Goal: Task Accomplishment & Management: Manage account settings

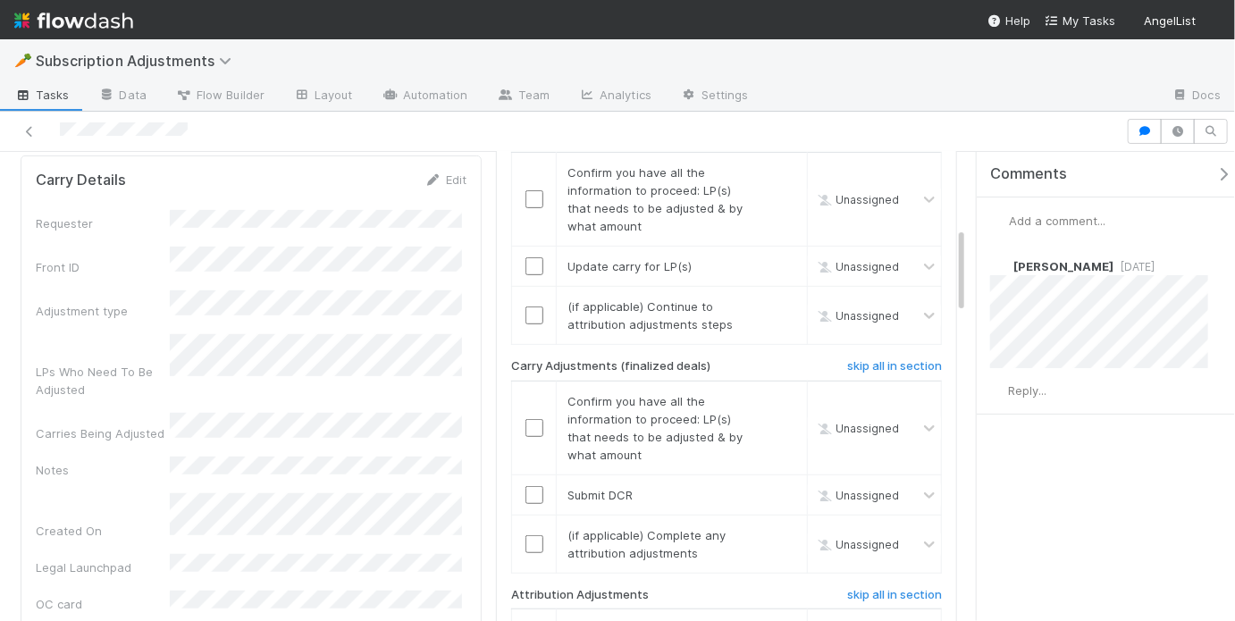
scroll to position [568, 0]
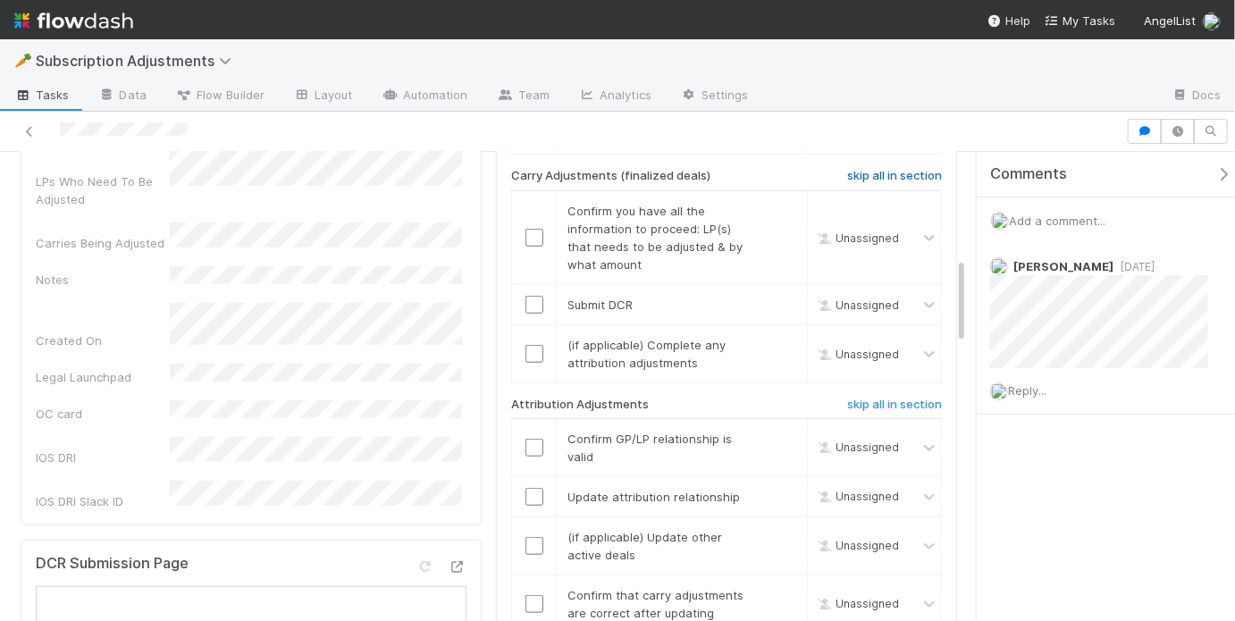
click at [887, 169] on h6 "skip all in section" at bounding box center [894, 176] width 95 height 14
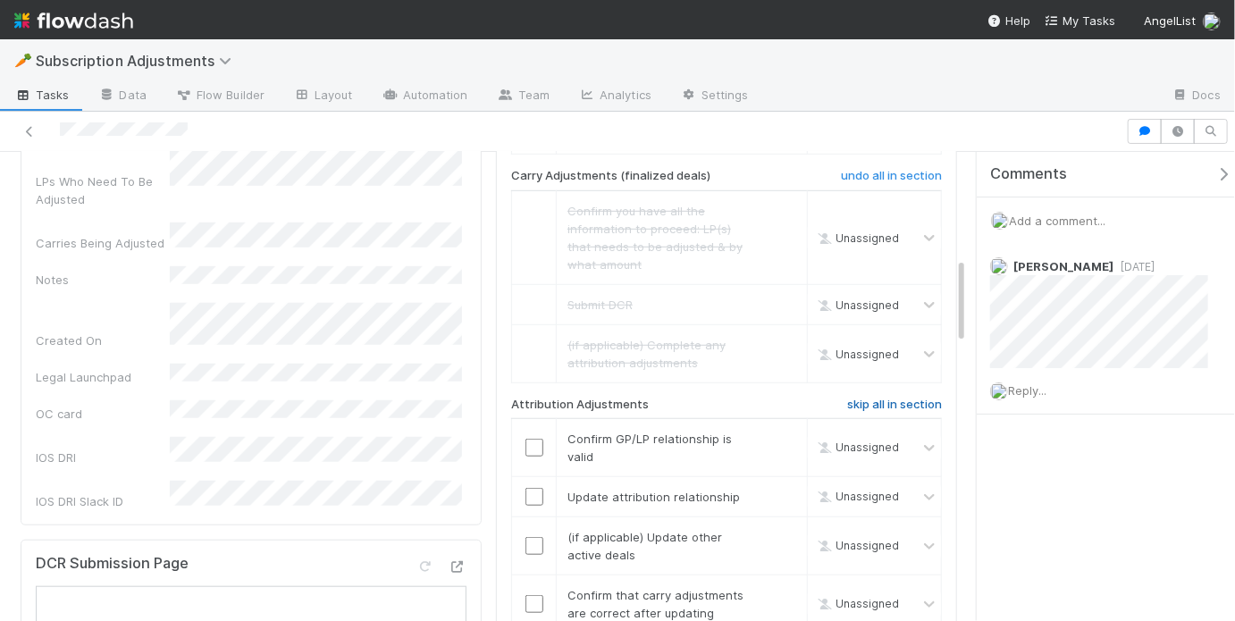
click at [886, 398] on h6 "skip all in section" at bounding box center [894, 405] width 95 height 14
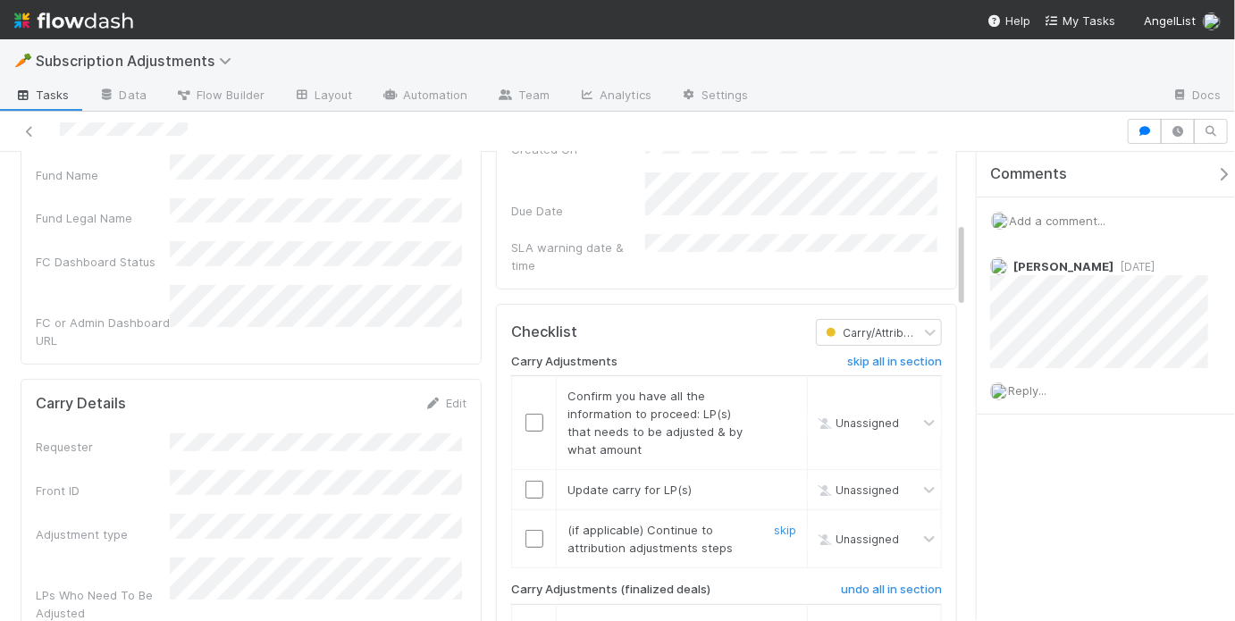
scroll to position [122, 0]
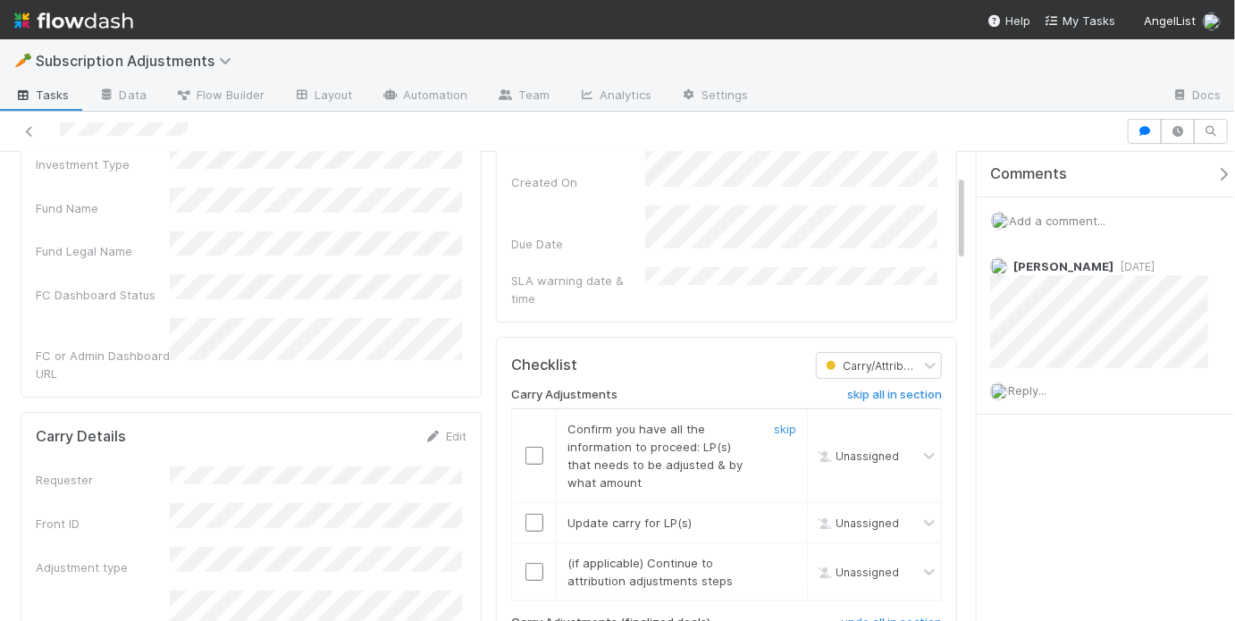
click at [529, 447] on input "checkbox" at bounding box center [534, 456] width 18 height 18
click at [529, 514] on input "checkbox" at bounding box center [534, 523] width 18 height 18
click at [778, 556] on link "skip" at bounding box center [785, 563] width 22 height 14
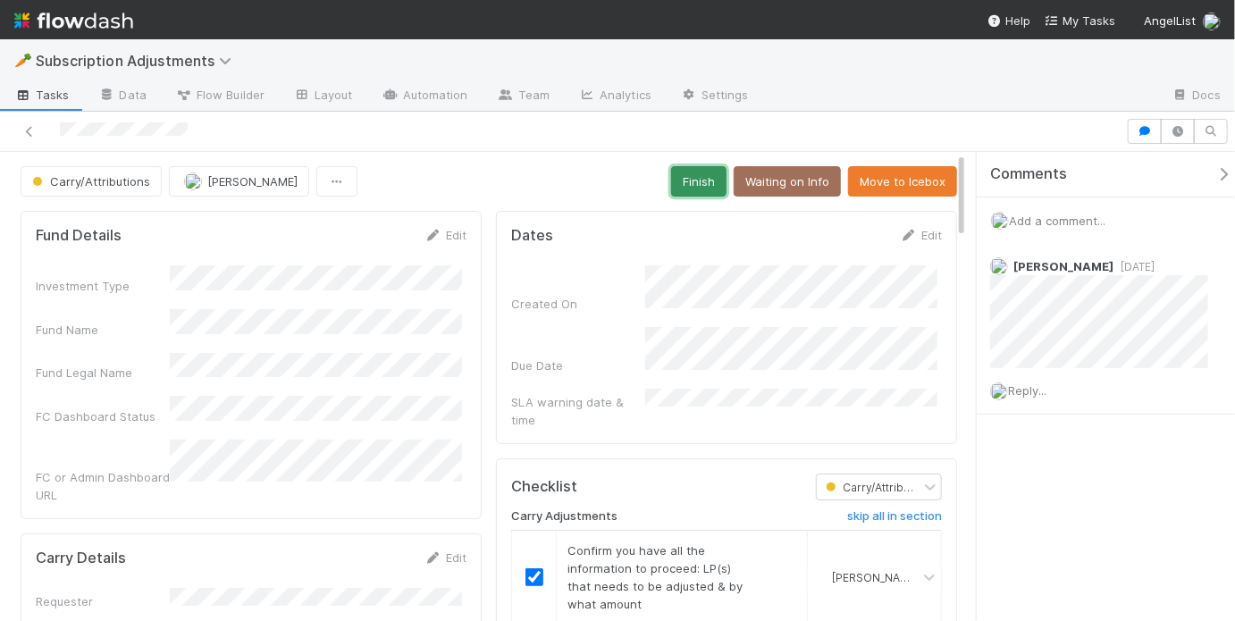
click at [707, 189] on button "Finish" at bounding box center [698, 181] width 55 height 30
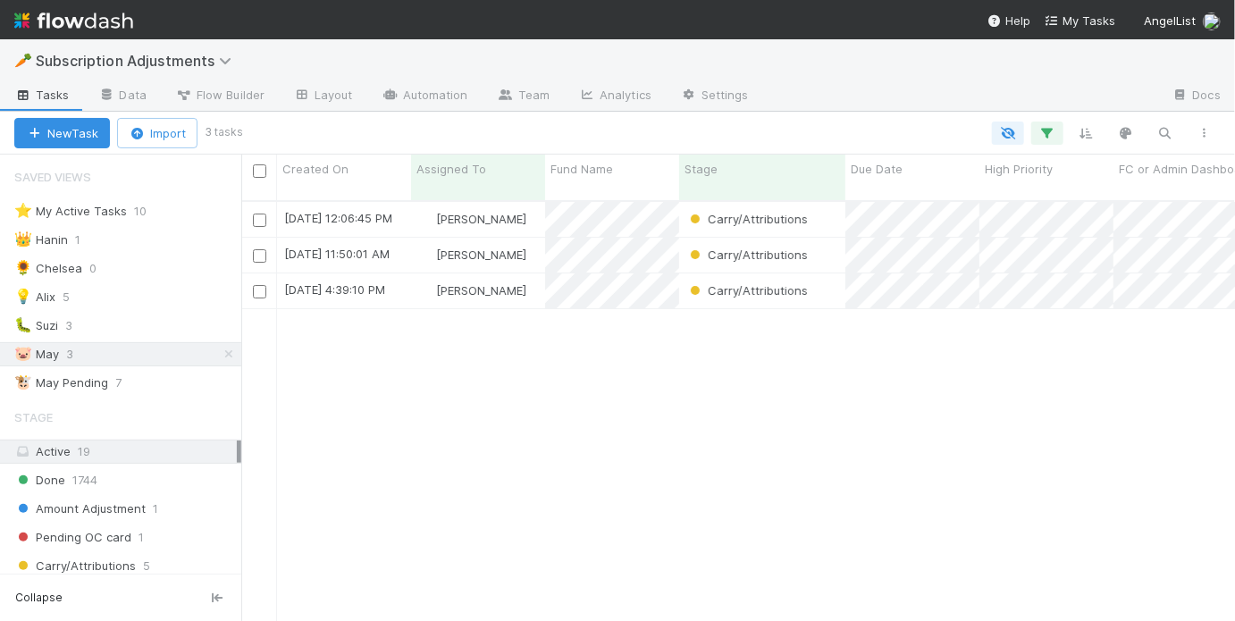
scroll to position [12, 11]
click at [840, 202] on div "Carry/Attributions" at bounding box center [762, 219] width 166 height 35
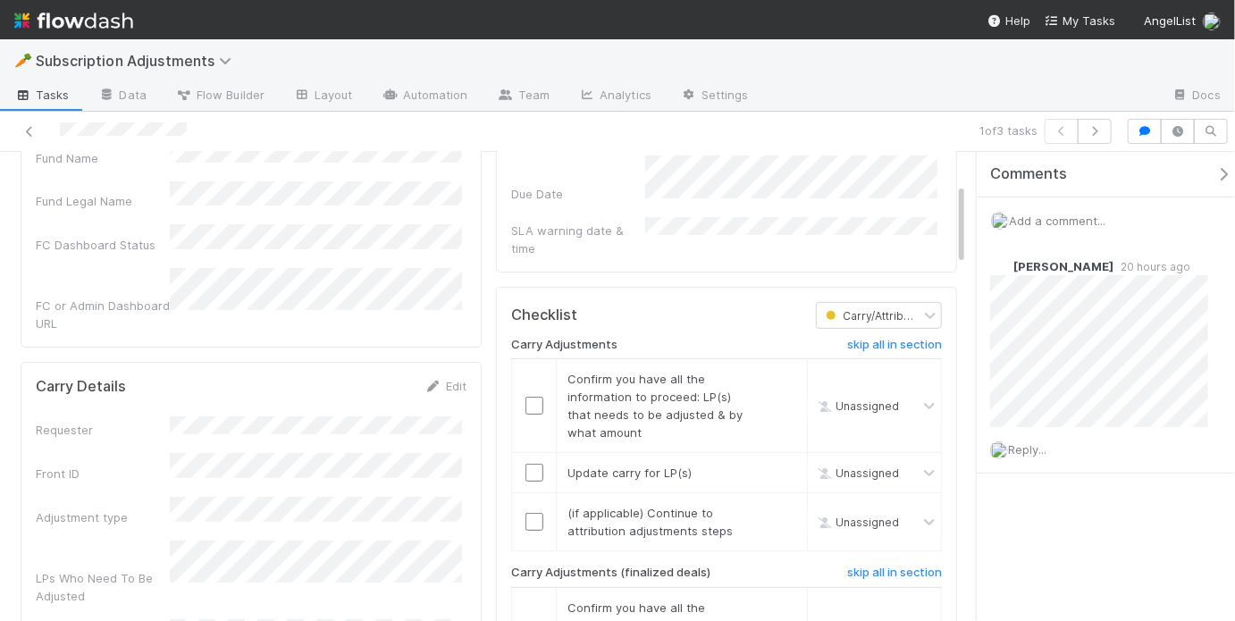
scroll to position [154, 0]
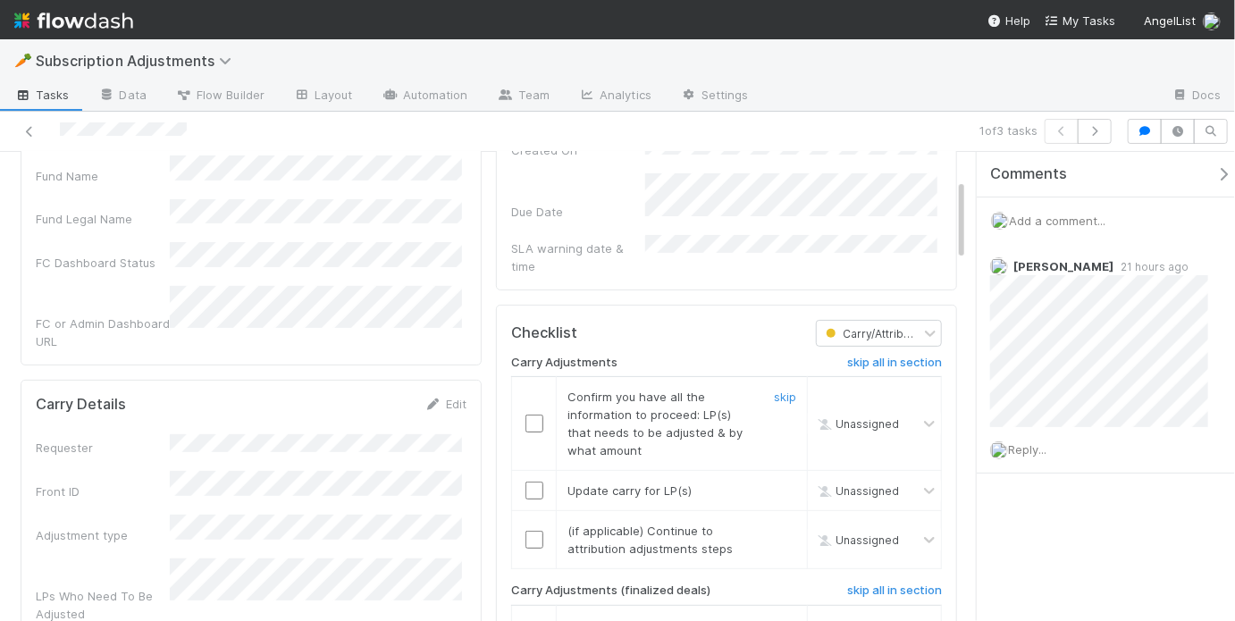
click at [529, 415] on input "checkbox" at bounding box center [534, 424] width 18 height 18
click at [531, 482] on input "checkbox" at bounding box center [534, 491] width 18 height 18
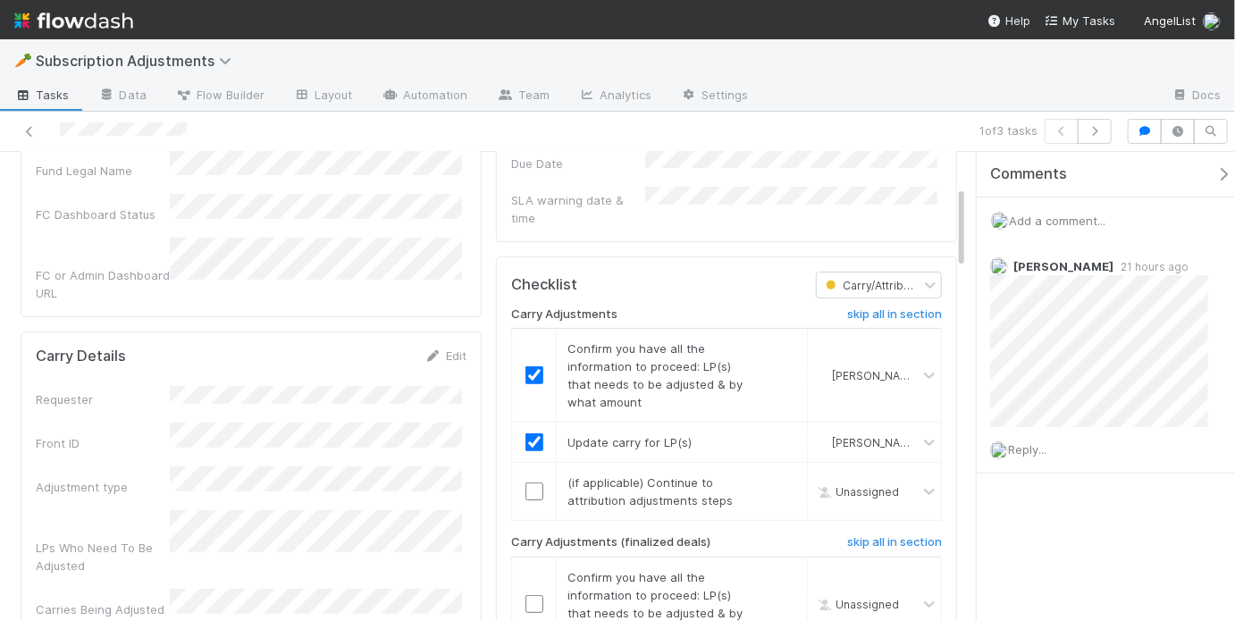
scroll to position [249, 0]
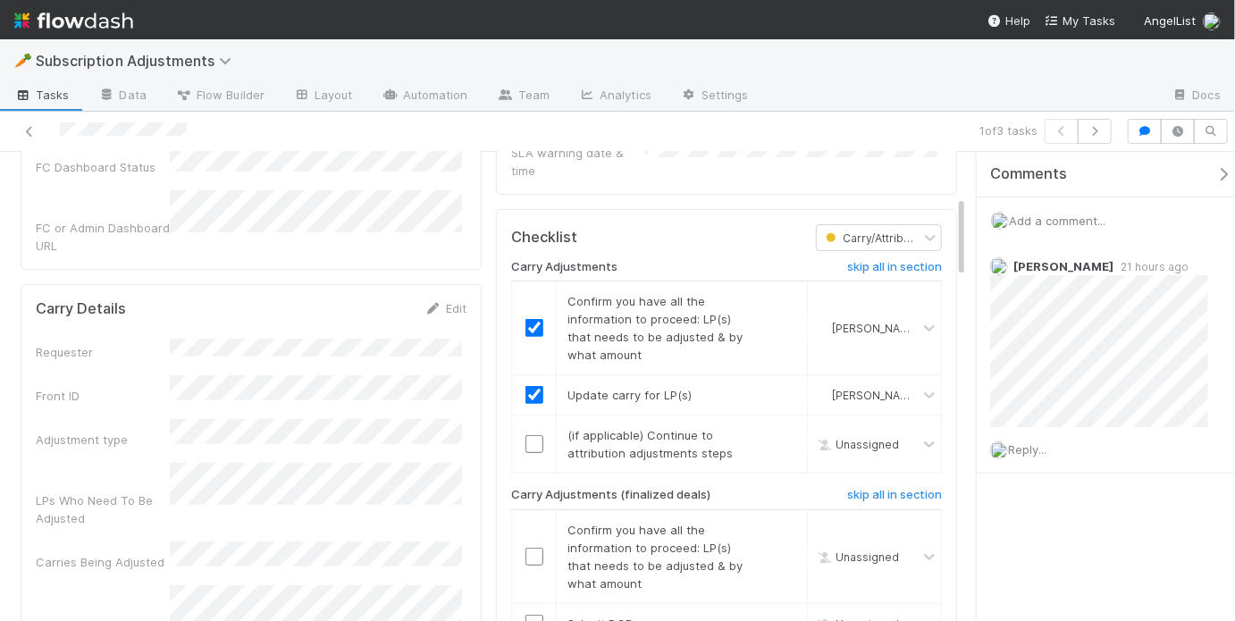
click at [1082, 210] on div "Add a comment..." at bounding box center [1111, 220] width 269 height 46
click at [1078, 230] on div "Add a comment..." at bounding box center [1111, 220] width 269 height 46
click at [1078, 224] on span "Add a comment..." at bounding box center [1057, 221] width 96 height 14
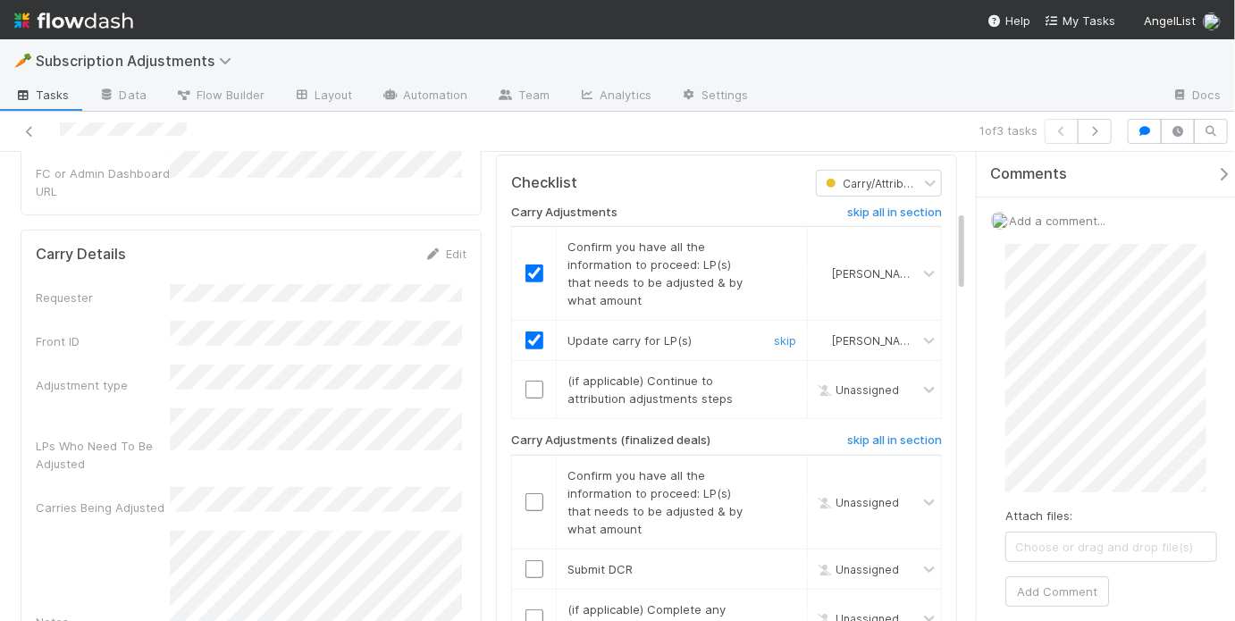
scroll to position [379, 0]
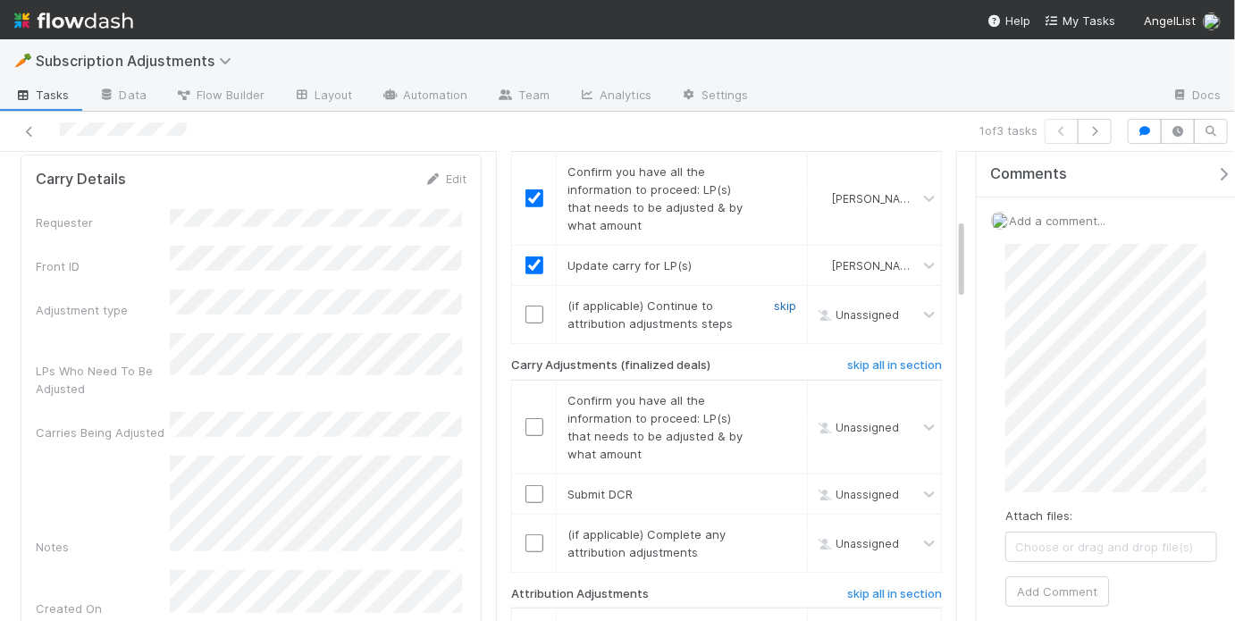
click at [774, 298] on link "skip" at bounding box center [785, 305] width 22 height 14
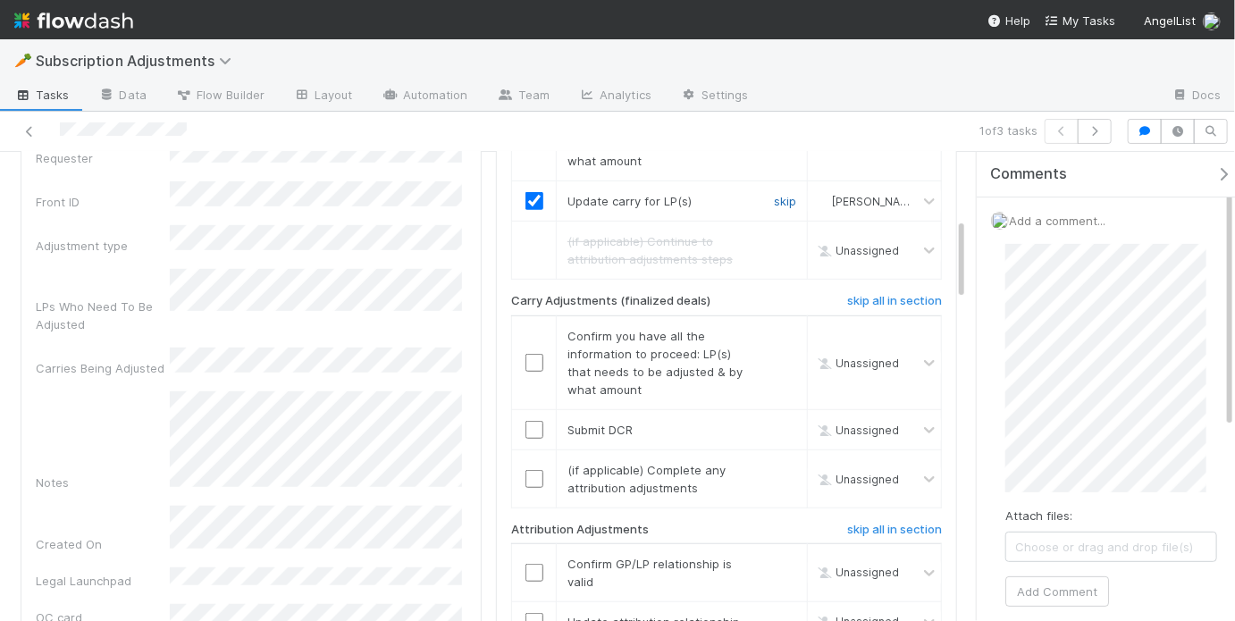
scroll to position [515, 0]
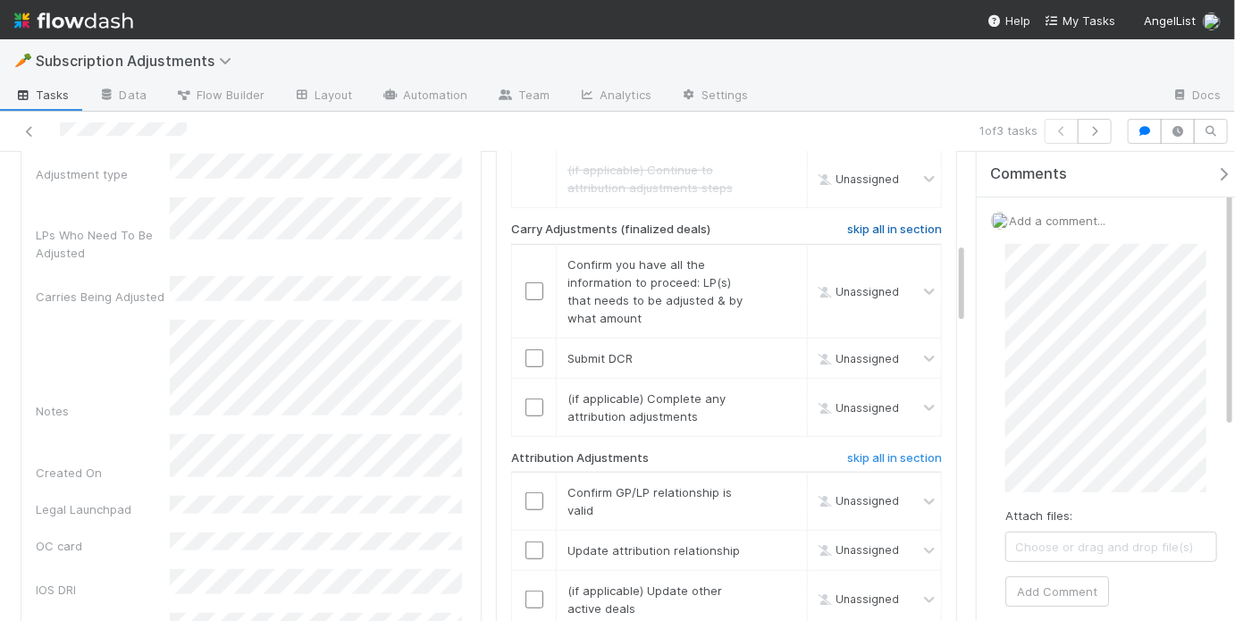
click at [885, 222] on h6 "skip all in section" at bounding box center [894, 229] width 95 height 14
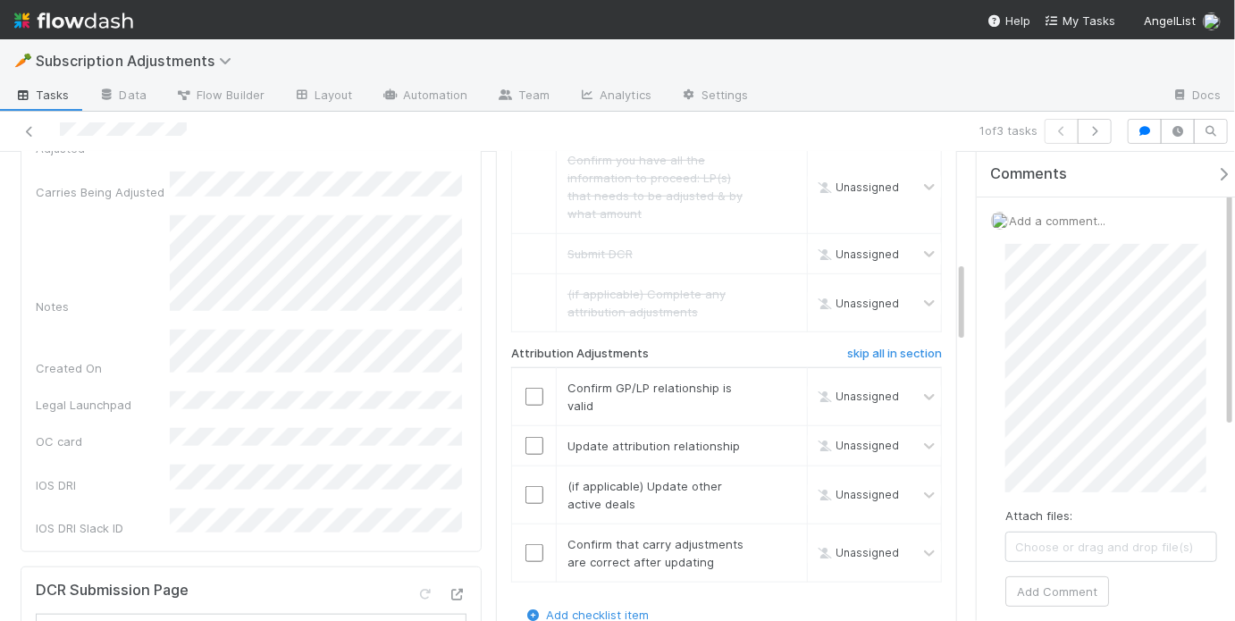
scroll to position [622, 0]
click at [894, 344] on h6 "skip all in section" at bounding box center [894, 351] width 95 height 14
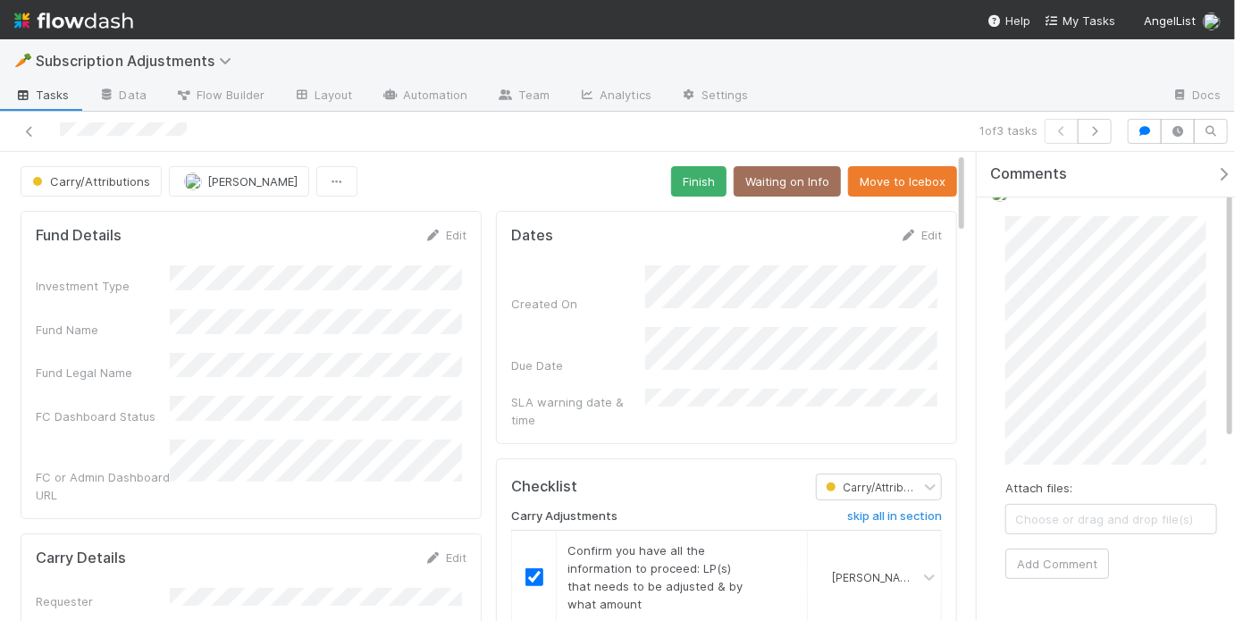
scroll to position [29, 0]
click at [1076, 566] on button "Add Comment" at bounding box center [1057, 562] width 104 height 30
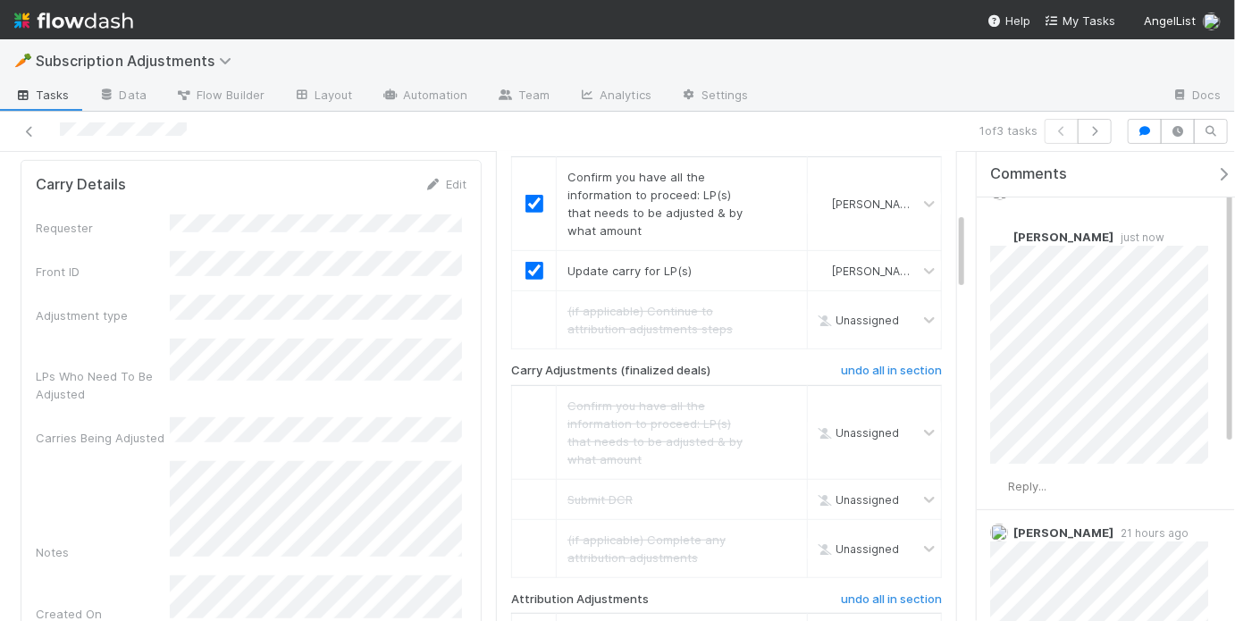
scroll to position [377, 0]
click at [1101, 129] on icon "button" at bounding box center [1095, 131] width 18 height 11
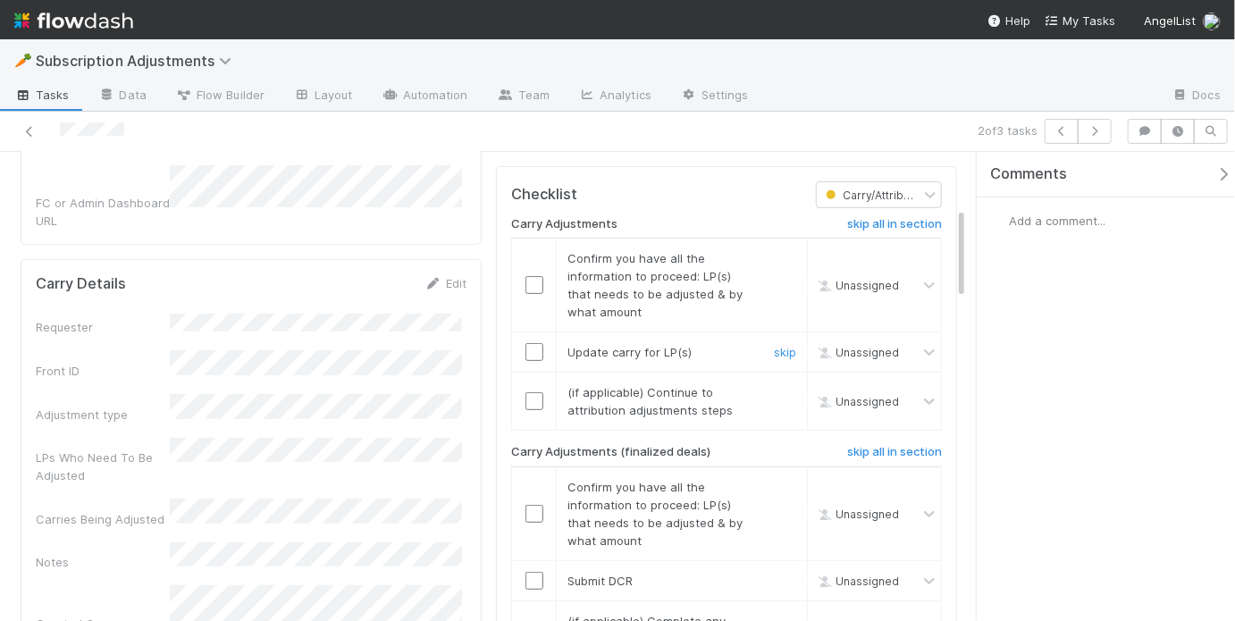
scroll to position [296, 0]
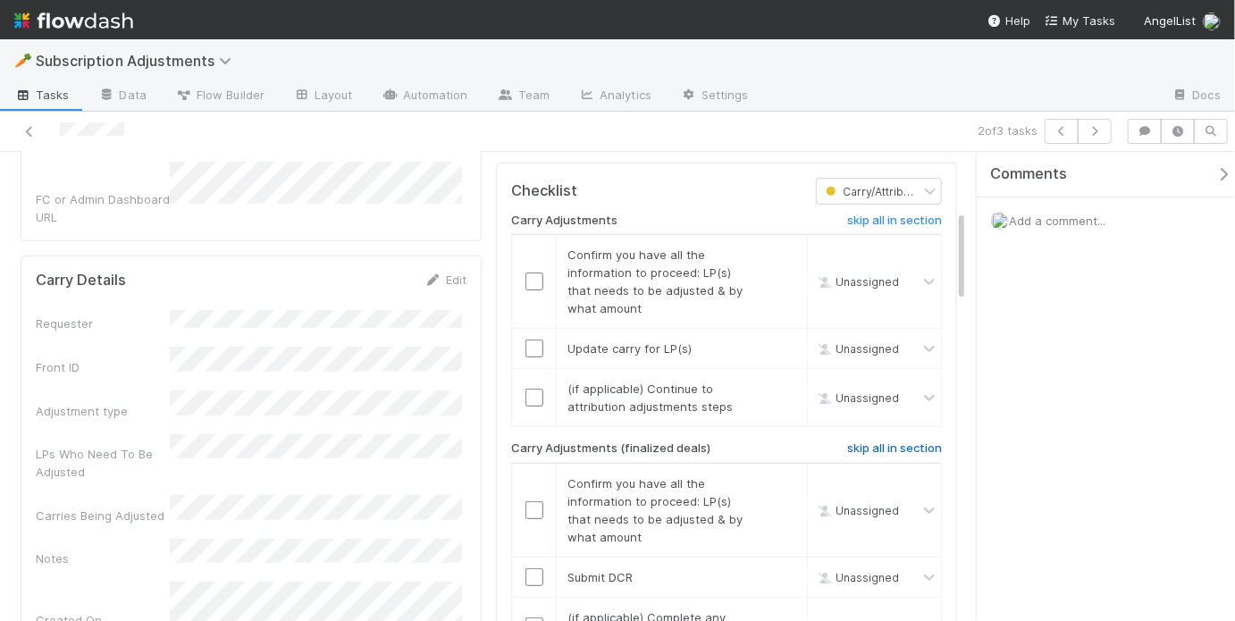
click at [856, 441] on h6 "skip all in section" at bounding box center [894, 448] width 95 height 14
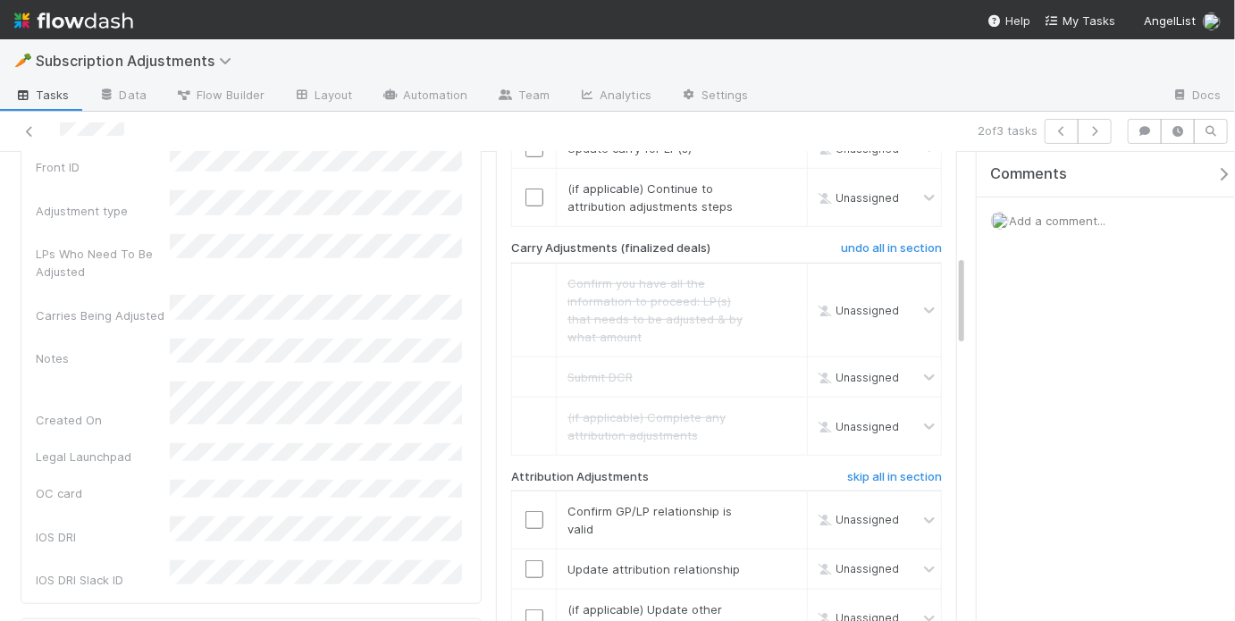
scroll to position [524, 0]
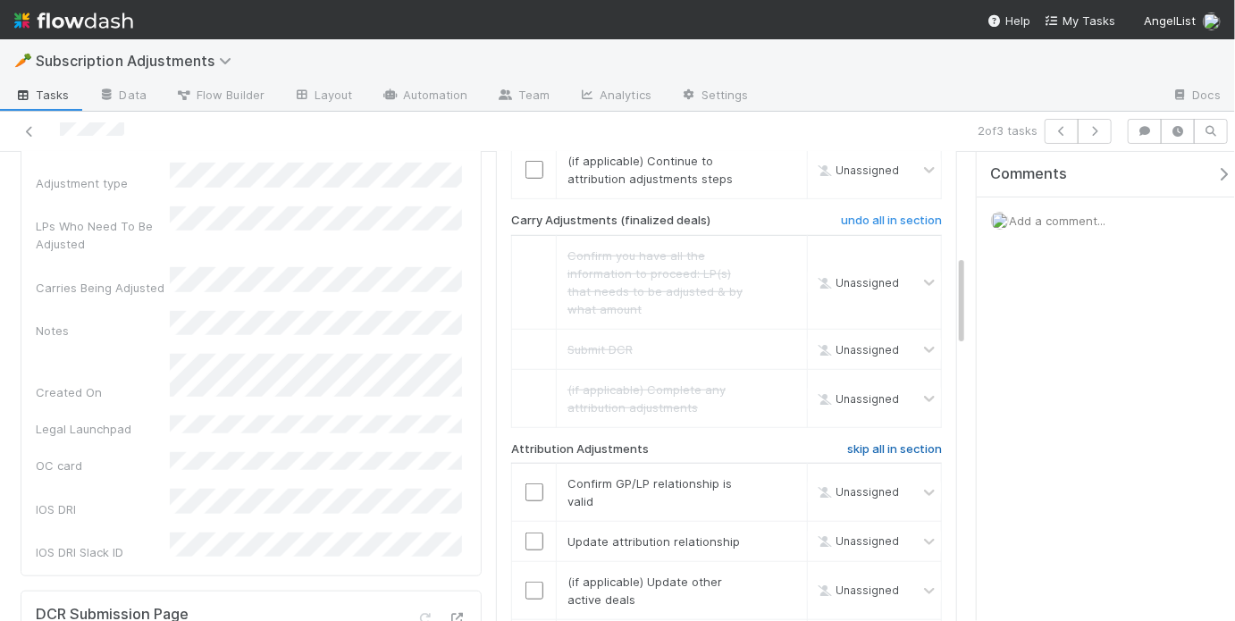
click at [864, 442] on h6 "skip all in section" at bounding box center [894, 449] width 95 height 14
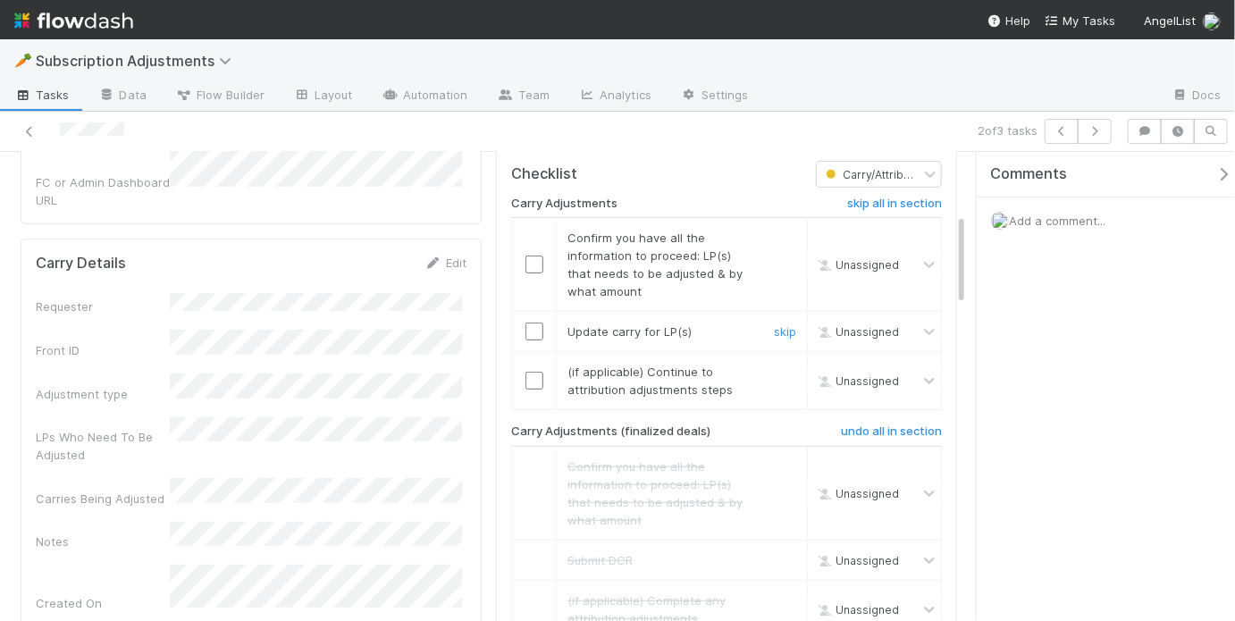
scroll to position [311, 0]
click at [535, 257] on input "checkbox" at bounding box center [534, 266] width 18 height 18
click at [530, 324] on input "checkbox" at bounding box center [534, 333] width 18 height 18
click at [774, 366] on link "skip" at bounding box center [785, 373] width 22 height 14
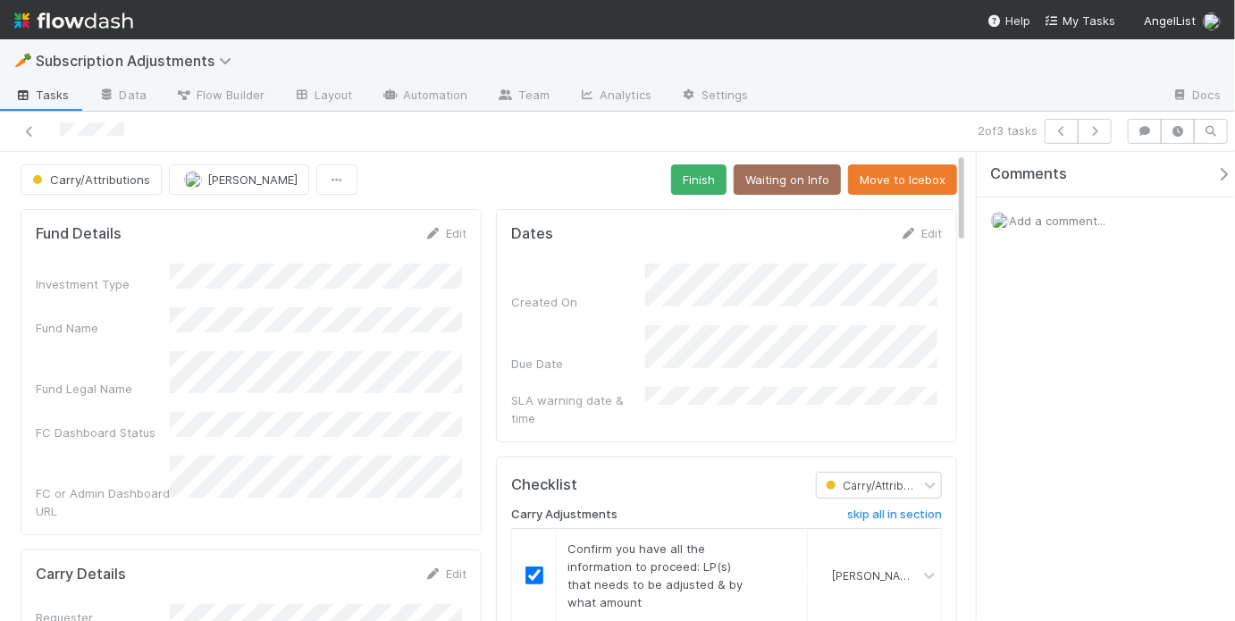
scroll to position [0, 0]
click at [701, 189] on button "Finish" at bounding box center [698, 181] width 55 height 30
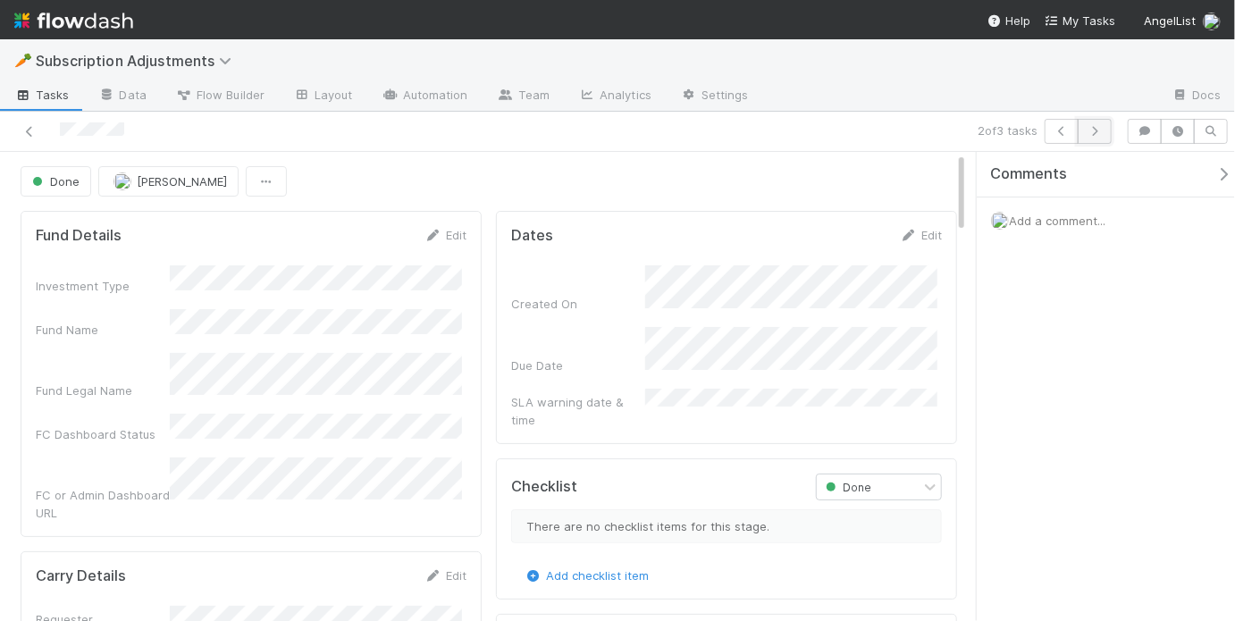
click at [1089, 128] on icon "button" at bounding box center [1095, 131] width 18 height 11
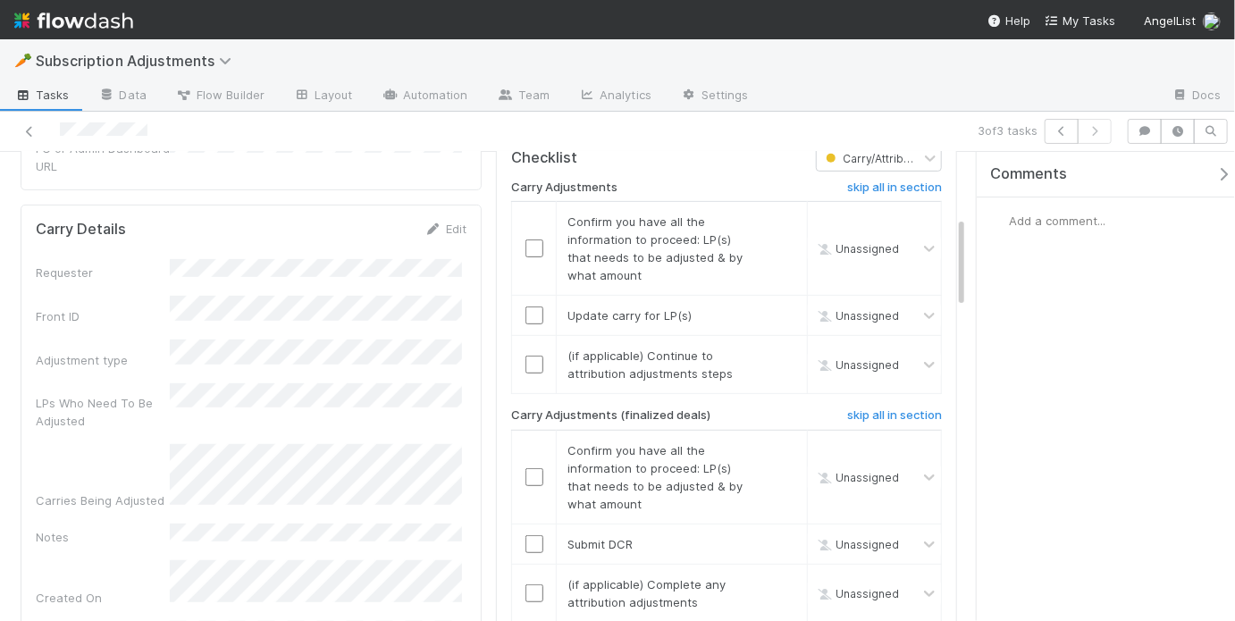
scroll to position [330, 0]
click at [30, 128] on icon at bounding box center [30, 132] width 18 height 12
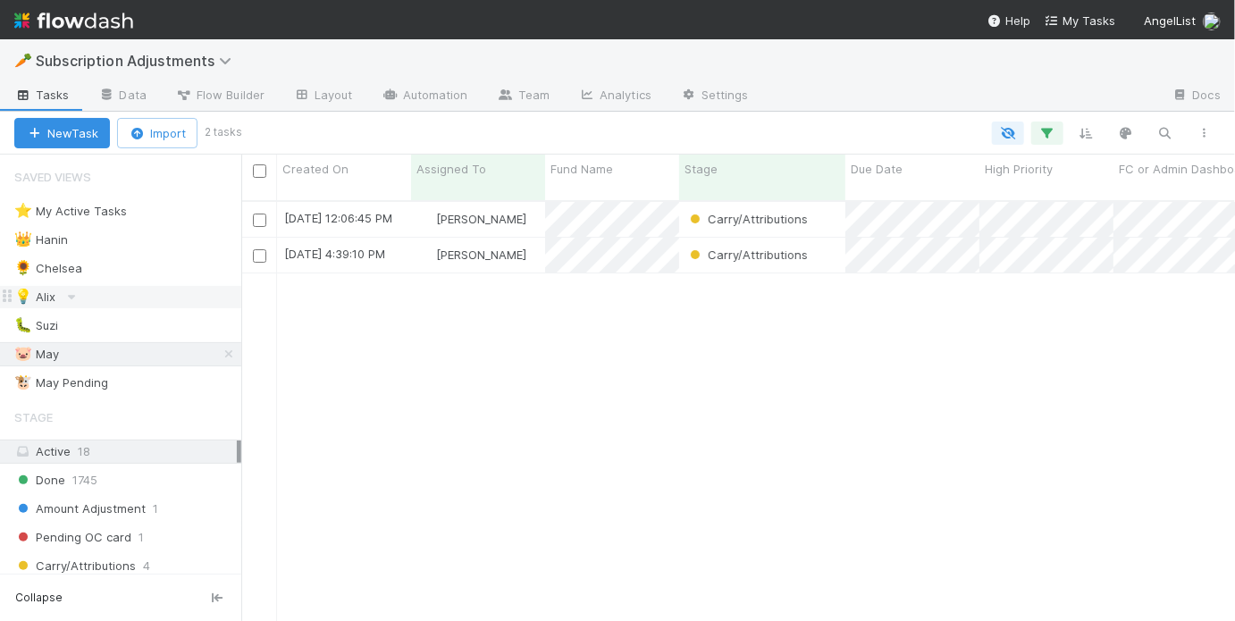
scroll to position [424, 983]
click at [150, 378] on div "🐮 May Pending 7" at bounding box center [127, 383] width 227 height 22
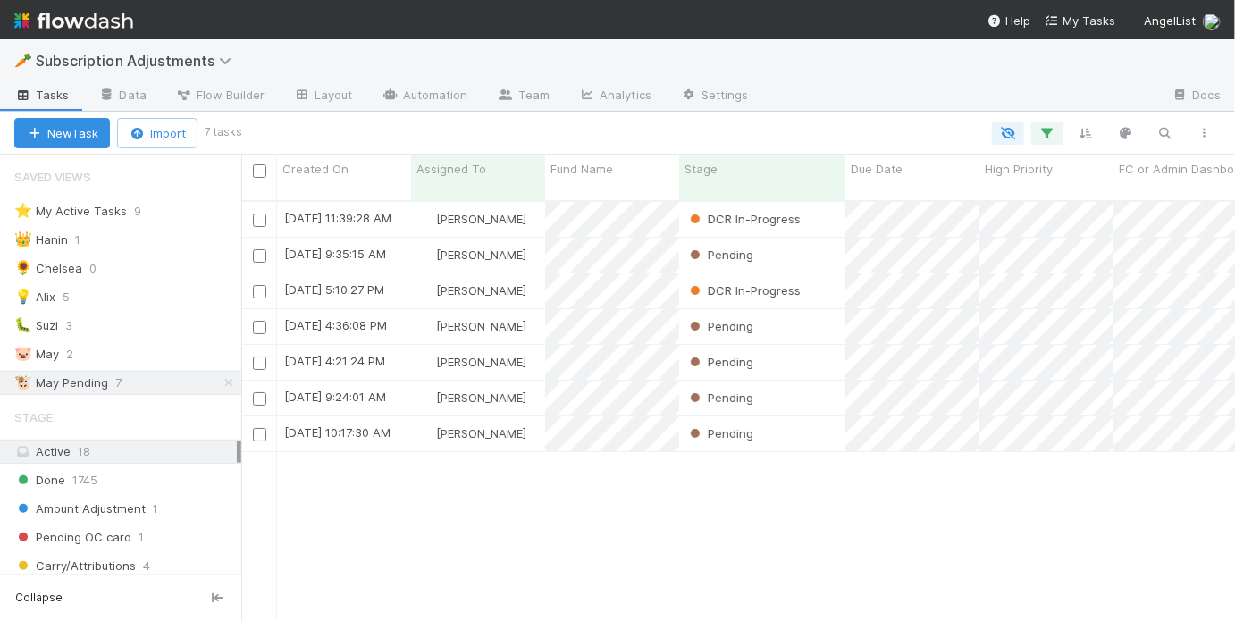
scroll to position [424, 983]
click at [827, 238] on div "Pending" at bounding box center [762, 255] width 166 height 35
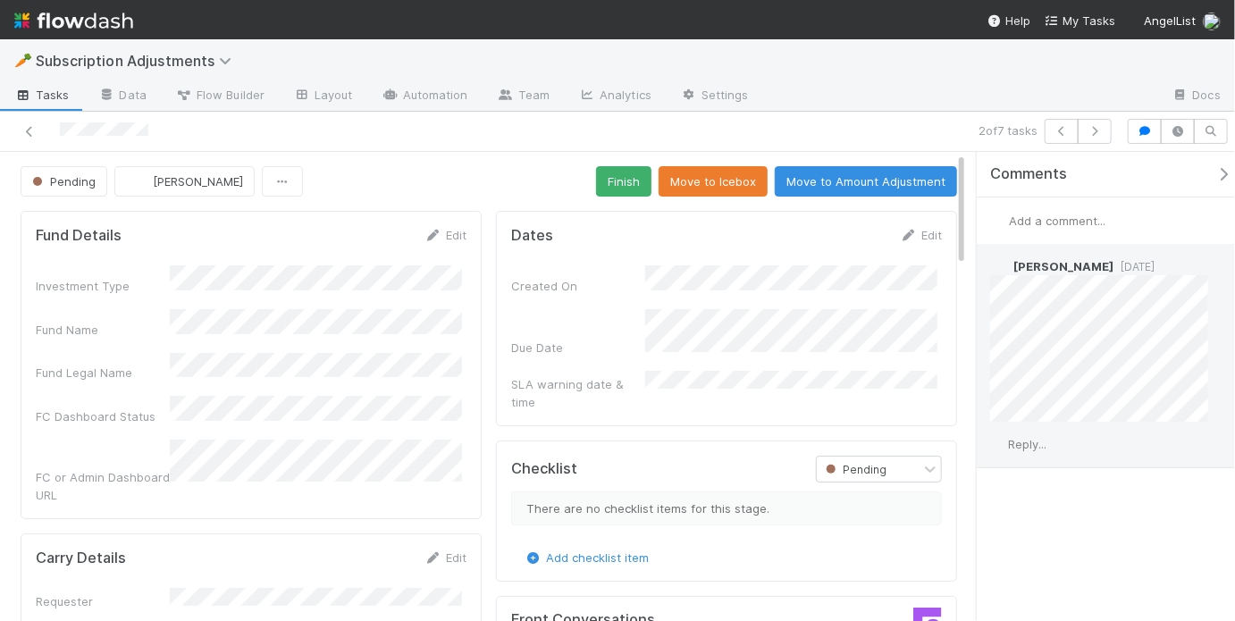
click at [1031, 441] on span "Reply..." at bounding box center [1027, 444] width 38 height 14
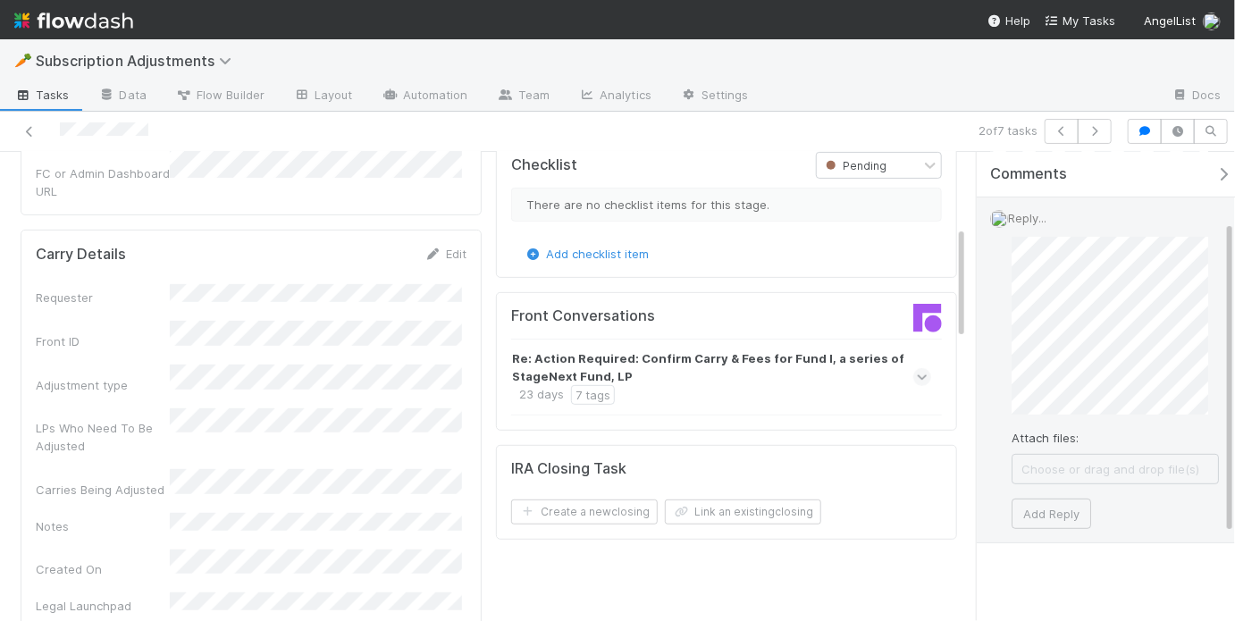
scroll to position [234, 0]
click at [1045, 497] on button "Add Reply" at bounding box center [1051, 506] width 80 height 30
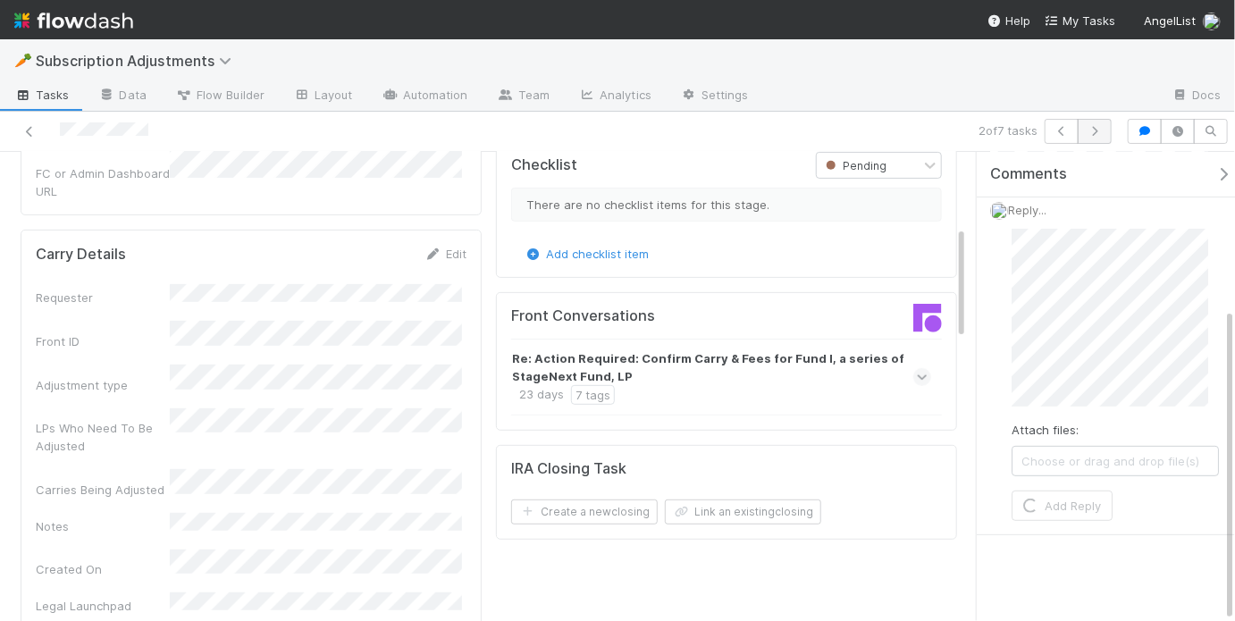
scroll to position [0, 0]
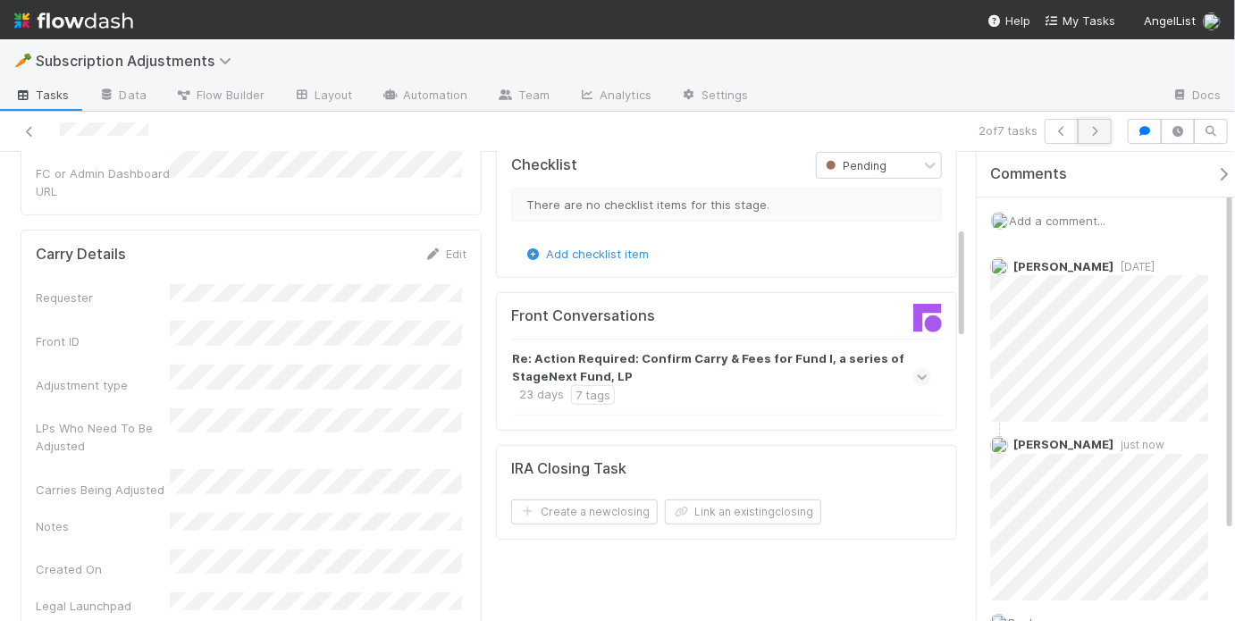
click at [1102, 138] on button "button" at bounding box center [1095, 131] width 34 height 25
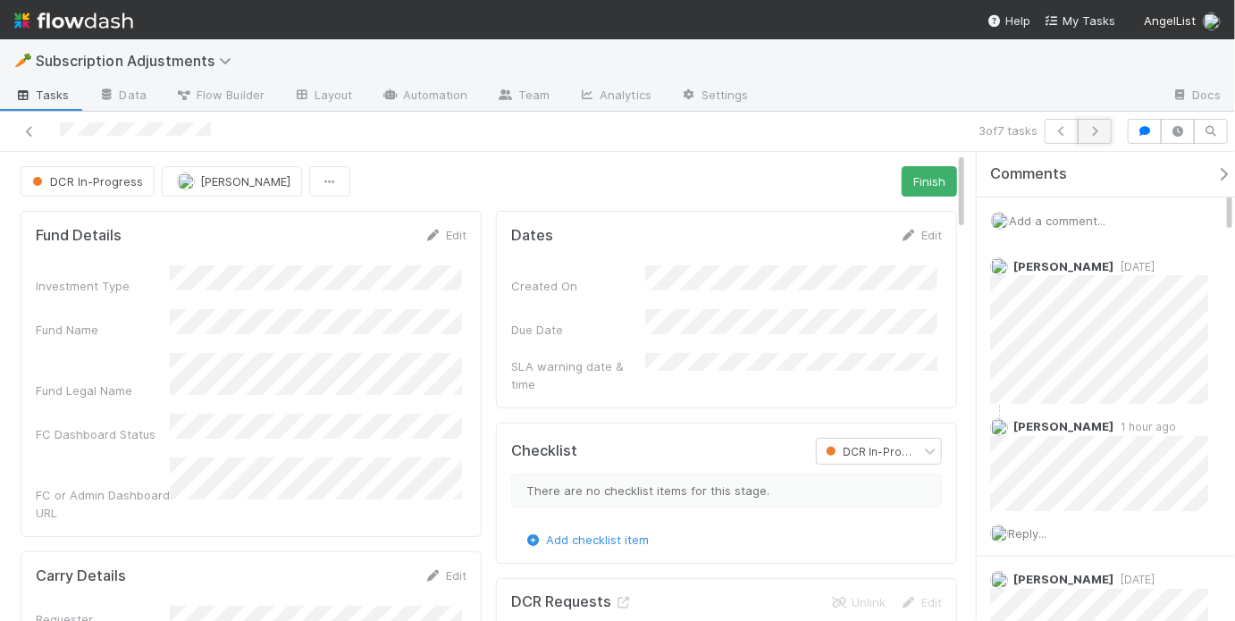
click at [1090, 130] on icon "button" at bounding box center [1095, 131] width 18 height 11
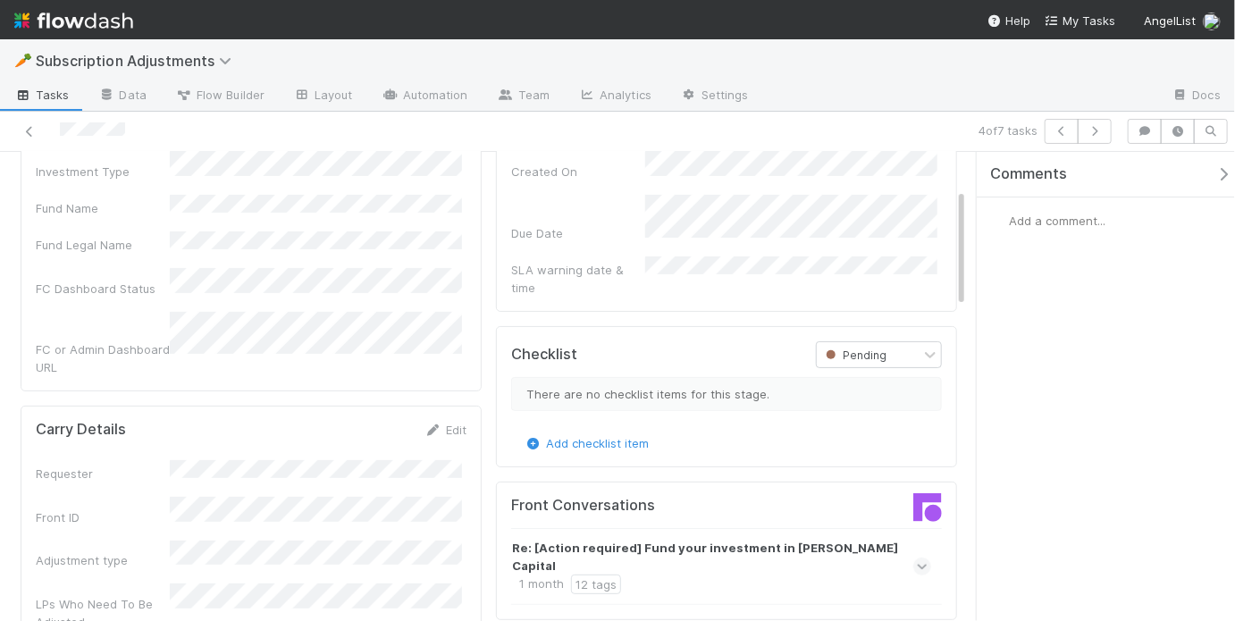
scroll to position [374, 0]
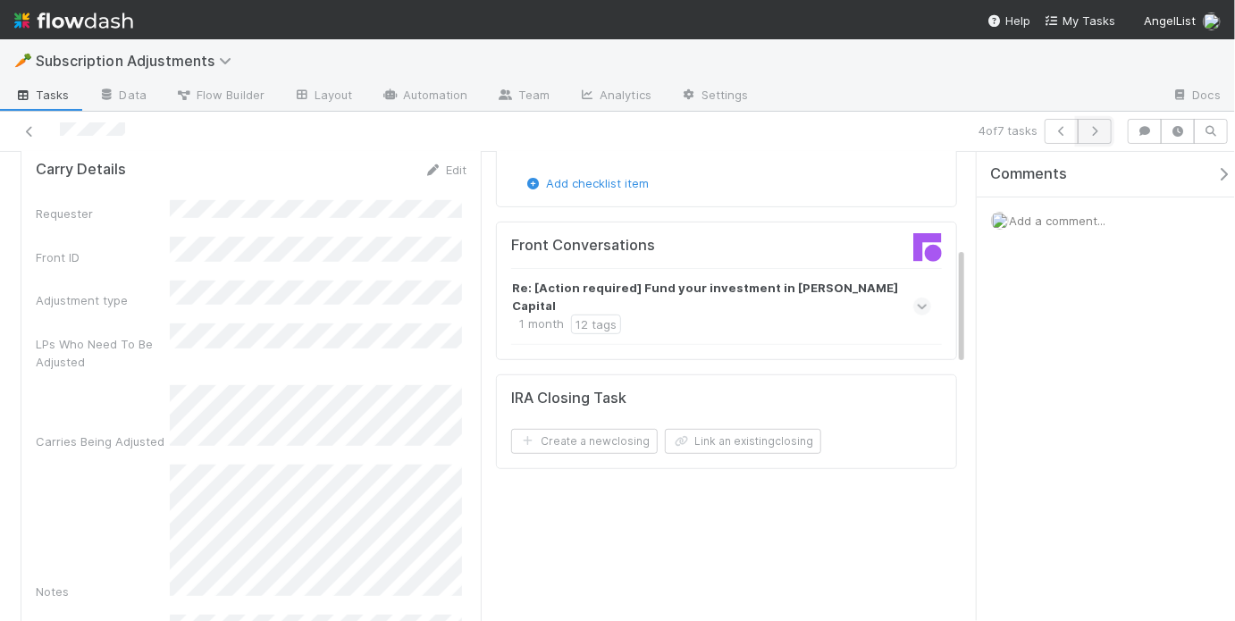
click at [1101, 138] on button "button" at bounding box center [1095, 131] width 34 height 25
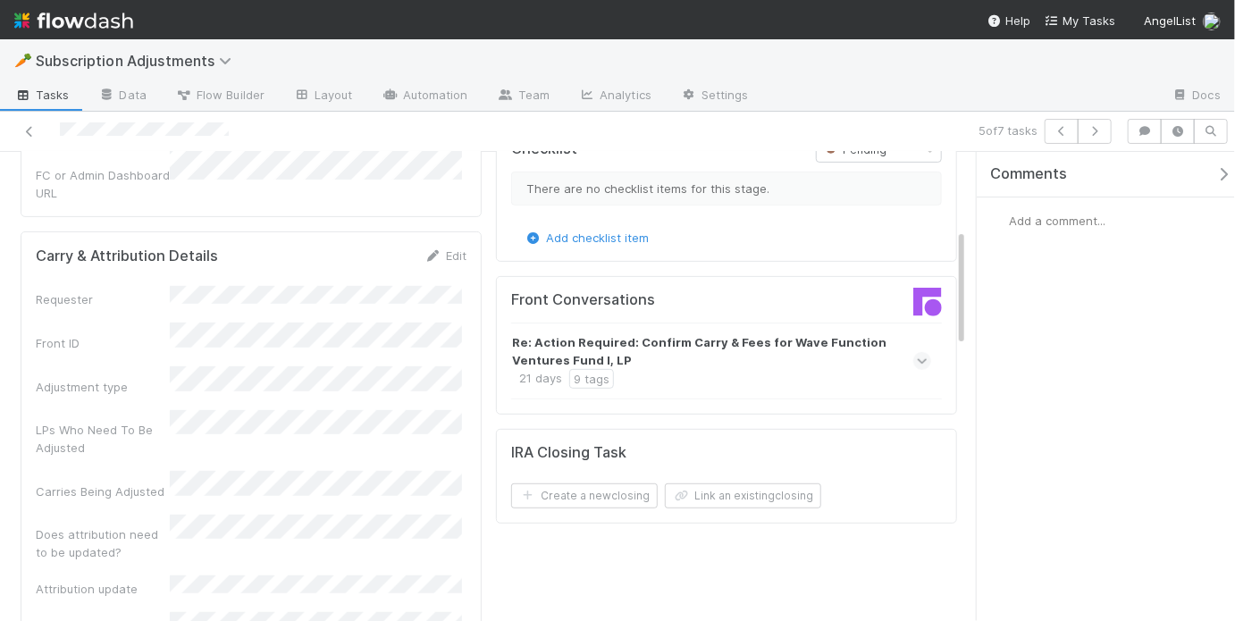
scroll to position [308, 0]
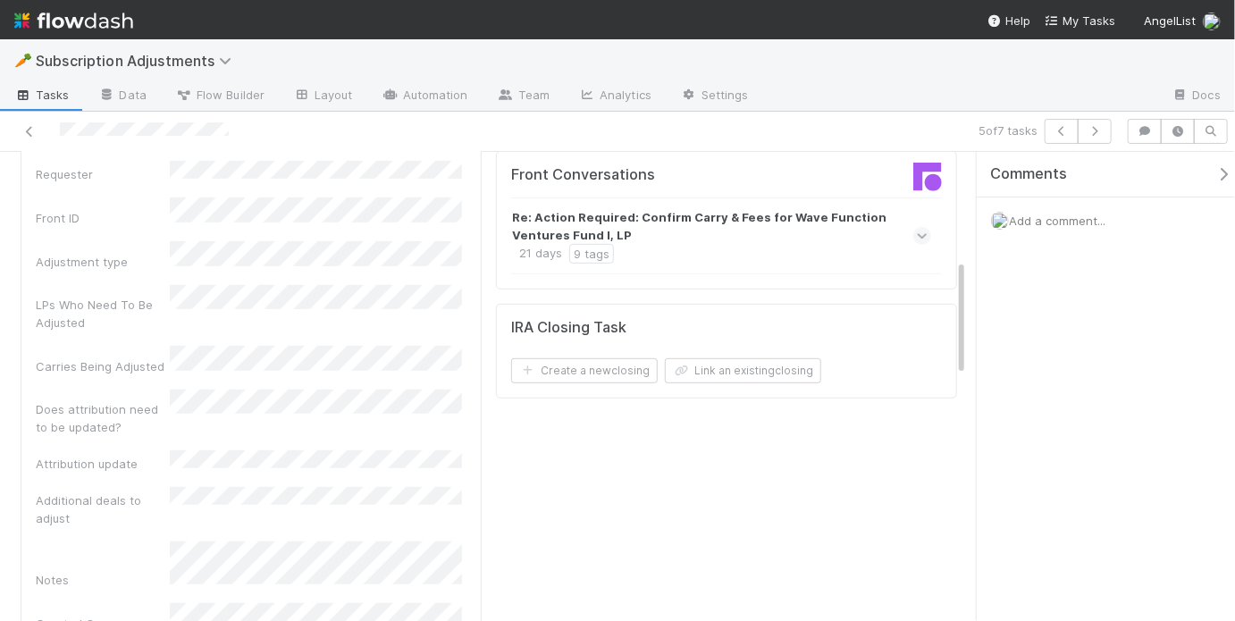
click at [340, 390] on div "Does attribution need to be updated?" at bounding box center [251, 413] width 431 height 47
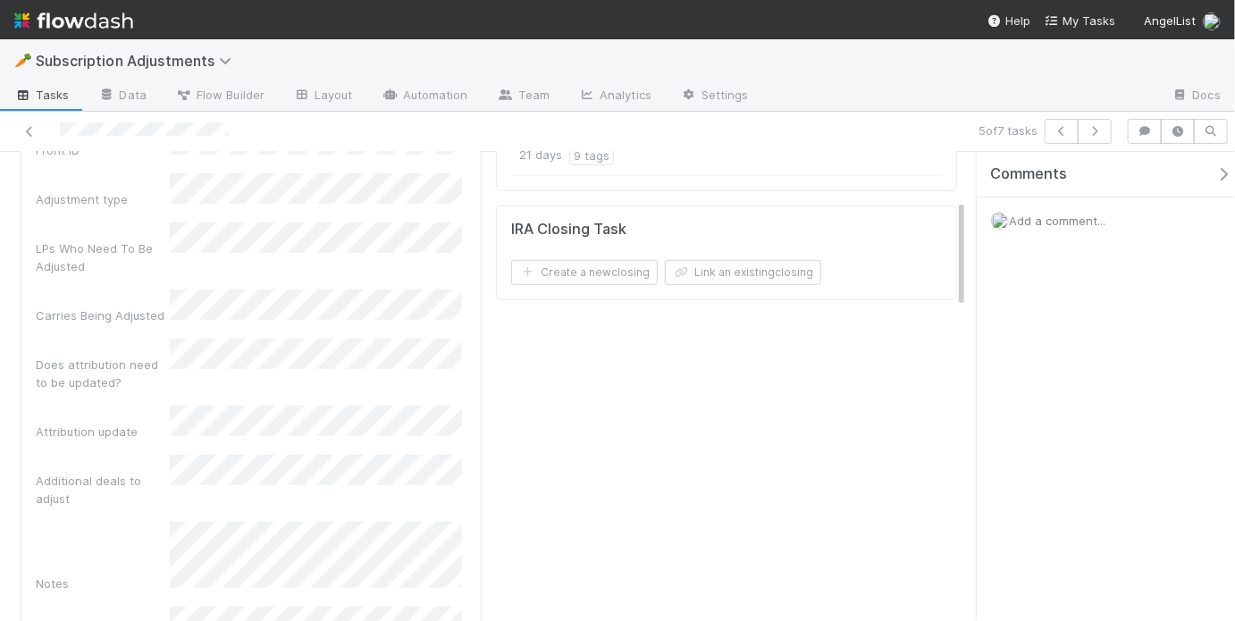
scroll to position [0, 0]
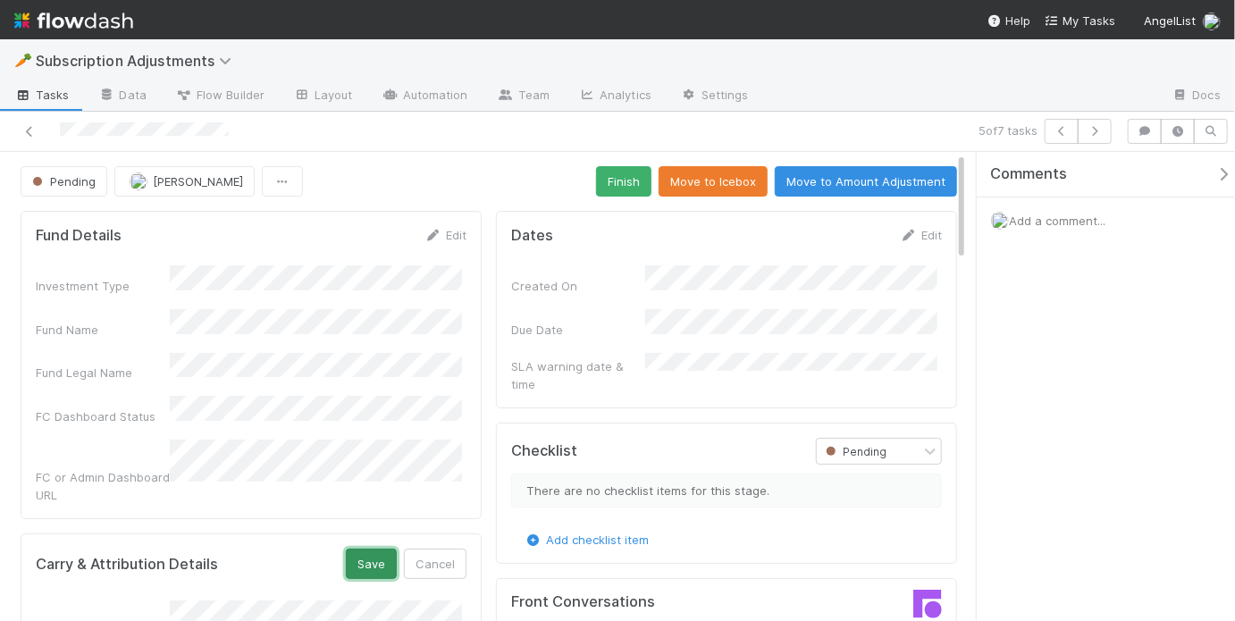
click at [368, 549] on button "Save" at bounding box center [371, 564] width 51 height 30
click at [1103, 126] on icon "button" at bounding box center [1095, 131] width 18 height 11
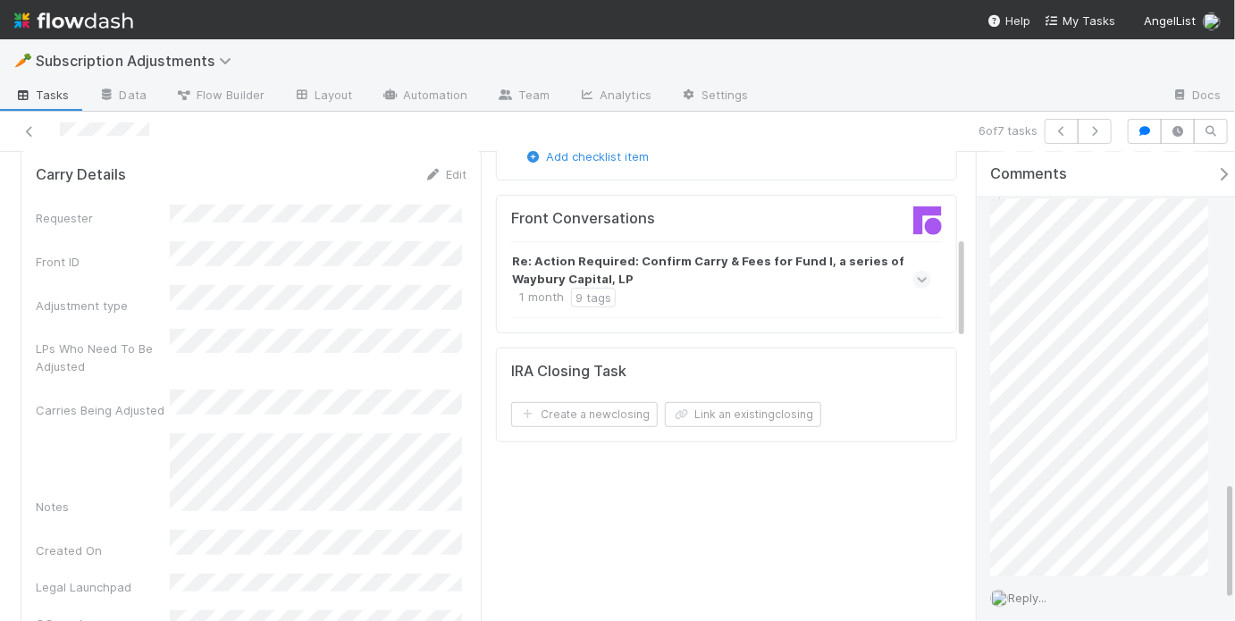
scroll to position [1254, 0]
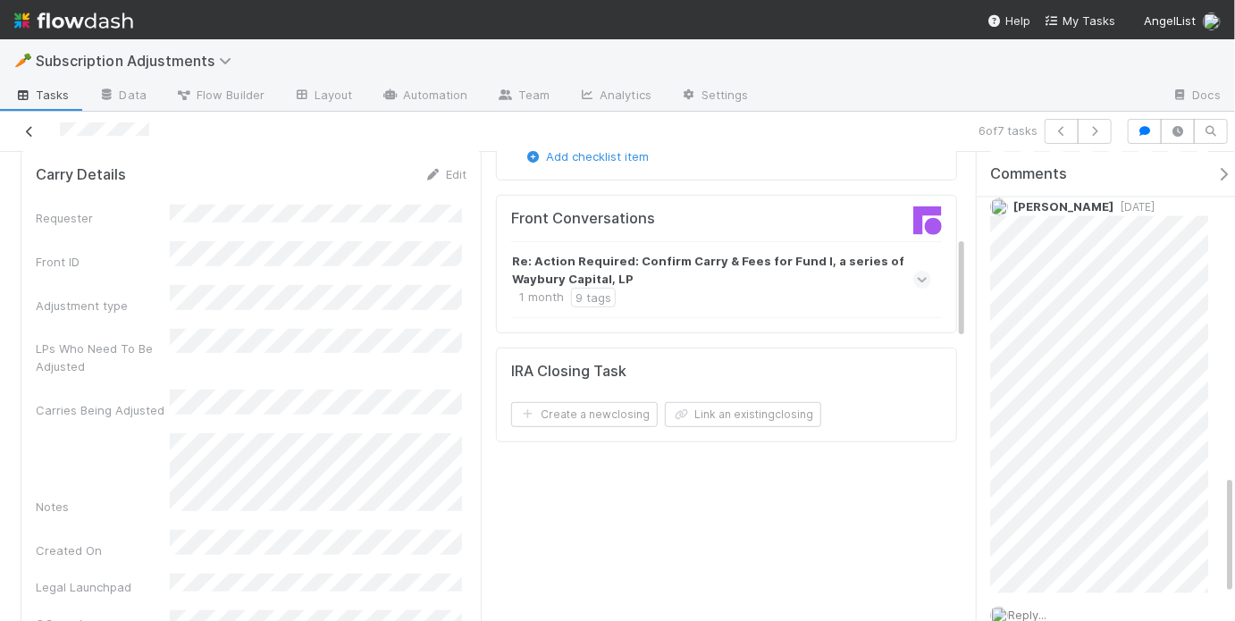
click at [33, 130] on icon at bounding box center [30, 132] width 18 height 12
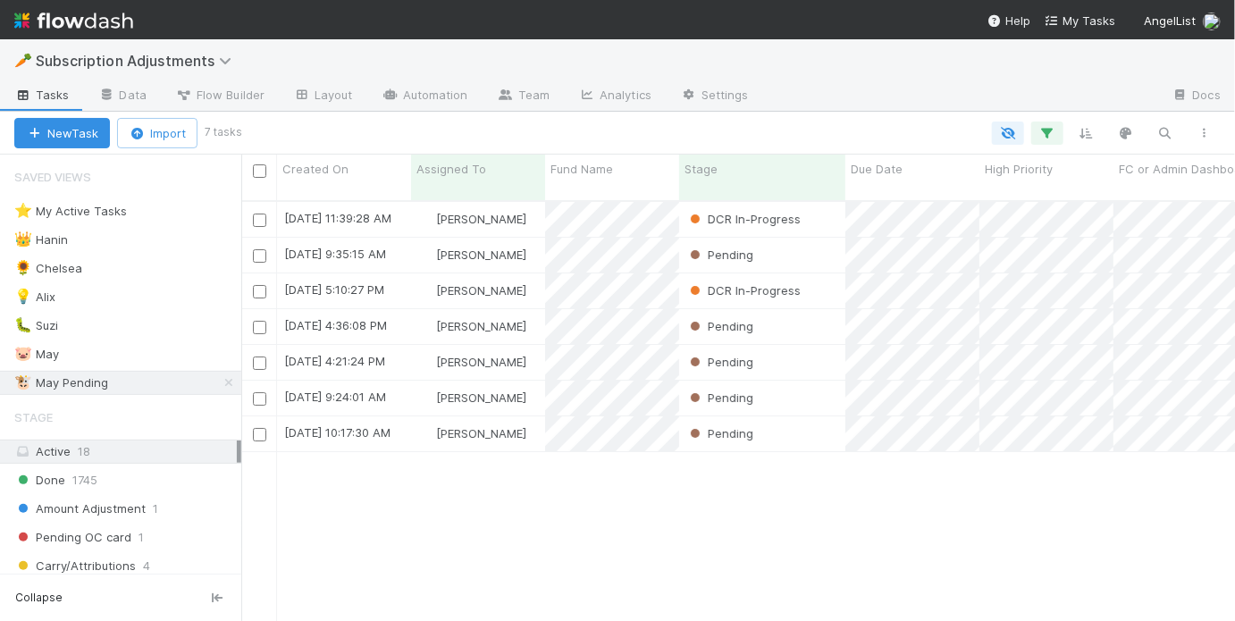
scroll to position [424, 983]
click at [137, 348] on div "🐷 May 2" at bounding box center [127, 354] width 227 height 22
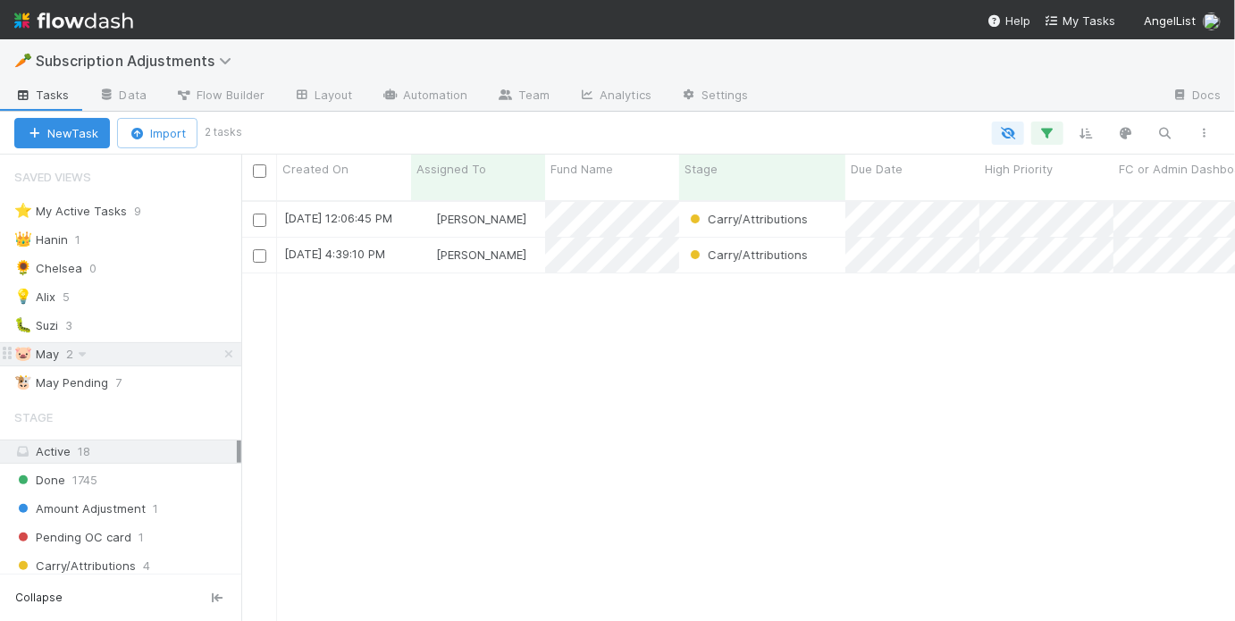
scroll to position [424, 983]
click at [522, 204] on div "[PERSON_NAME]" at bounding box center [478, 219] width 134 height 35
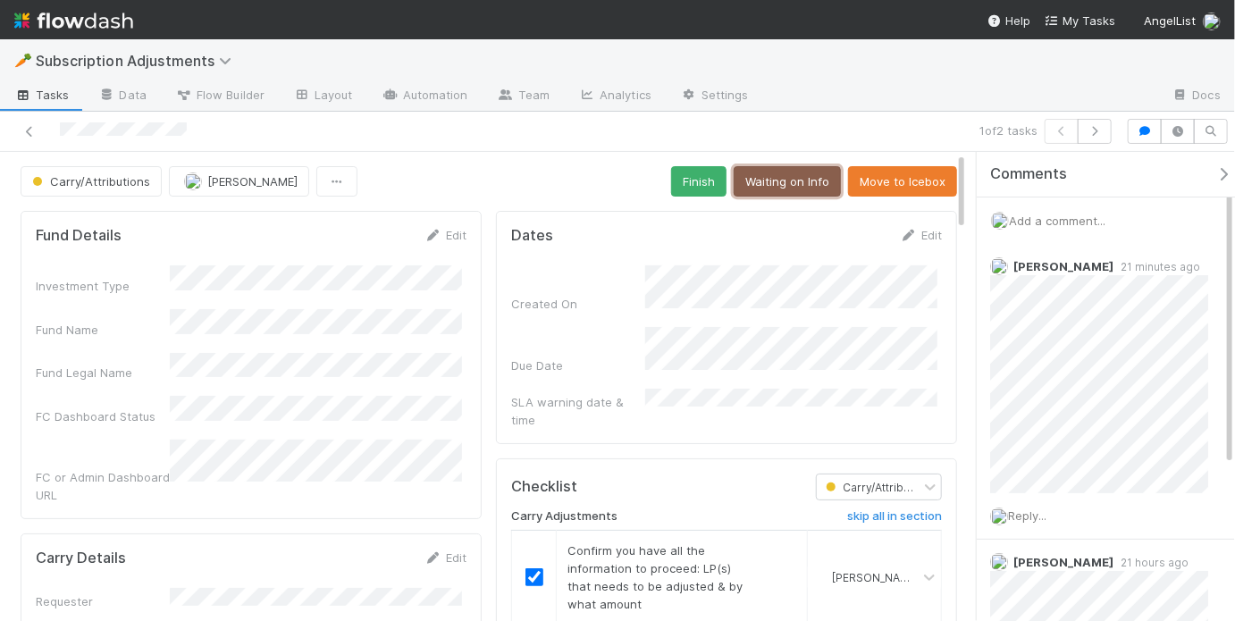
click at [788, 183] on button "Waiting on Info" at bounding box center [787, 181] width 107 height 30
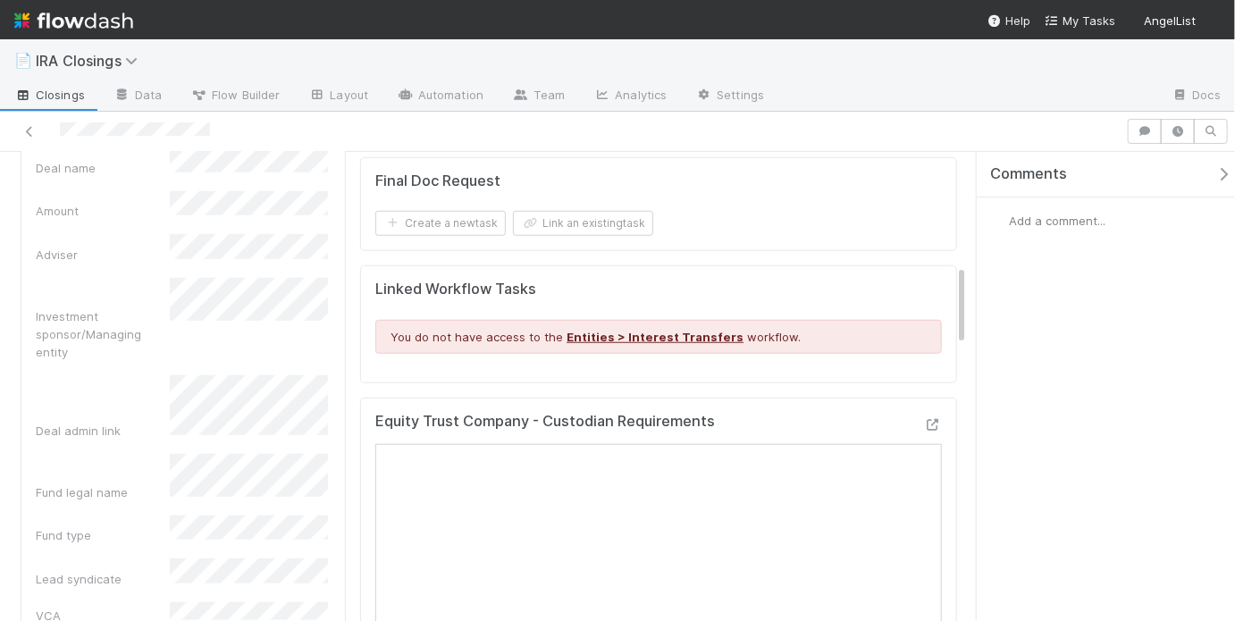
scroll to position [646, 0]
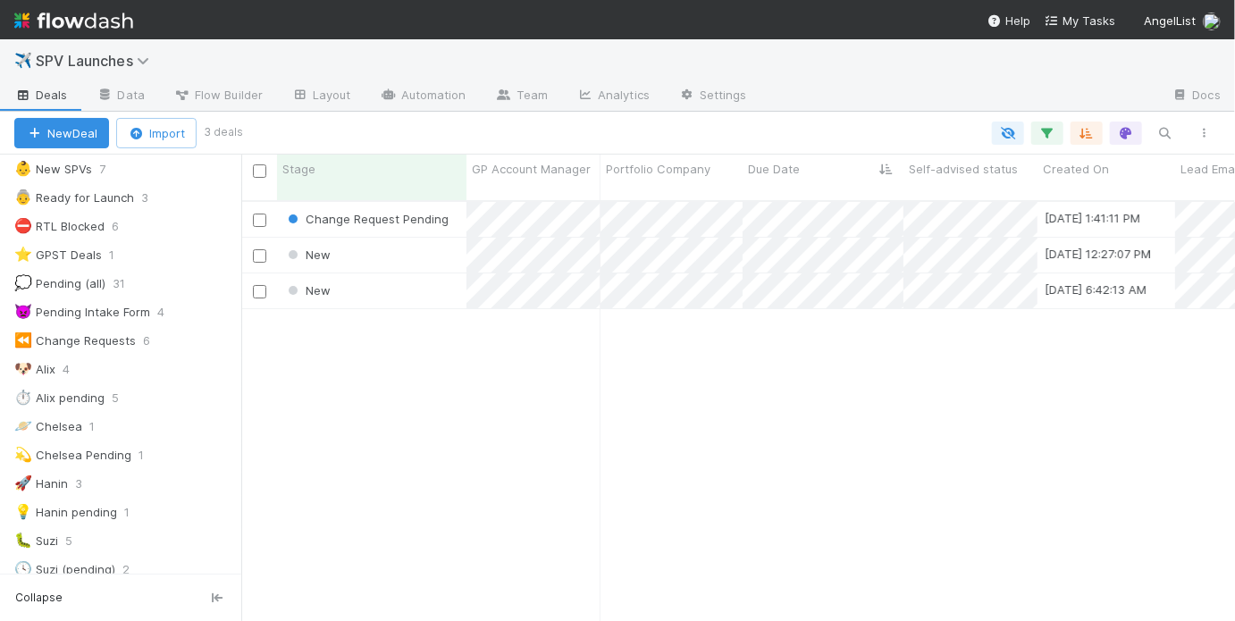
scroll to position [70, 0]
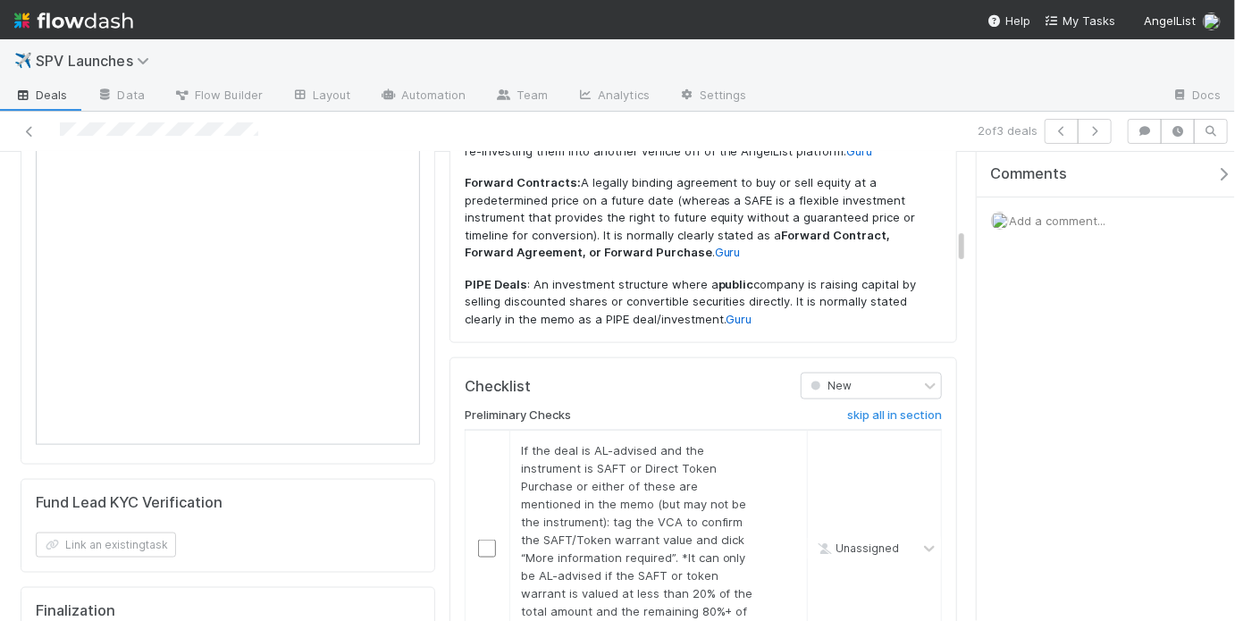
scroll to position [1120, 0]
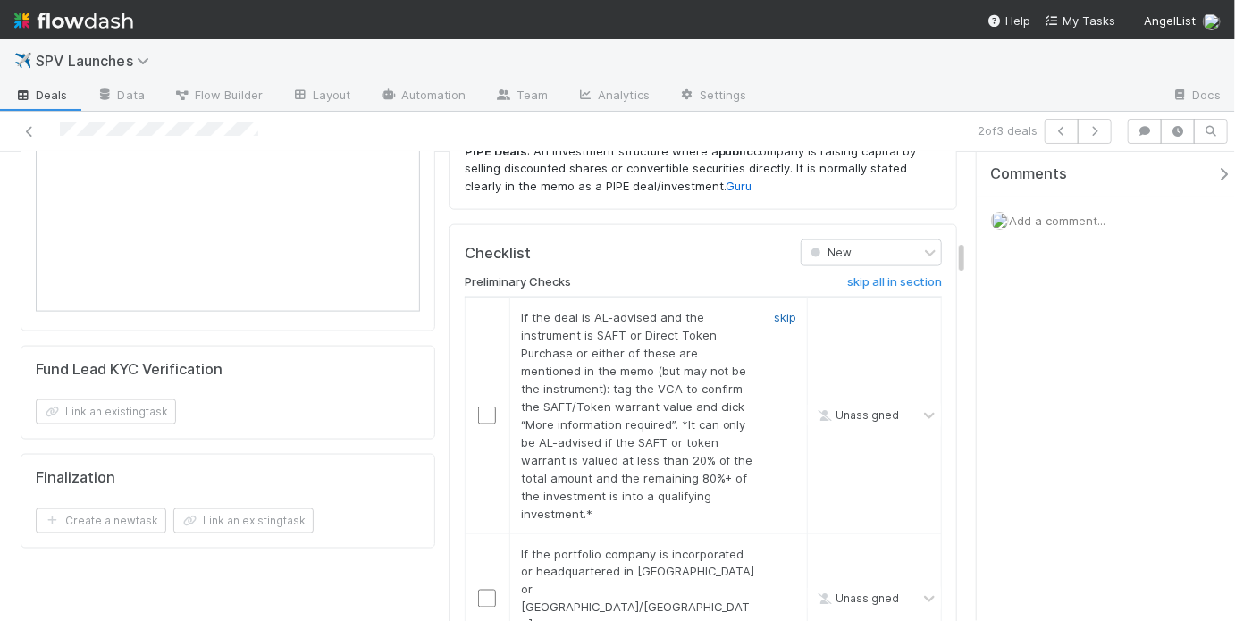
click at [784, 310] on link "skip" at bounding box center [785, 317] width 22 height 14
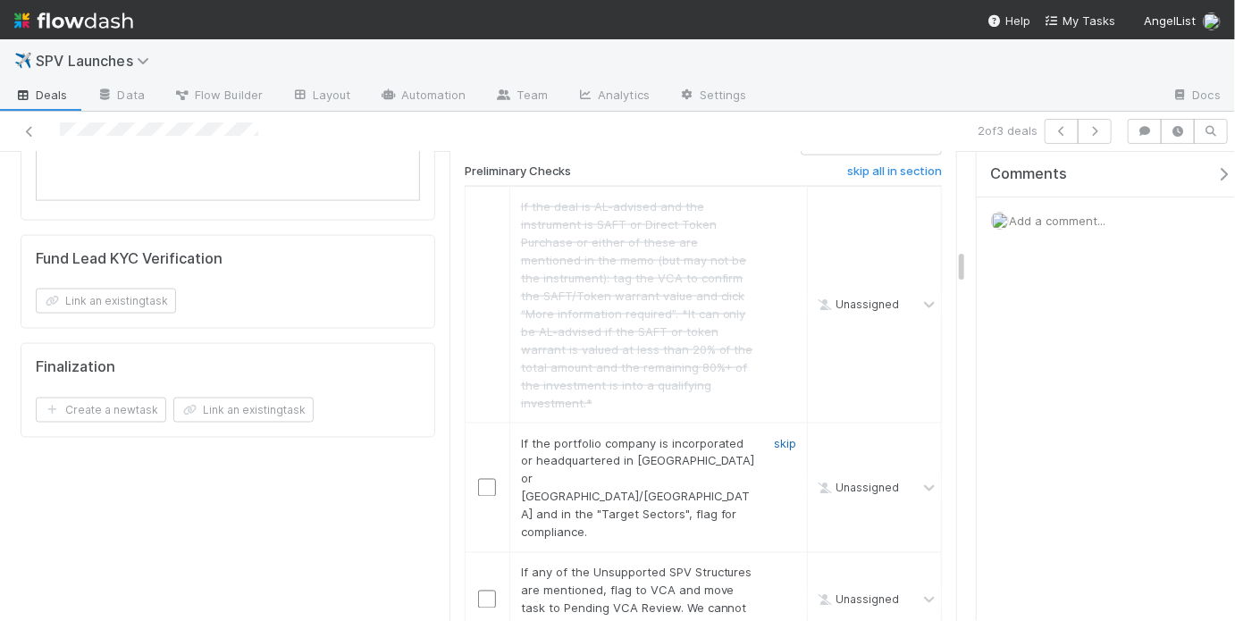
click at [774, 436] on link "skip" at bounding box center [785, 443] width 22 height 14
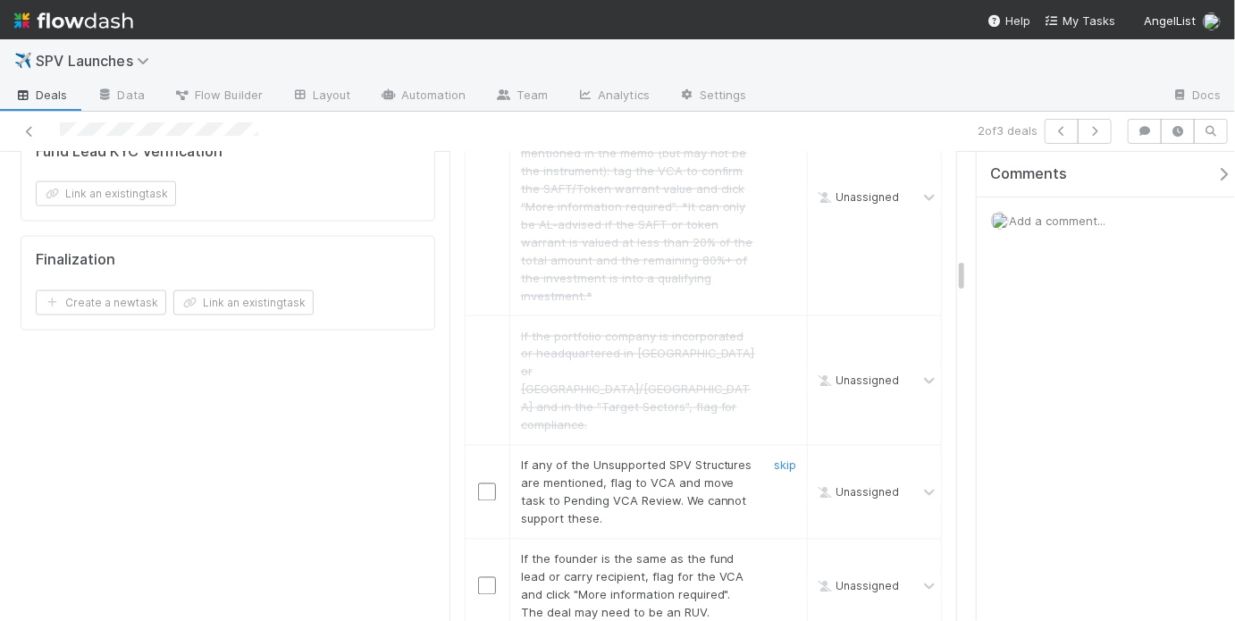
scroll to position [1352, 0]
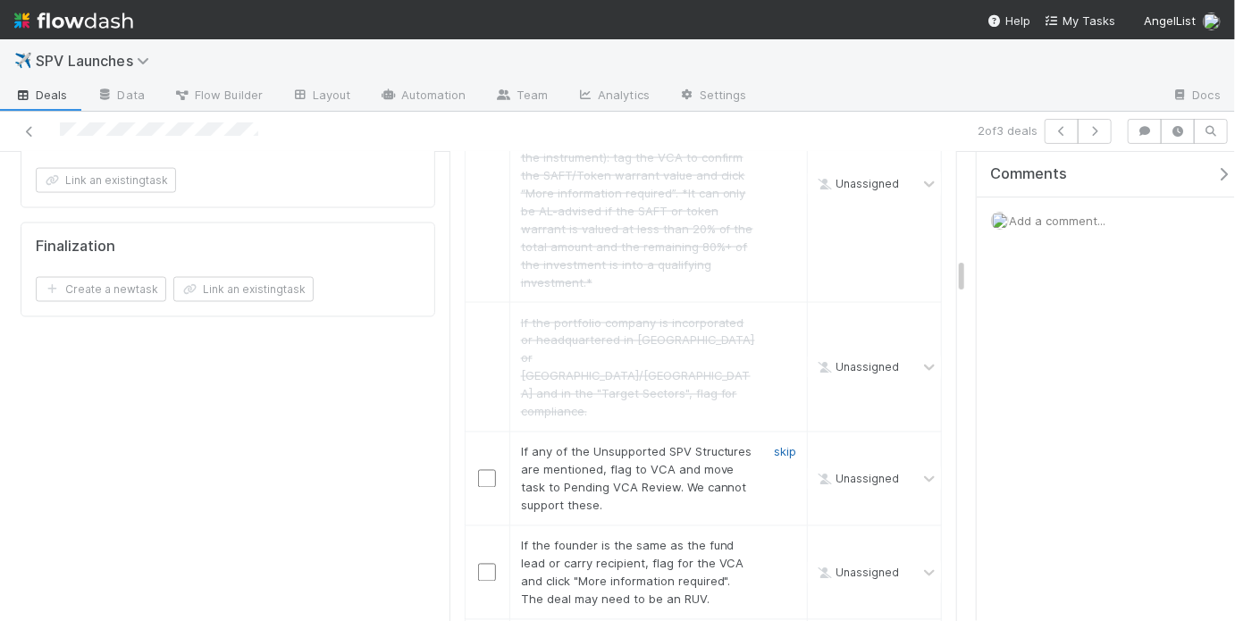
click at [776, 445] on link "skip" at bounding box center [785, 452] width 22 height 14
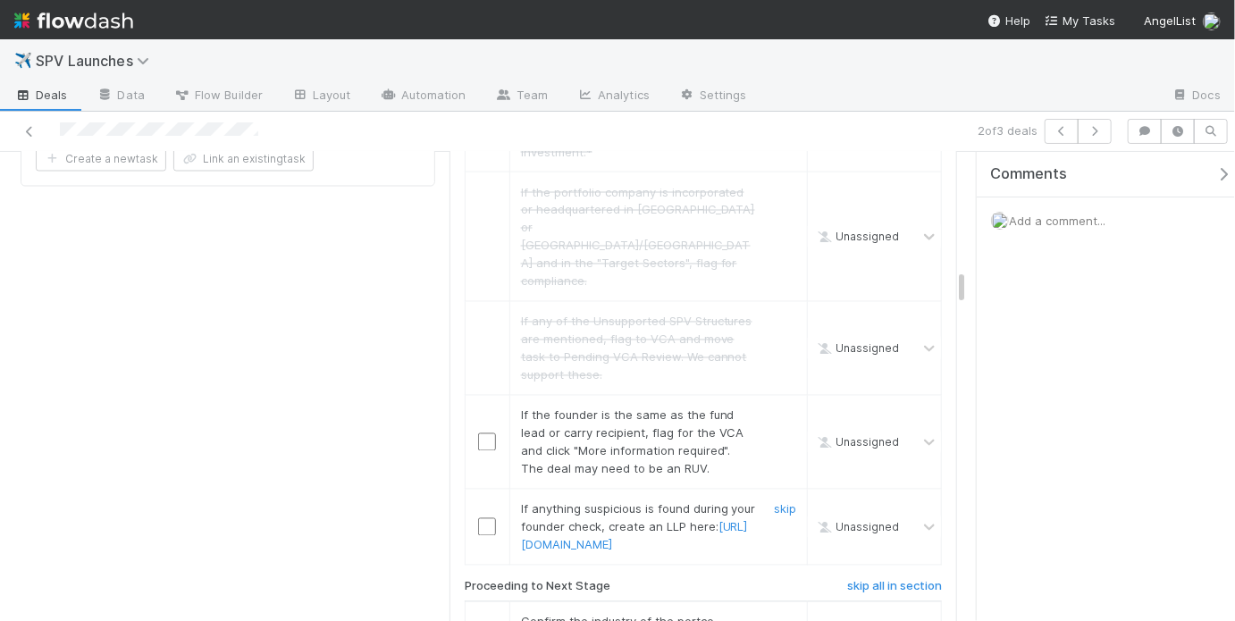
scroll to position [1500, 0]
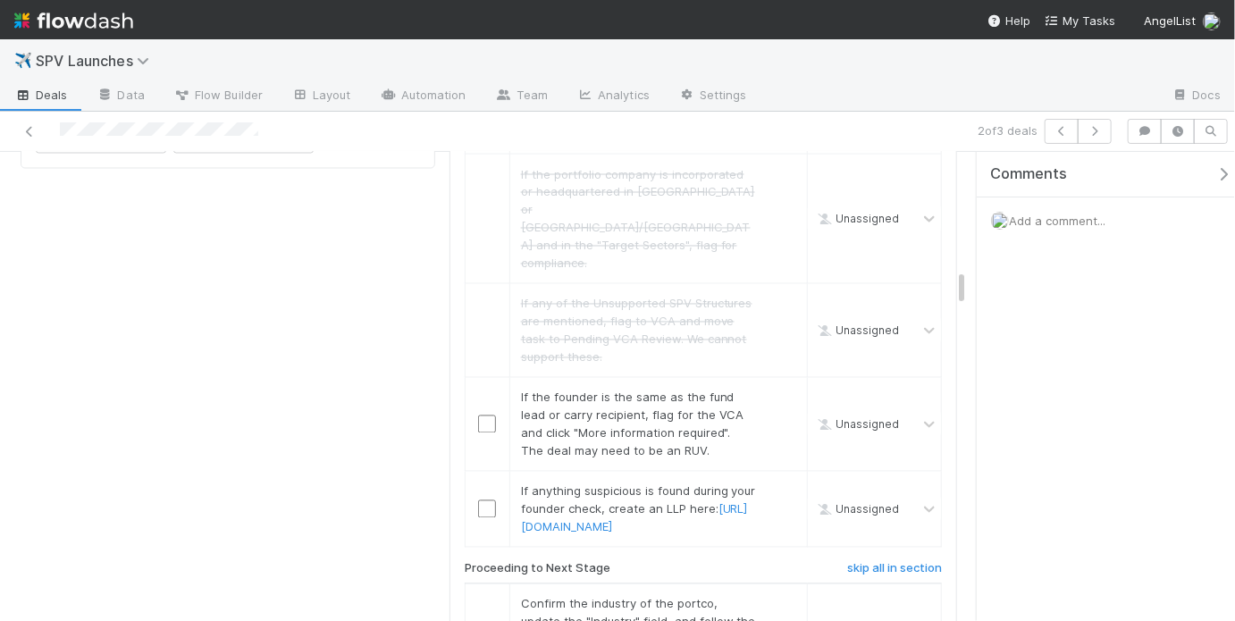
click at [1128, 226] on div "Add a comment..." at bounding box center [1111, 220] width 269 height 46
click at [1077, 215] on span "Add a comment..." at bounding box center [1057, 221] width 96 height 14
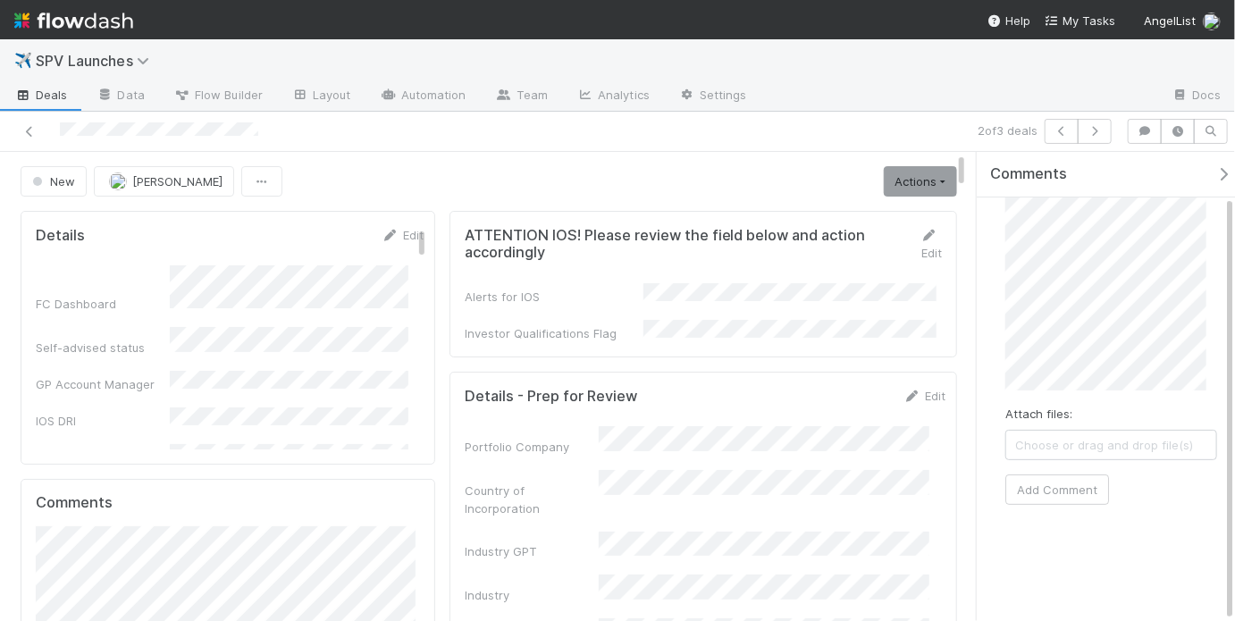
scroll to position [30, 0]
click at [1093, 485] on button "Add Comment" at bounding box center [1057, 490] width 104 height 30
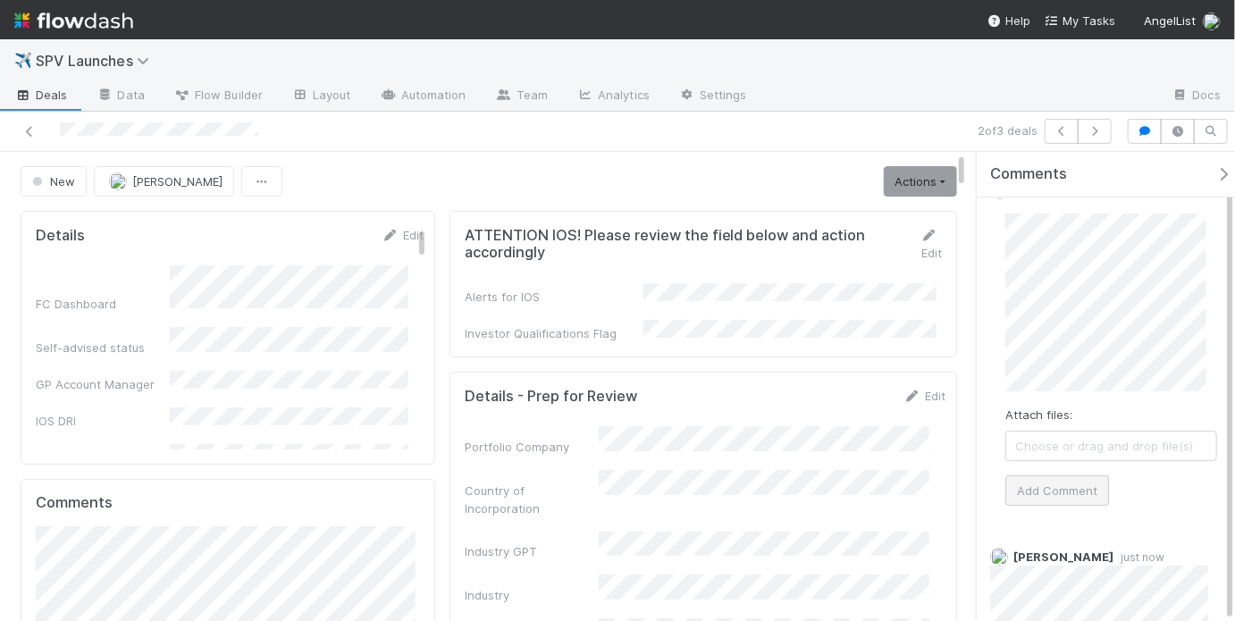
scroll to position [0, 0]
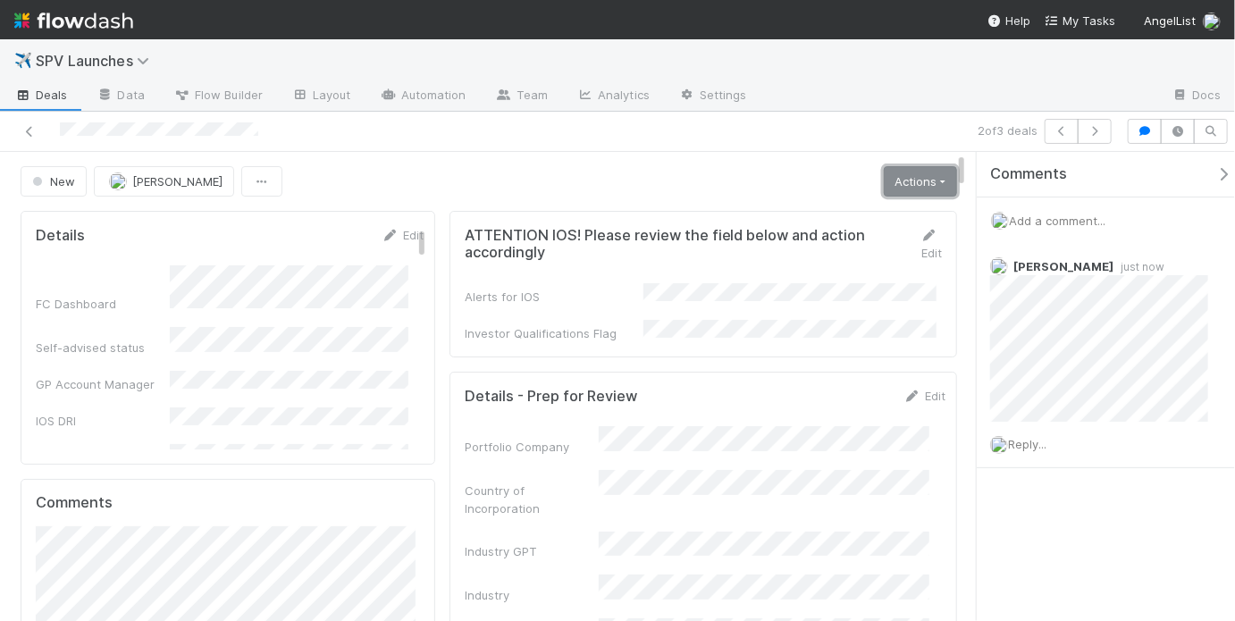
click at [907, 184] on link "Actions" at bounding box center [920, 181] width 73 height 30
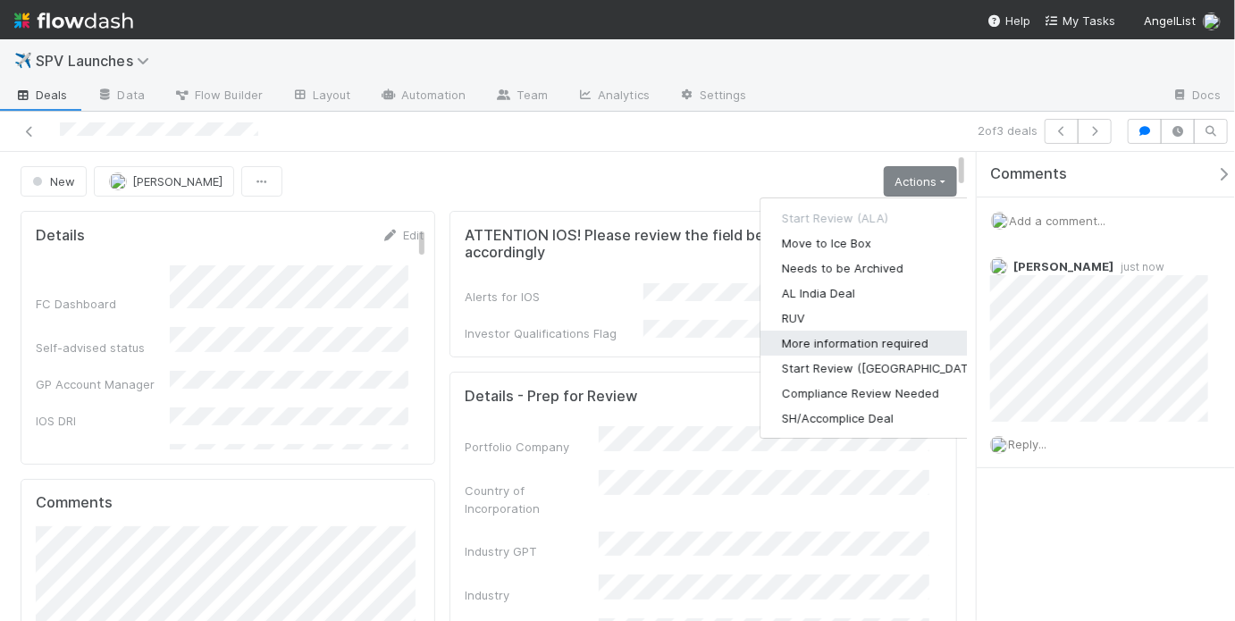
click at [873, 340] on button "More information required" at bounding box center [882, 343] width 244 height 25
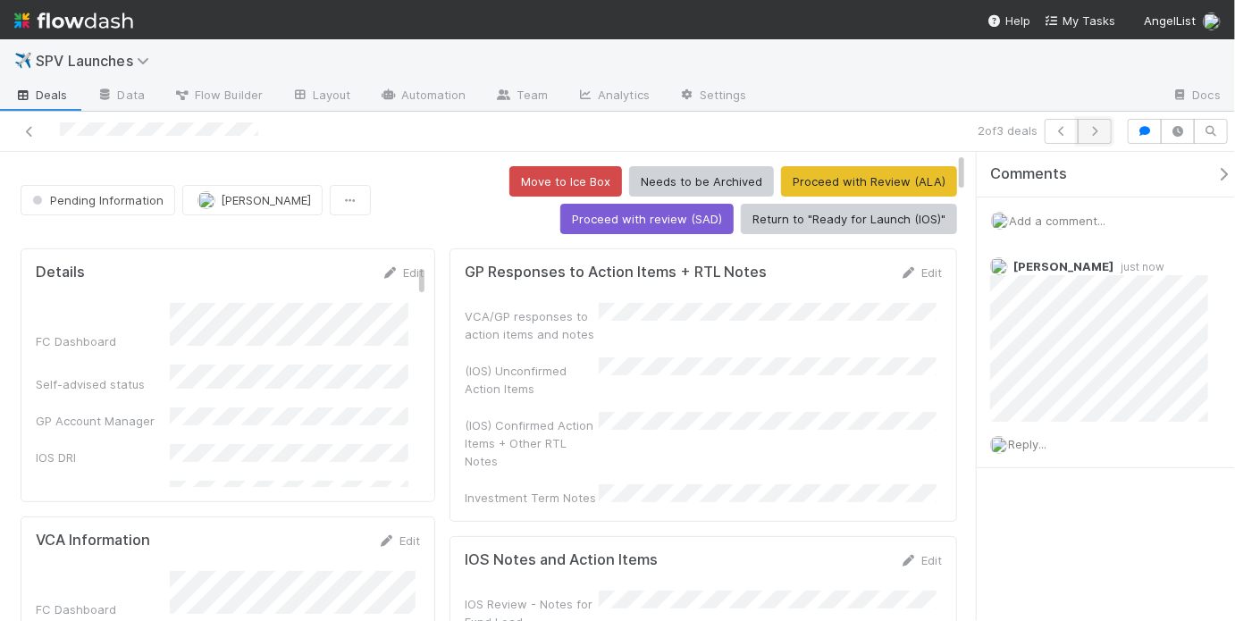
click at [1093, 129] on icon "button" at bounding box center [1095, 131] width 18 height 11
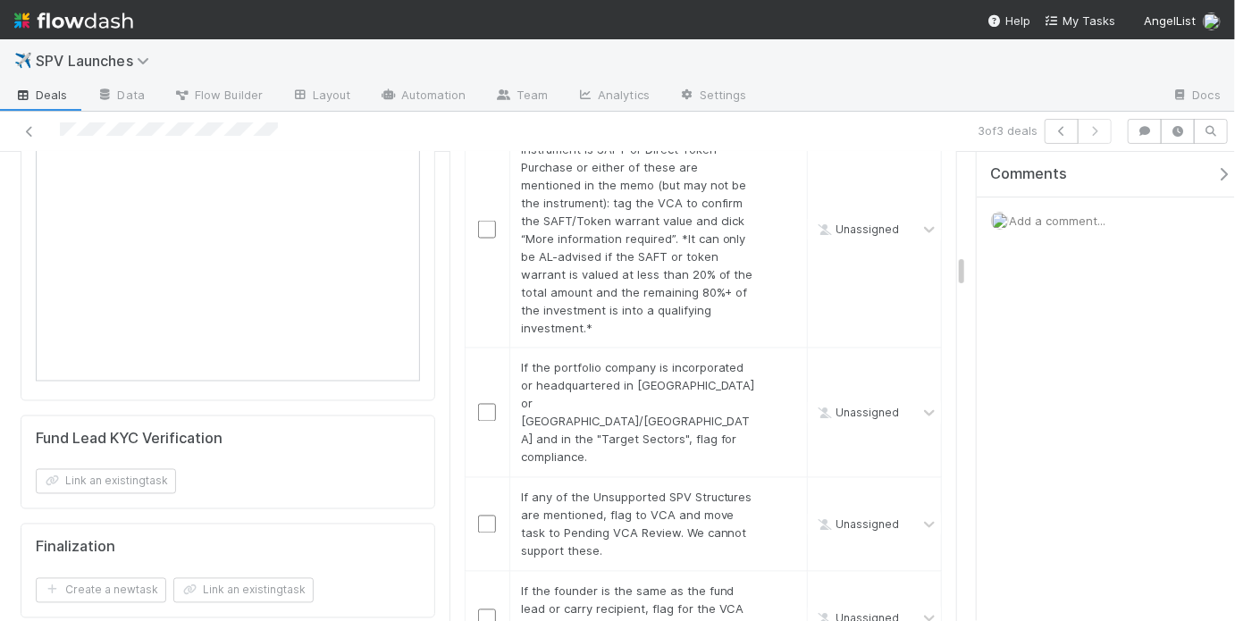
scroll to position [1242, 0]
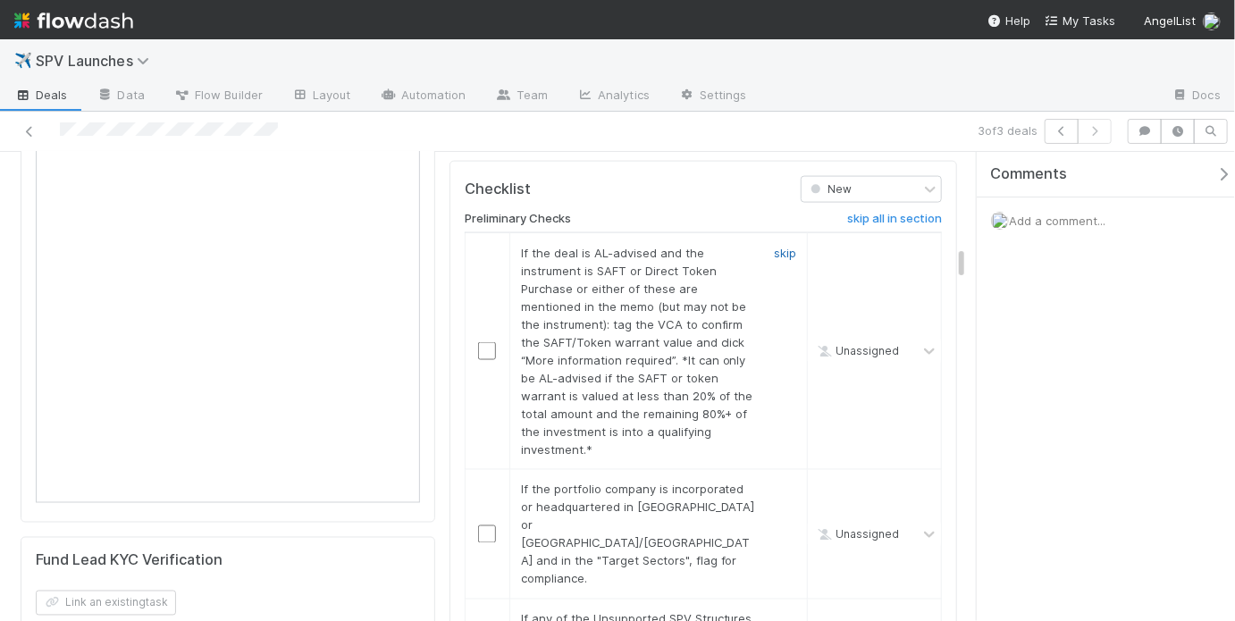
click at [774, 246] on link "skip" at bounding box center [785, 253] width 22 height 14
click at [778, 482] on link "skip" at bounding box center [785, 489] width 22 height 14
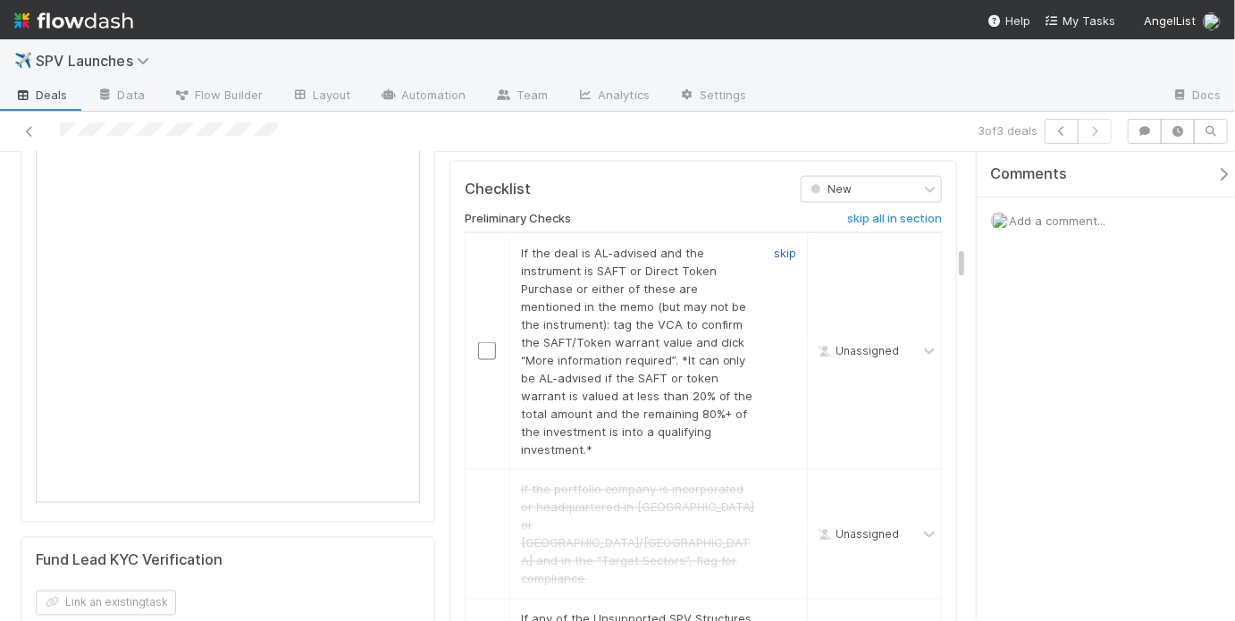
click at [782, 246] on link "skip" at bounding box center [785, 253] width 22 height 14
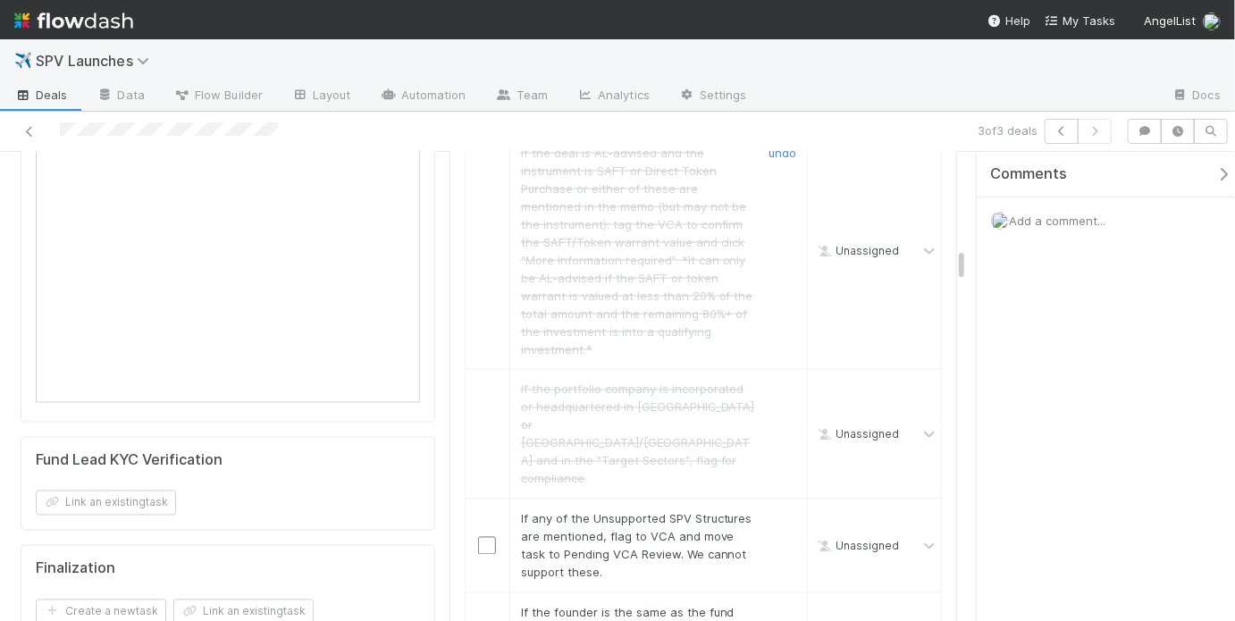
scroll to position [1540, 0]
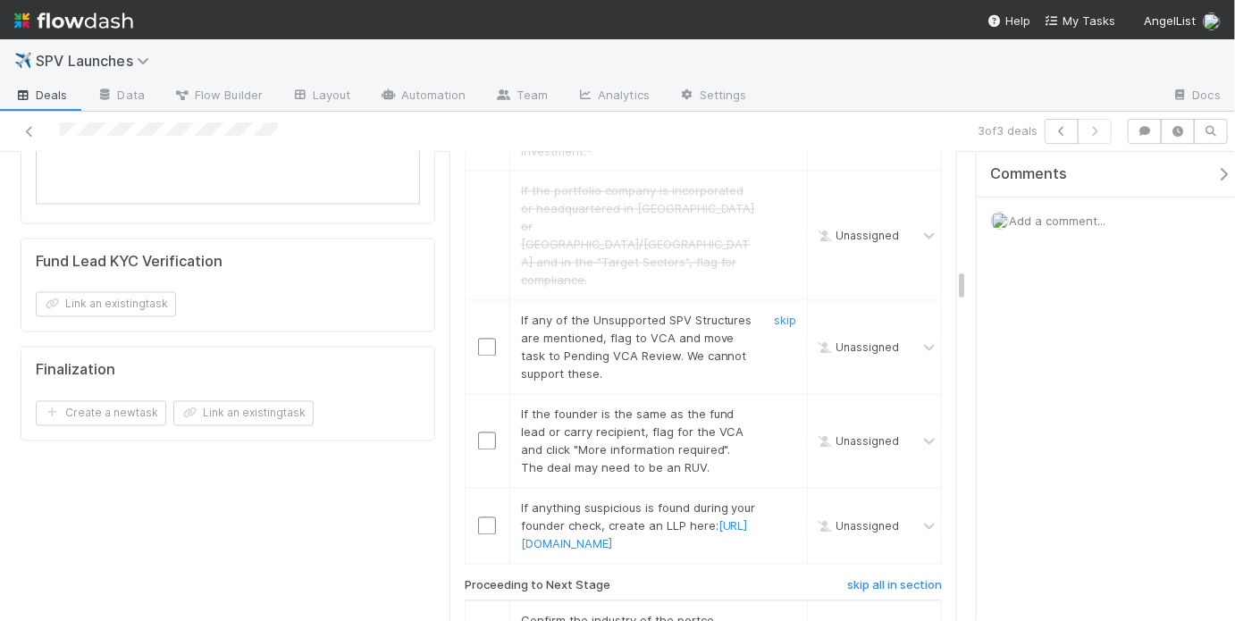
click at [478, 339] on input "checkbox" at bounding box center [487, 348] width 18 height 18
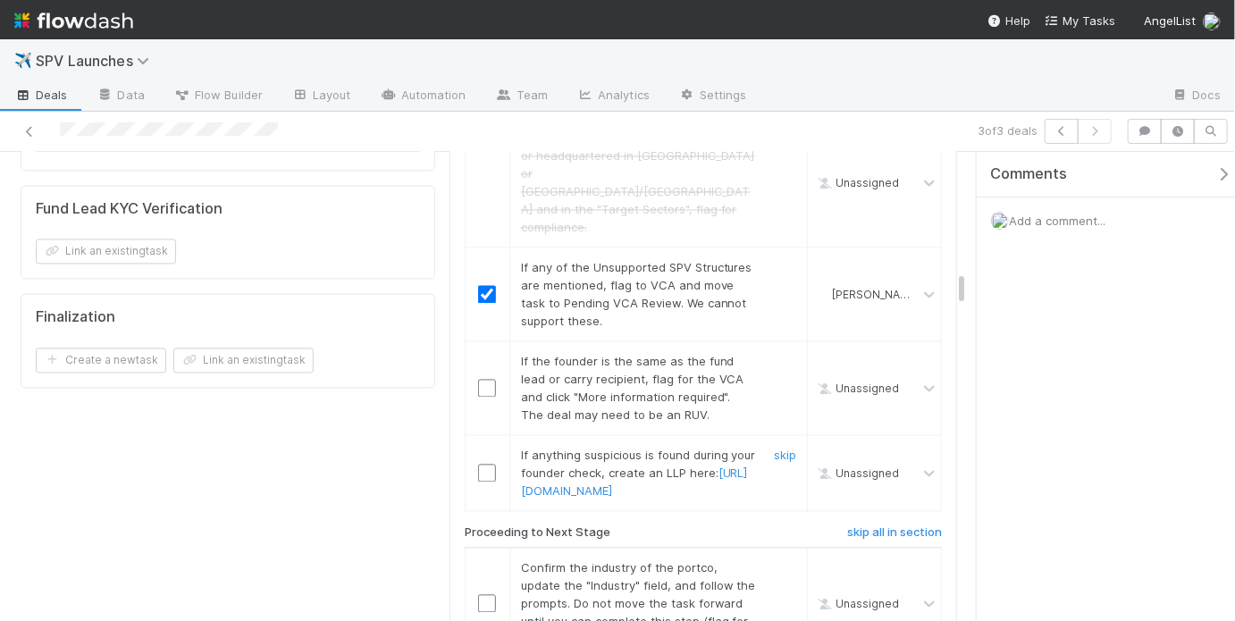
scroll to position [1537, 0]
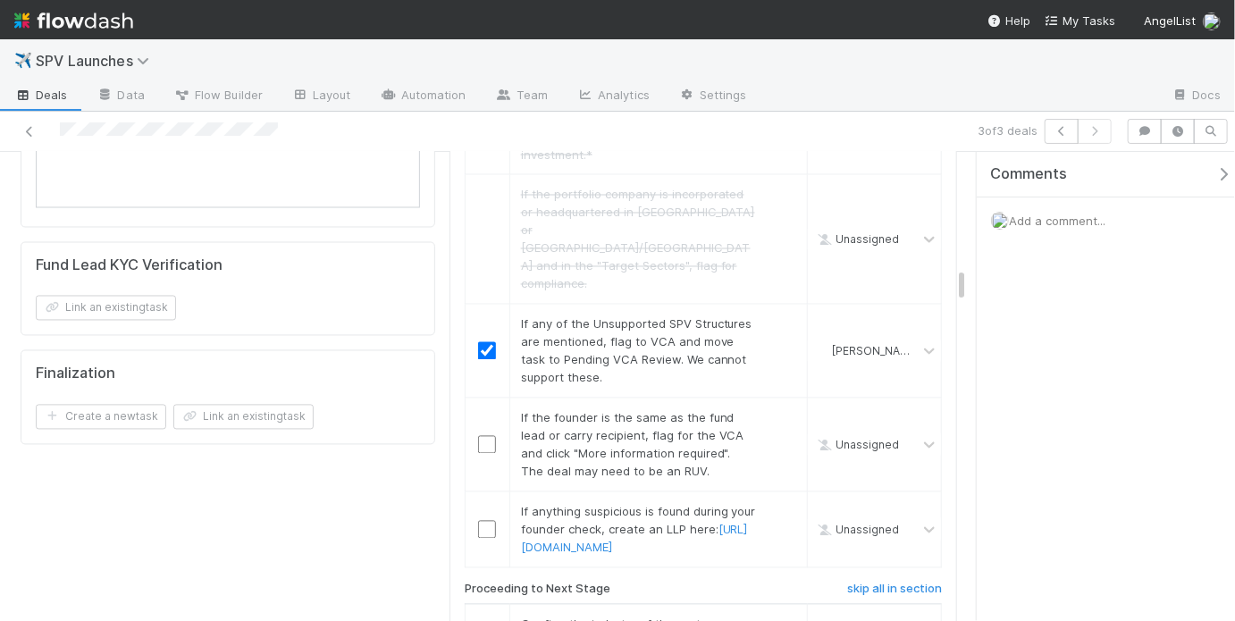
click at [1060, 216] on span "Add a comment..." at bounding box center [1057, 221] width 96 height 14
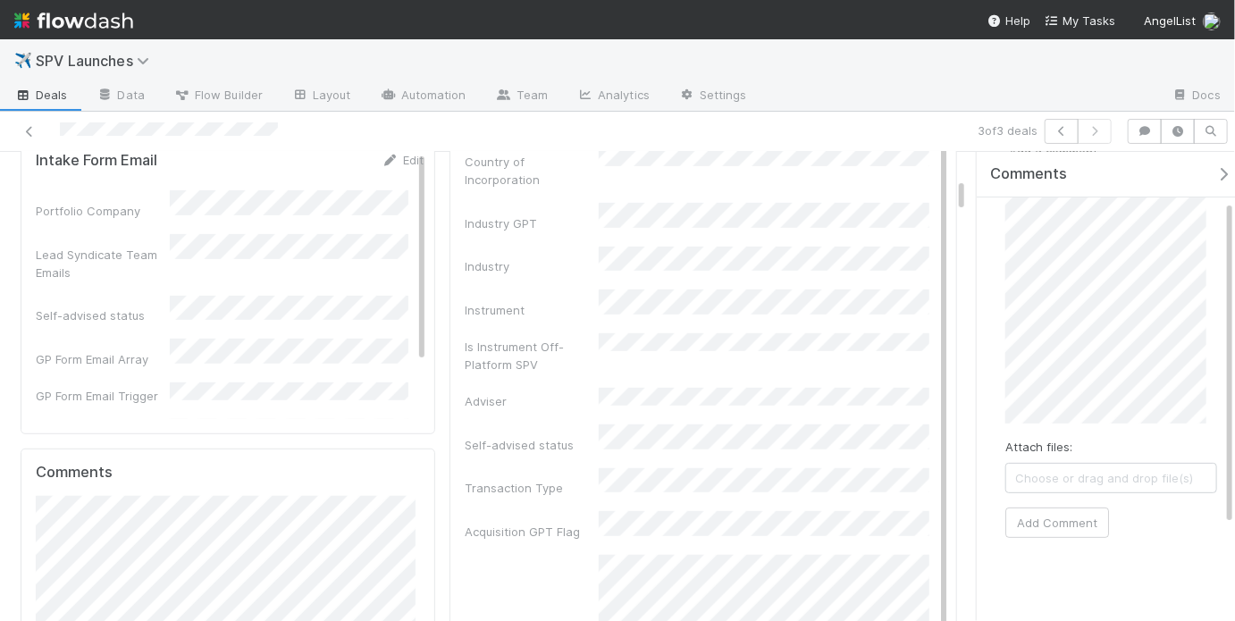
scroll to position [0, 0]
click at [709, 259] on div "Portfolio Company Country of Incorporation Industry GPT Industry Instrument Is …" at bounding box center [705, 462] width 481 height 708
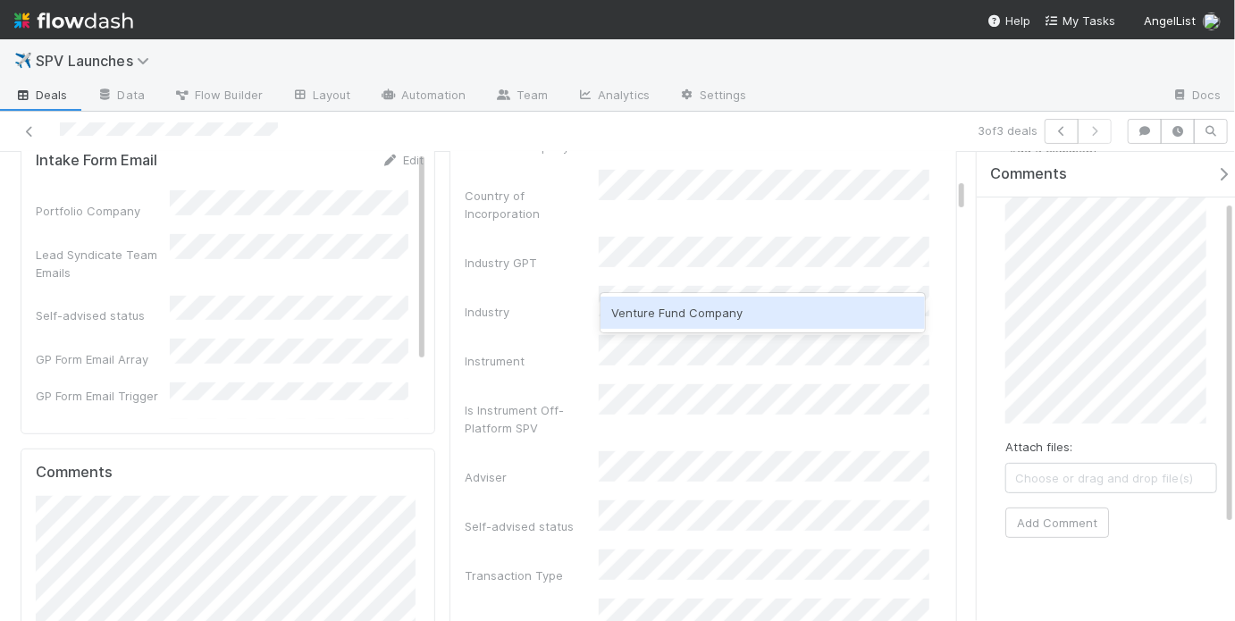
click at [675, 320] on div "Venture Fund Company" at bounding box center [761, 313] width 323 height 32
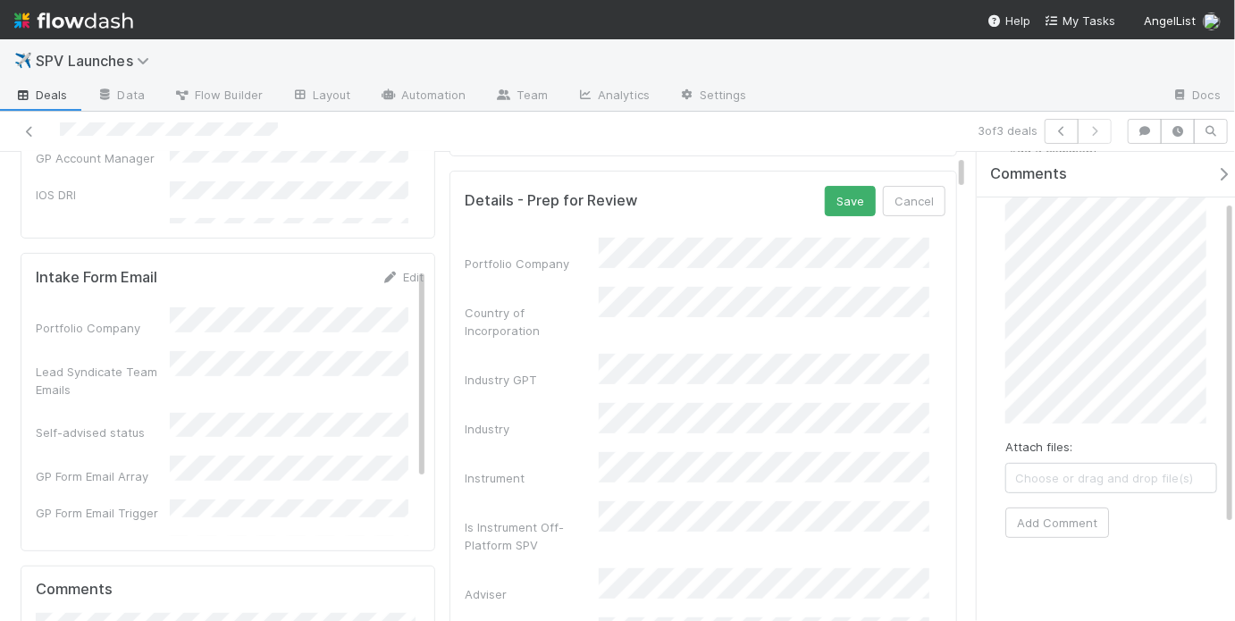
scroll to position [41, 0]
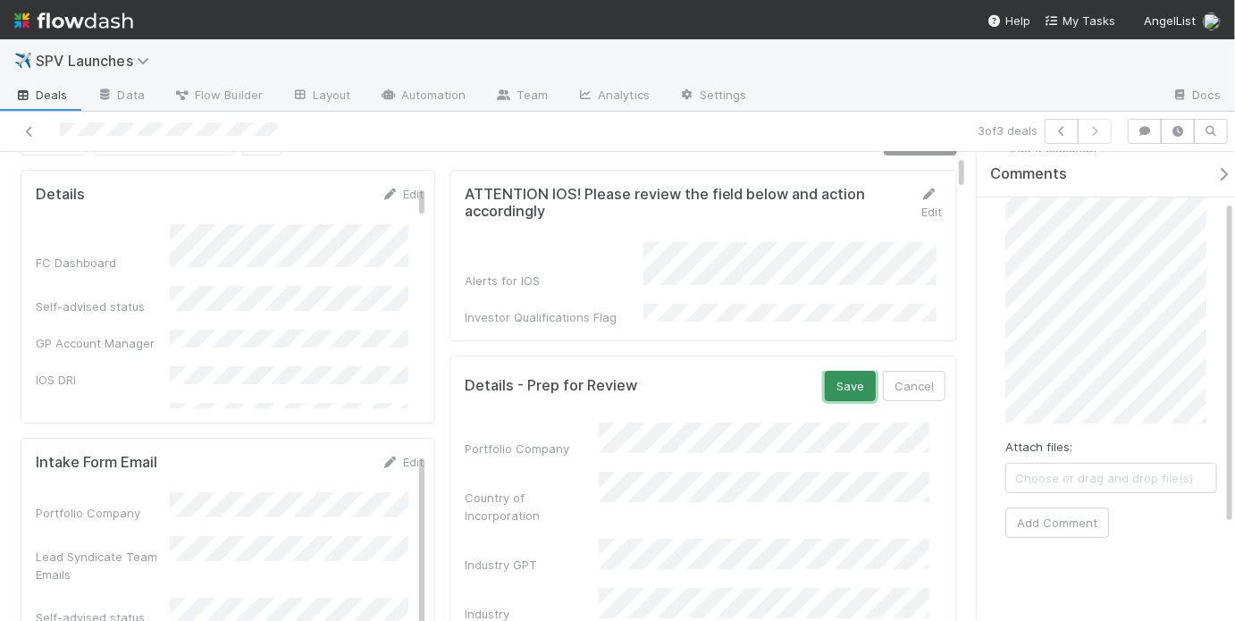
click at [825, 374] on button "Save" at bounding box center [850, 386] width 51 height 30
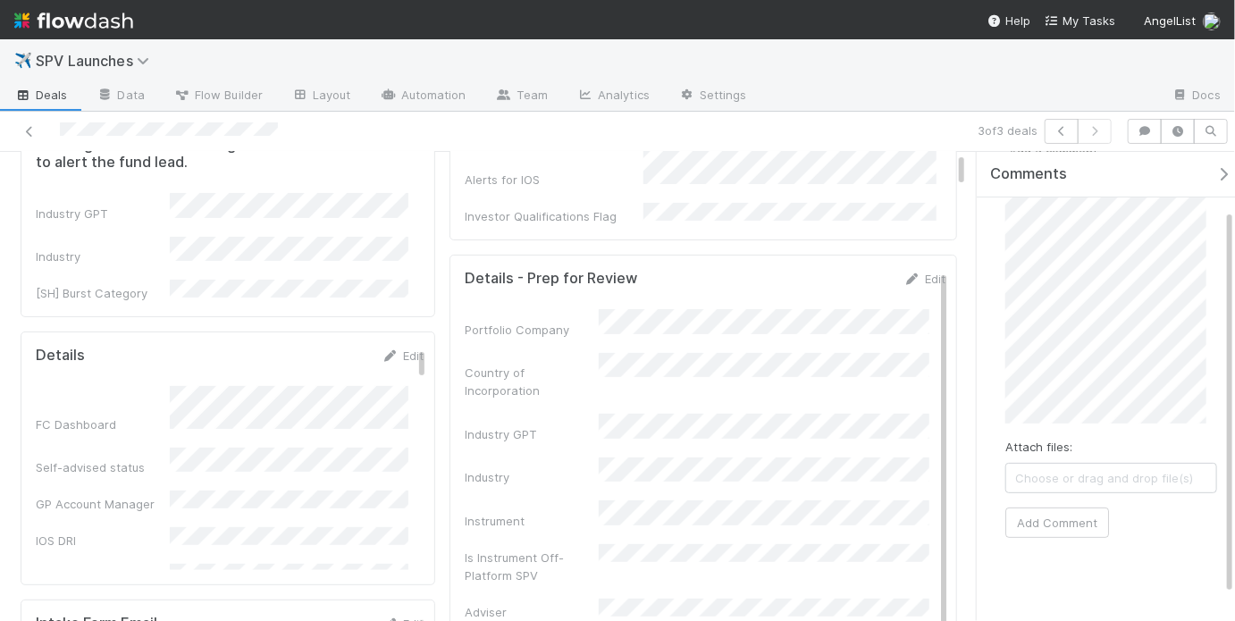
scroll to position [3, 0]
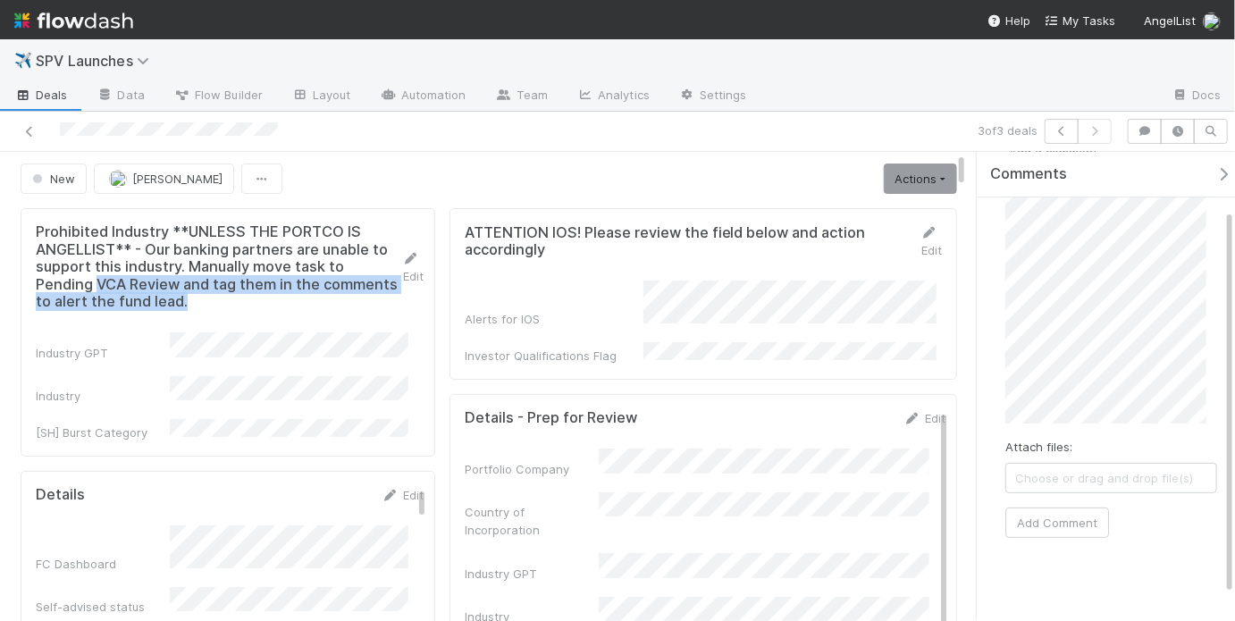
drag, startPoint x: 96, startPoint y: 281, endPoint x: 268, endPoint y: 302, distance: 173.7
click at [268, 302] on h5 "Prohibited Industry **UNLESS THE PORTCO IS ANGELLIST** - Our banking partners a…" at bounding box center [219, 267] width 366 height 88
click at [289, 304] on h5 "Prohibited Industry **UNLESS THE PORTCO IS ANGELLIST** - Our banking partners a…" at bounding box center [219, 267] width 366 height 88
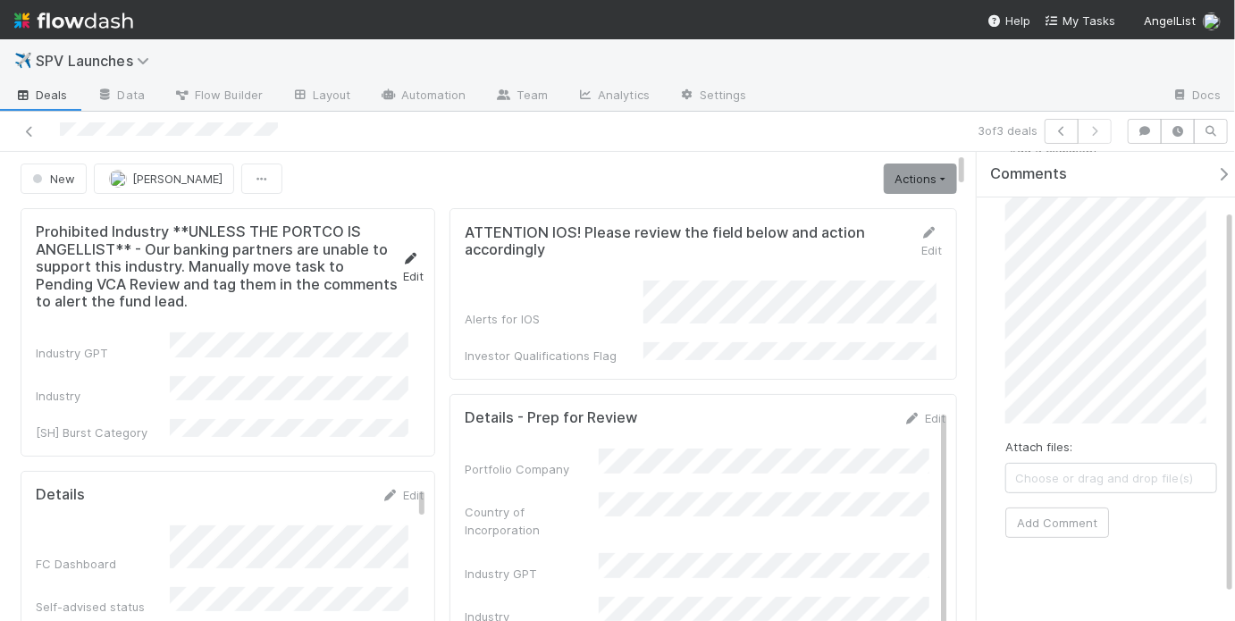
click at [405, 254] on link "Edit" at bounding box center [412, 267] width 21 height 32
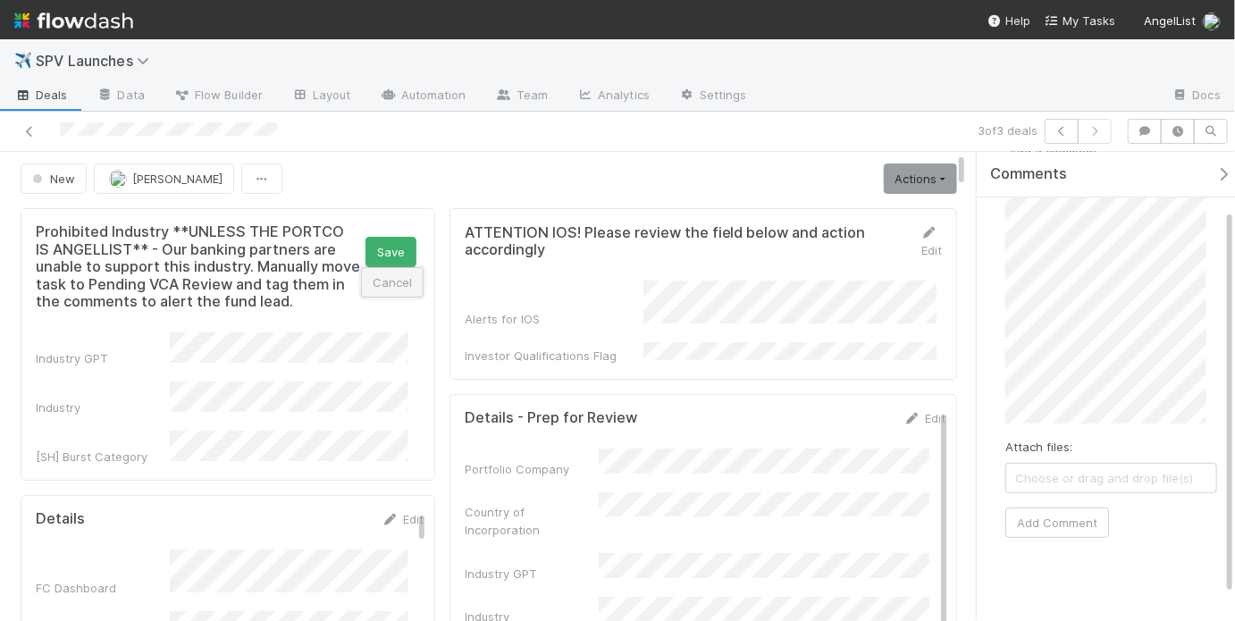
click at [393, 278] on button "Cancel" at bounding box center [392, 282] width 63 height 30
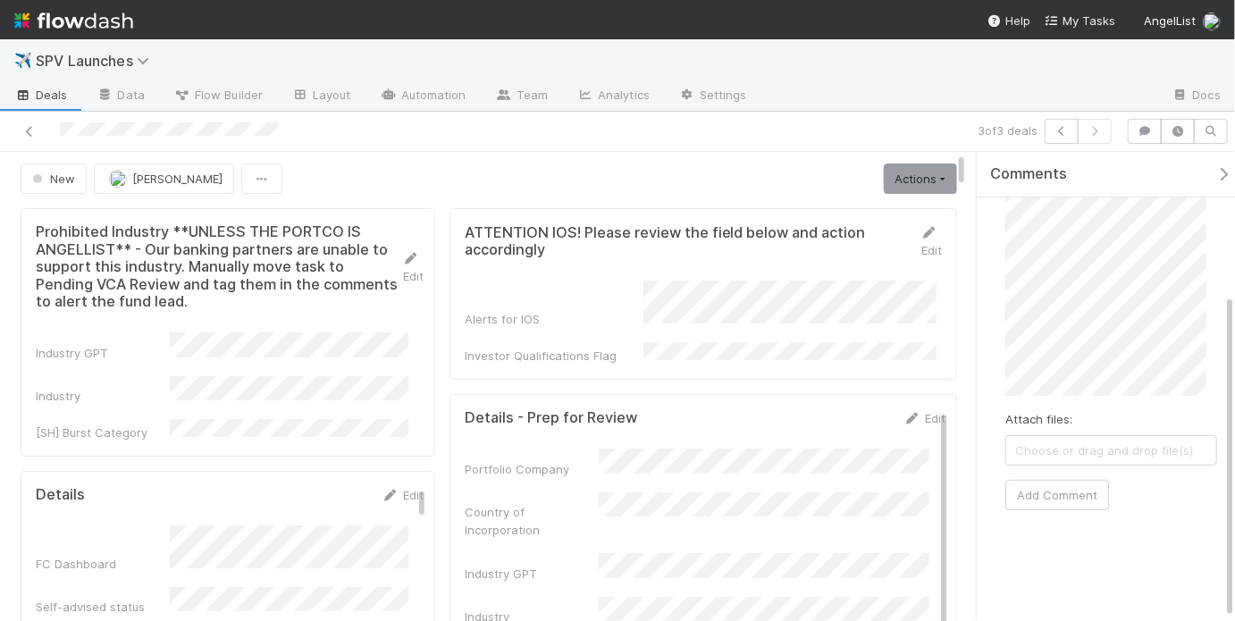
scroll to position [209, 0]
click at [1081, 482] on button "Add Comment" at bounding box center [1057, 490] width 104 height 30
click at [914, 174] on link "Actions" at bounding box center [920, 179] width 73 height 30
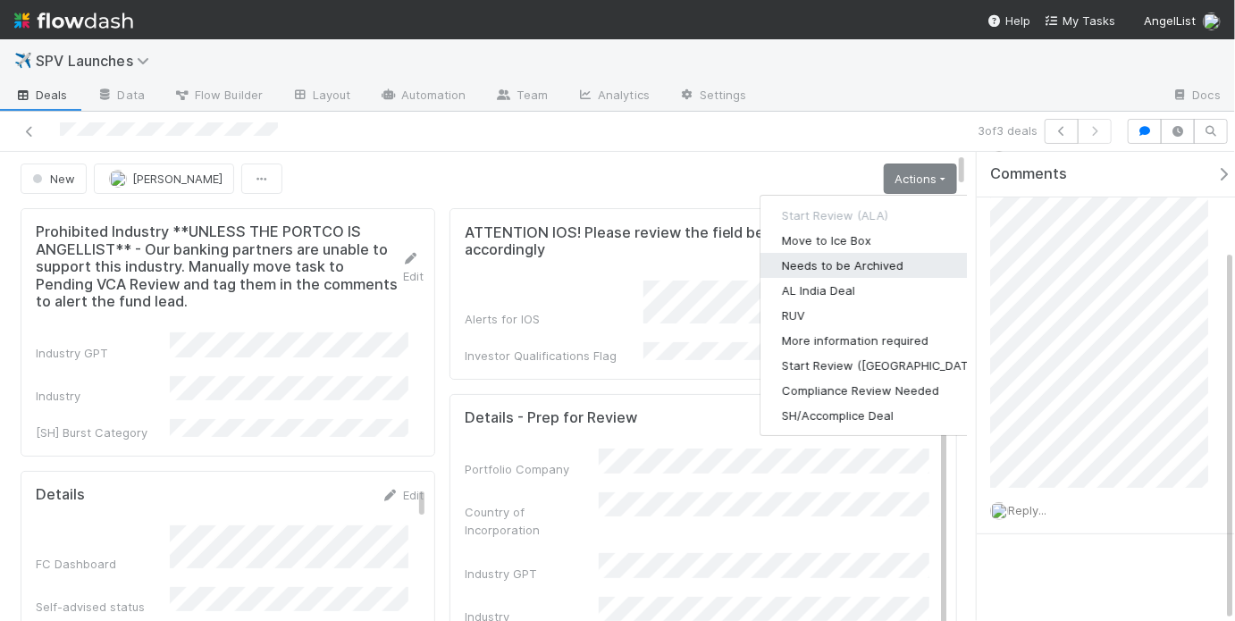
click at [867, 270] on button "Needs to be Archived" at bounding box center [882, 265] width 244 height 25
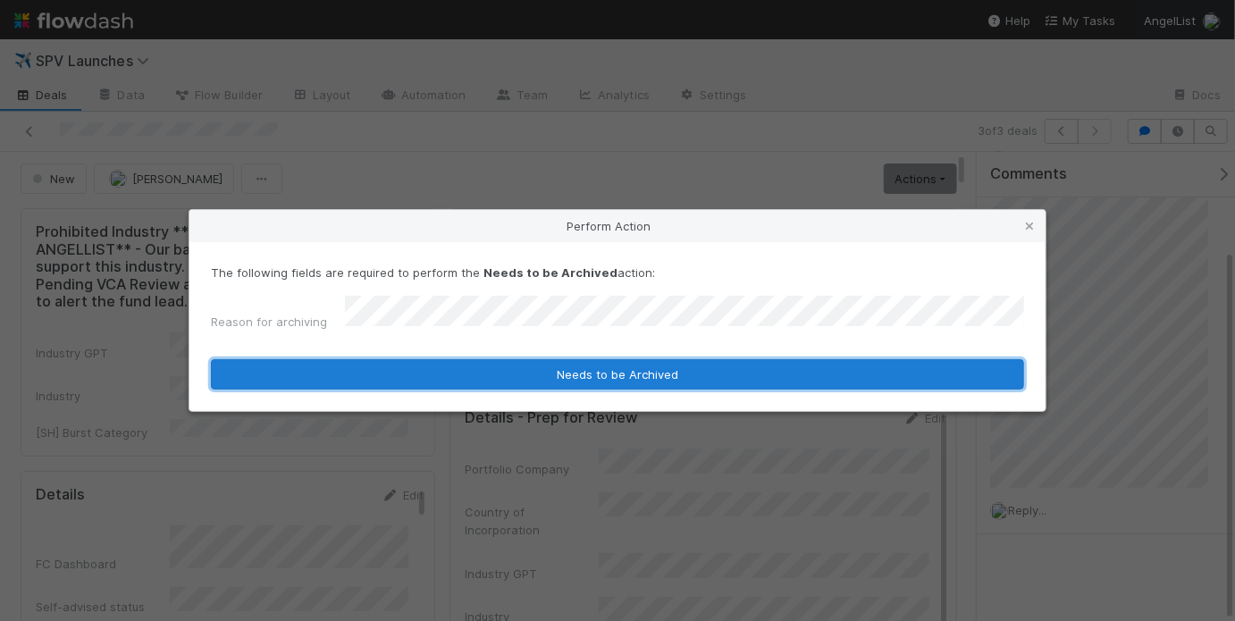
click at [741, 368] on button "Needs to be Archived" at bounding box center [617, 374] width 813 height 30
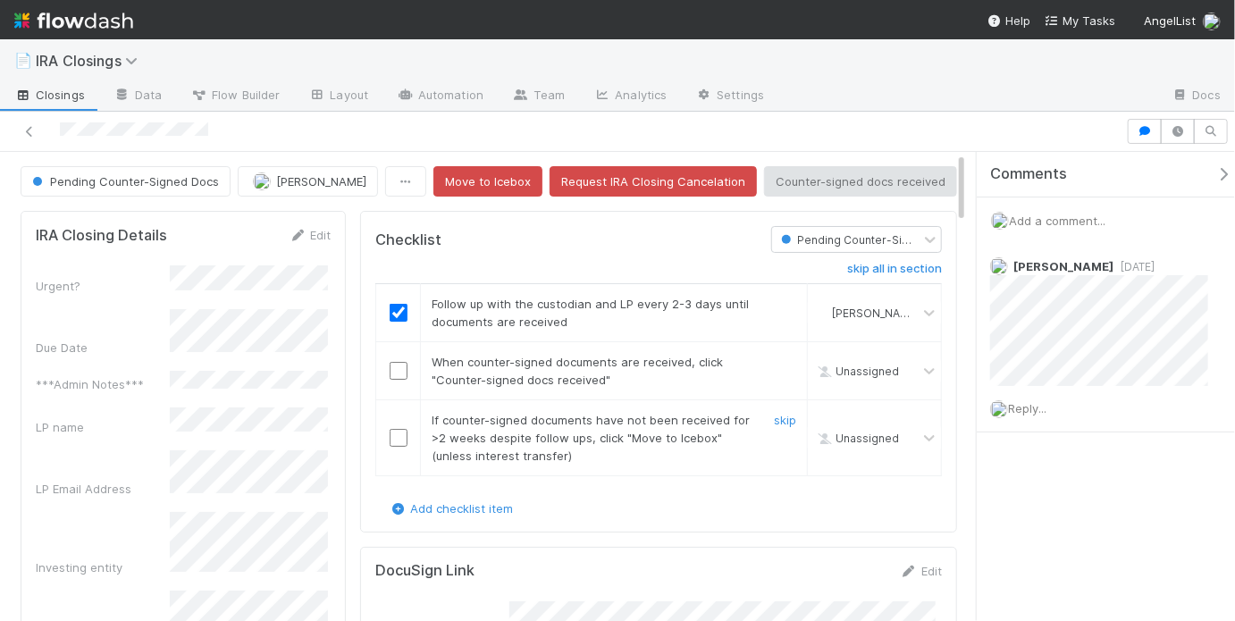
click at [394, 436] on input "checkbox" at bounding box center [399, 438] width 18 height 18
click at [774, 355] on link "skip" at bounding box center [785, 362] width 22 height 14
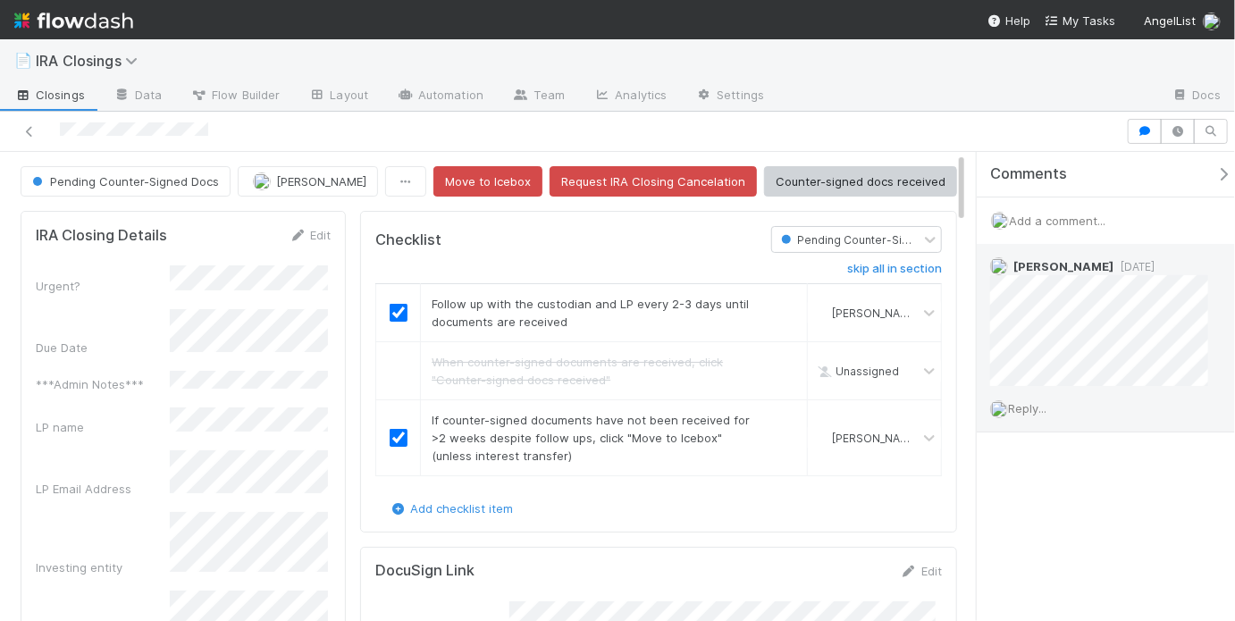
click at [1031, 407] on span "Reply..." at bounding box center [1027, 408] width 38 height 14
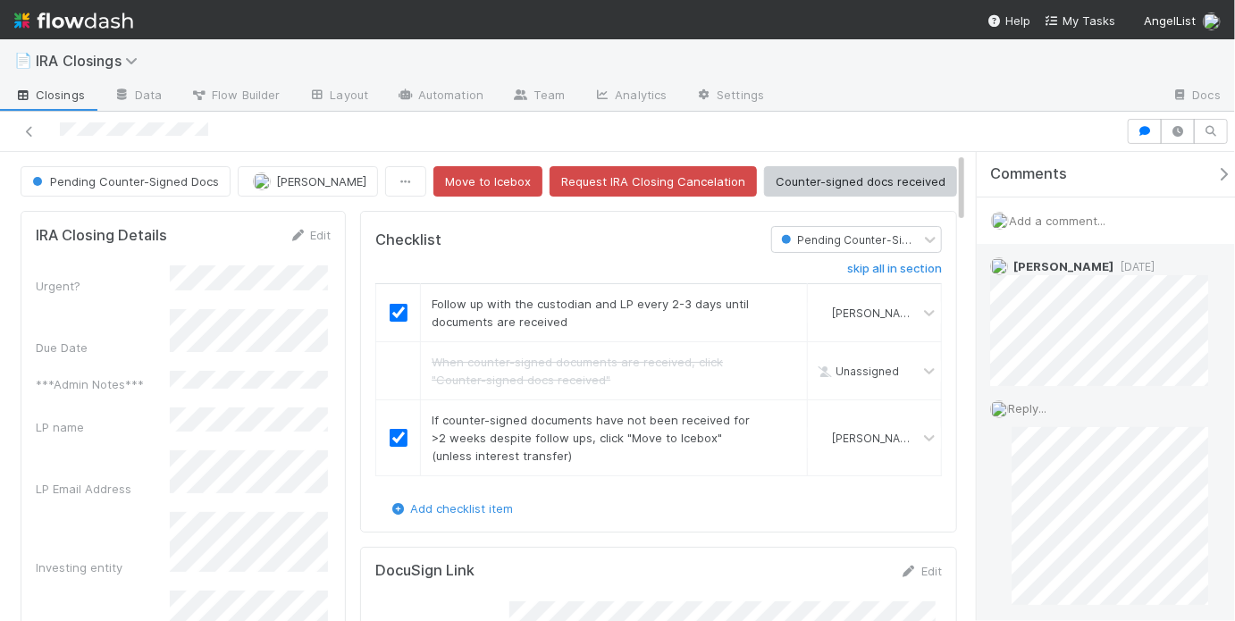
scroll to position [198, 0]
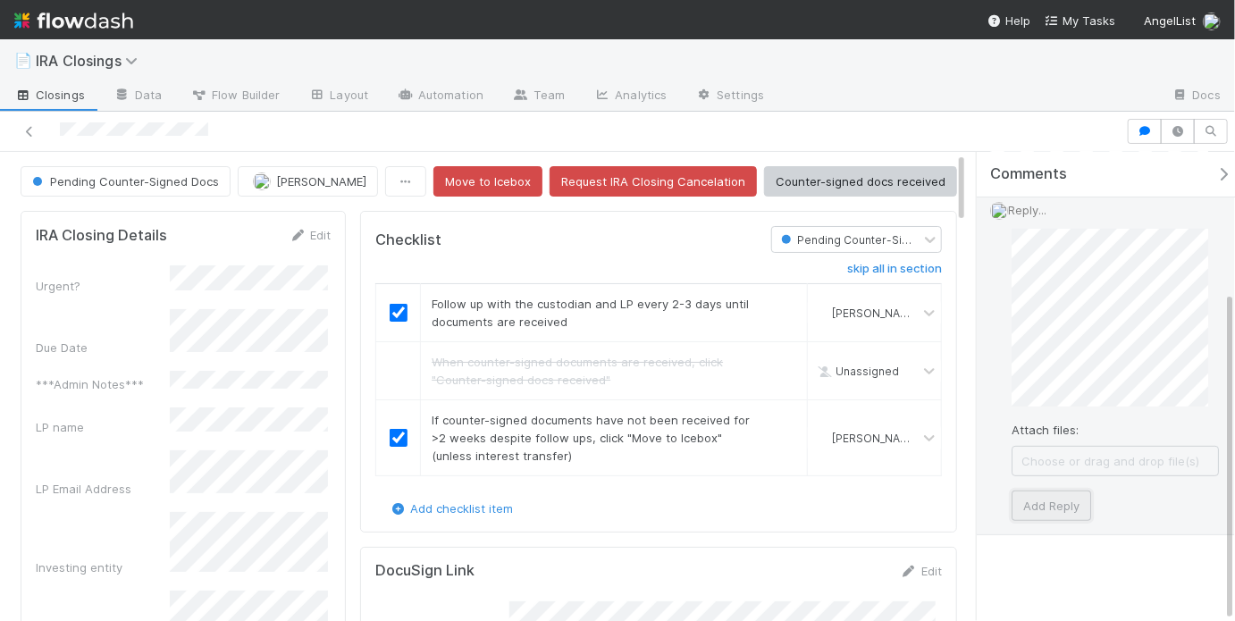
click at [1057, 516] on button "Add Reply" at bounding box center [1051, 506] width 80 height 30
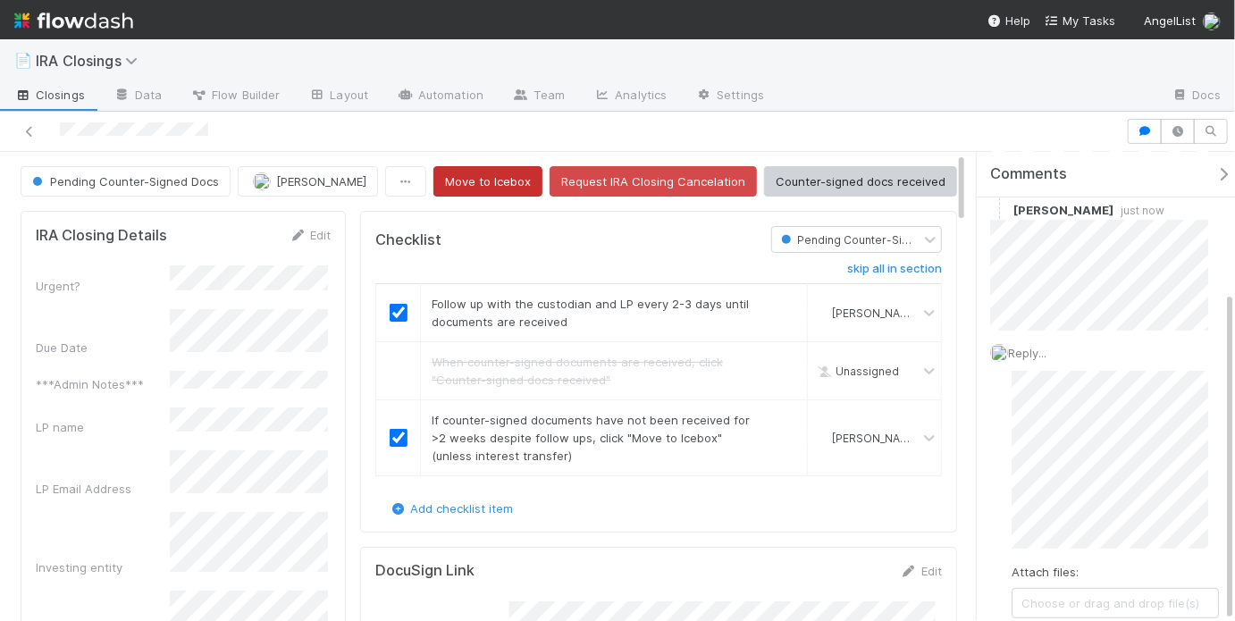
scroll to position [40, 0]
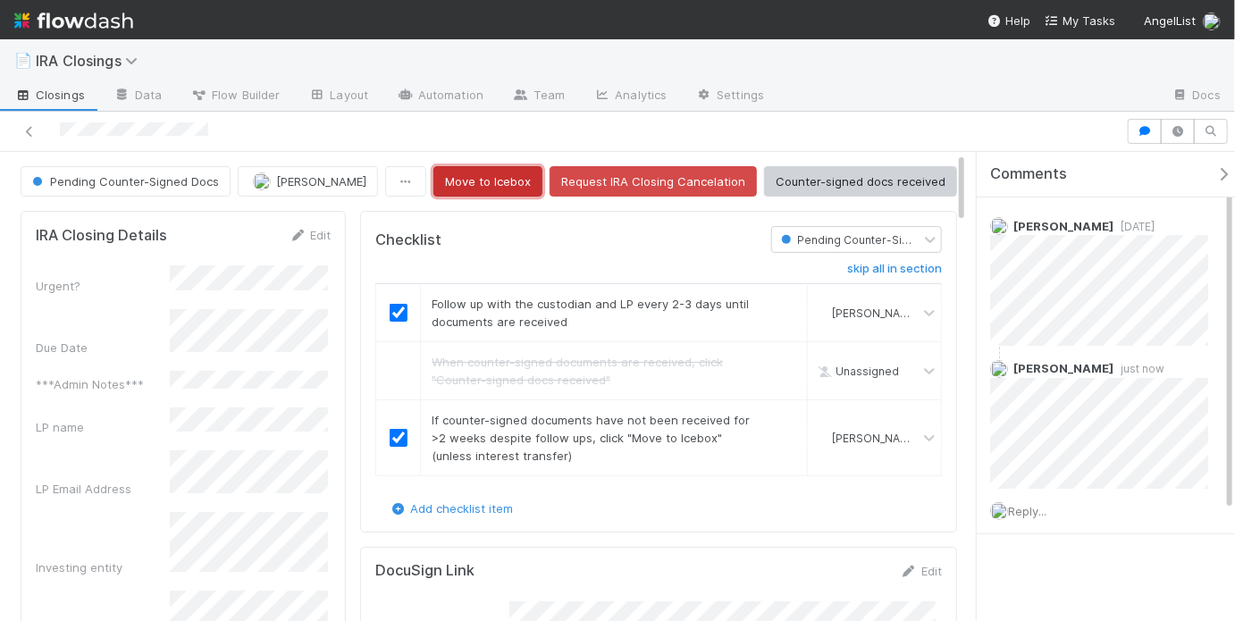
click at [492, 190] on button "Move to Icebox" at bounding box center [487, 181] width 109 height 30
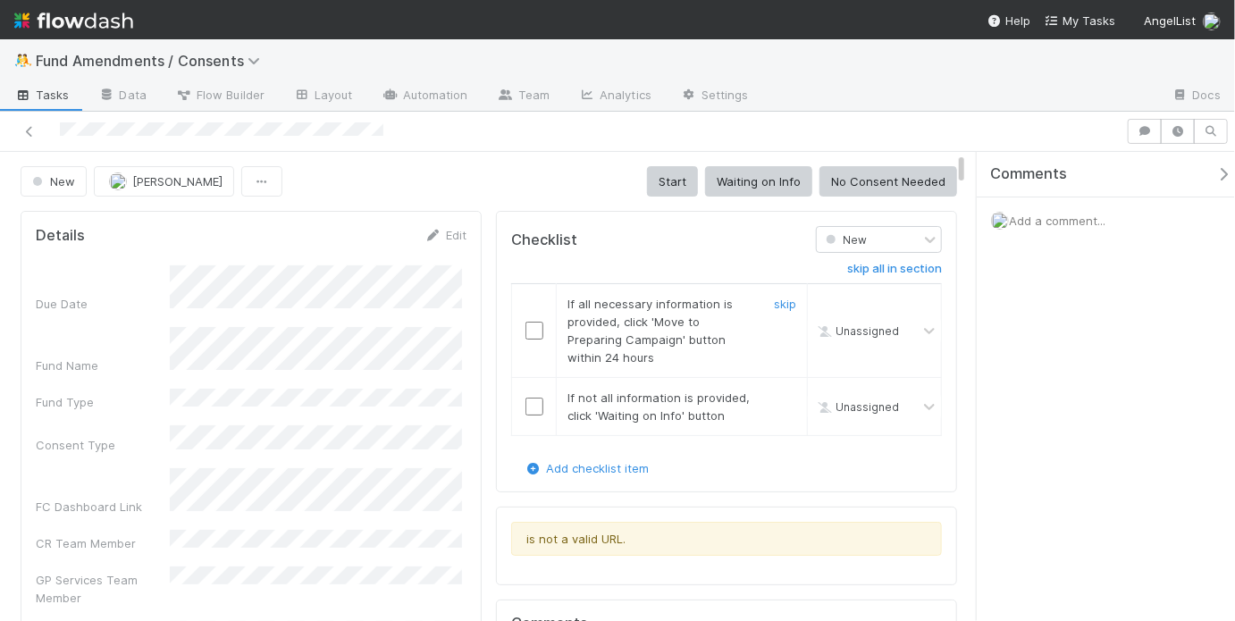
click at [531, 322] on input "checkbox" at bounding box center [534, 331] width 18 height 18
click at [775, 395] on link "skip" at bounding box center [785, 397] width 22 height 14
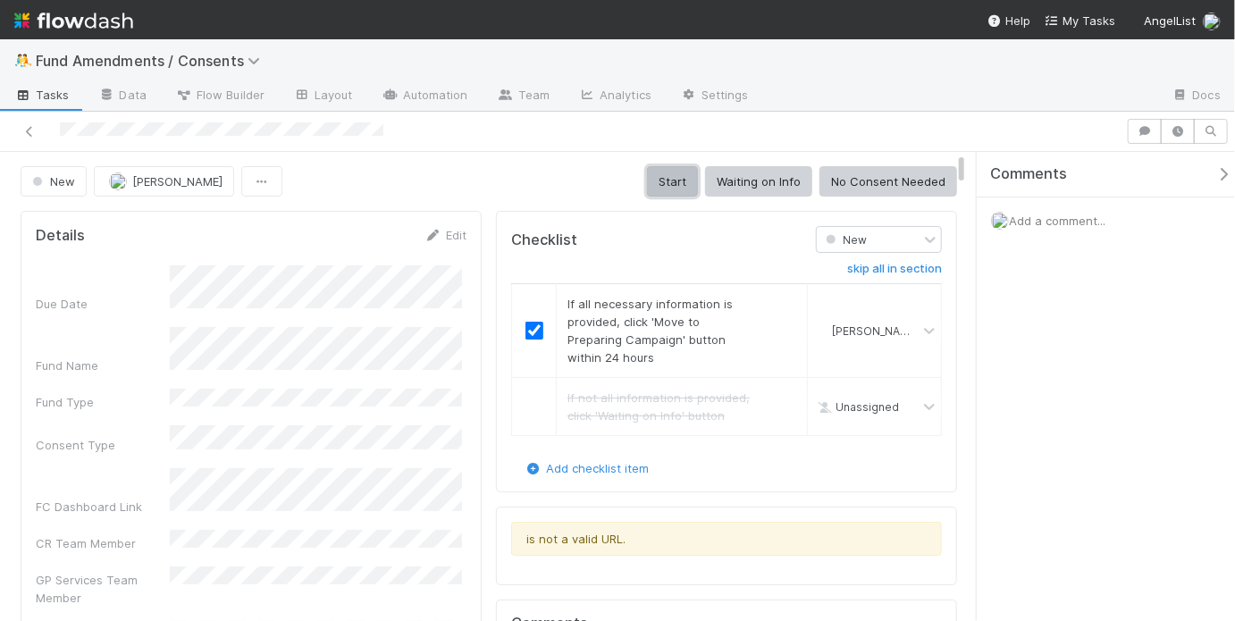
click at [685, 187] on button "Start" at bounding box center [672, 181] width 51 height 30
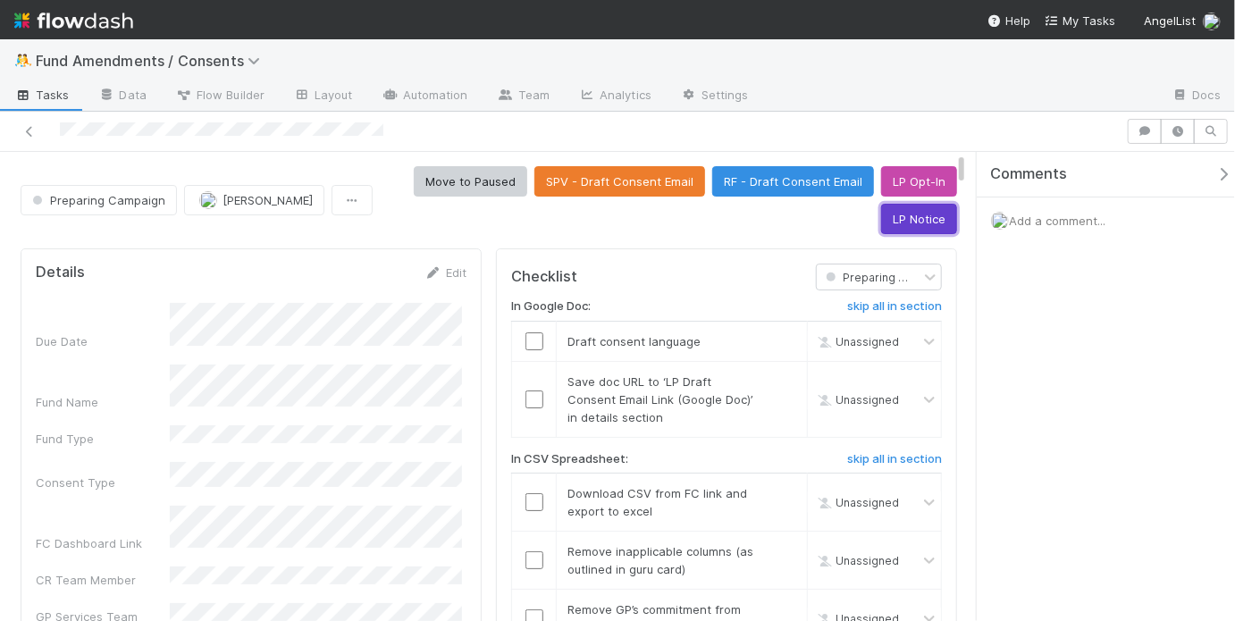
click at [896, 221] on button "LP Notice" at bounding box center [919, 219] width 76 height 30
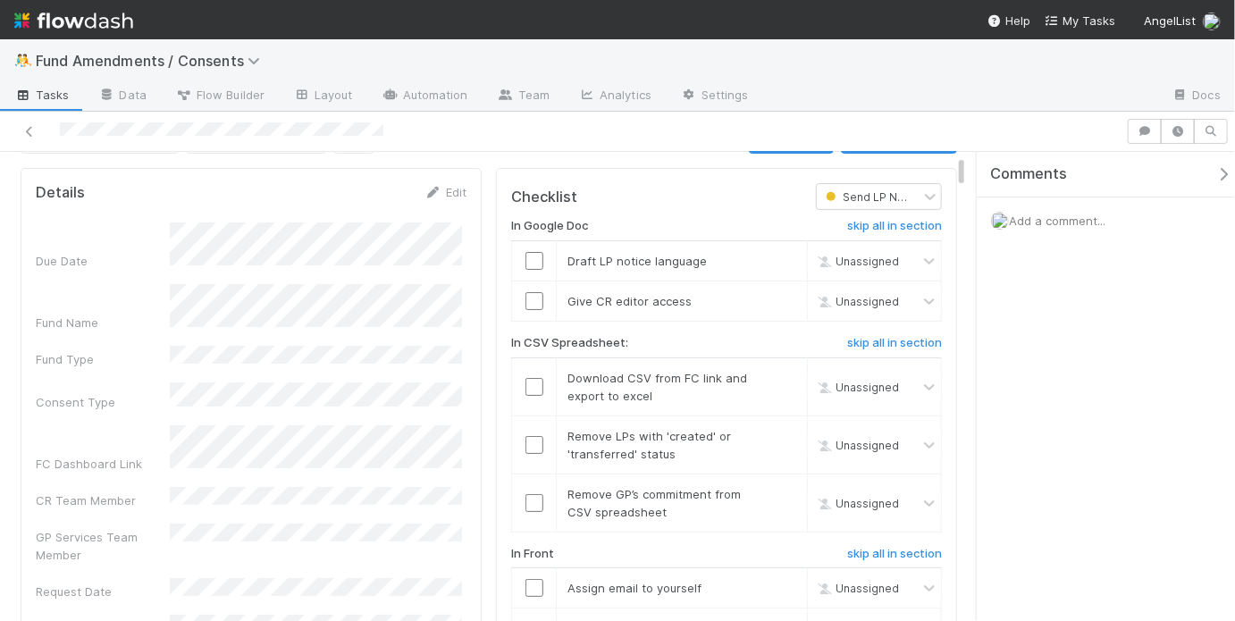
scroll to position [44, 0]
click at [526, 252] on input "checkbox" at bounding box center [534, 260] width 18 height 18
click at [525, 302] on input "checkbox" at bounding box center [534, 300] width 18 height 18
click at [529, 386] on input "checkbox" at bounding box center [534, 386] width 18 height 18
click at [525, 435] on input "checkbox" at bounding box center [534, 444] width 18 height 18
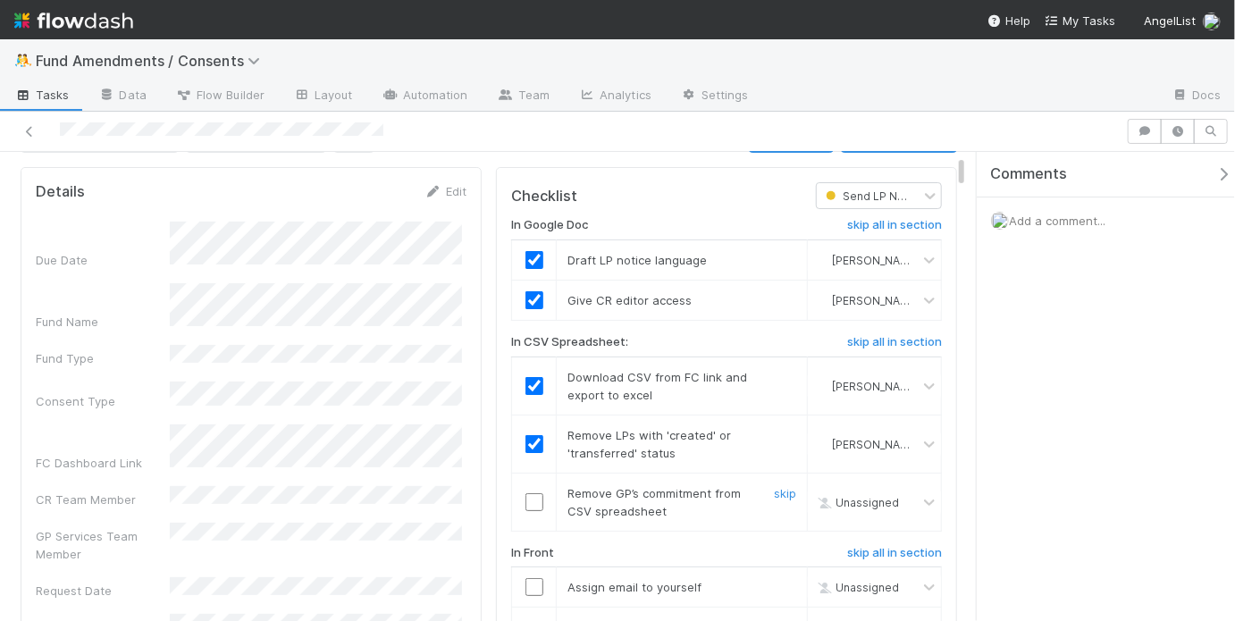
click at [529, 493] on input "checkbox" at bounding box center [534, 502] width 18 height 18
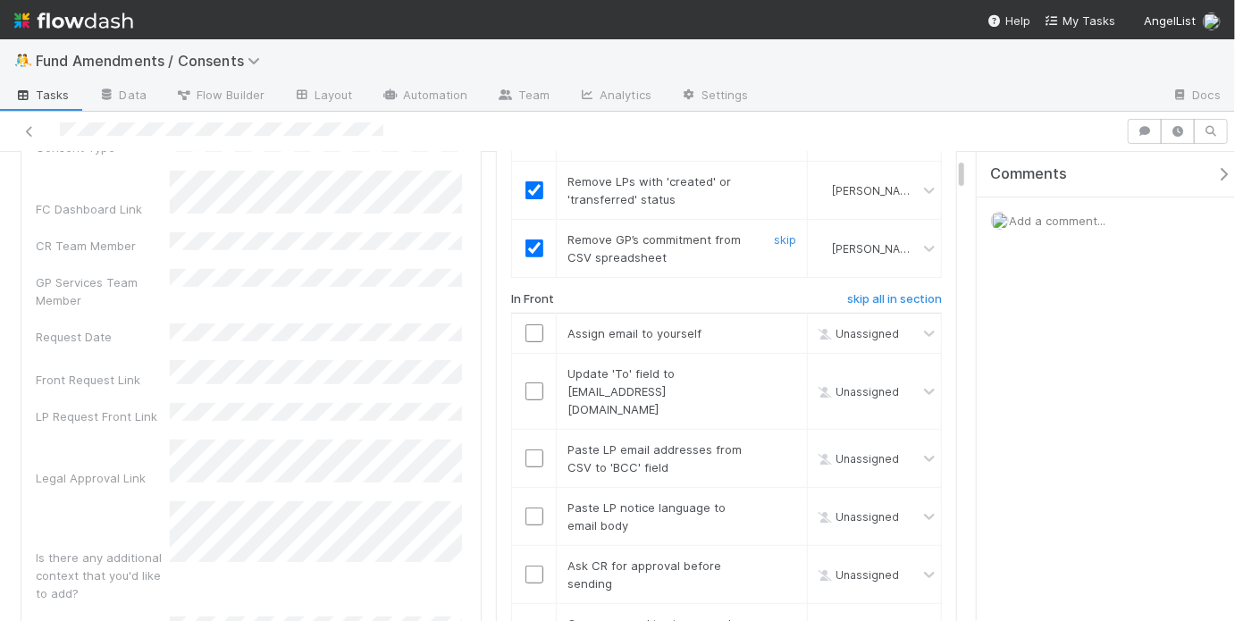
scroll to position [305, 0]
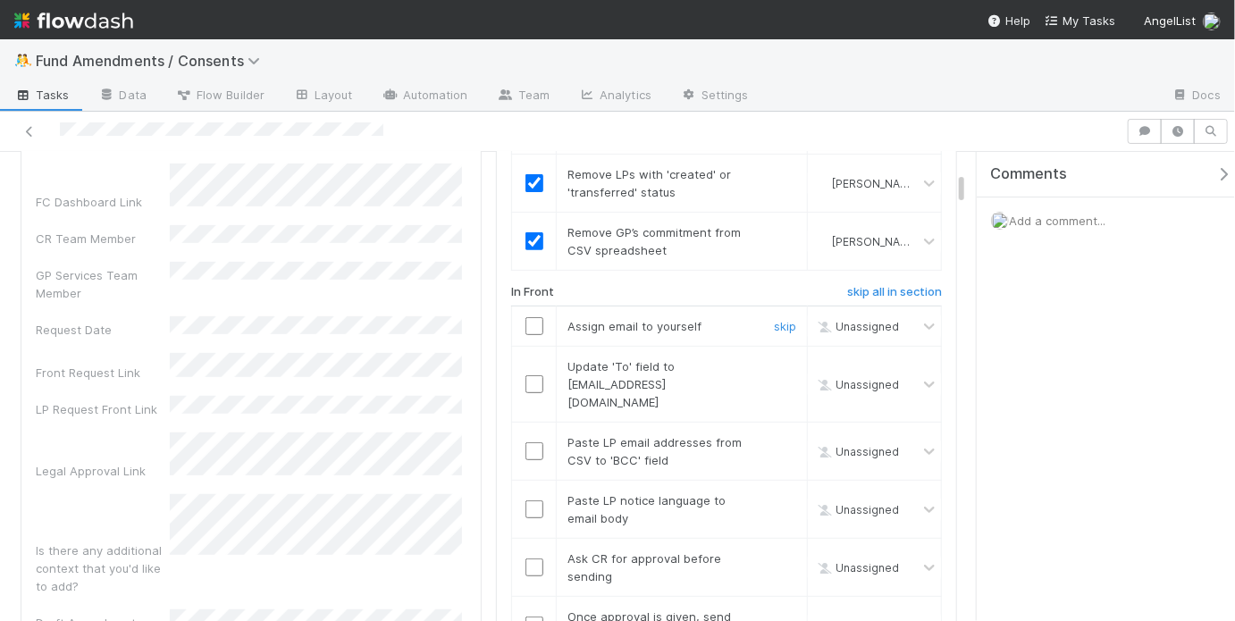
click at [525, 323] on input "checkbox" at bounding box center [534, 326] width 18 height 18
click at [525, 375] on input "checkbox" at bounding box center [534, 384] width 18 height 18
click at [525, 442] on input "checkbox" at bounding box center [534, 451] width 18 height 18
click at [525, 500] on input "checkbox" at bounding box center [534, 509] width 18 height 18
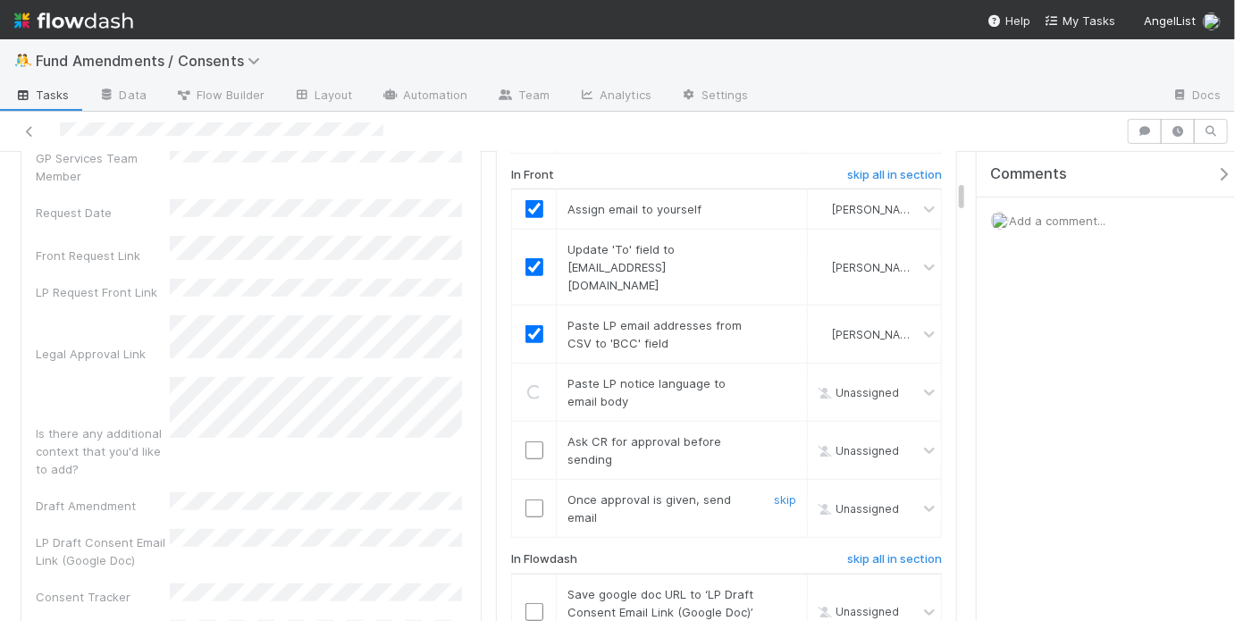
scroll to position [424, 0]
click at [533, 439] on input "checkbox" at bounding box center [534, 448] width 18 height 18
click at [526, 497] on input "checkbox" at bounding box center [534, 506] width 18 height 18
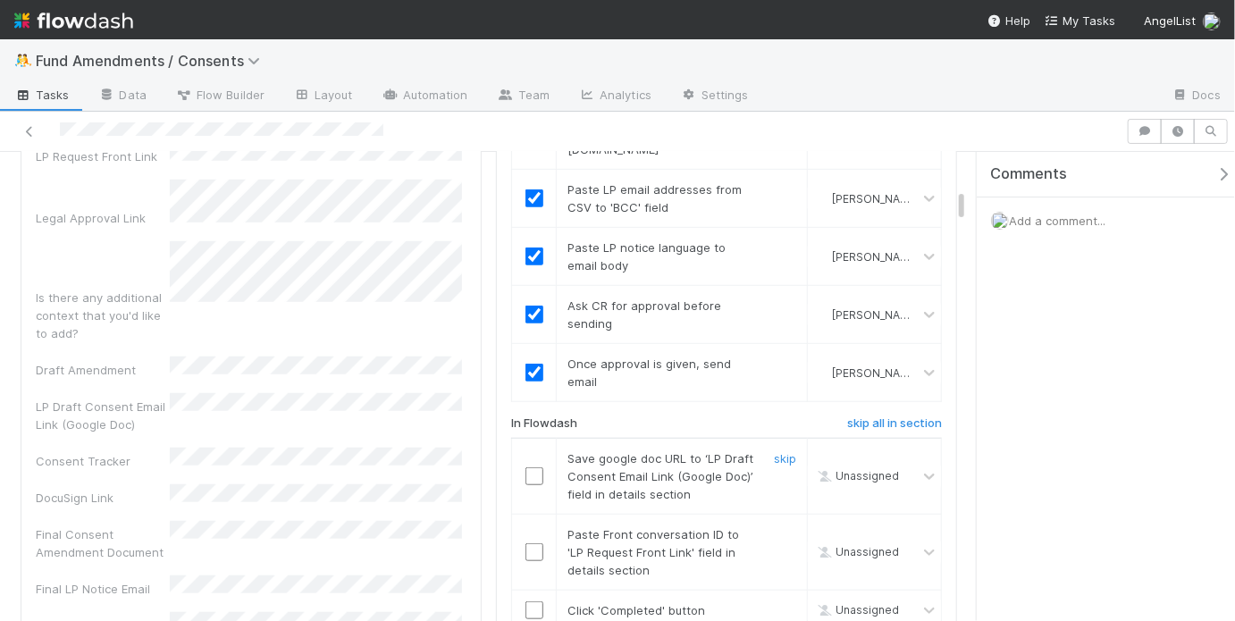
click at [535, 467] on input "checkbox" at bounding box center [534, 476] width 18 height 18
click at [524, 519] on td at bounding box center [534, 552] width 45 height 76
click at [528, 543] on input "checkbox" at bounding box center [534, 552] width 18 height 18
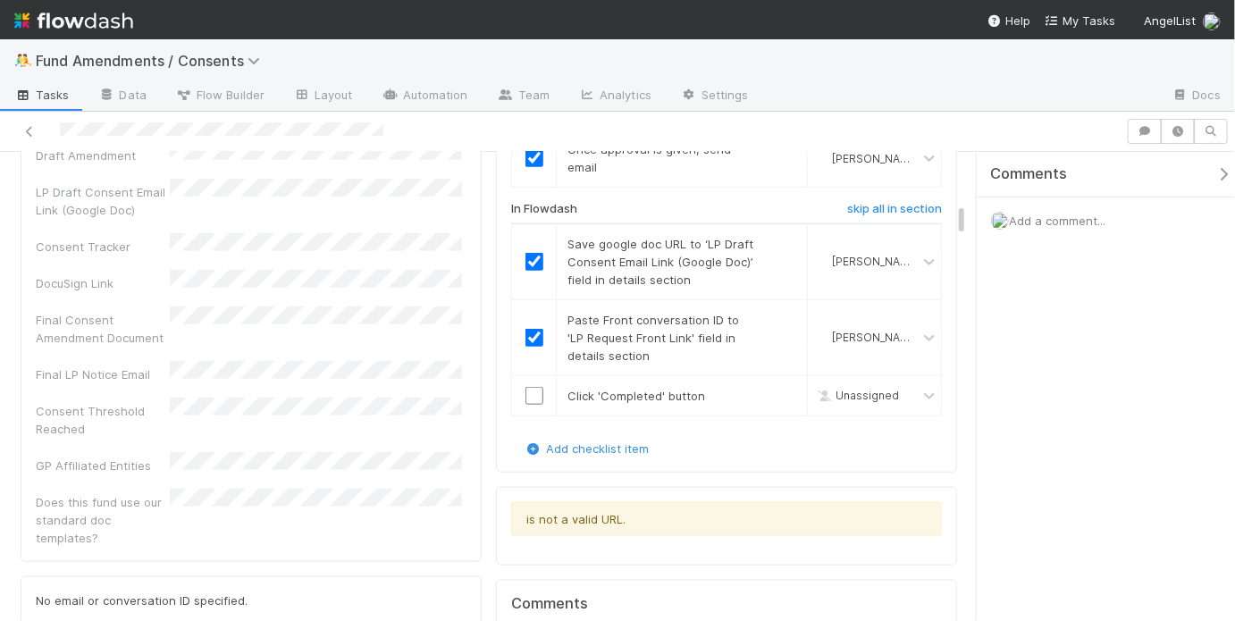
scroll to position [787, 0]
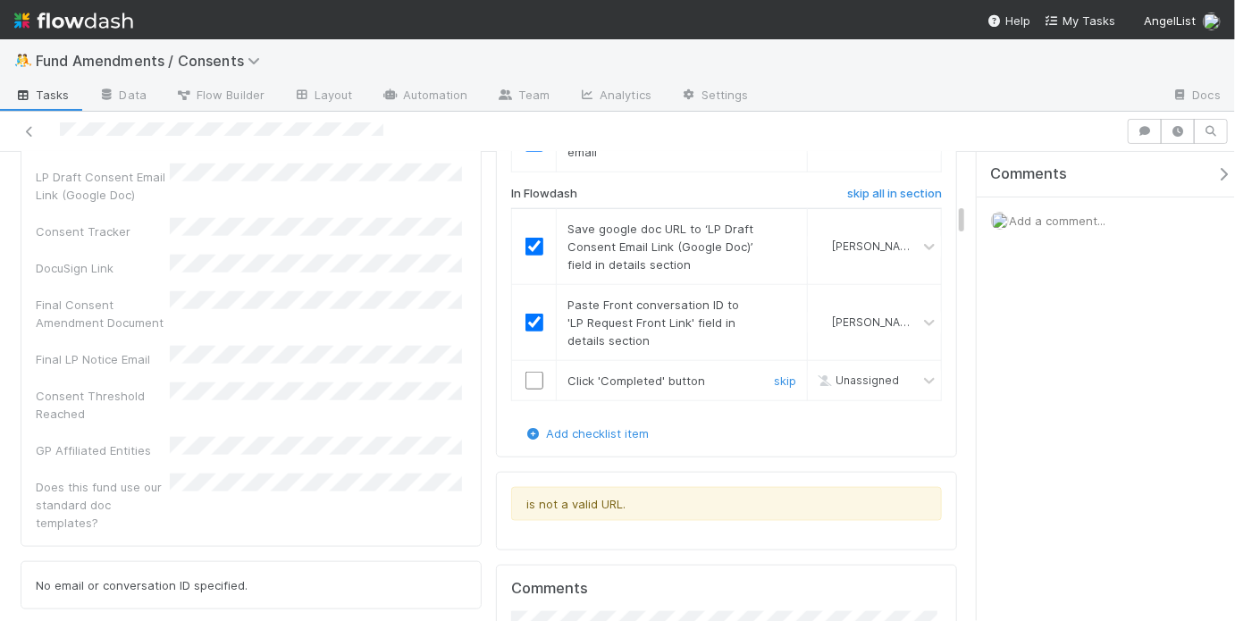
click at [525, 366] on td at bounding box center [534, 380] width 45 height 40
click at [528, 372] on input "checkbox" at bounding box center [534, 381] width 18 height 18
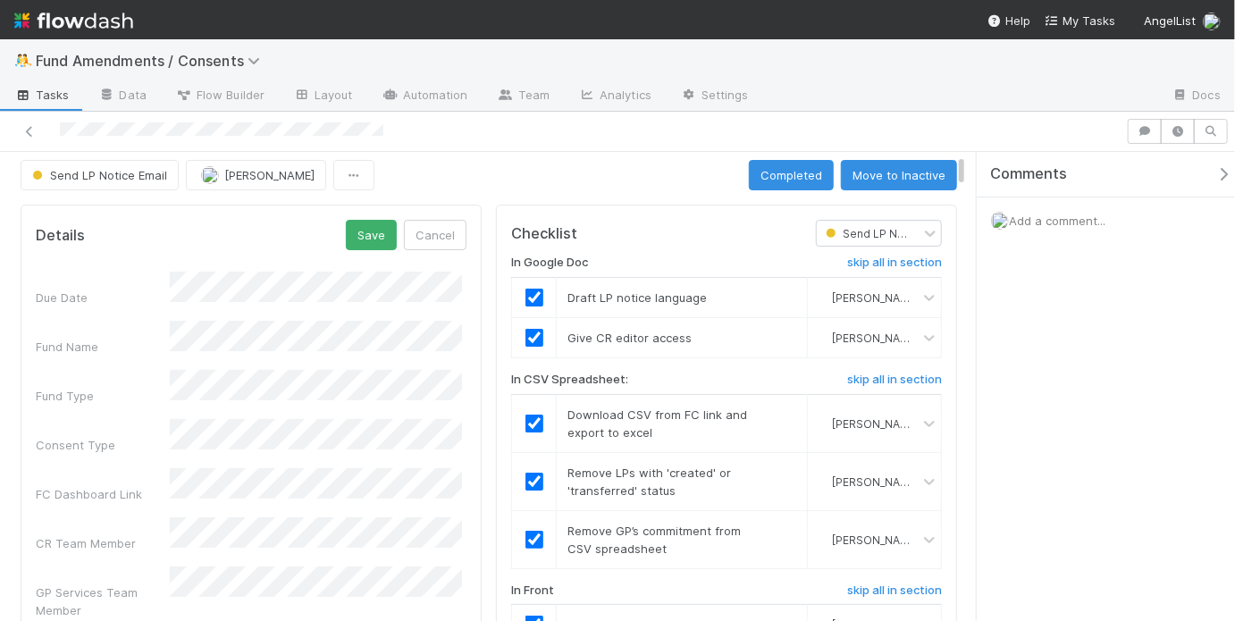
scroll to position [0, 0]
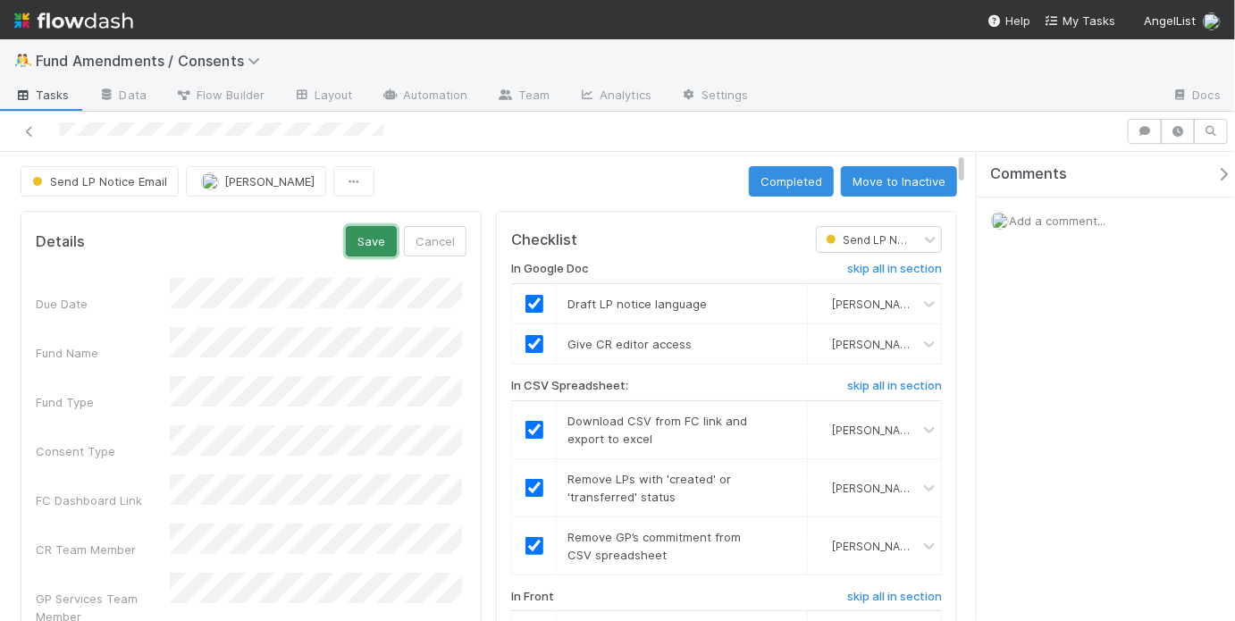
click at [355, 236] on button "Save" at bounding box center [371, 241] width 51 height 30
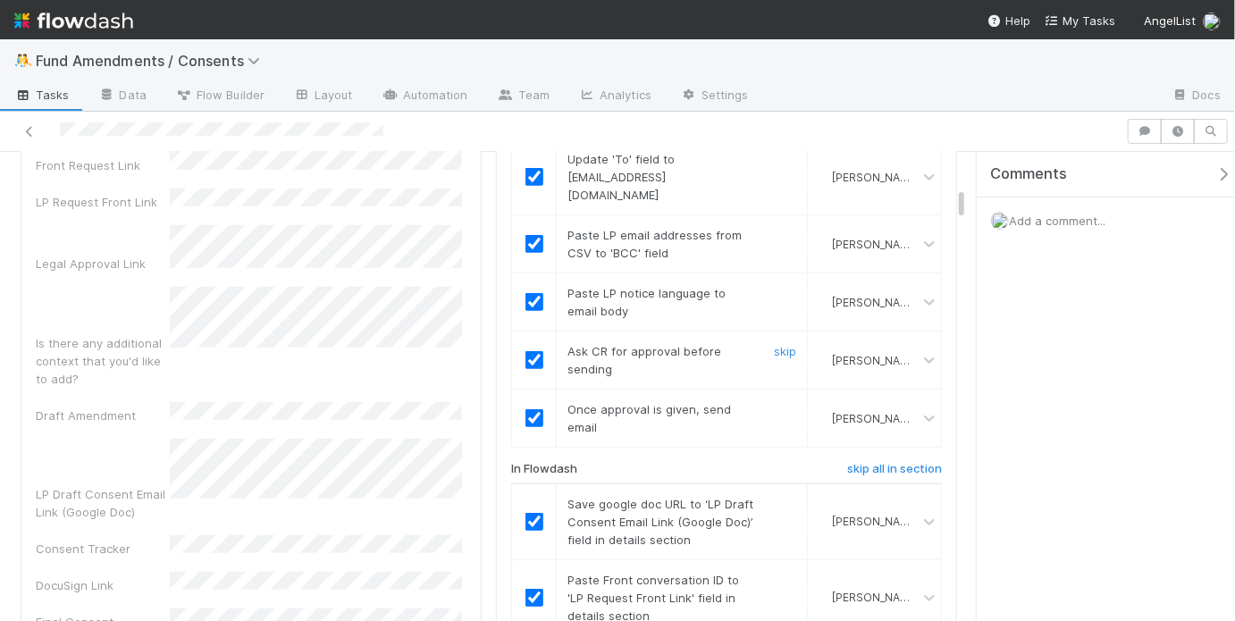
scroll to position [507, 0]
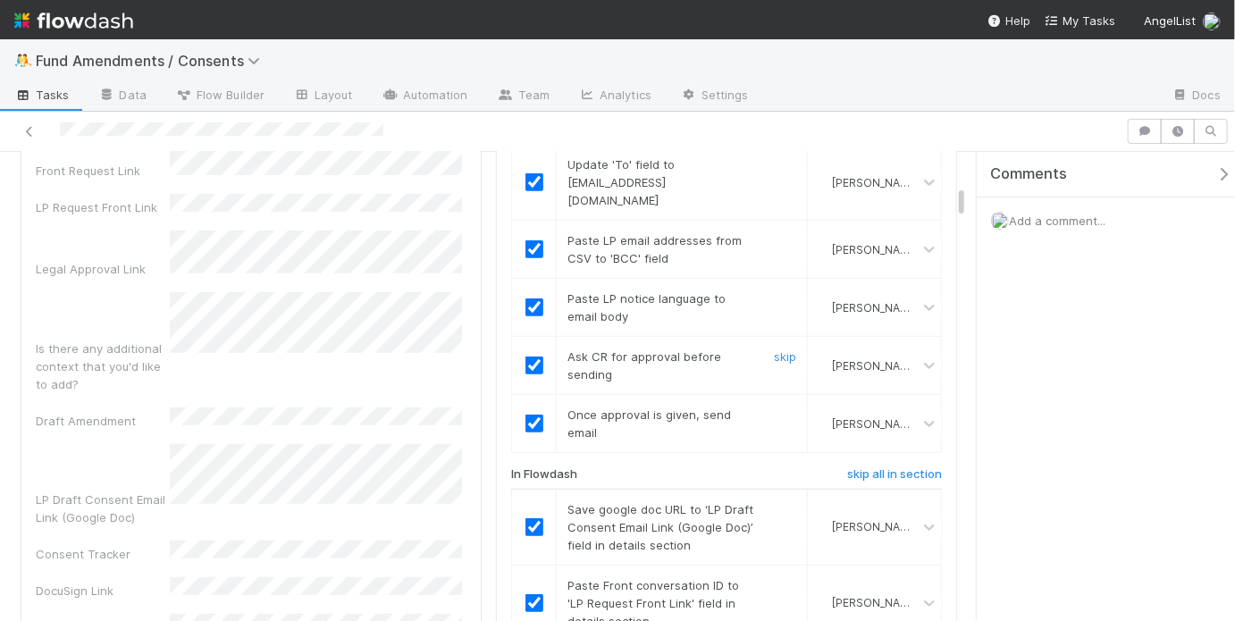
click at [533, 357] on input "checkbox" at bounding box center [534, 366] width 18 height 18
click at [530, 415] on input "checkbox" at bounding box center [534, 424] width 18 height 18
click at [534, 357] on input "checkbox" at bounding box center [534, 366] width 18 height 18
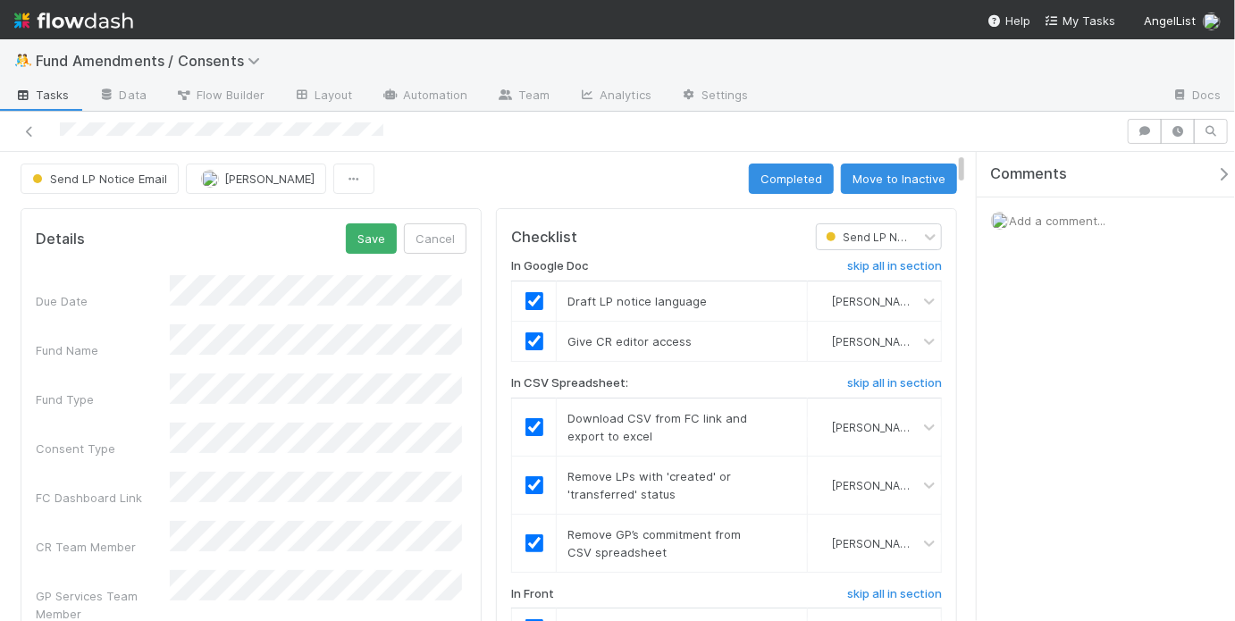
scroll to position [0, 0]
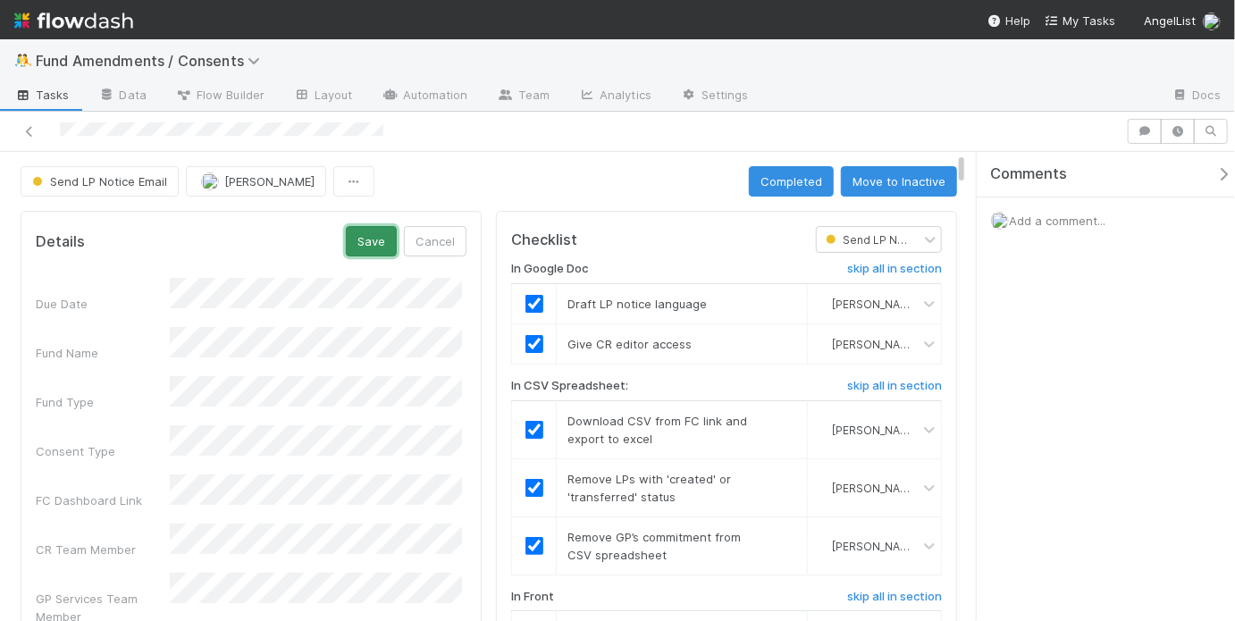
click at [387, 242] on button "Save" at bounding box center [371, 241] width 51 height 30
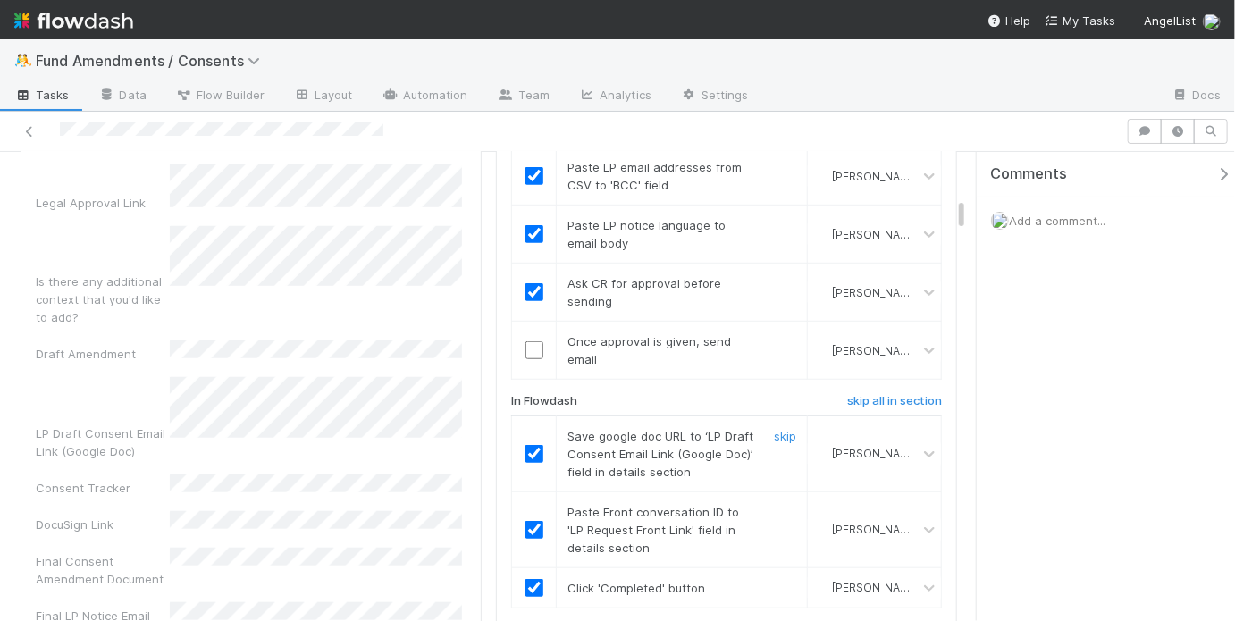
scroll to position [704, 0]
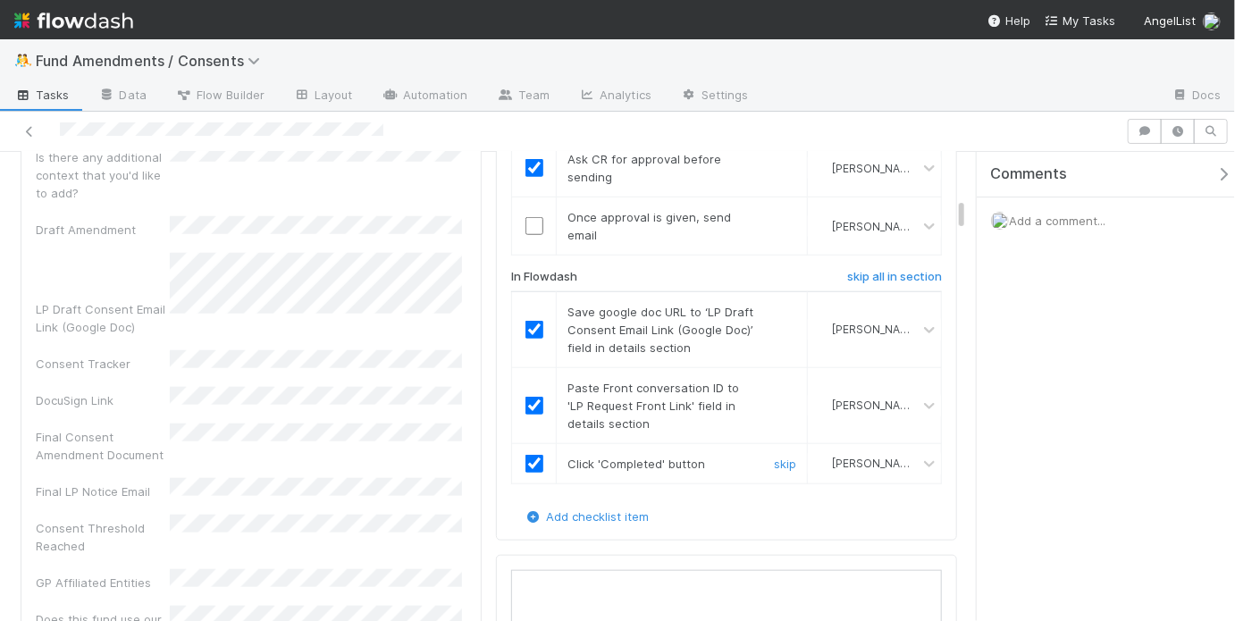
click at [533, 455] on input "checkbox" at bounding box center [534, 464] width 18 height 18
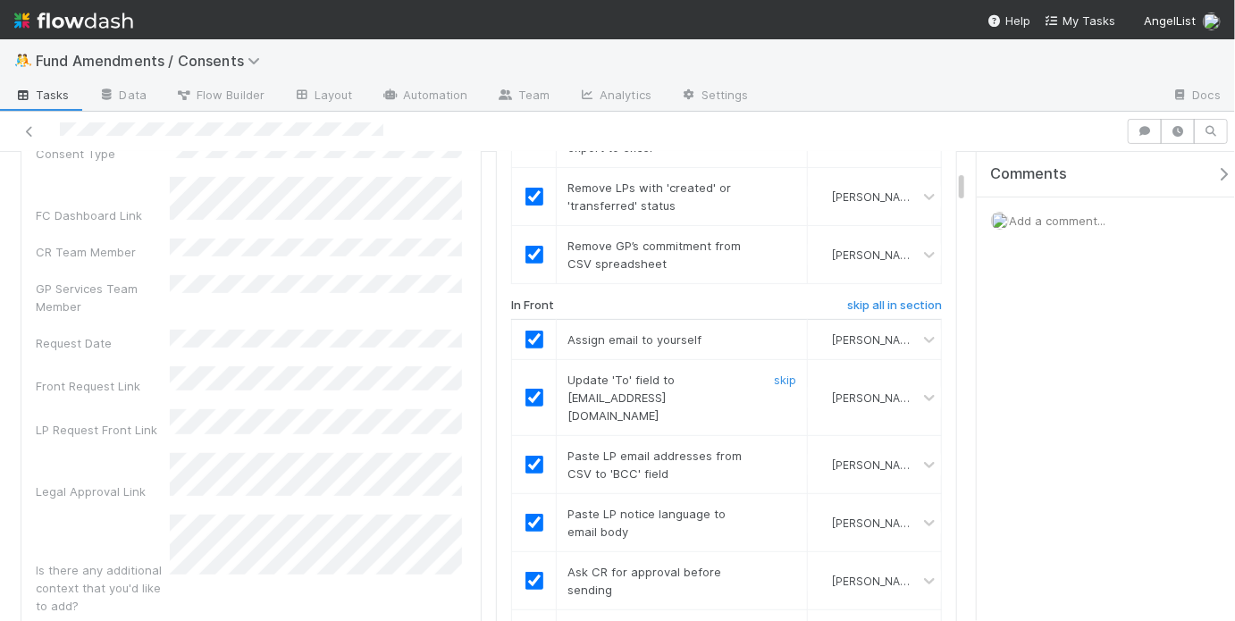
scroll to position [0, 0]
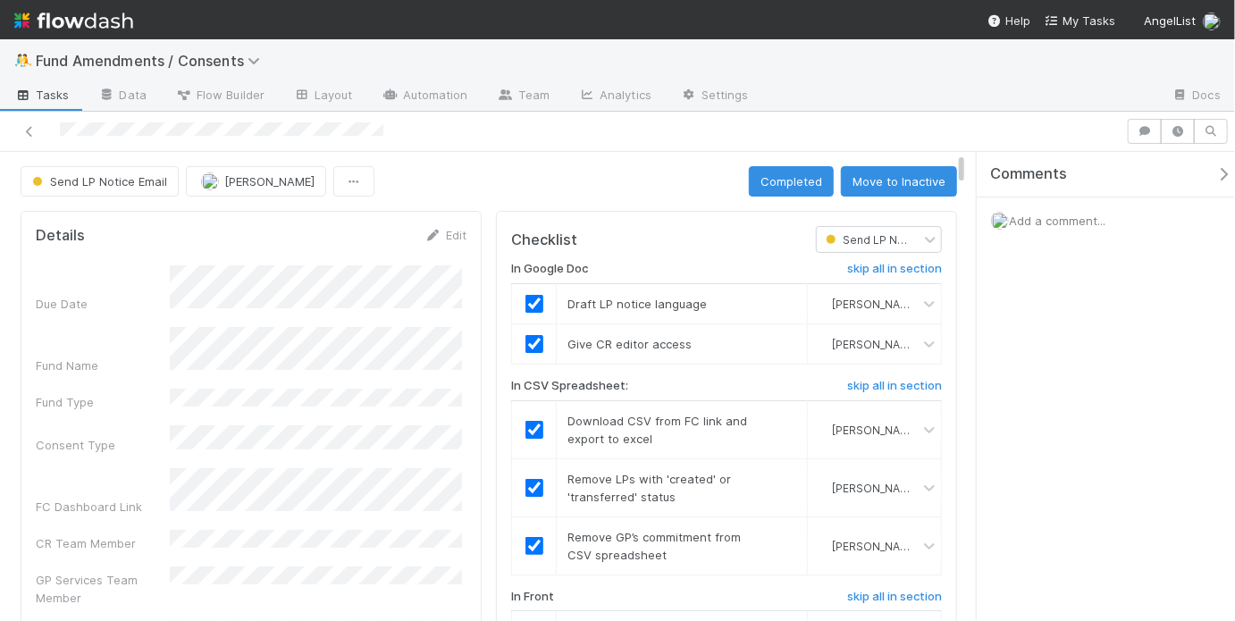
click at [21, 130] on icon at bounding box center [30, 132] width 18 height 12
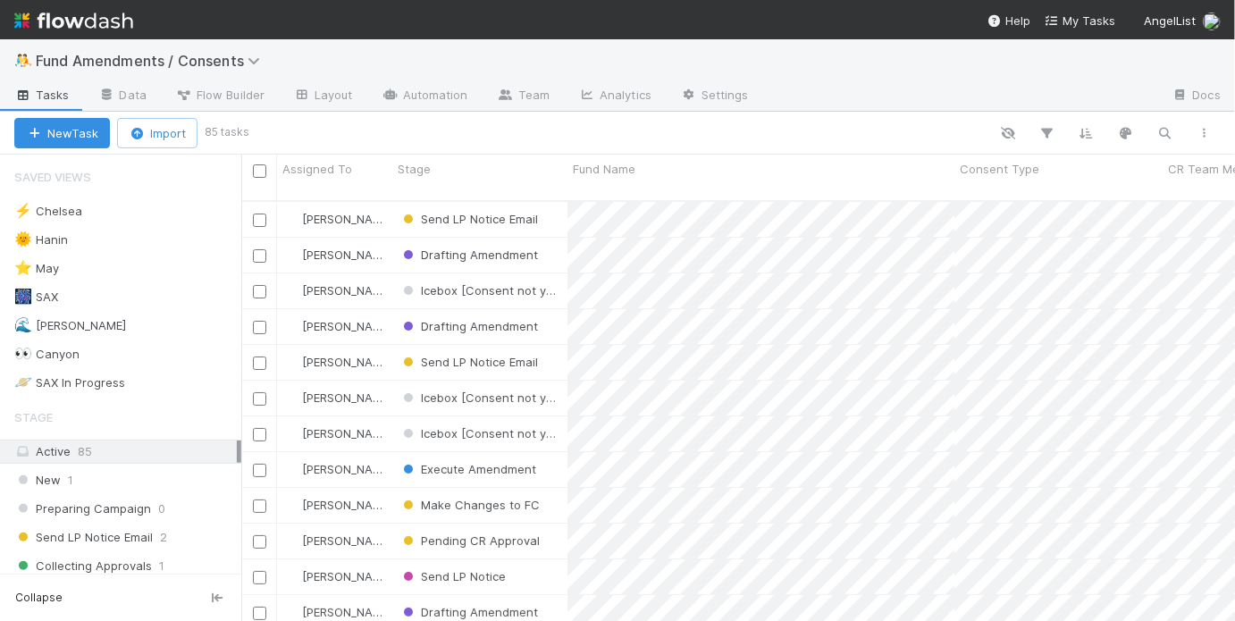
scroll to position [424, 983]
click at [136, 263] on div "⭐ May 10" at bounding box center [127, 268] width 227 height 22
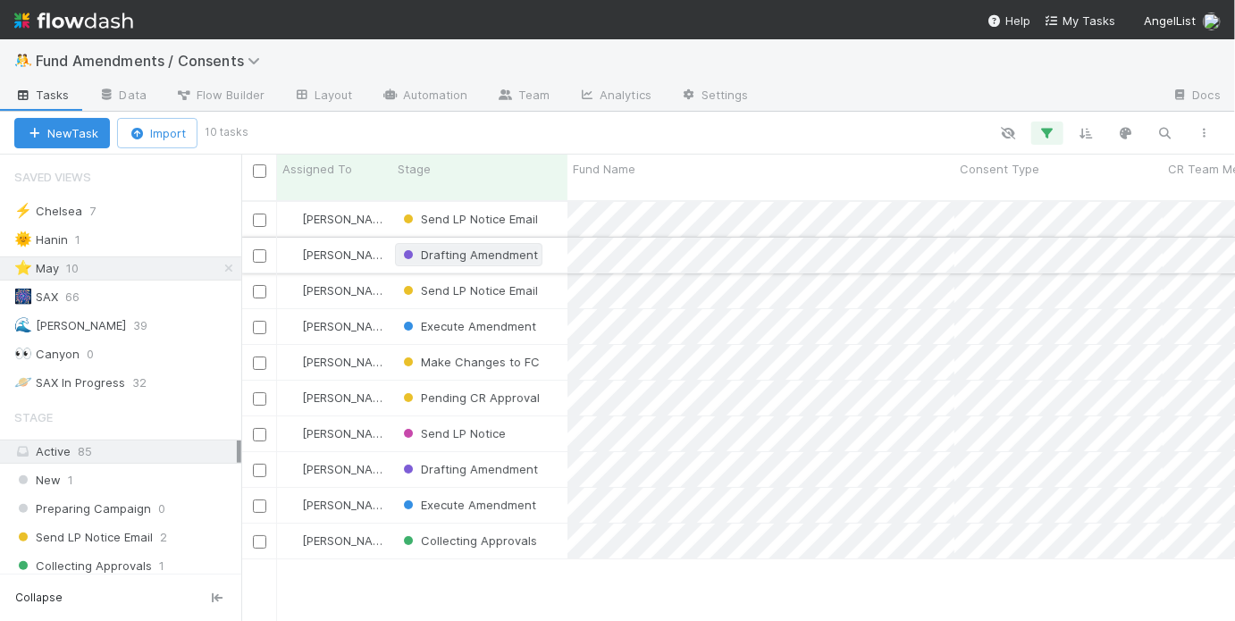
scroll to position [424, 983]
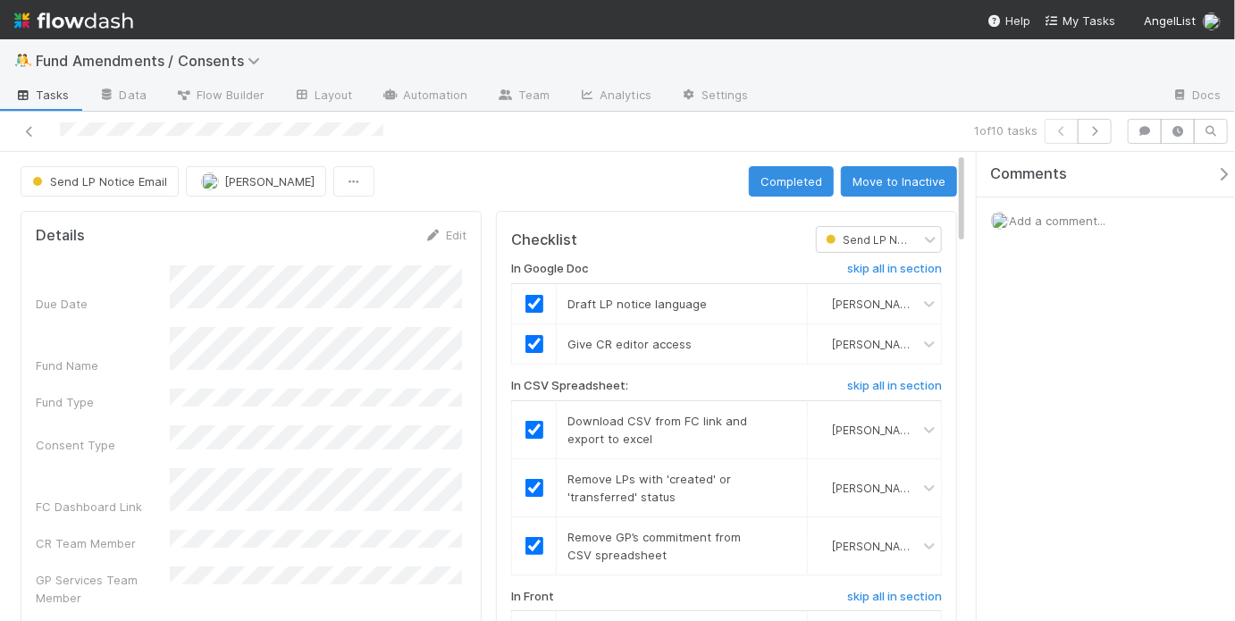
click at [646, 191] on div "Send LP Notice Email May Chang Completed Move to Inactive" at bounding box center [489, 181] width 936 height 30
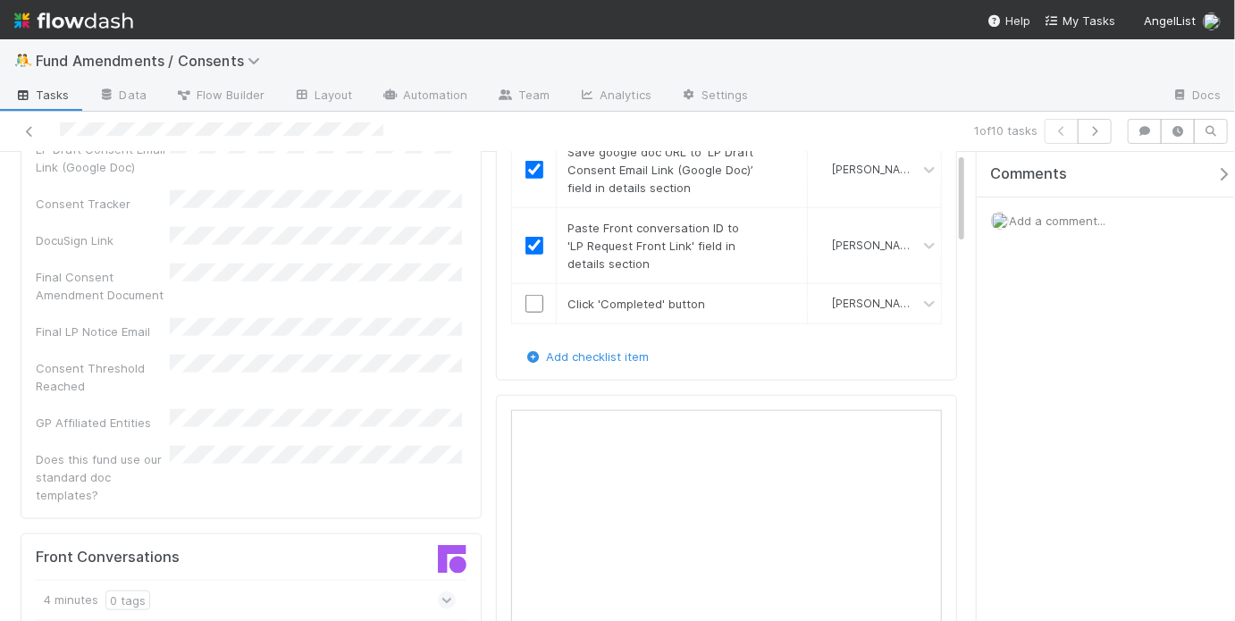
click at [784, 180] on td "Save google doc URL to ‘LP Draft Consent Email Link (Google Doc)’ field in deta…" at bounding box center [682, 169] width 251 height 76
click at [535, 295] on input "checkbox" at bounding box center [534, 304] width 18 height 18
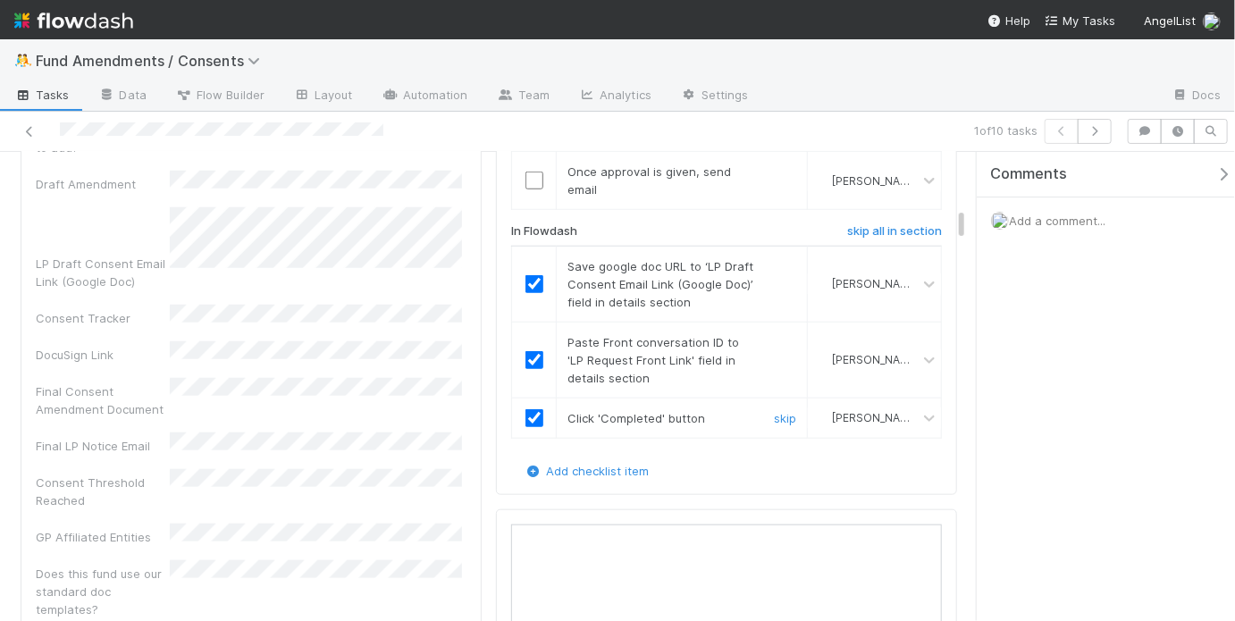
scroll to position [575, 0]
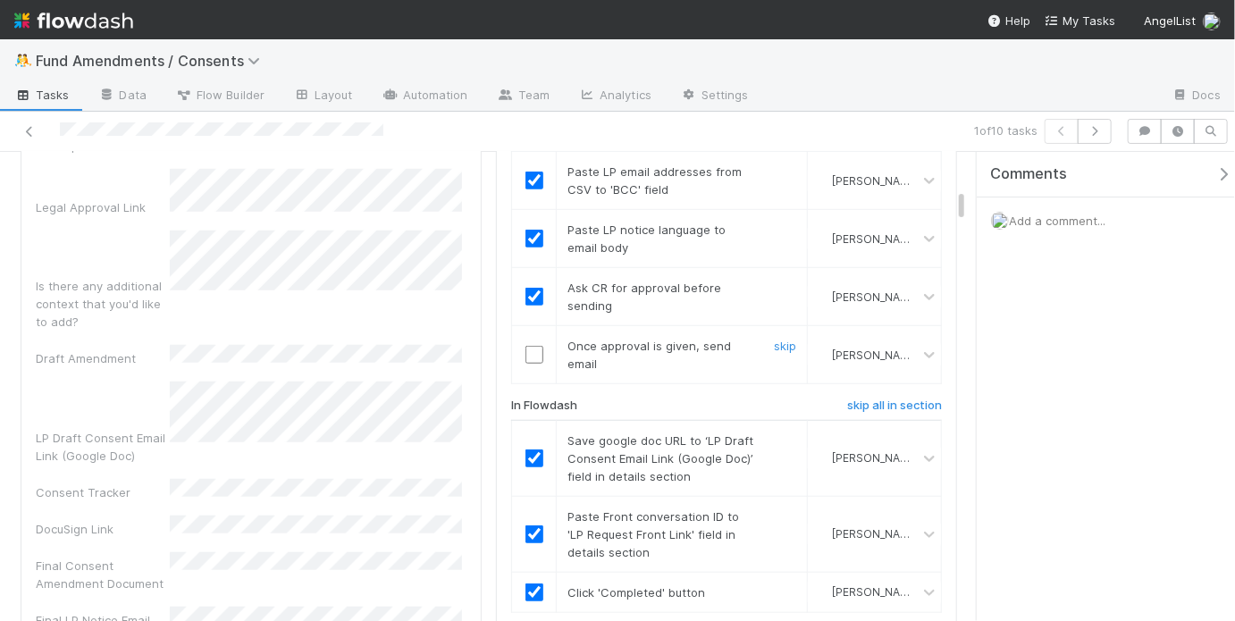
click at [533, 346] on input "checkbox" at bounding box center [534, 355] width 18 height 18
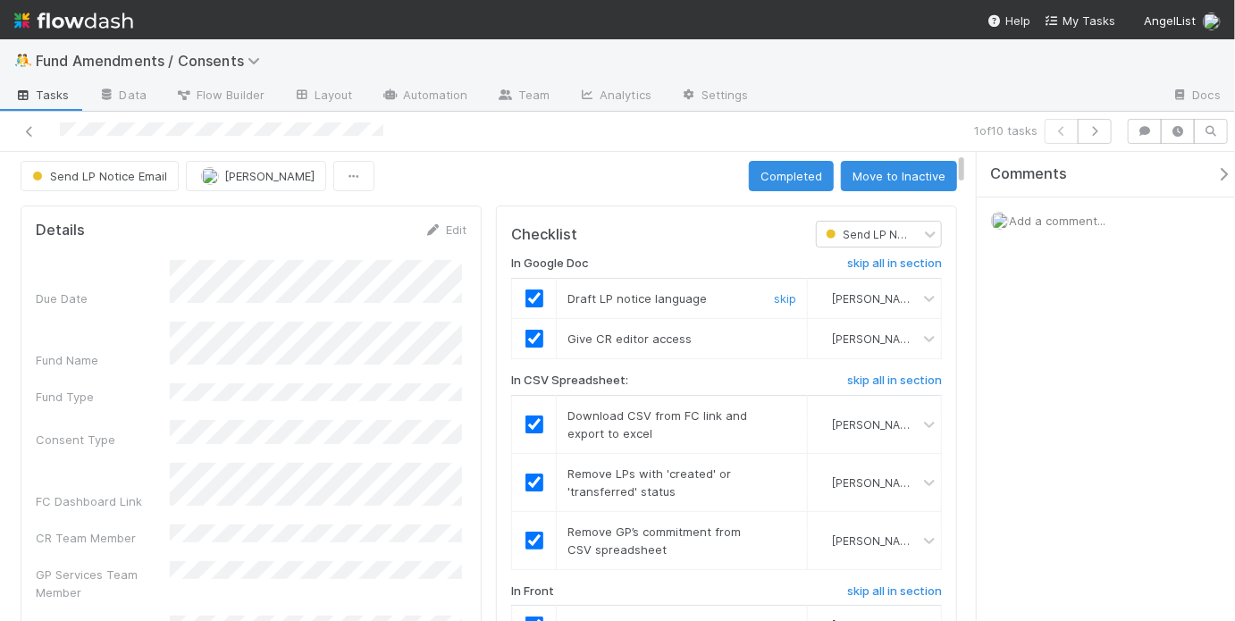
scroll to position [0, 0]
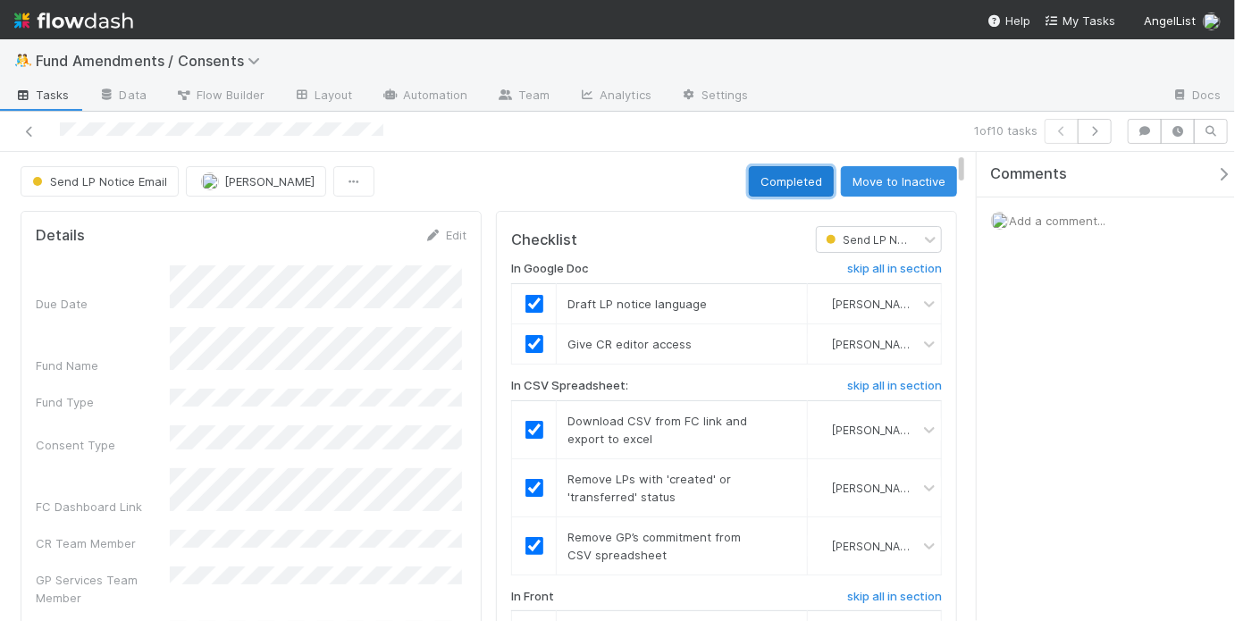
click at [769, 186] on button "Completed" at bounding box center [791, 181] width 85 height 30
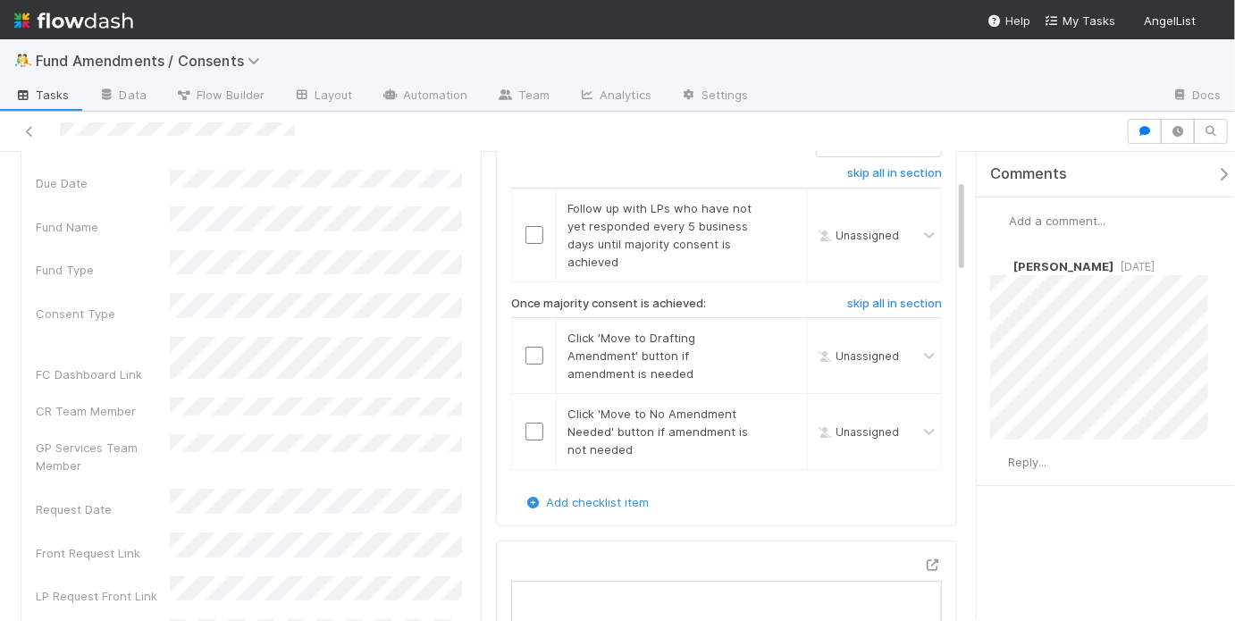
scroll to position [130, 0]
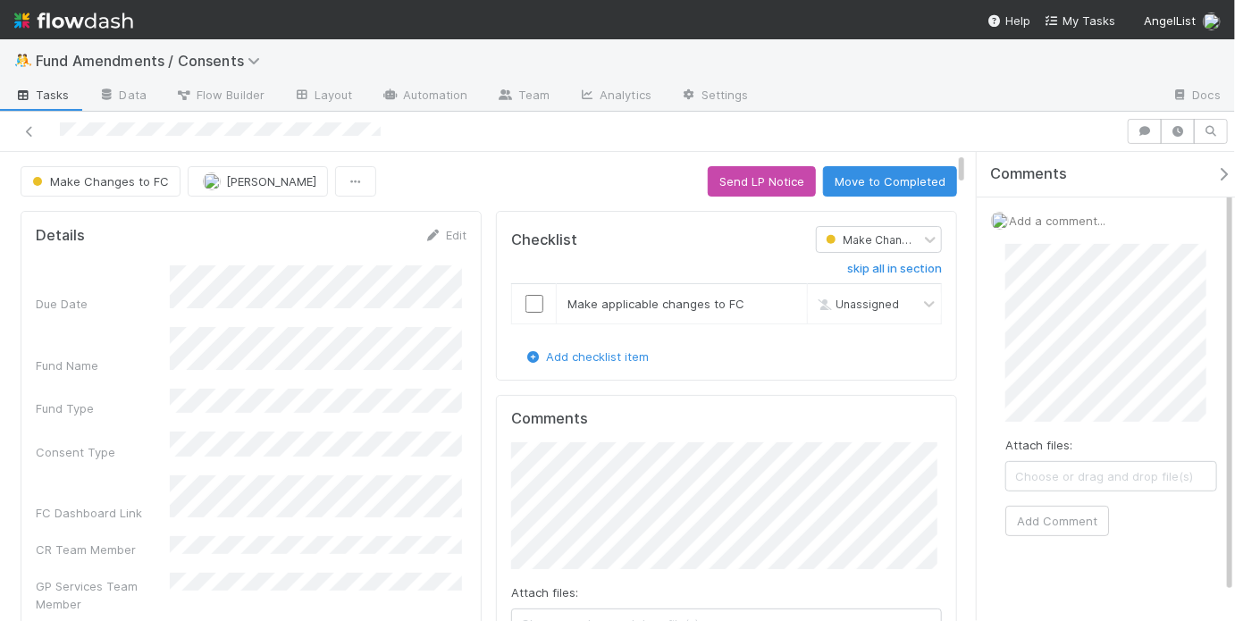
click at [408, 166] on div "Make Changes to FC May Chang Send LP Notice Move to Completed" at bounding box center [489, 181] width 936 height 30
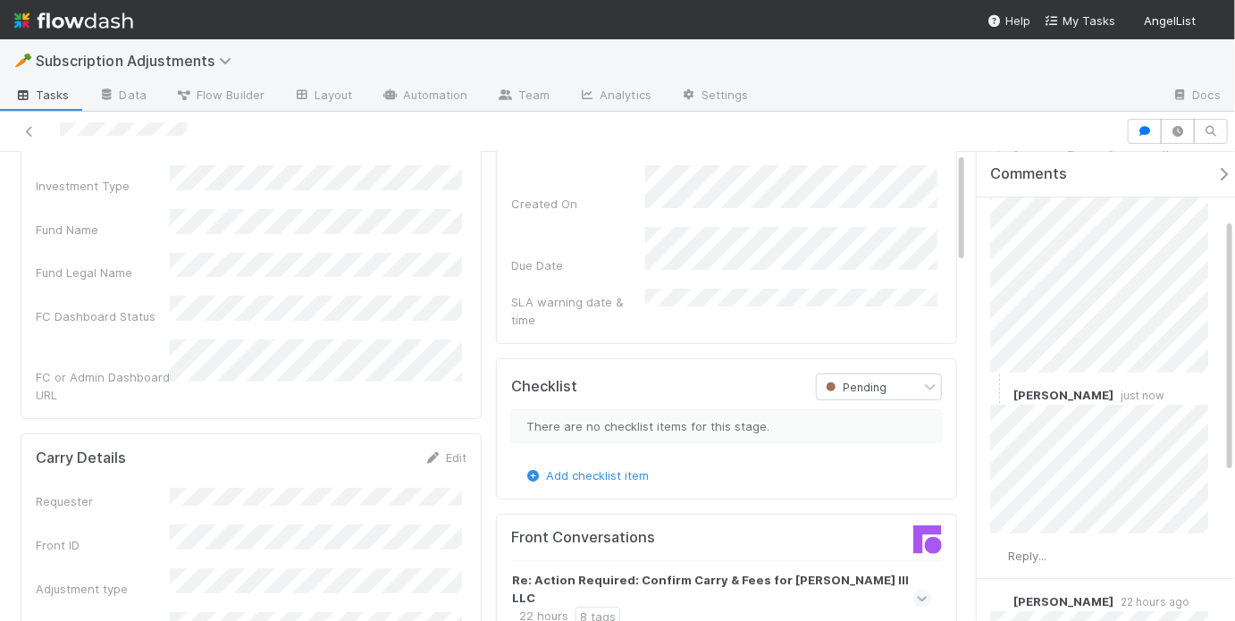
scroll to position [104, 0]
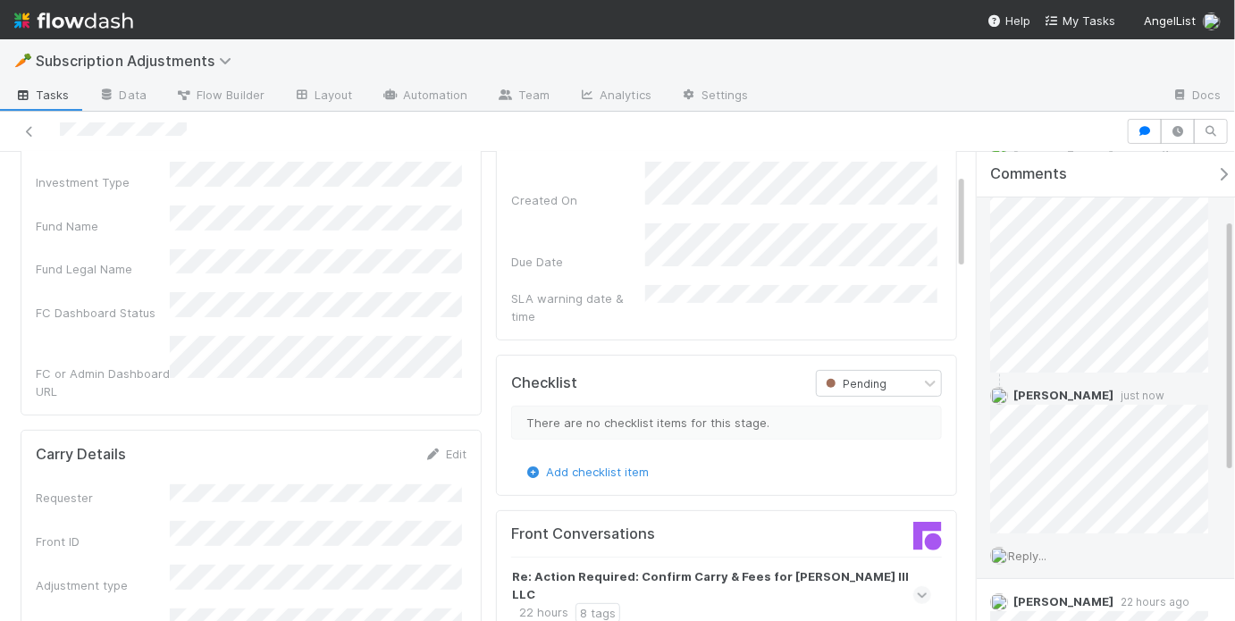
click at [1033, 558] on span "Reply..." at bounding box center [1027, 556] width 38 height 14
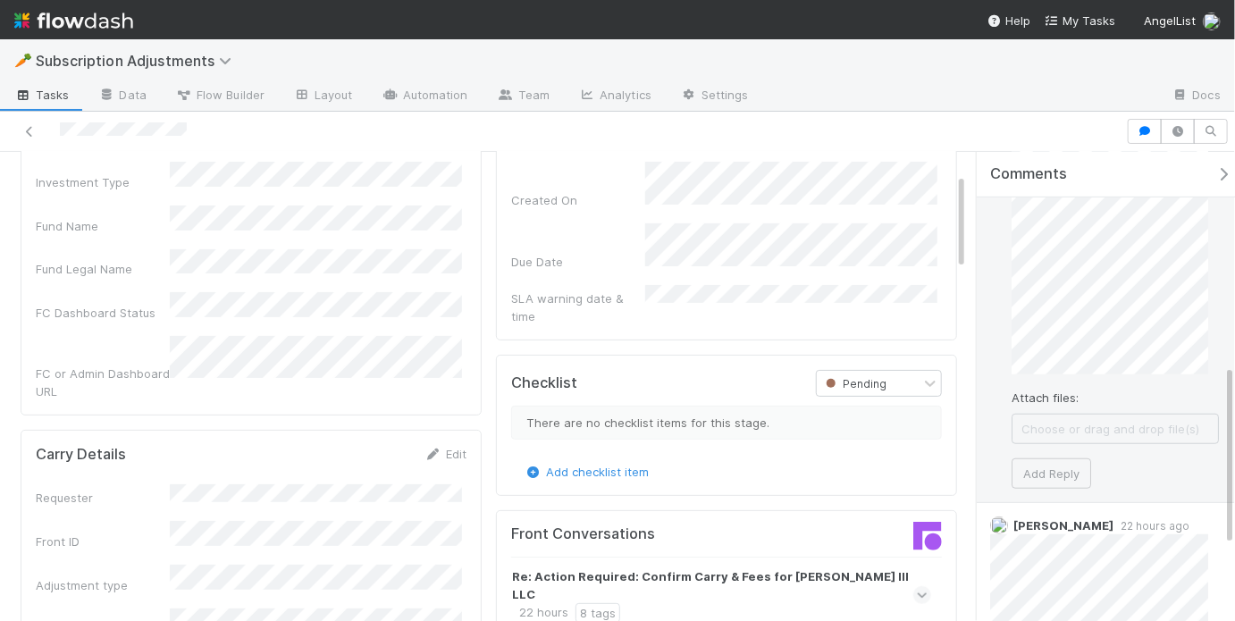
click at [1142, 371] on div "Attach files: Choose or drag and drop file(s) Add Reply" at bounding box center [1114, 315] width 207 height 345
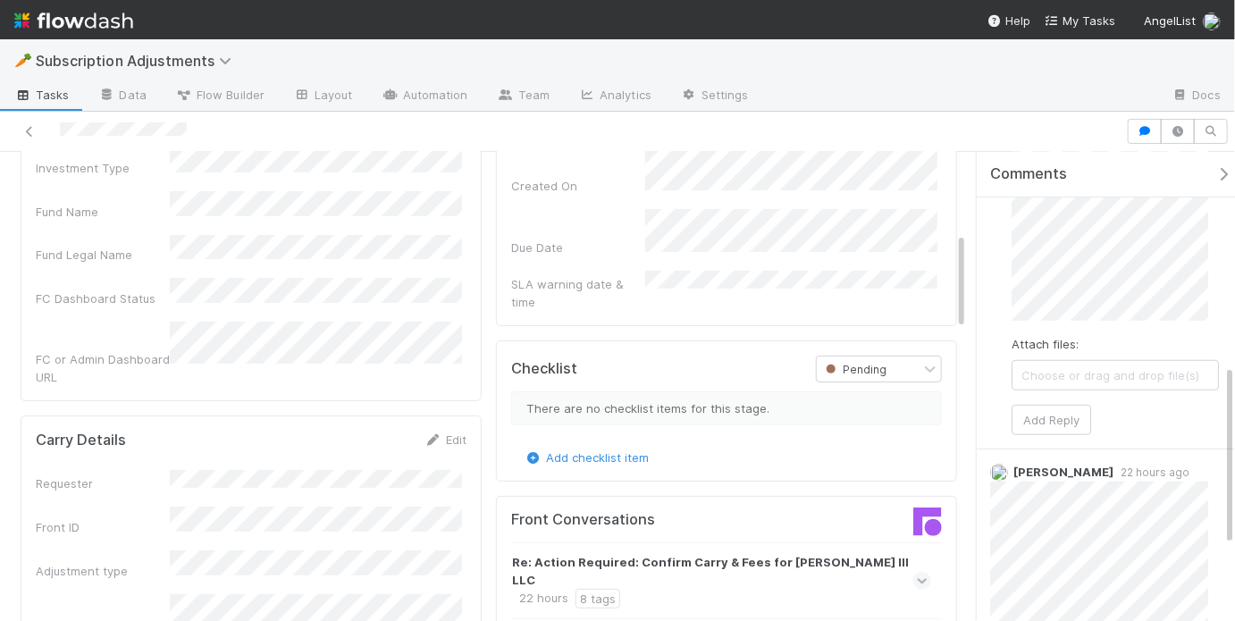
scroll to position [0, 0]
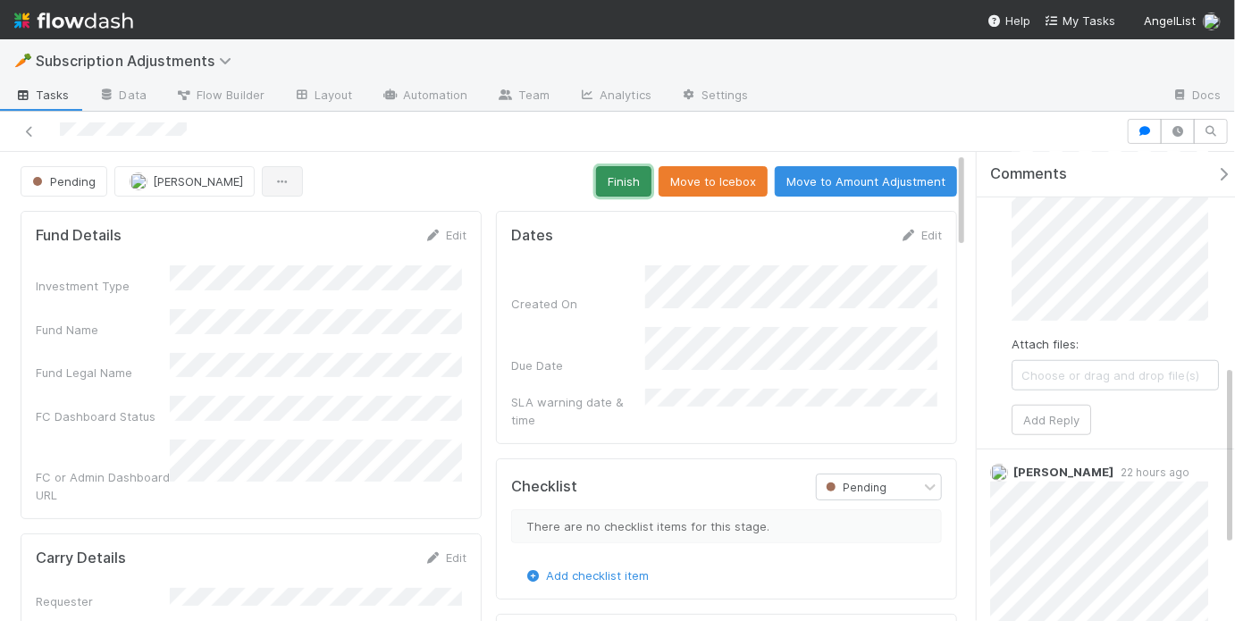
drag, startPoint x: 631, startPoint y: 185, endPoint x: 267, endPoint y: 187, distance: 363.7
click at [461, 193] on div "Pending May Chang Finish Move to Icebox Move to Amount Adjustment" at bounding box center [489, 181] width 936 height 30
click at [100, 176] on button "Pending" at bounding box center [64, 181] width 87 height 30
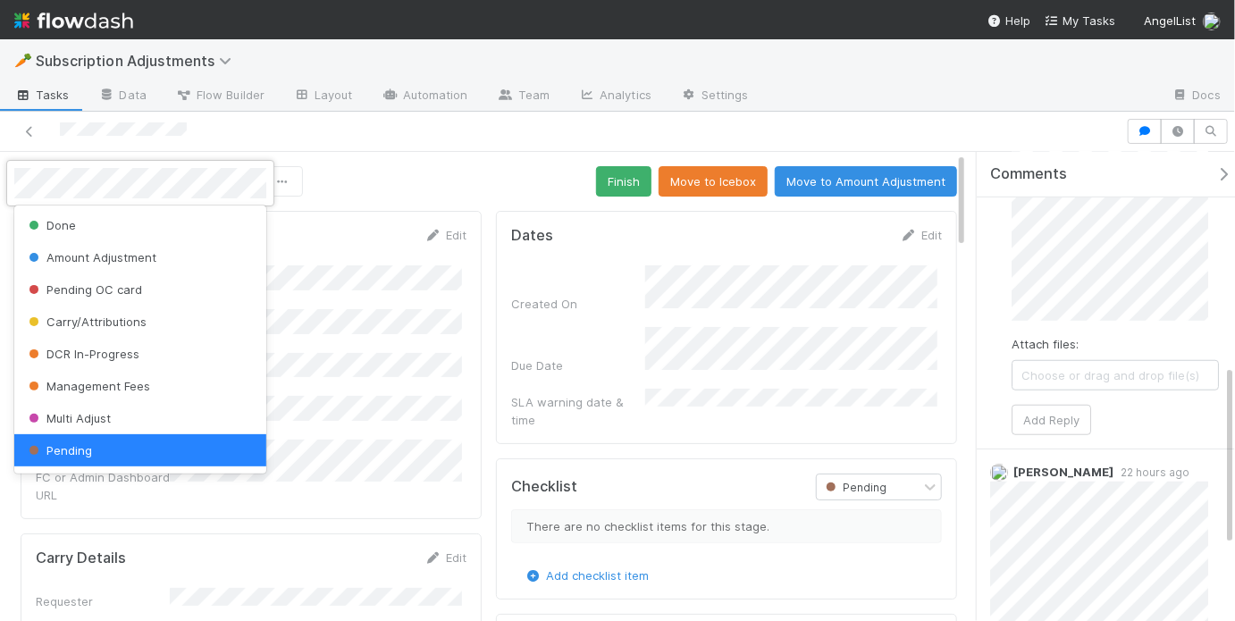
scroll to position [4, 0]
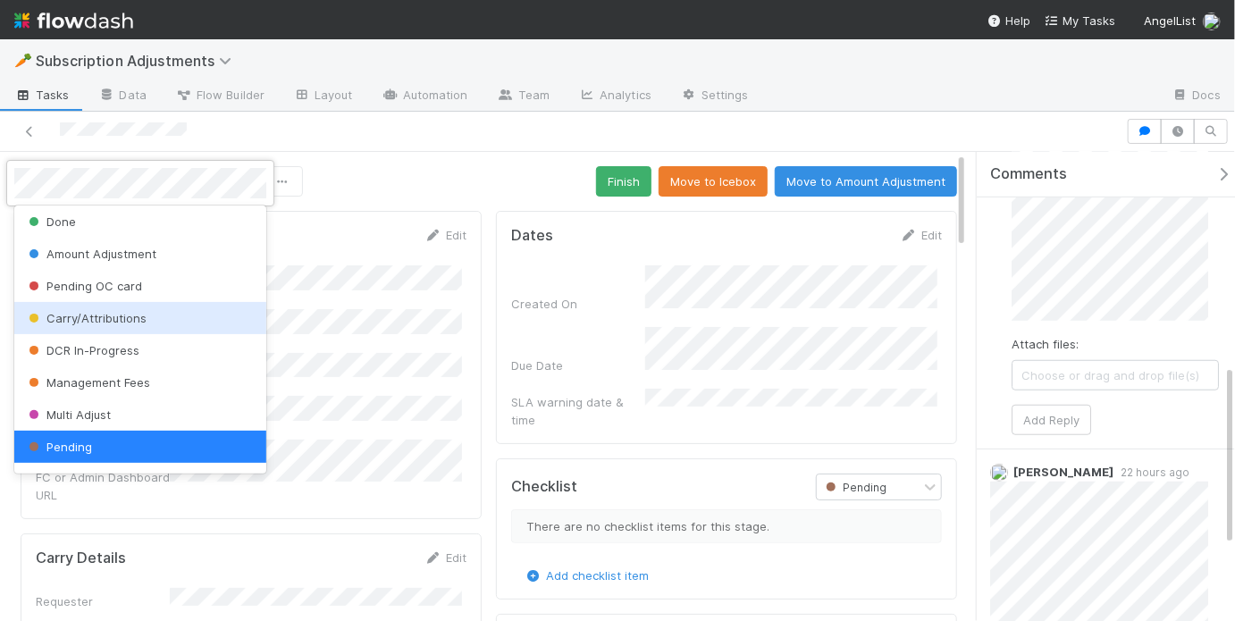
click at [119, 324] on div "Carry/Attributions" at bounding box center [140, 318] width 252 height 32
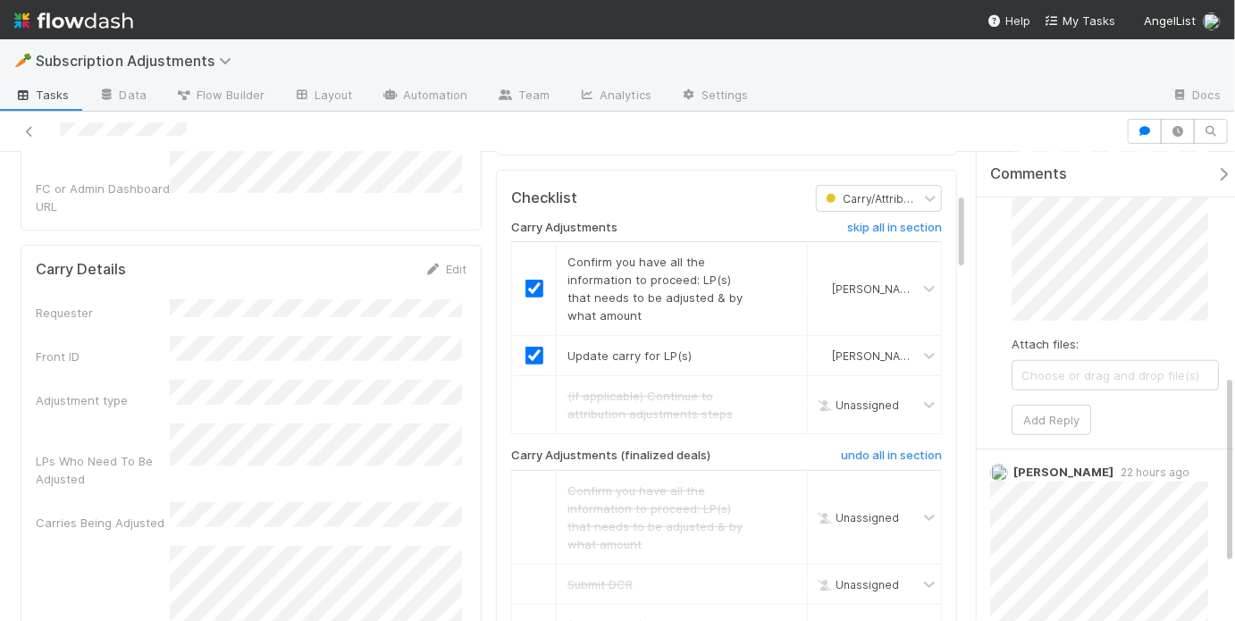
scroll to position [229, 0]
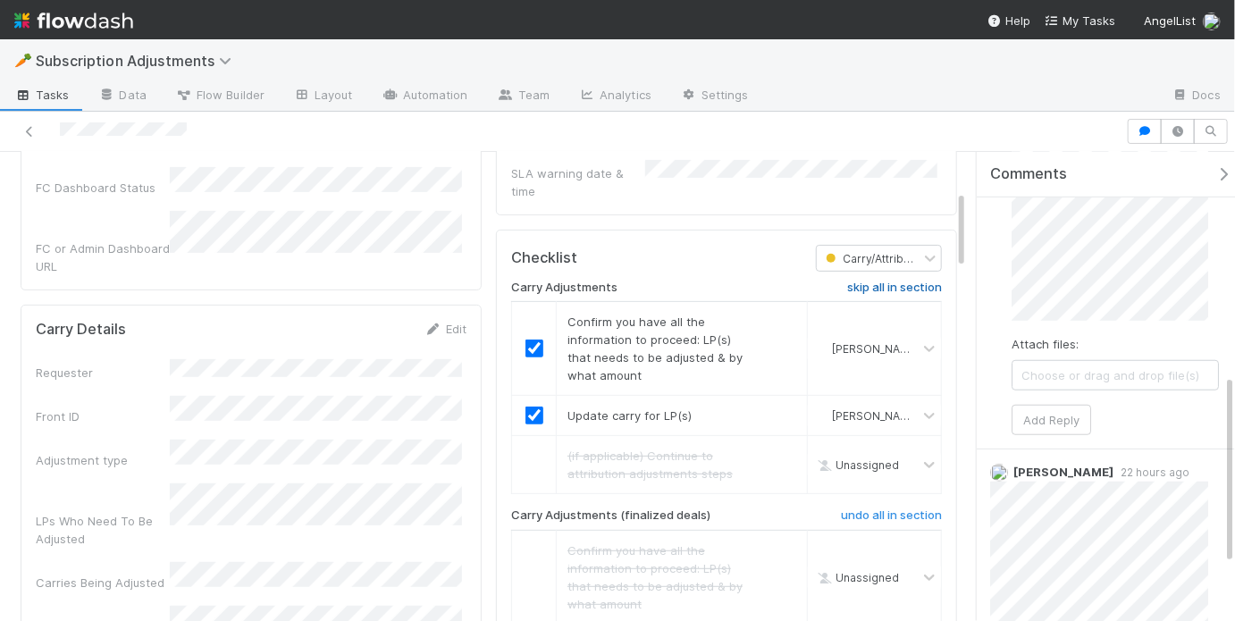
click at [877, 281] on h6 "skip all in section" at bounding box center [894, 288] width 95 height 14
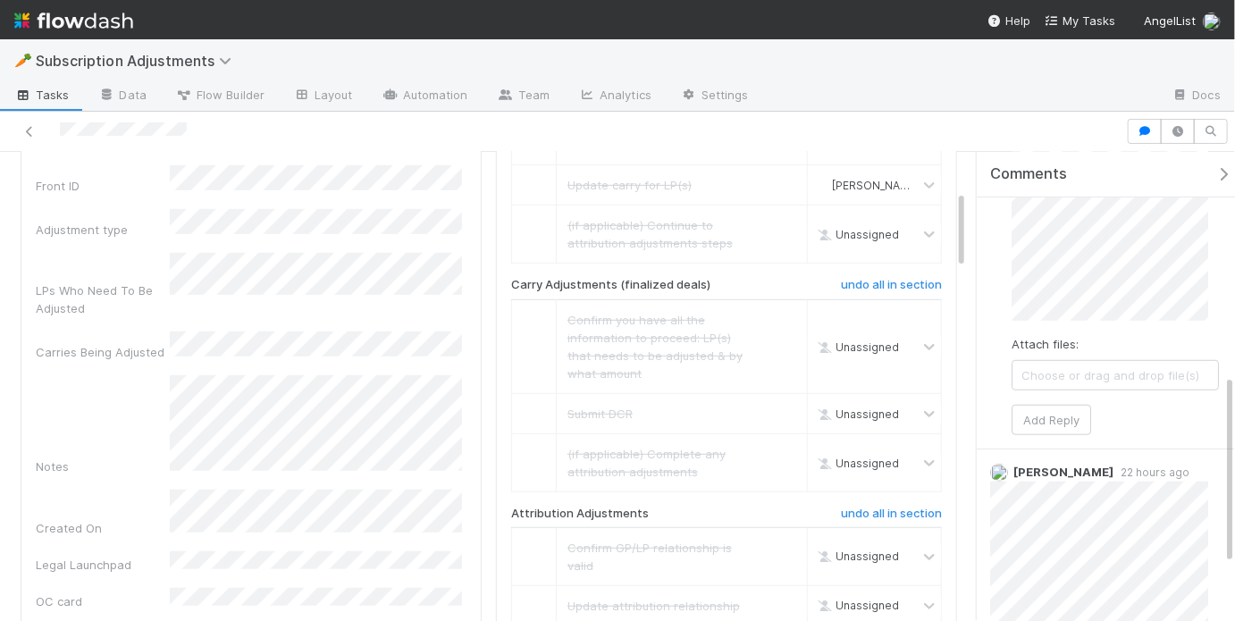
scroll to position [491, 0]
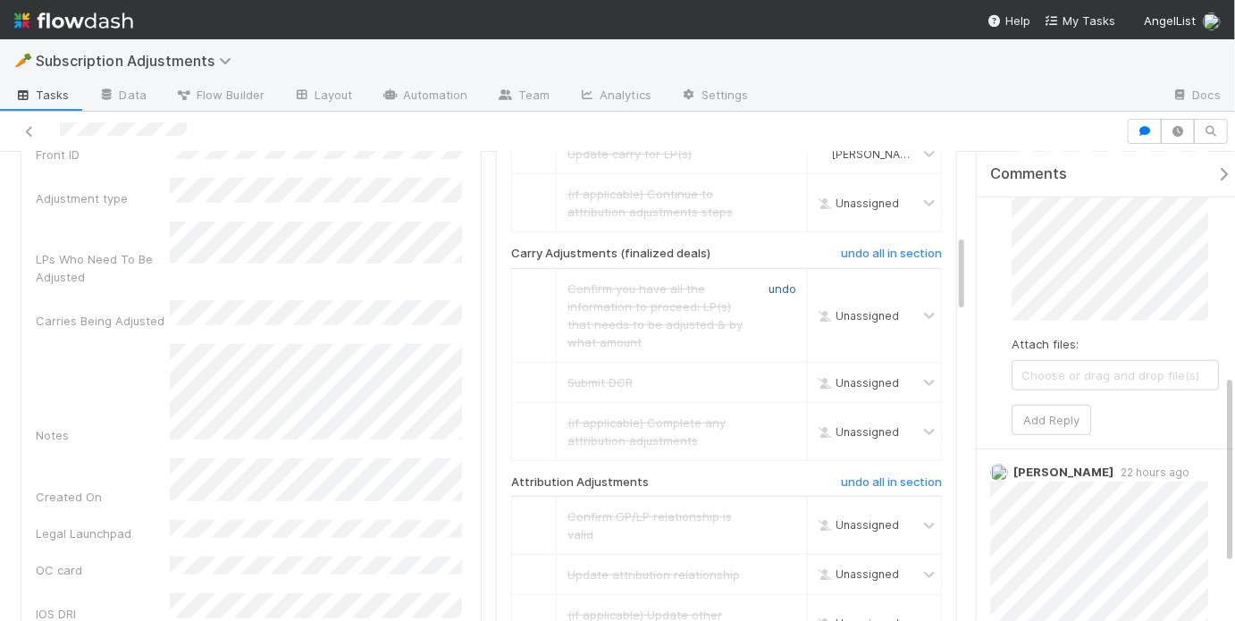
click at [768, 281] on link "undo" at bounding box center [782, 288] width 28 height 14
click at [525, 306] on input "checkbox" at bounding box center [534, 315] width 18 height 18
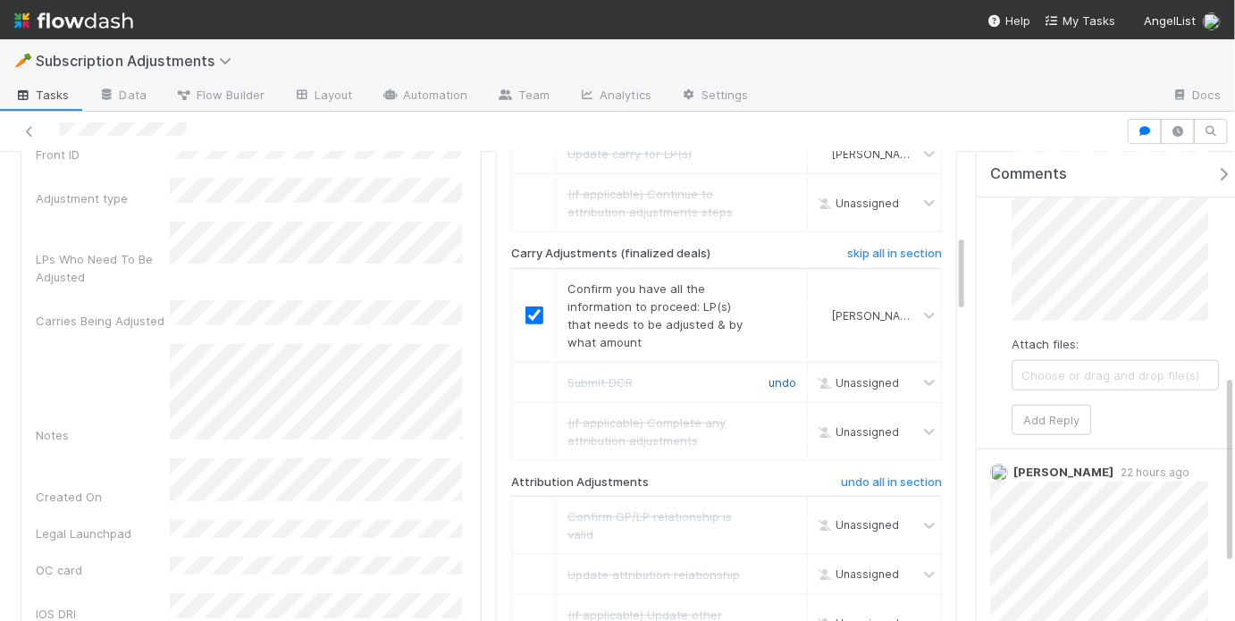
click at [776, 375] on link "undo" at bounding box center [782, 382] width 28 height 14
click at [526, 373] on input "checkbox" at bounding box center [534, 382] width 18 height 18
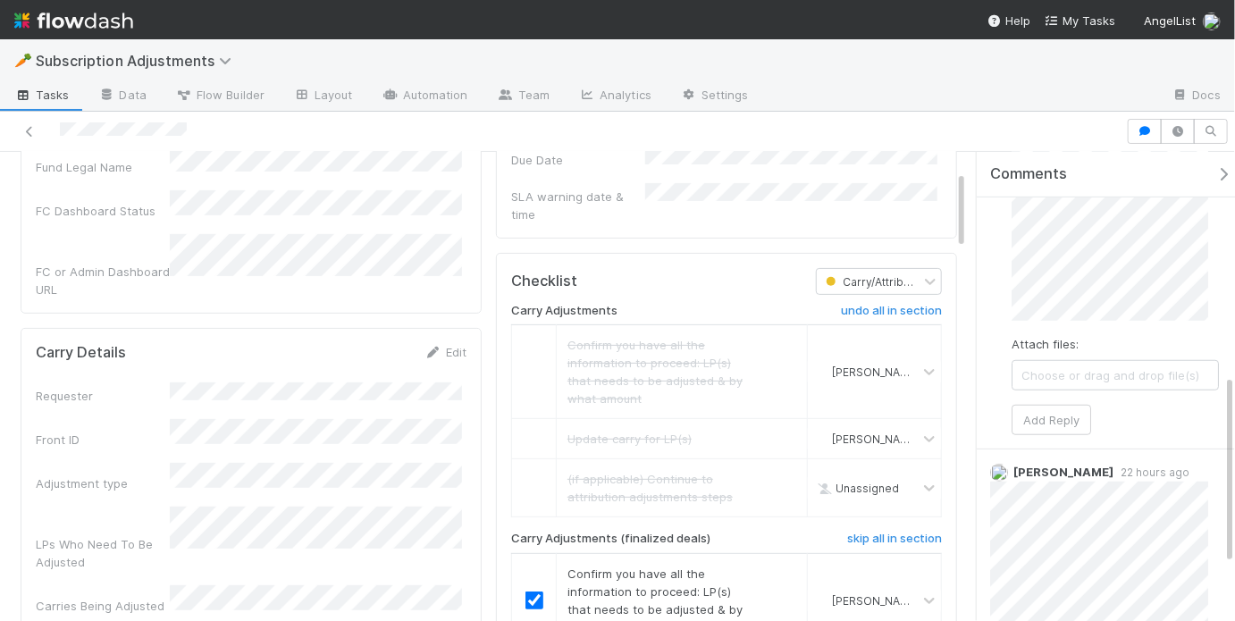
scroll to position [0, 0]
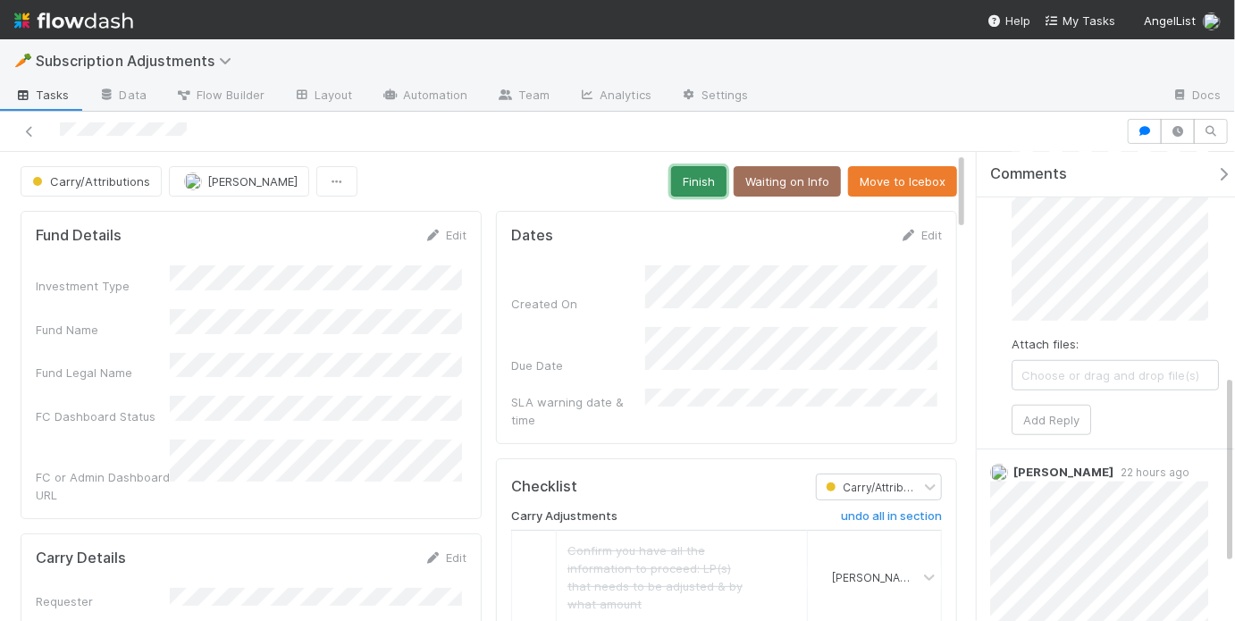
click at [691, 193] on button "Finish" at bounding box center [698, 181] width 55 height 30
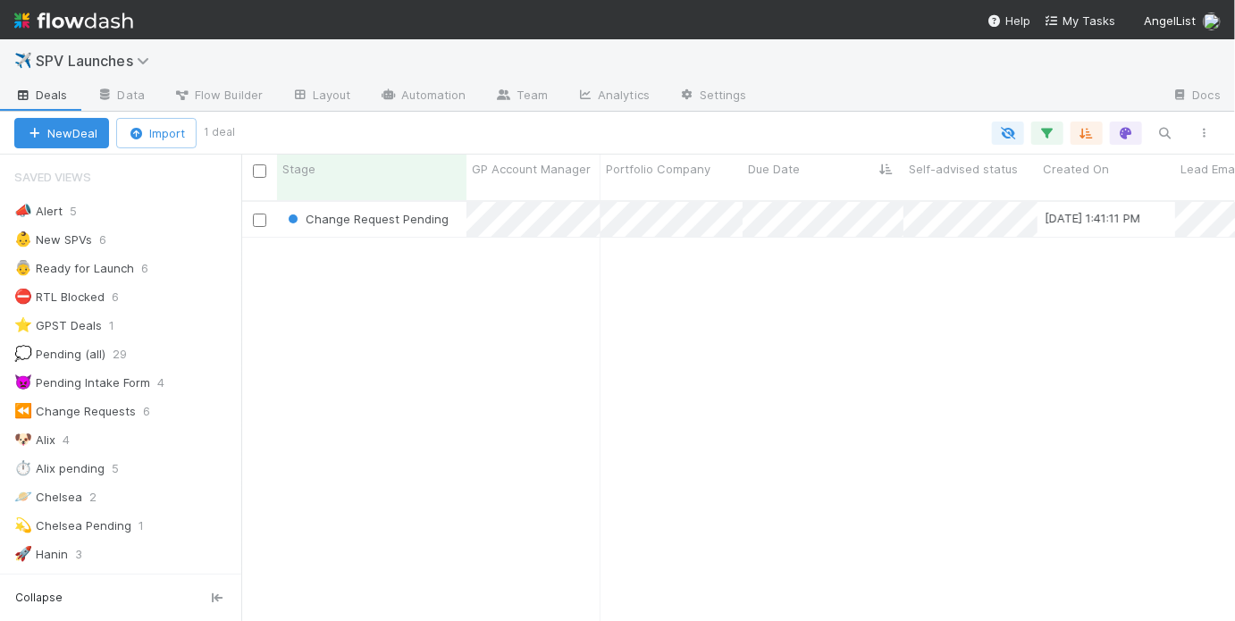
scroll to position [12, 11]
click at [362, 271] on div "Change Request Pending [DATE] 1:41:11 PM [PERSON_NAME] 0 0 1 0 1 4 0" at bounding box center [738, 419] width 994 height 434
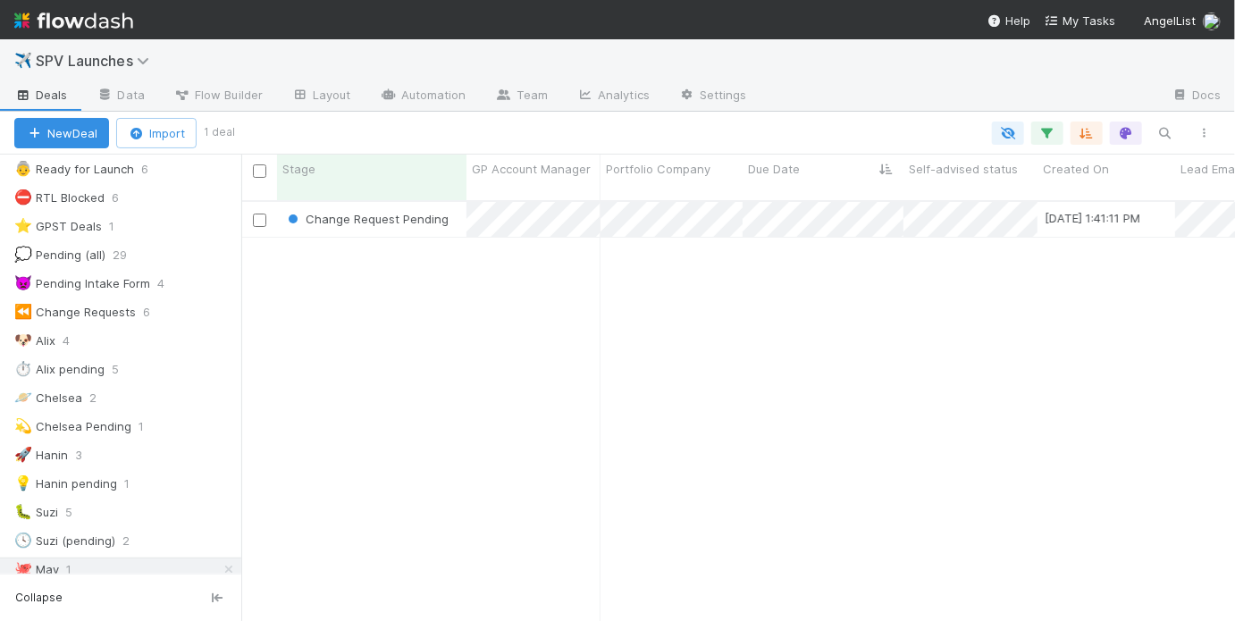
scroll to position [465, 0]
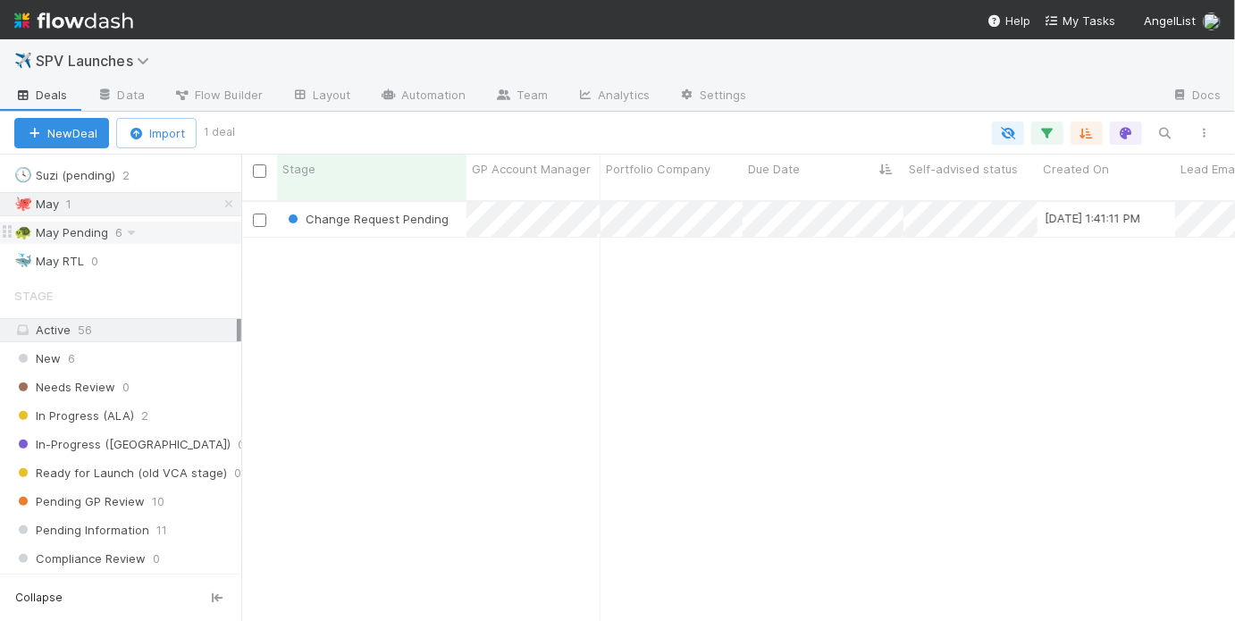
click at [173, 229] on div "🐢 May Pending 6" at bounding box center [127, 233] width 227 height 22
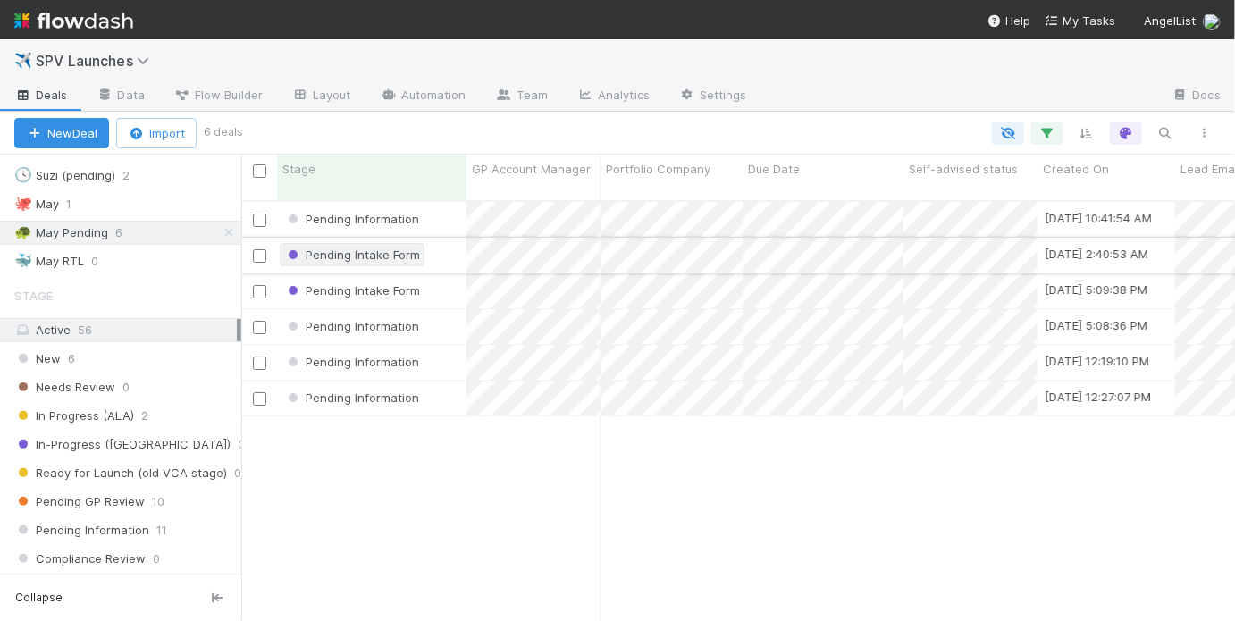
scroll to position [424, 983]
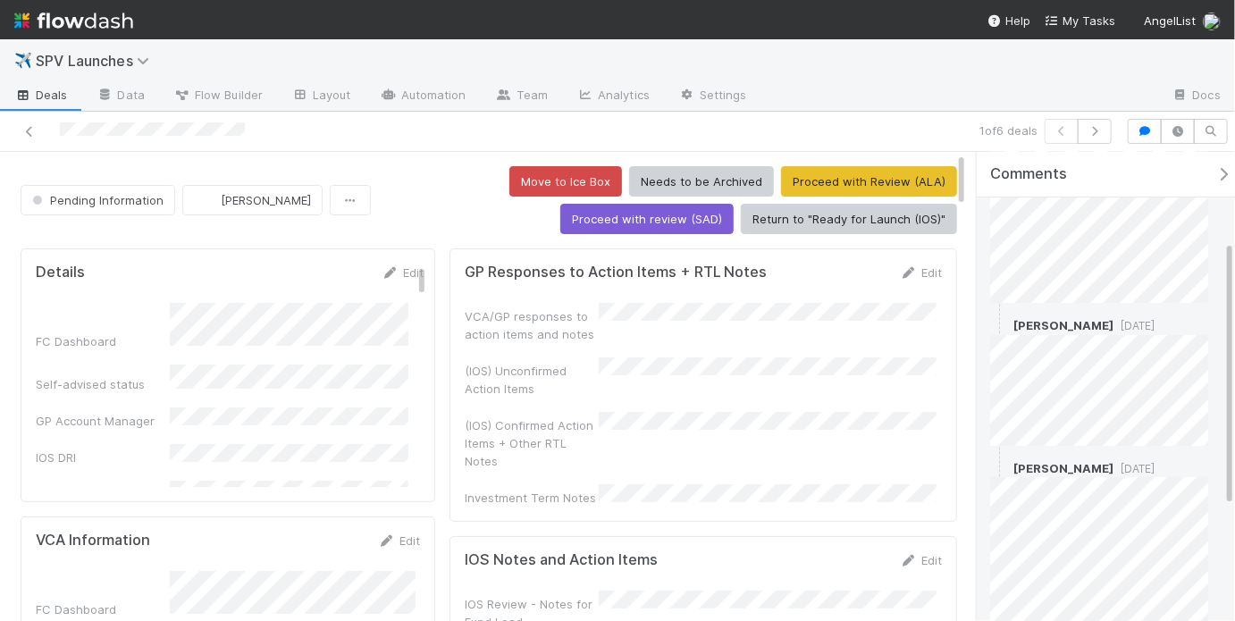
scroll to position [357, 0]
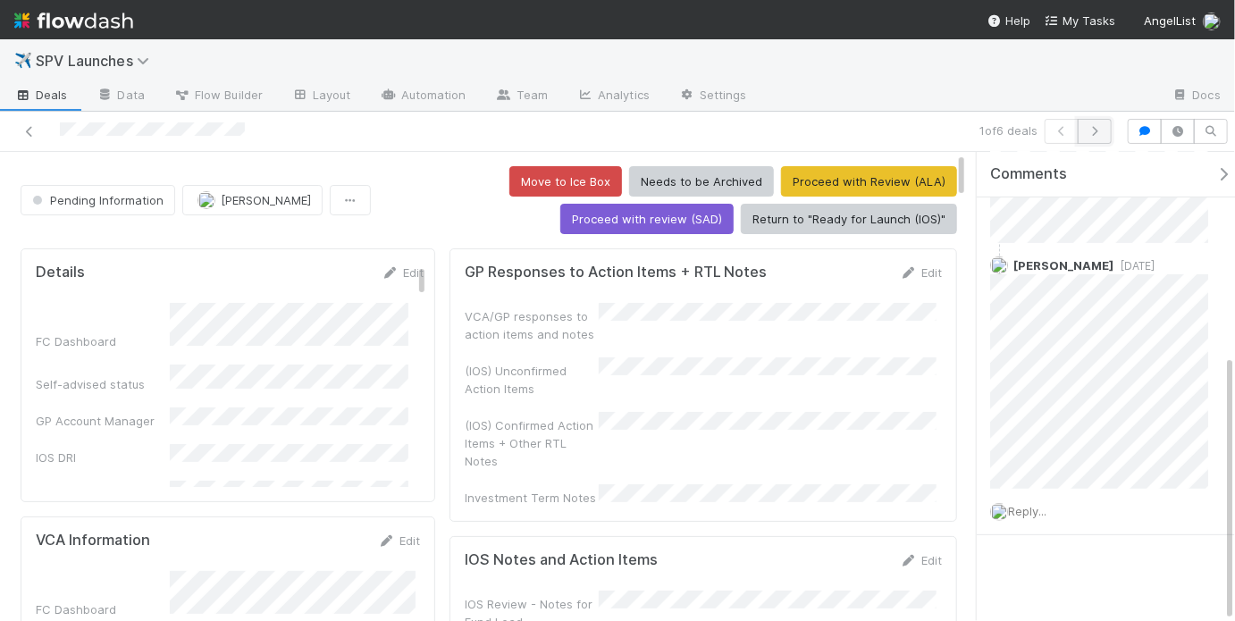
click at [1093, 140] on button "button" at bounding box center [1095, 131] width 34 height 25
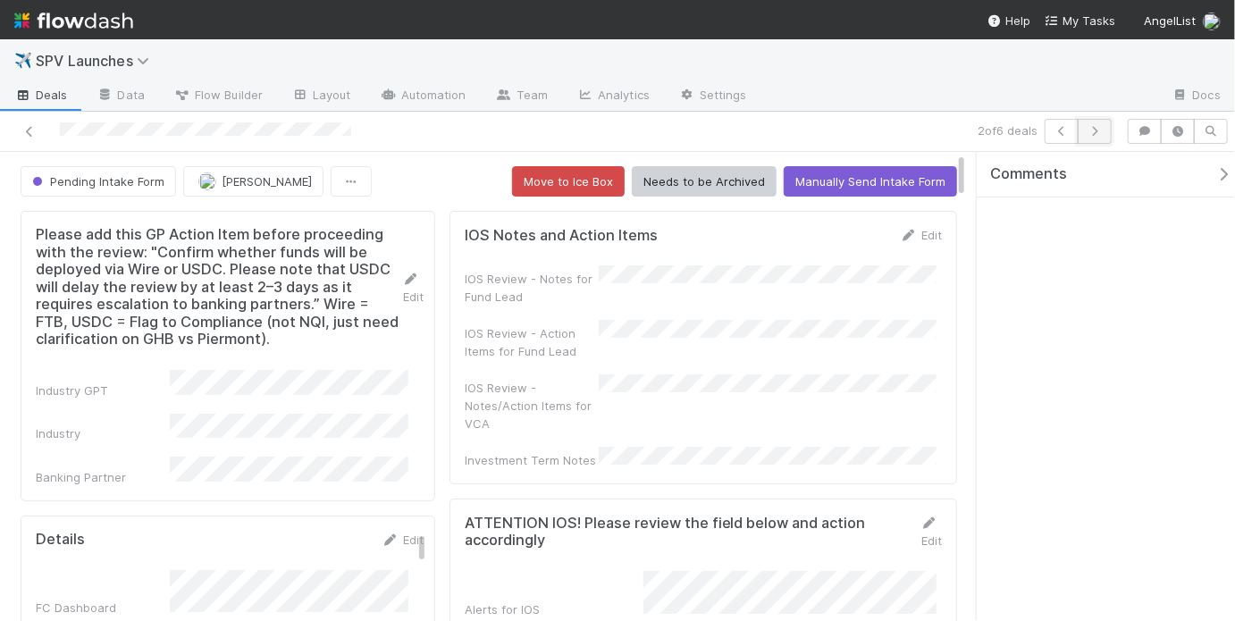
click at [1096, 136] on icon "button" at bounding box center [1095, 131] width 18 height 11
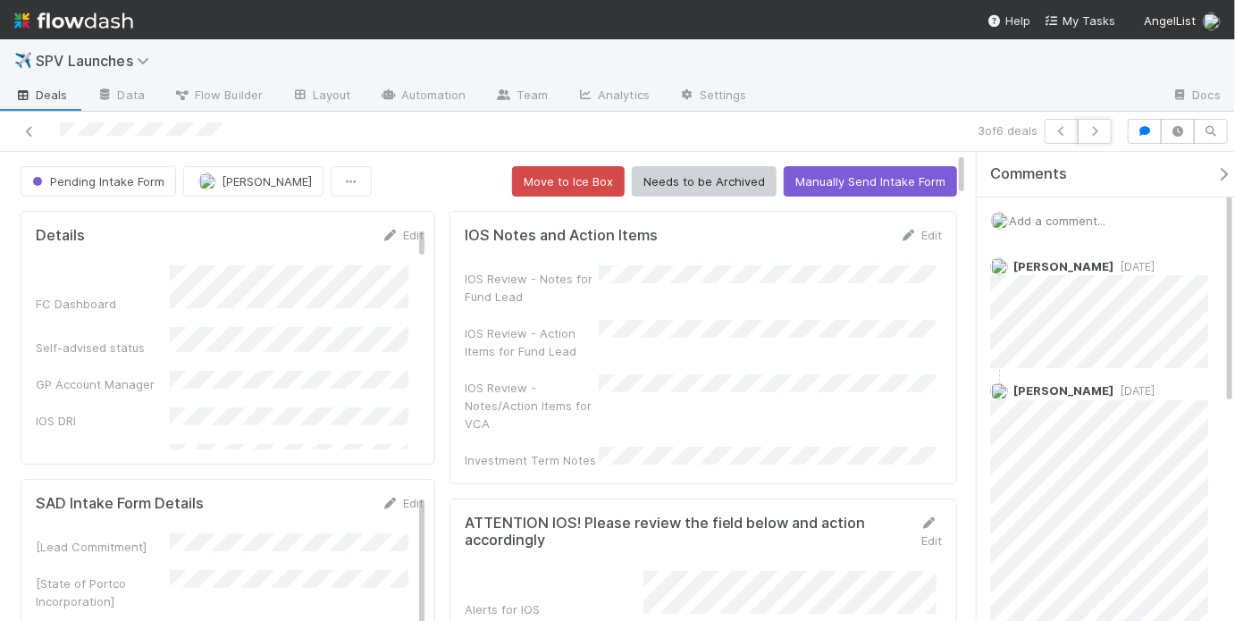
click at [1096, 136] on icon "button" at bounding box center [1095, 131] width 18 height 11
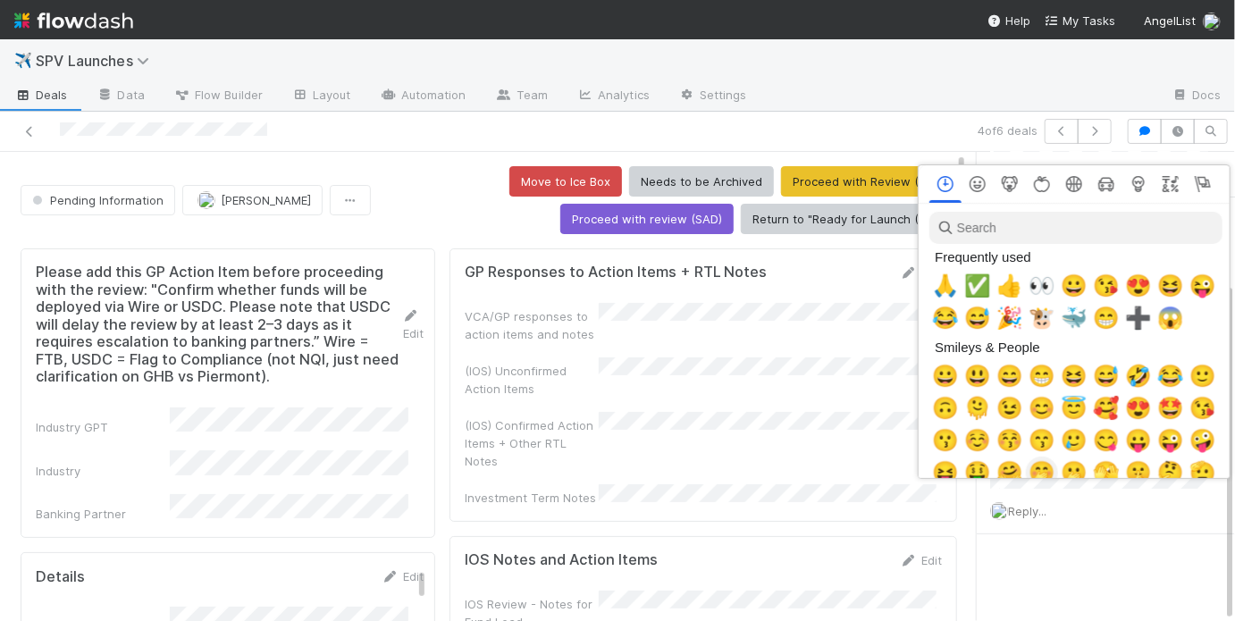
scroll to position [0, 3]
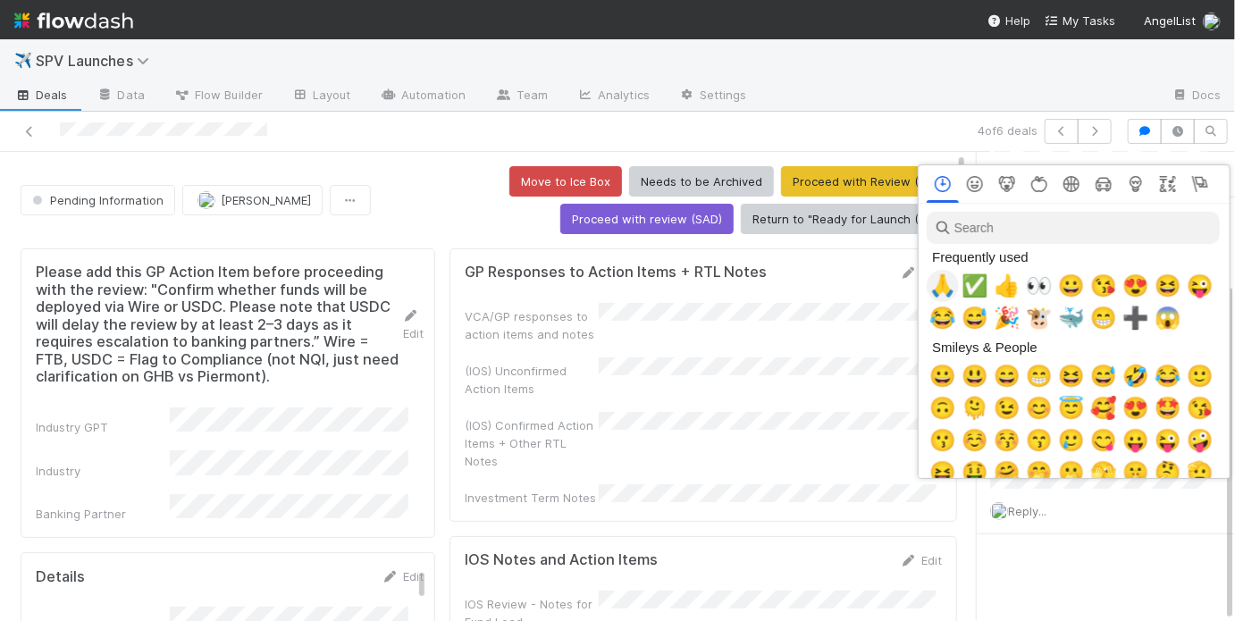
click at [952, 288] on span "🙏" at bounding box center [942, 285] width 27 height 25
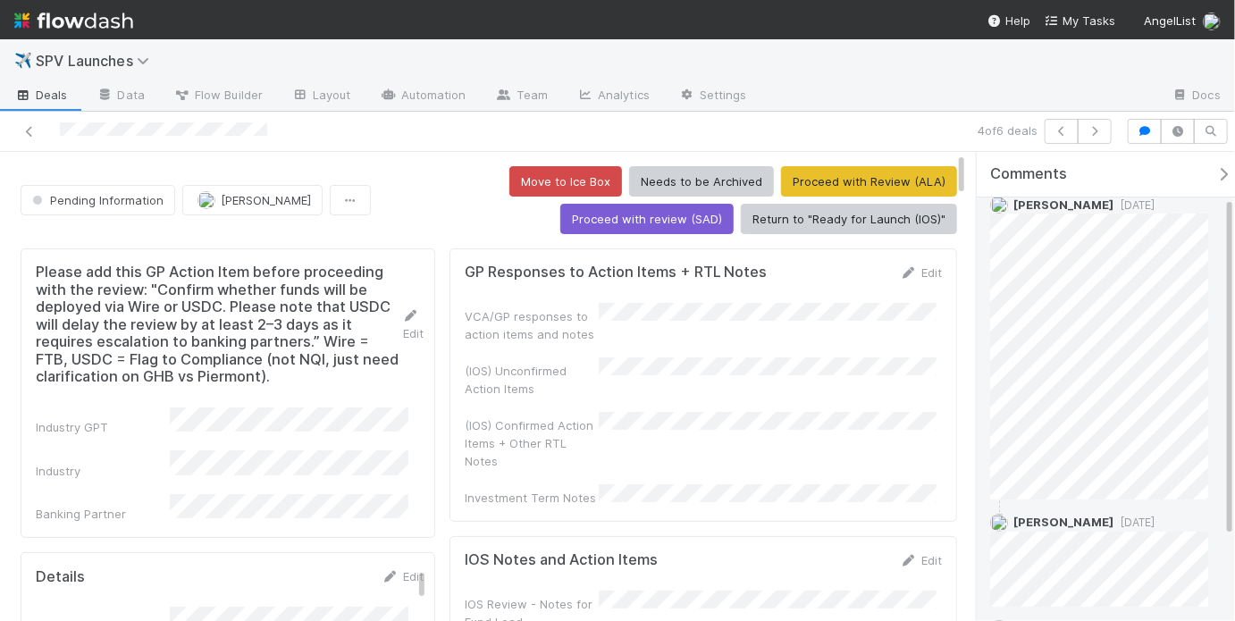
scroll to position [59, 0]
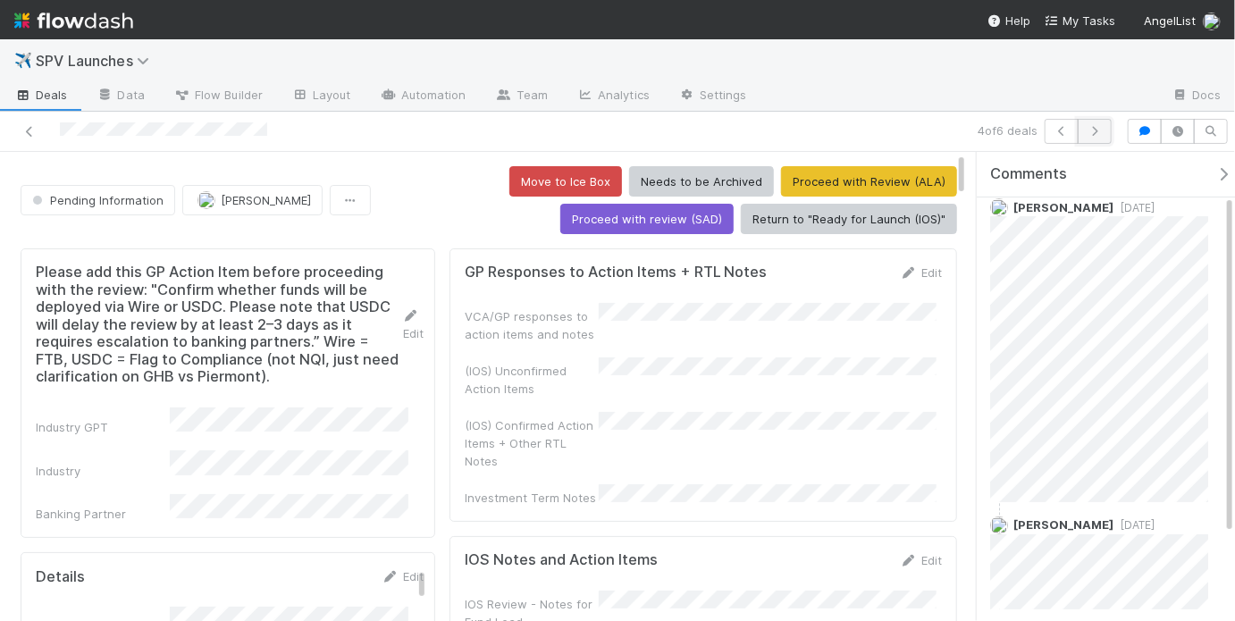
click at [1102, 126] on icon "button" at bounding box center [1095, 131] width 18 height 11
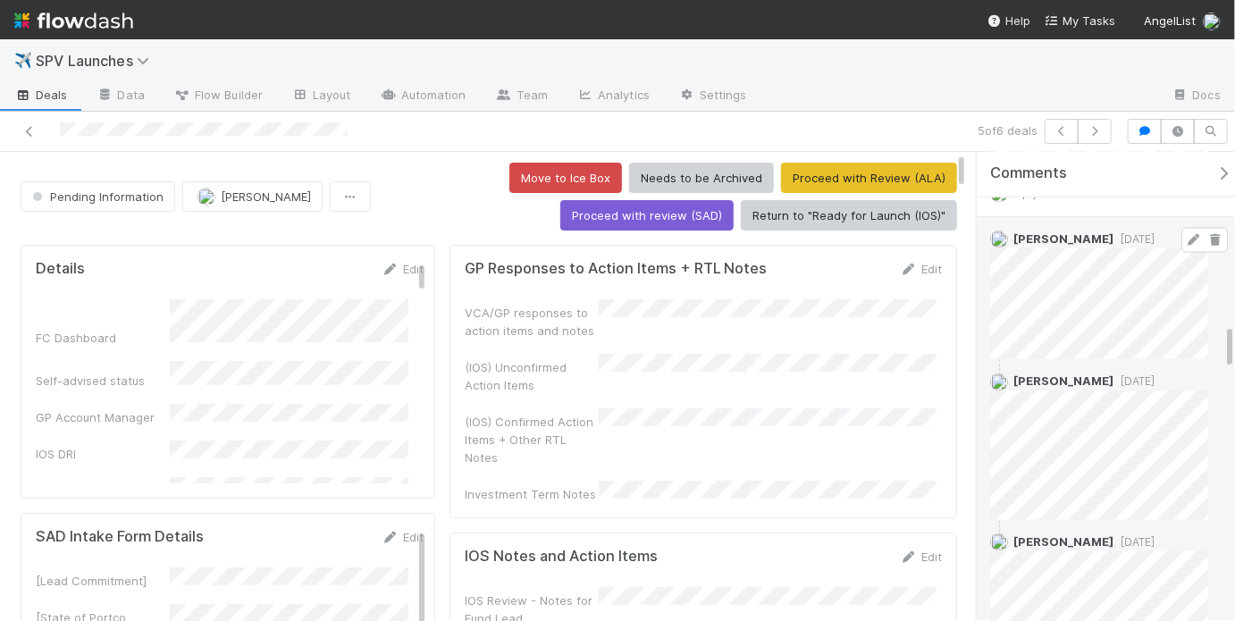
scroll to position [1417, 0]
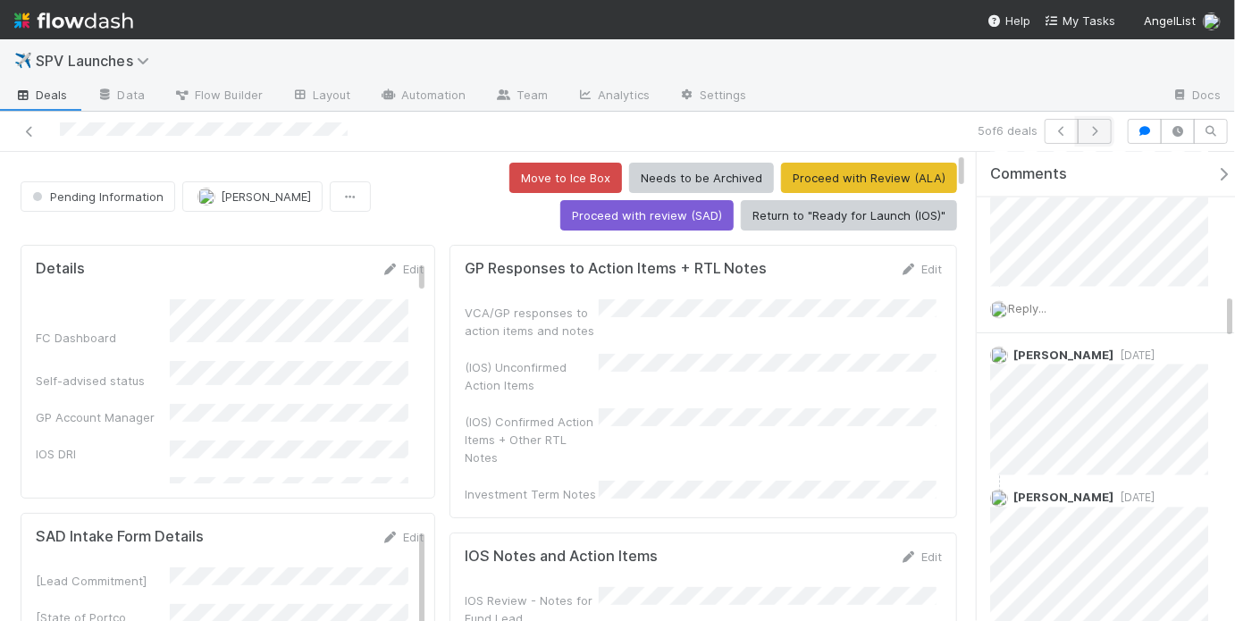
click at [1092, 140] on button "button" at bounding box center [1095, 131] width 34 height 25
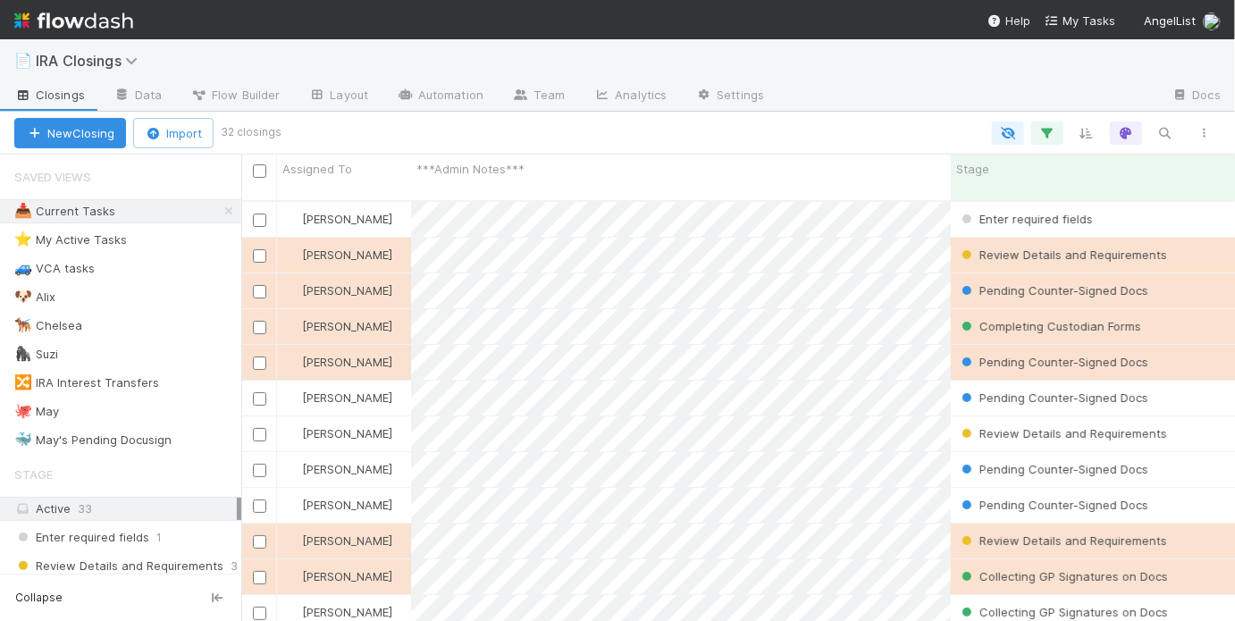
scroll to position [424, 983]
click at [130, 412] on div "🐙 May 4" at bounding box center [127, 411] width 227 height 22
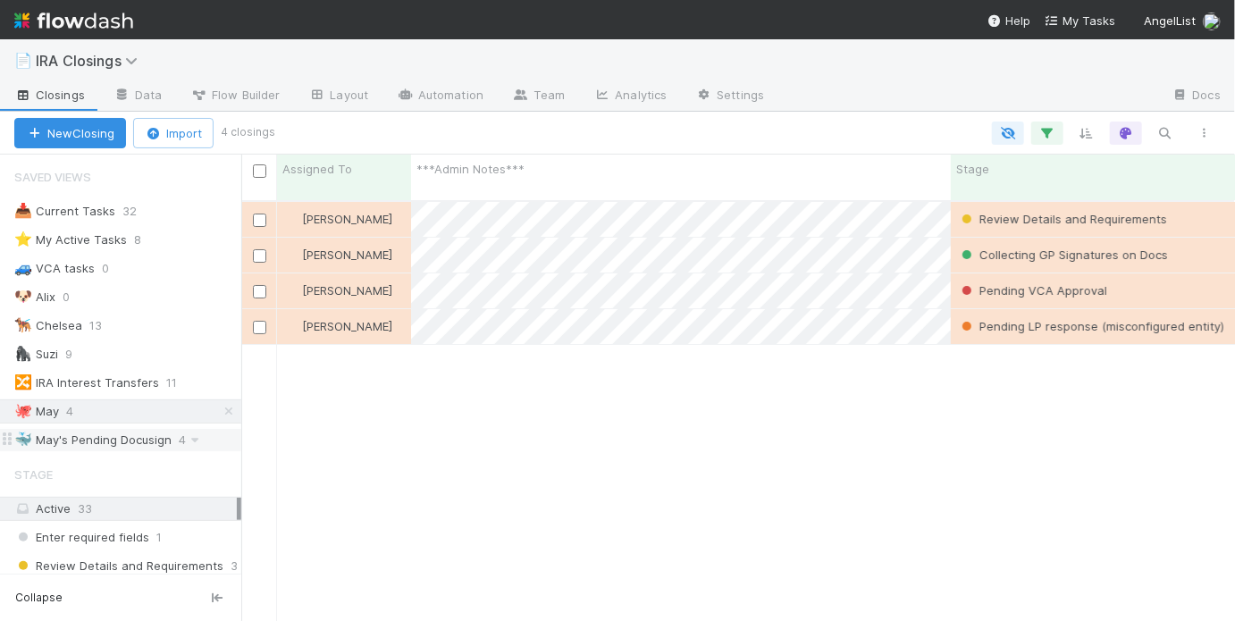
scroll to position [424, 983]
click at [135, 435] on div "🐳 May's Pending Docusign" at bounding box center [92, 440] width 157 height 22
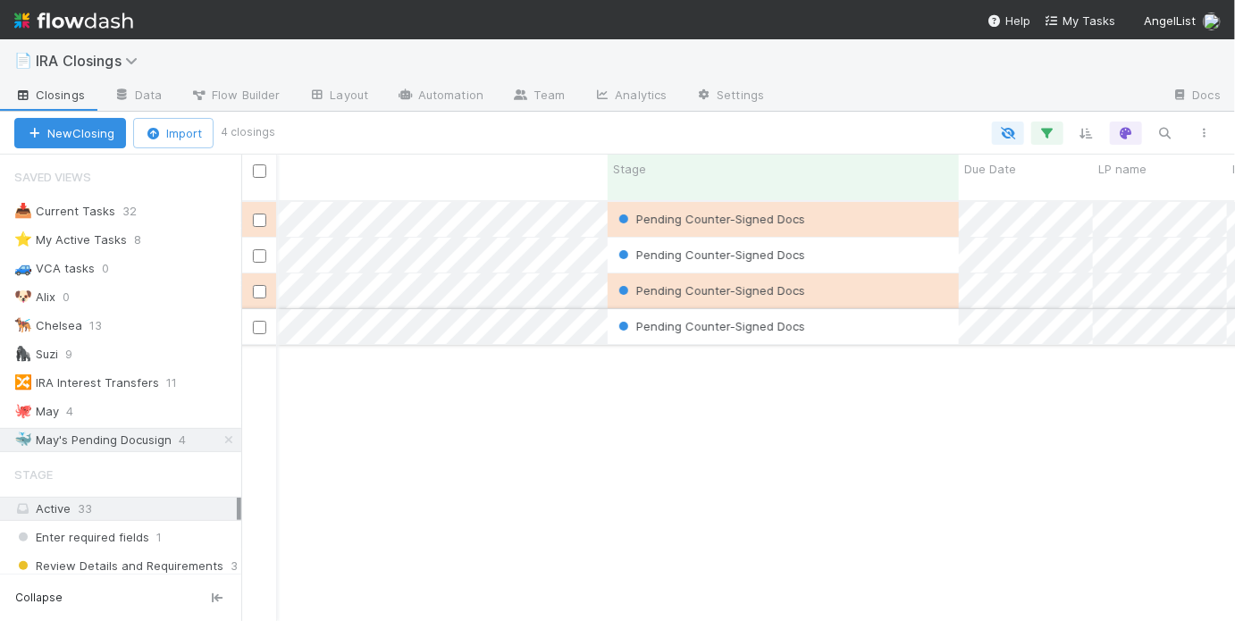
scroll to position [0, 349]
click at [890, 202] on div "Pending Counter-Signed Docs" at bounding box center [776, 219] width 351 height 35
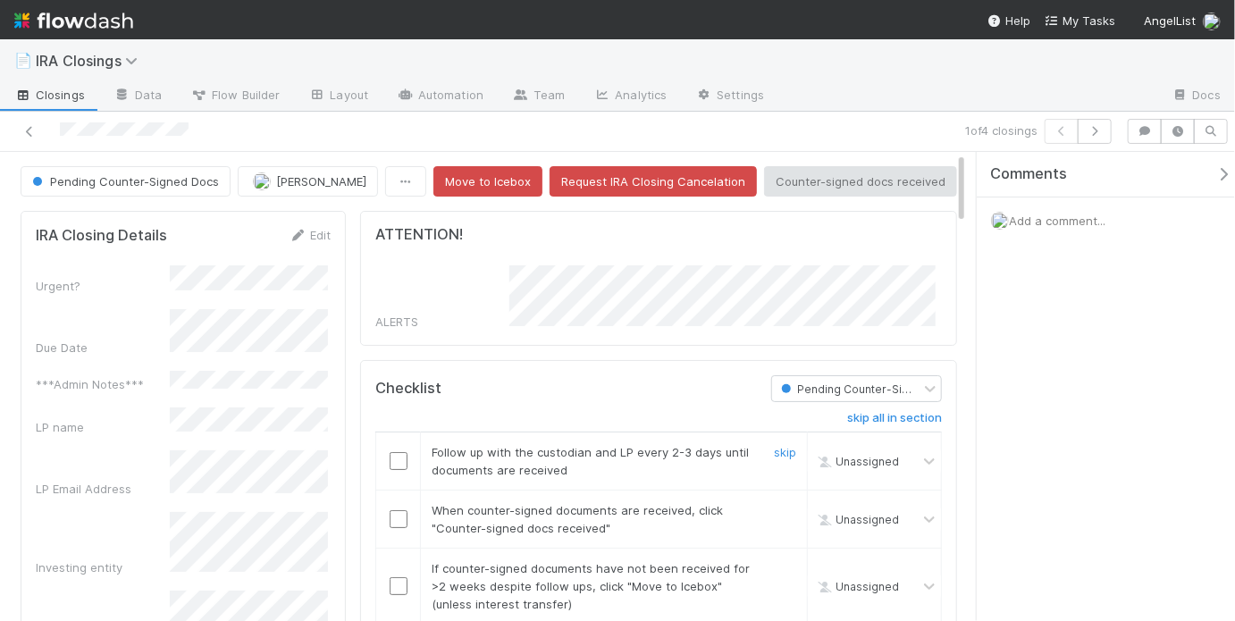
scroll to position [132, 0]
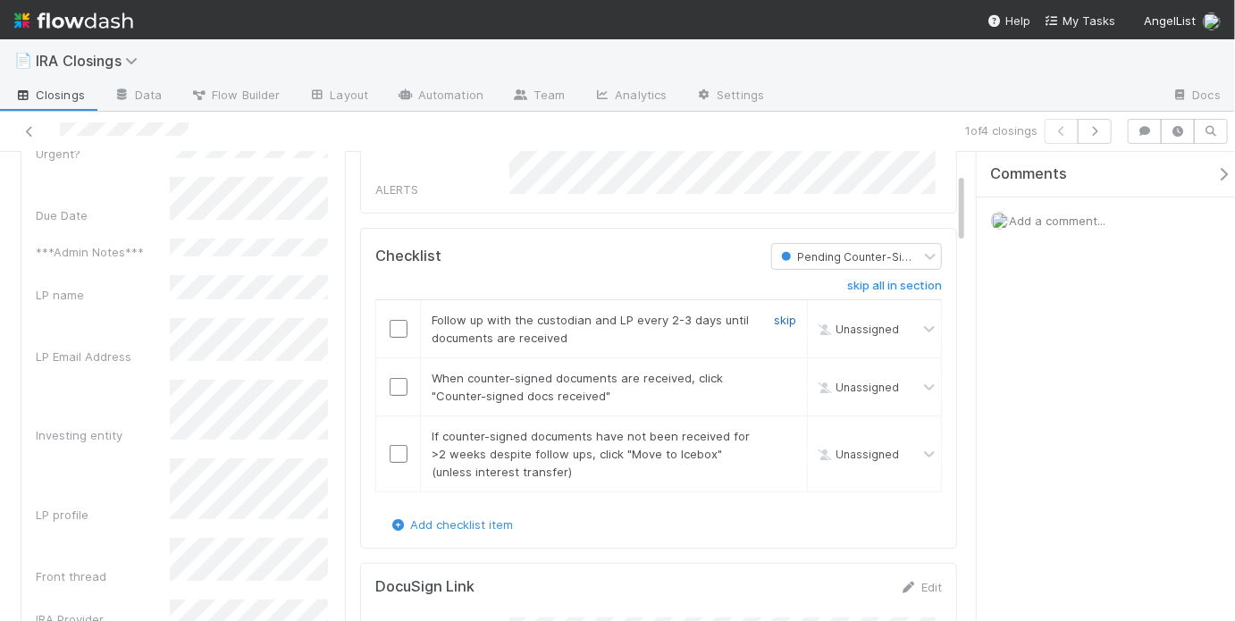
click at [775, 317] on link "skip" at bounding box center [785, 320] width 22 height 14
click at [400, 379] on input "checkbox" at bounding box center [399, 387] width 18 height 18
click at [782, 429] on link "skip" at bounding box center [785, 436] width 22 height 14
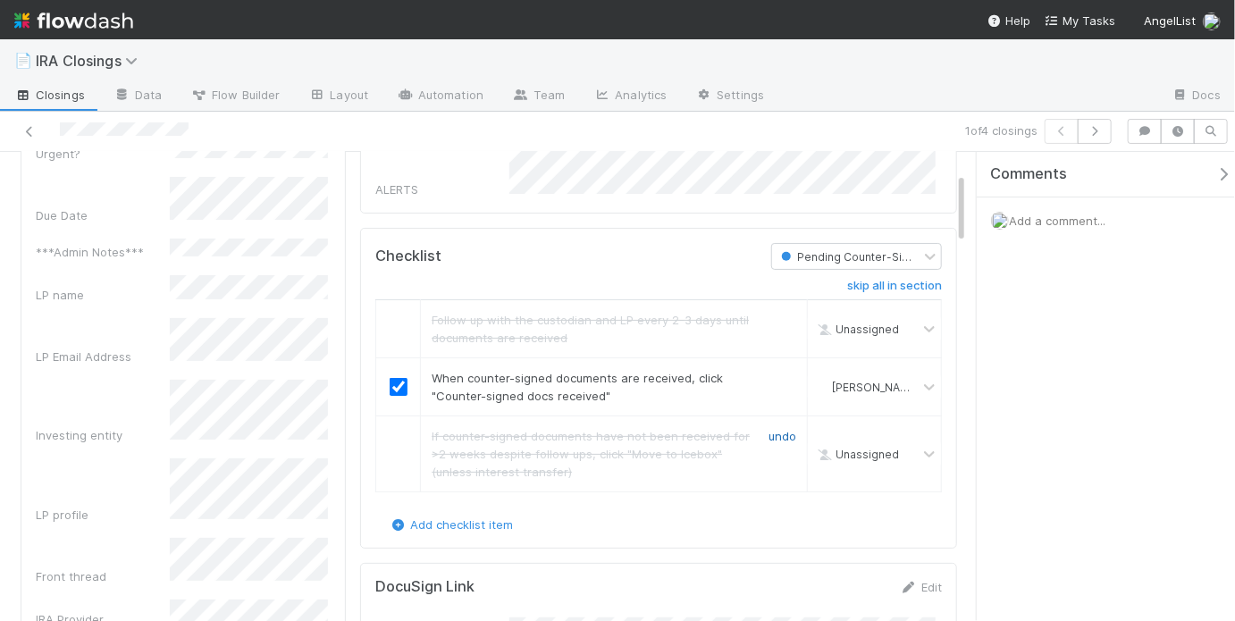
scroll to position [0, 0]
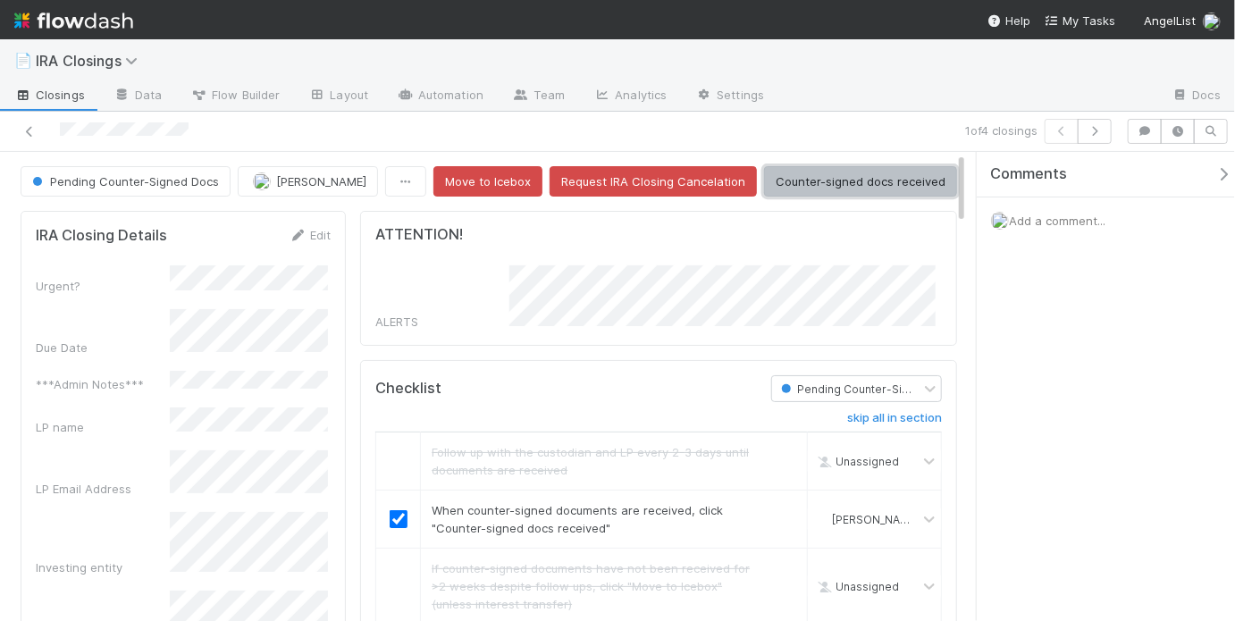
click at [848, 183] on button "Counter-signed docs received" at bounding box center [860, 181] width 193 height 30
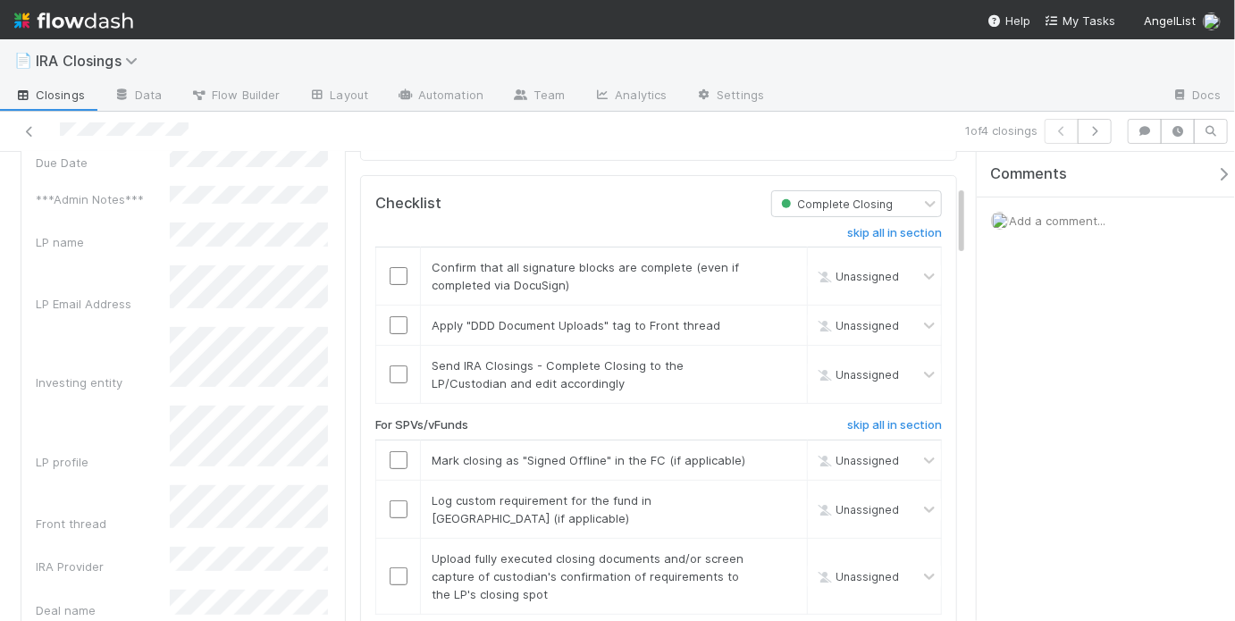
scroll to position [244, 0]
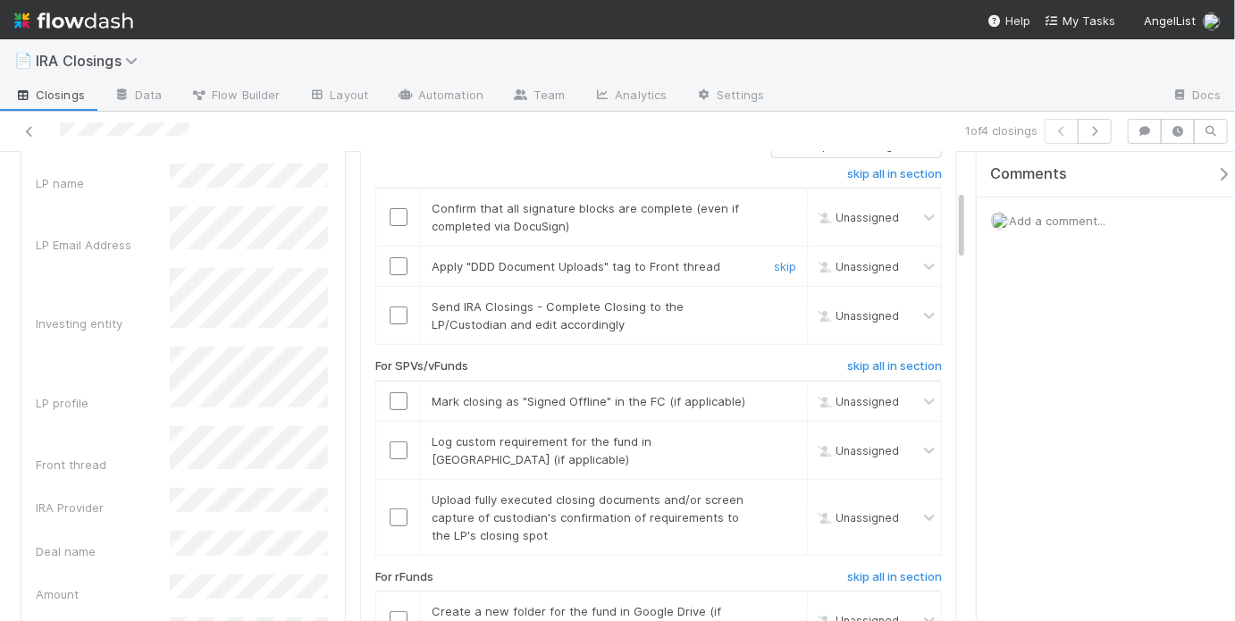
click at [402, 257] on input "checkbox" at bounding box center [399, 266] width 18 height 18
click at [393, 306] on input "checkbox" at bounding box center [399, 315] width 18 height 18
click at [394, 210] on input "checkbox" at bounding box center [399, 217] width 18 height 18
click at [877, 543] on div "skip all in section Confirm that all signature blocks are complete (even if com…" at bounding box center [658, 550] width 566 height 784
click at [878, 570] on h6 "skip all in section" at bounding box center [894, 577] width 95 height 14
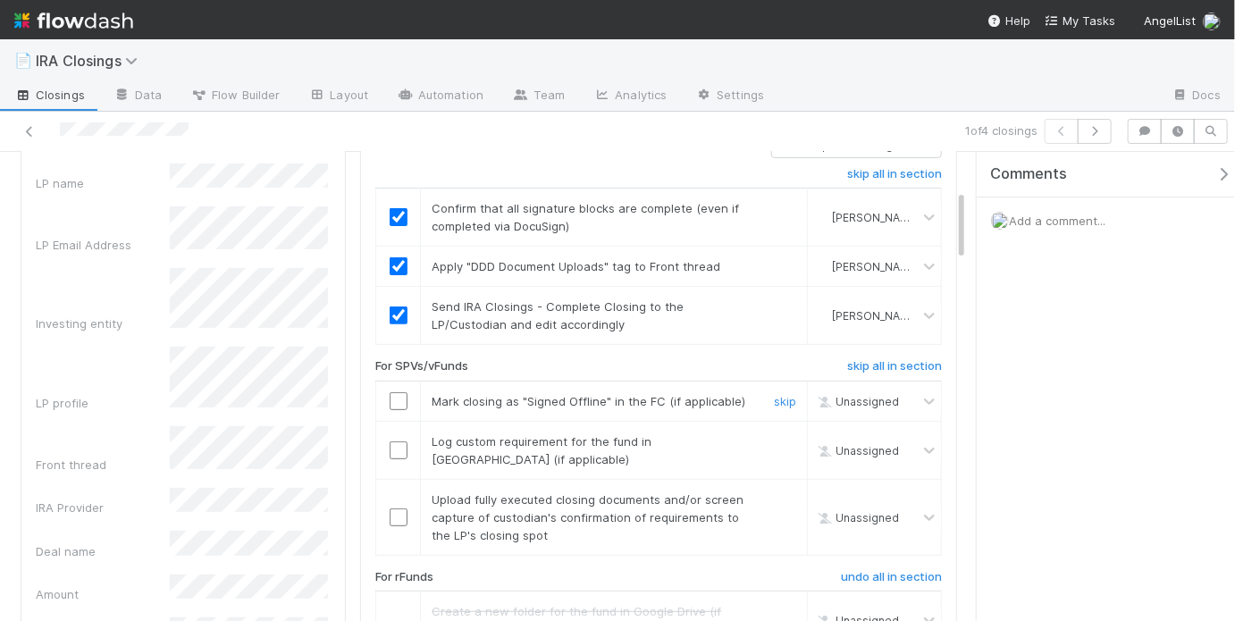
click at [398, 394] on input "checkbox" at bounding box center [399, 401] width 18 height 18
click at [399, 441] on input "checkbox" at bounding box center [399, 450] width 18 height 18
click at [396, 479] on td at bounding box center [398, 517] width 45 height 76
drag, startPoint x: 391, startPoint y: 497, endPoint x: 445, endPoint y: 490, distance: 54.1
click at [391, 508] on input "checkbox" at bounding box center [399, 517] width 18 height 18
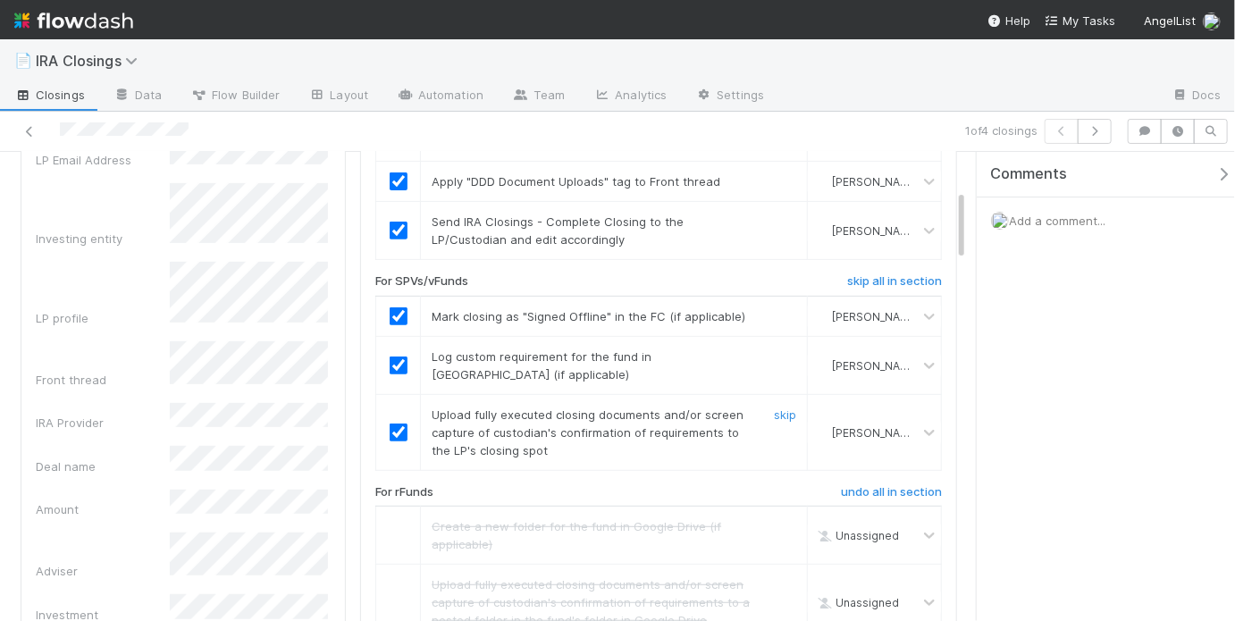
scroll to position [534, 0]
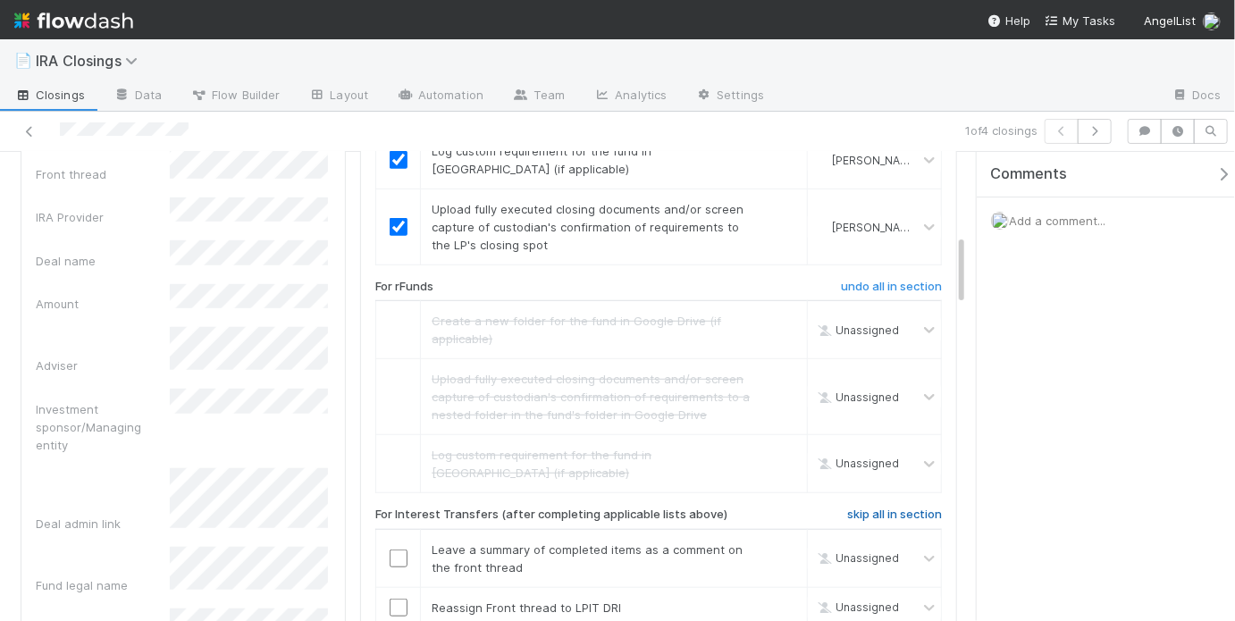
click at [875, 508] on h6 "skip all in section" at bounding box center [894, 515] width 95 height 14
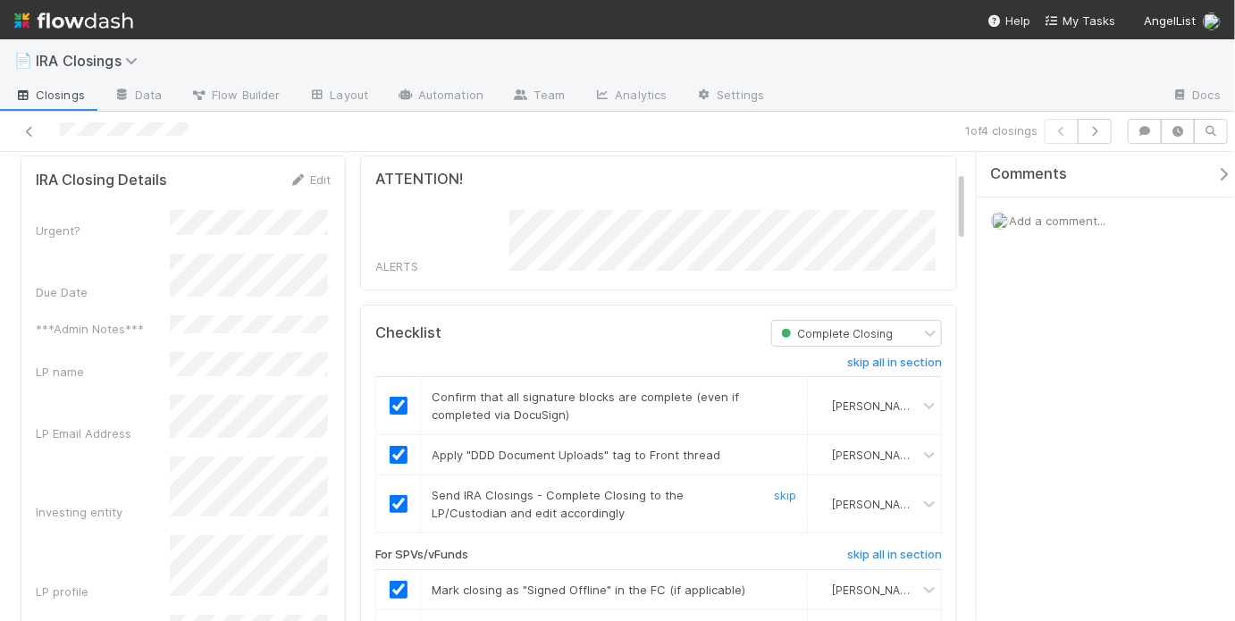
scroll to position [0, 0]
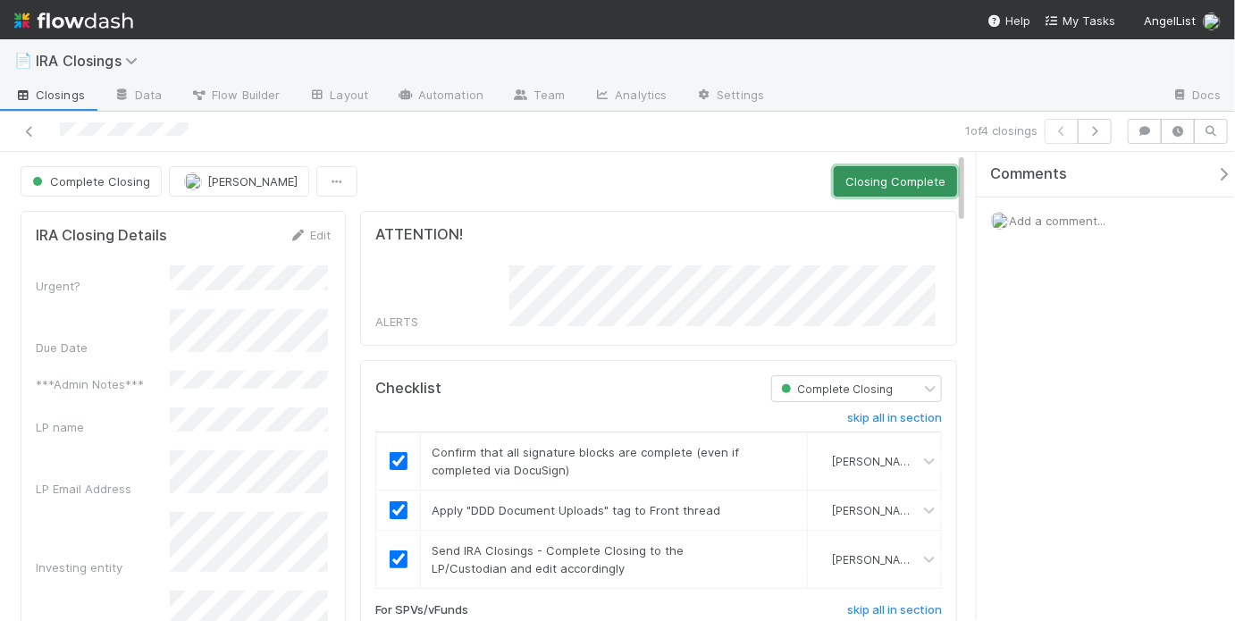
click at [860, 182] on button "Closing Complete" at bounding box center [895, 181] width 123 height 30
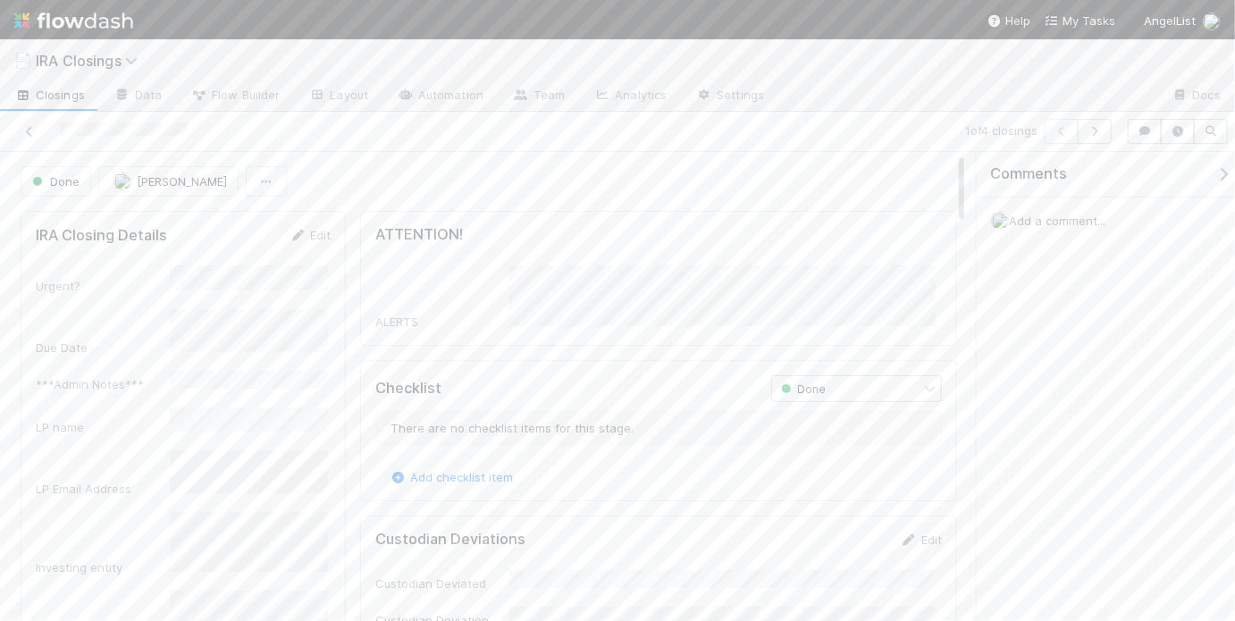
click at [1097, 134] on icon "button" at bounding box center [1095, 131] width 18 height 11
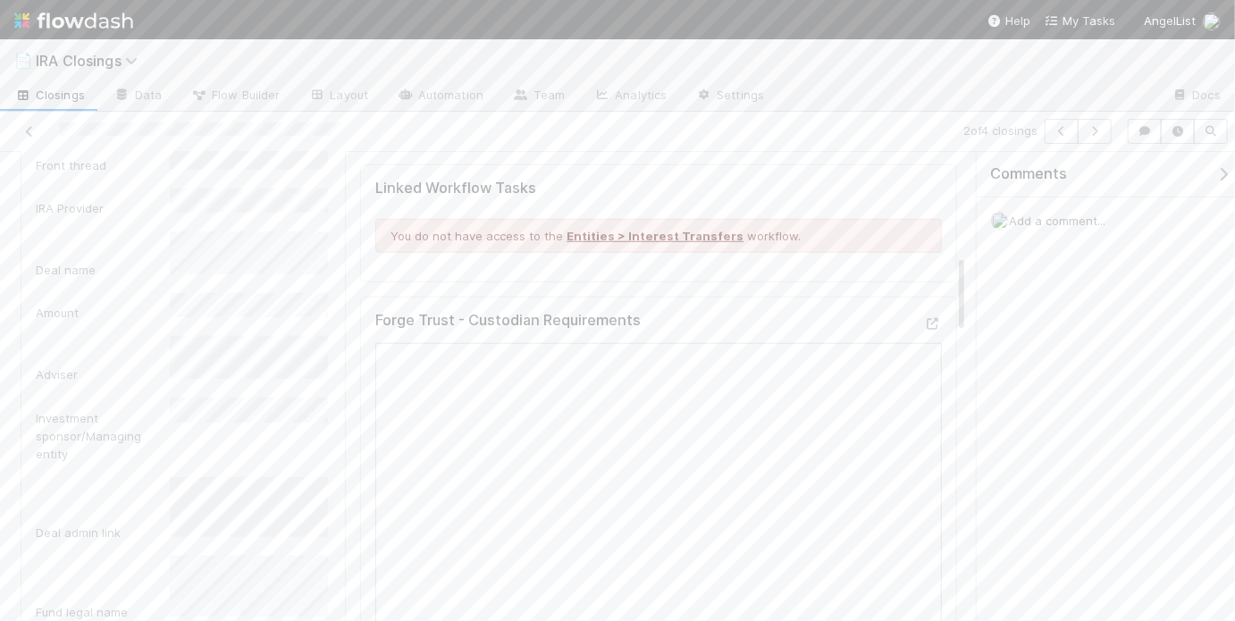
scroll to position [919, 0]
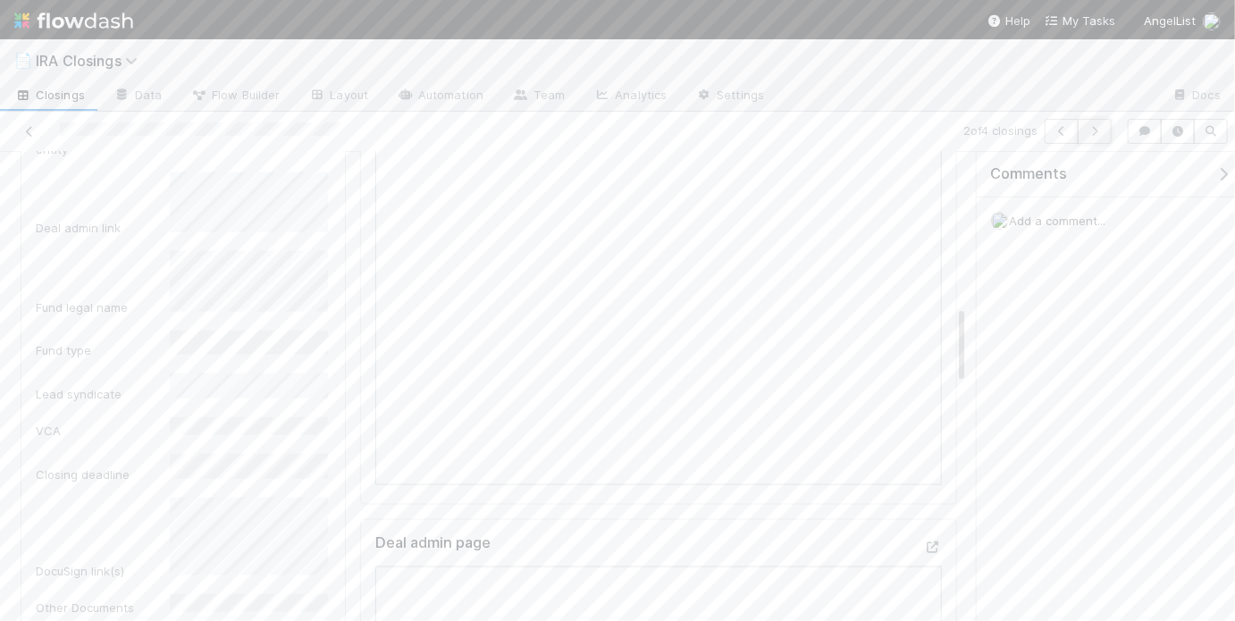
click at [1102, 133] on icon "button" at bounding box center [1095, 131] width 18 height 11
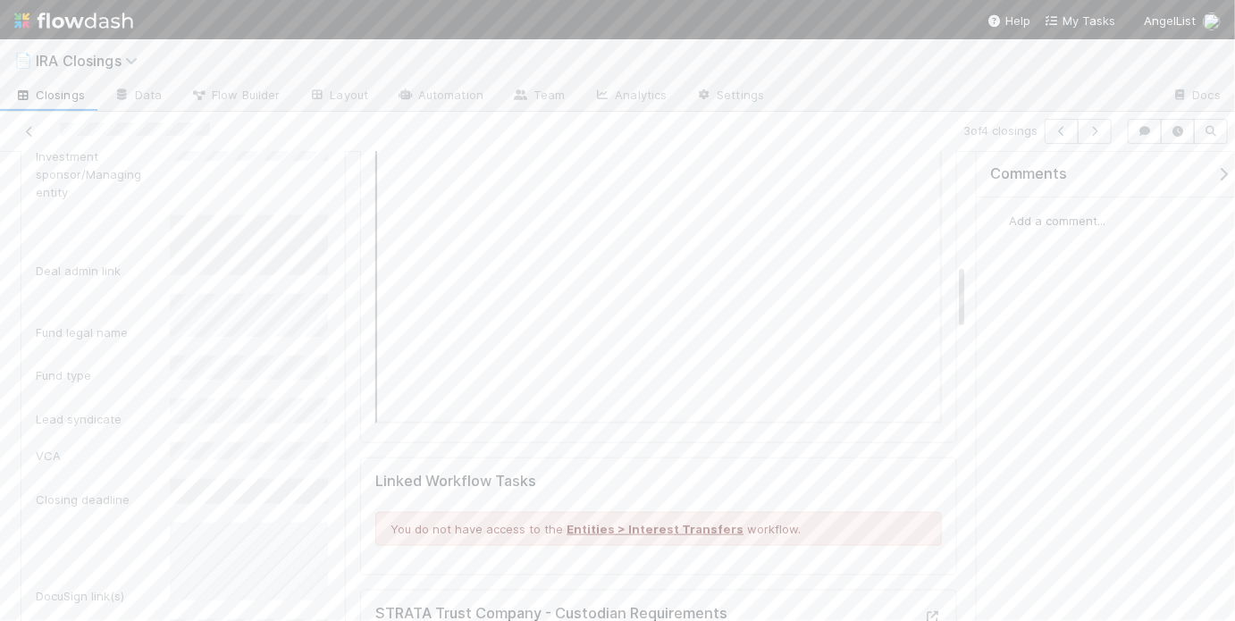
scroll to position [1058, 0]
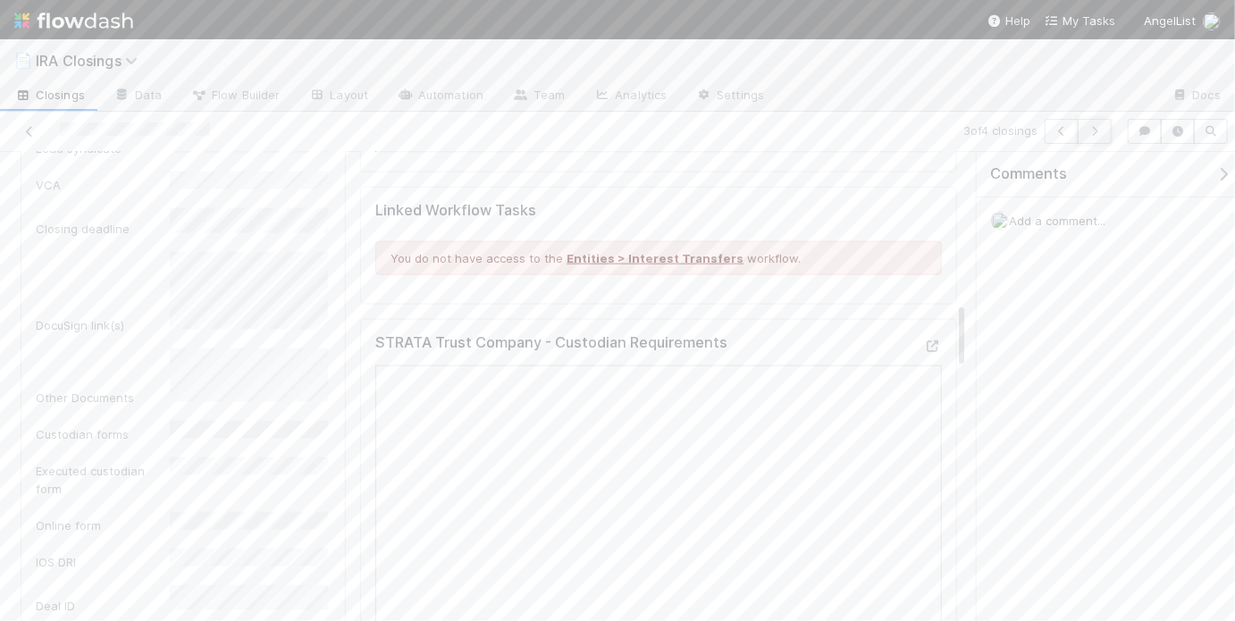
click at [1111, 130] on button "button" at bounding box center [1095, 131] width 34 height 25
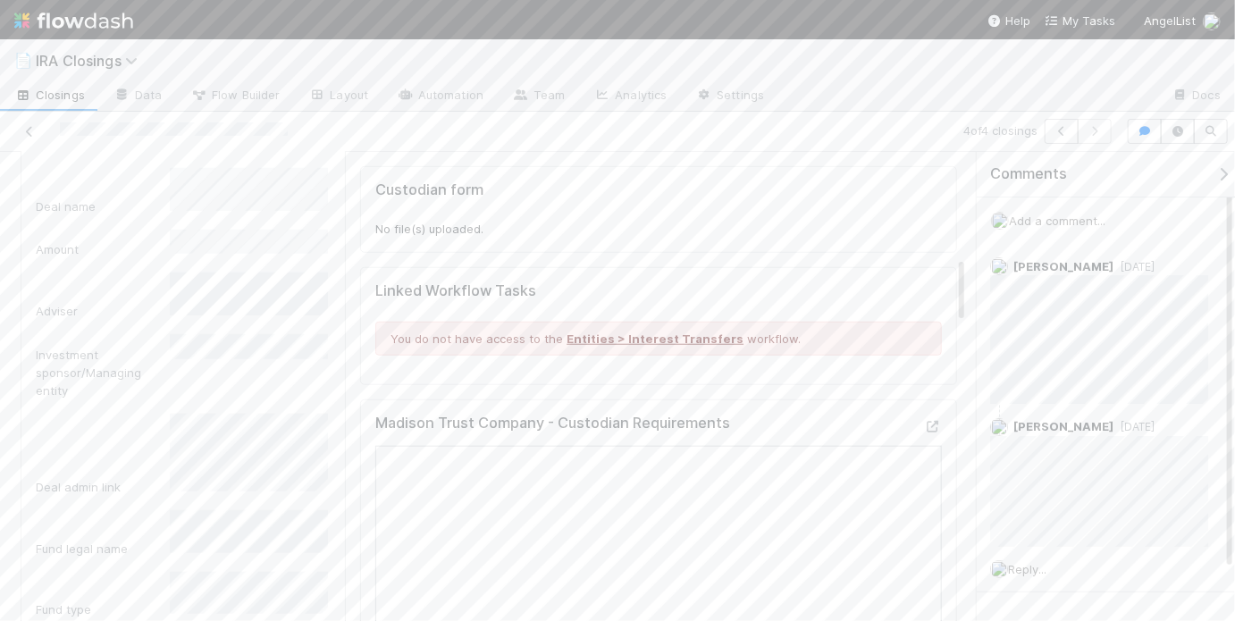
scroll to position [849, 0]
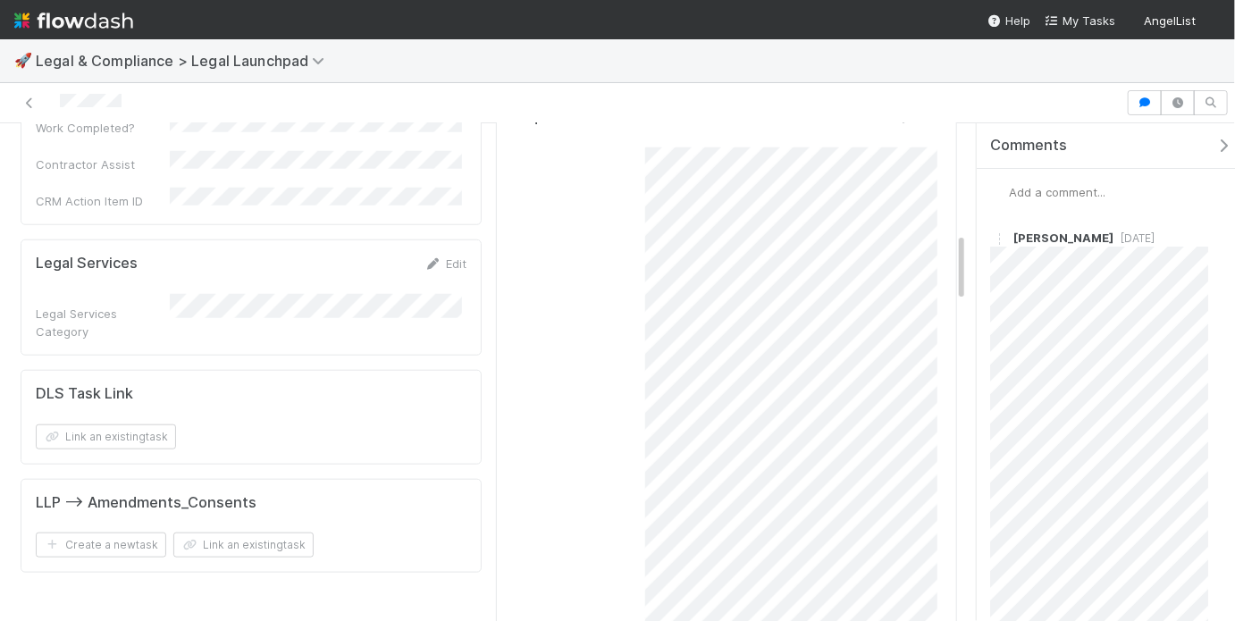
scroll to position [777, 0]
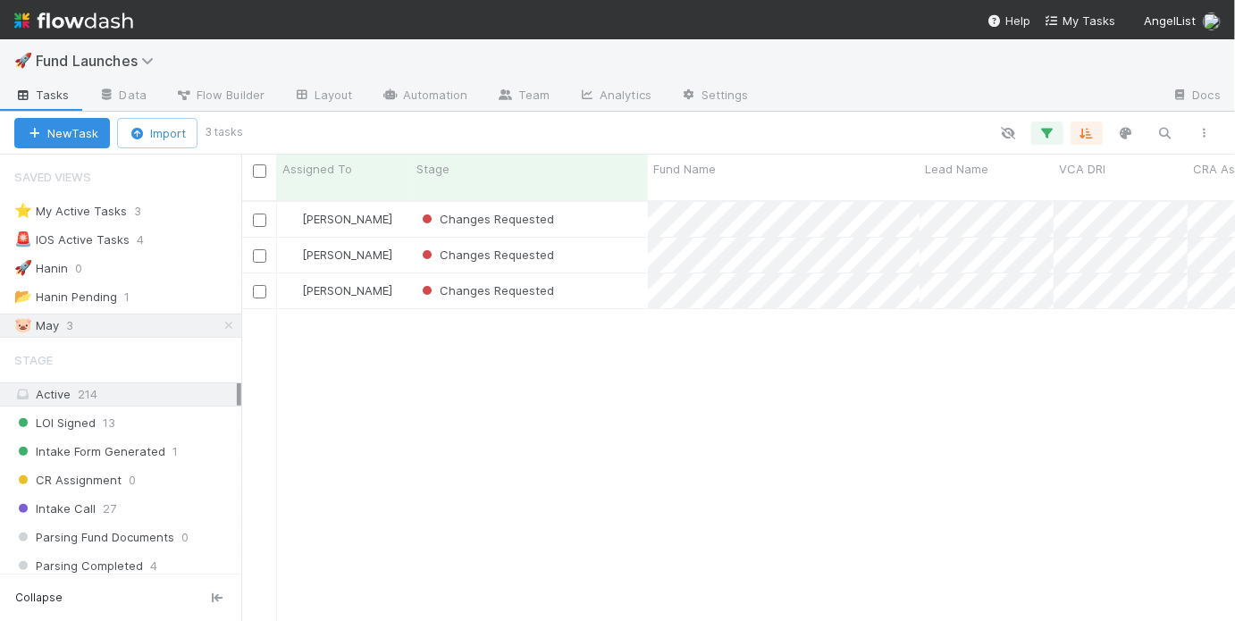
scroll to position [424, 983]
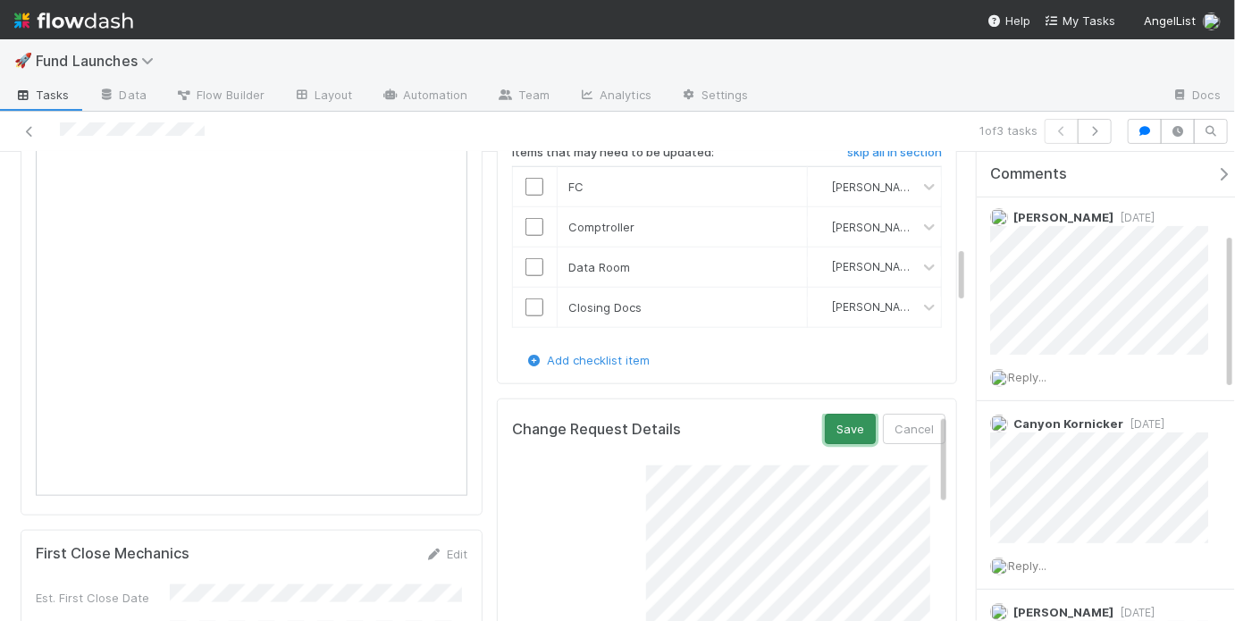
click at [825, 424] on button "Save" at bounding box center [850, 429] width 51 height 30
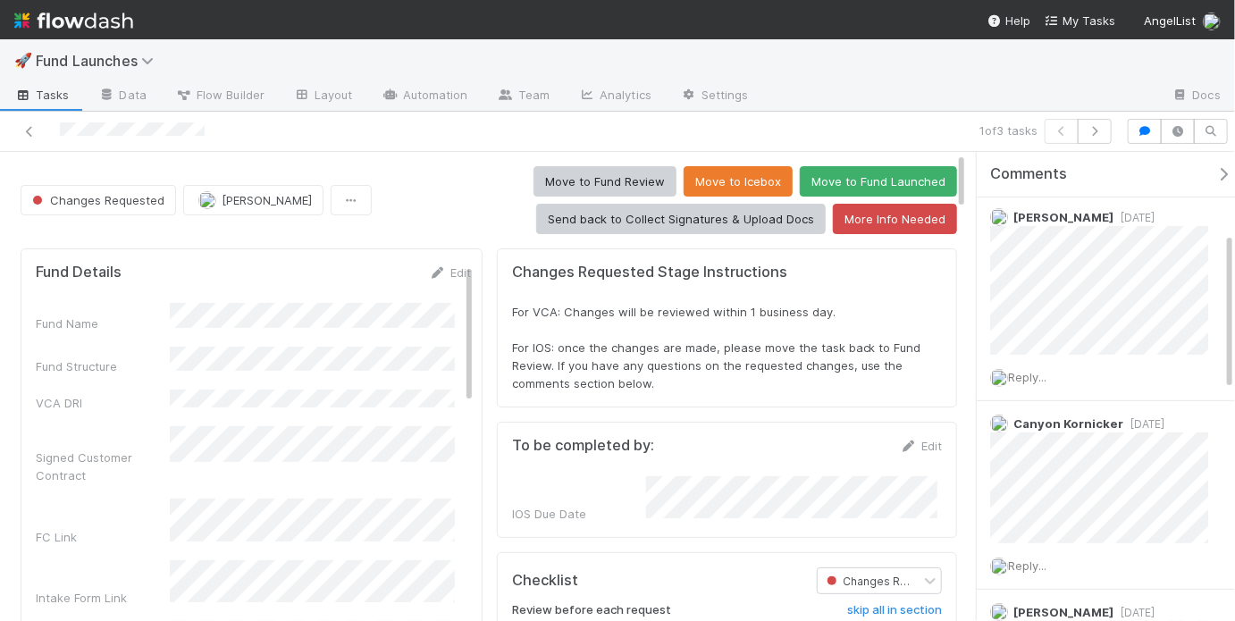
click at [426, 193] on div "Move to Fund Review Move to Icebox Move to Fund Launched Send back to Collect S…" at bounding box center [668, 200] width 578 height 68
click at [902, 222] on button "More Info Needed" at bounding box center [895, 219] width 124 height 30
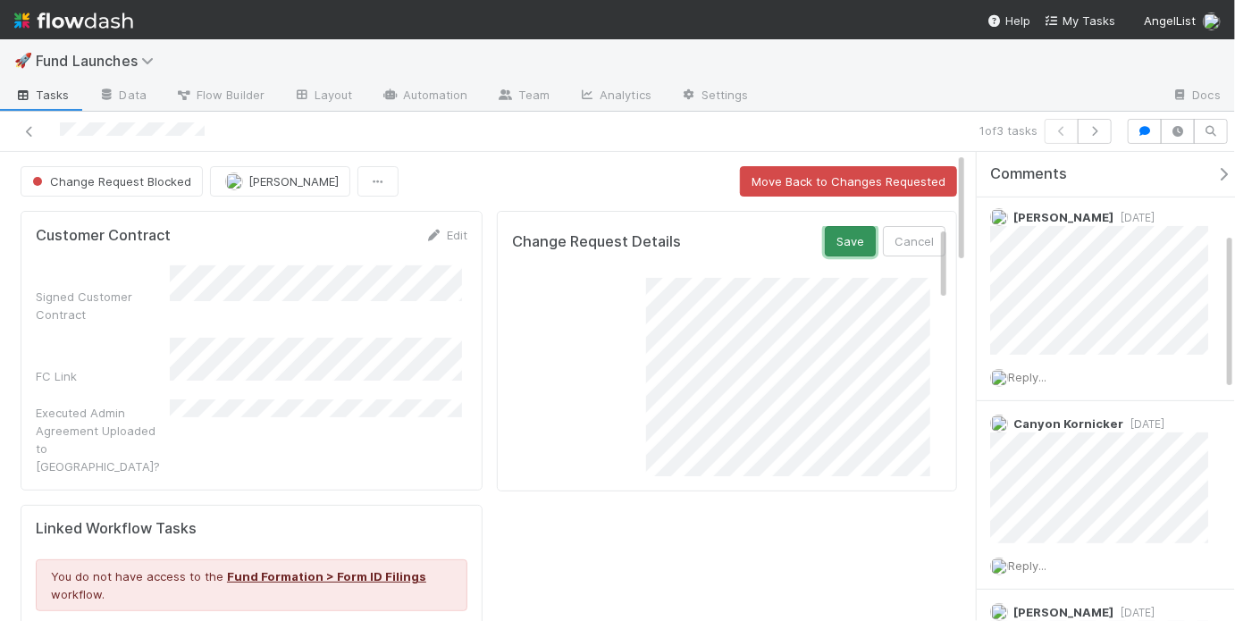
click at [828, 245] on button "Save" at bounding box center [850, 241] width 51 height 30
click at [1099, 131] on icon "button" at bounding box center [1095, 131] width 18 height 11
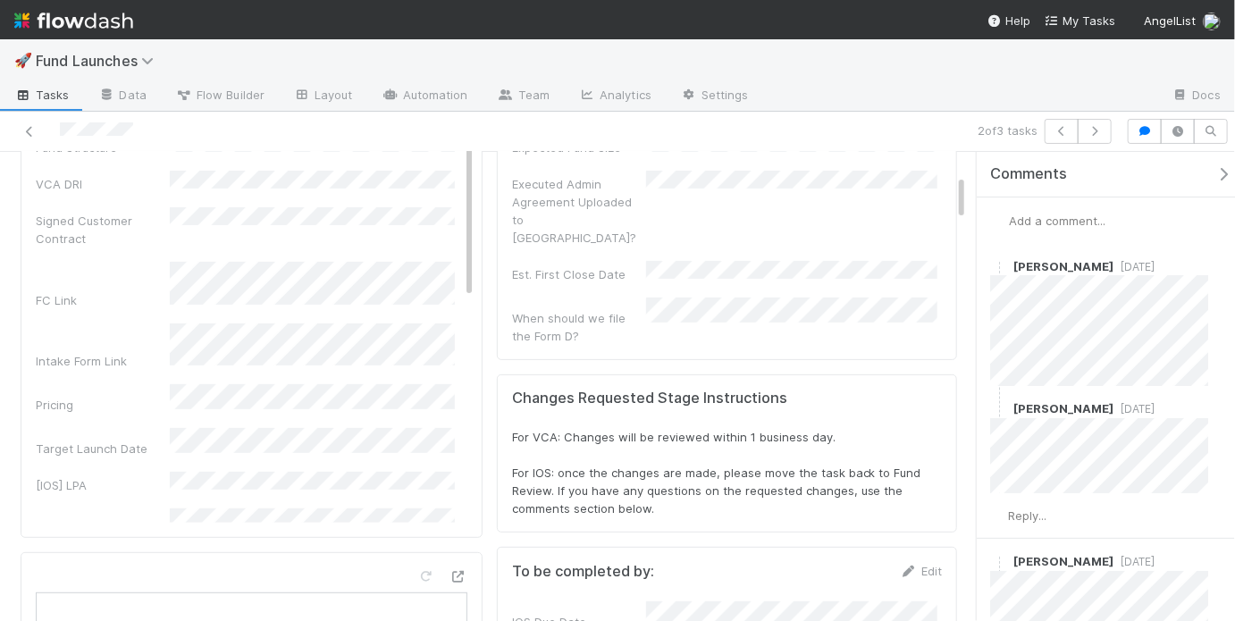
scroll to position [131, 0]
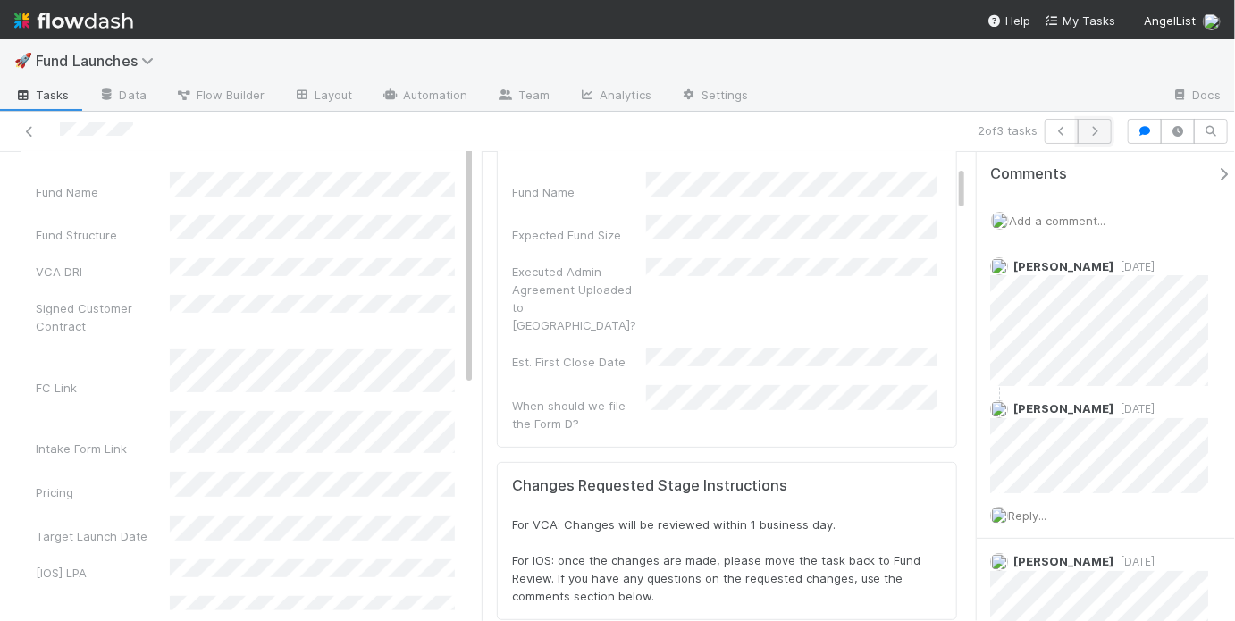
click at [1087, 132] on icon "button" at bounding box center [1095, 131] width 18 height 11
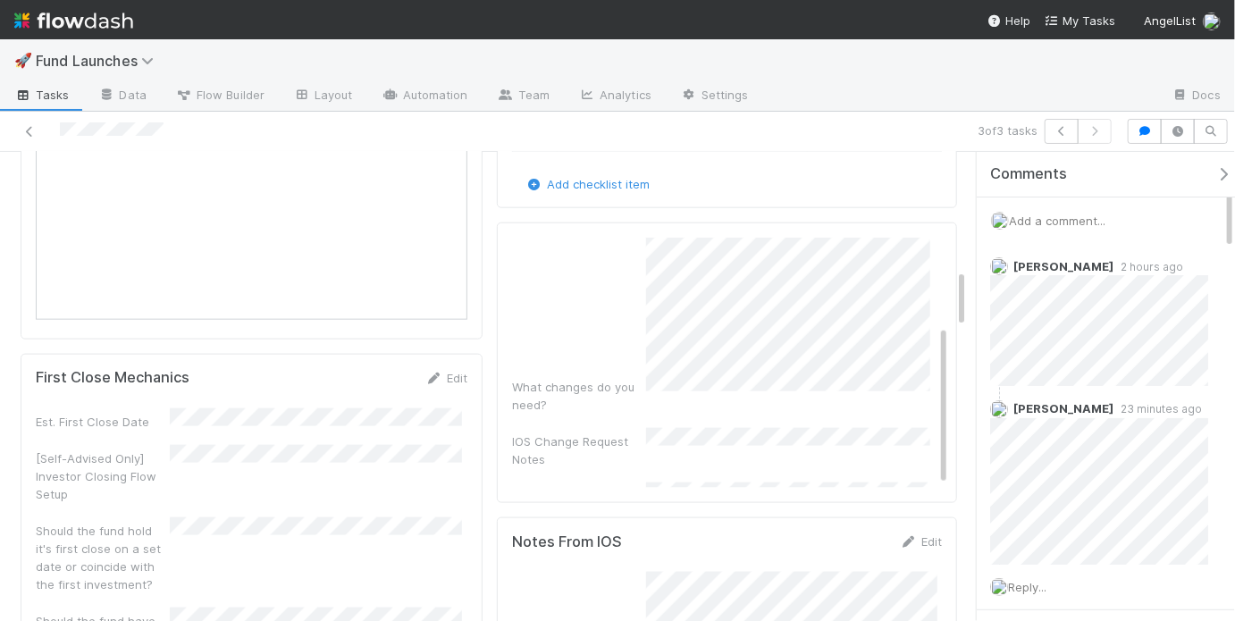
click at [1061, 219] on span "Add a comment..." at bounding box center [1057, 221] width 96 height 14
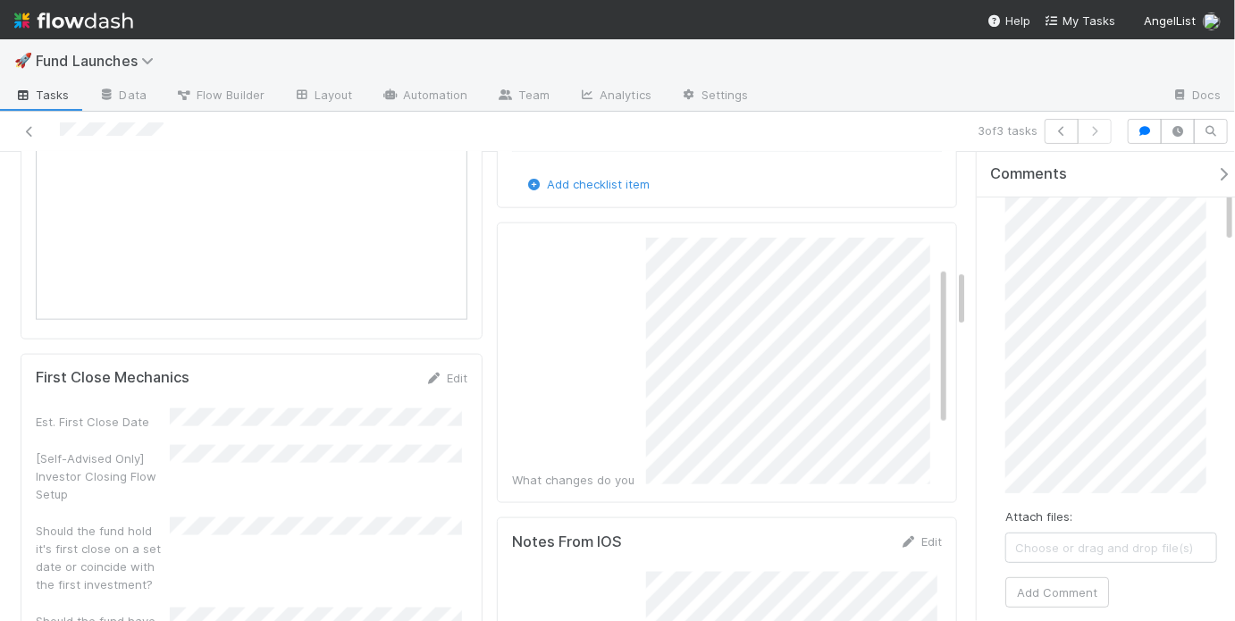
scroll to position [112, 0]
click at [1078, 589] on button "Add Comment" at bounding box center [1057, 588] width 104 height 30
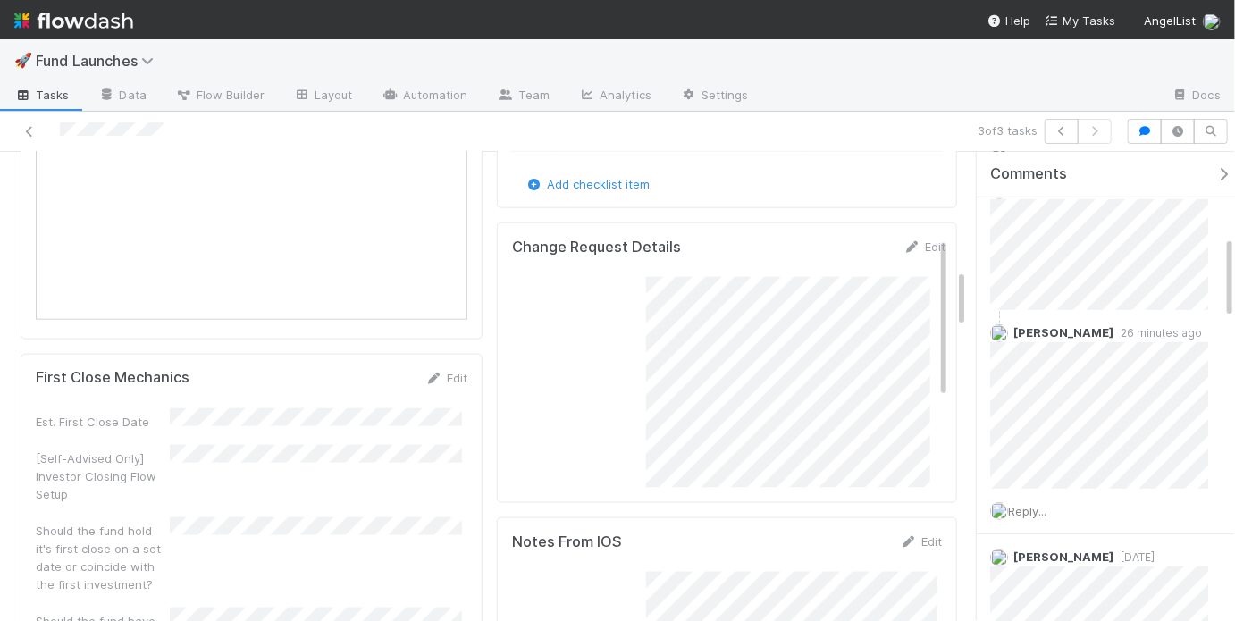
scroll to position [0, 0]
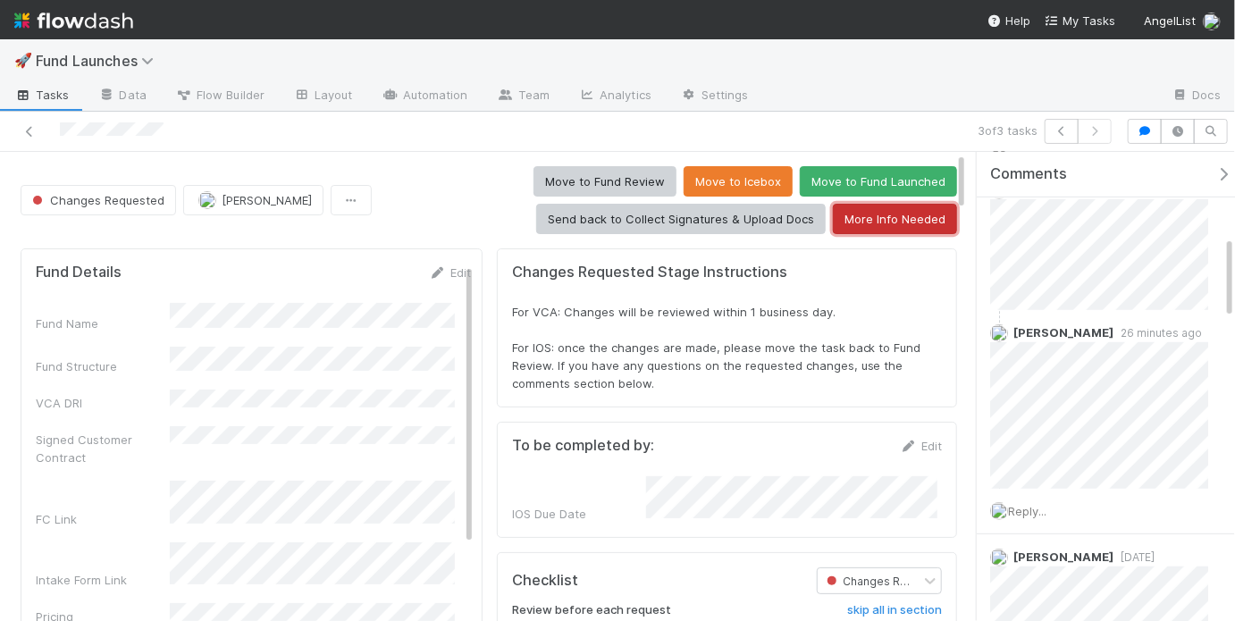
click at [890, 214] on button "More Info Needed" at bounding box center [895, 219] width 124 height 30
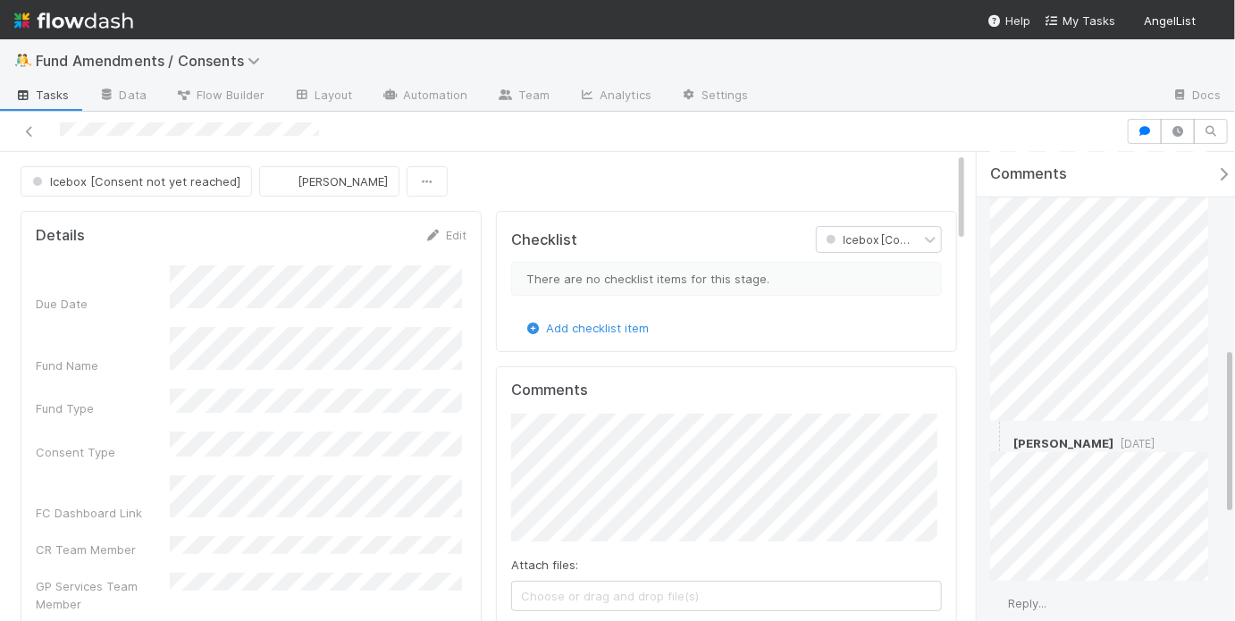
scroll to position [546, 0]
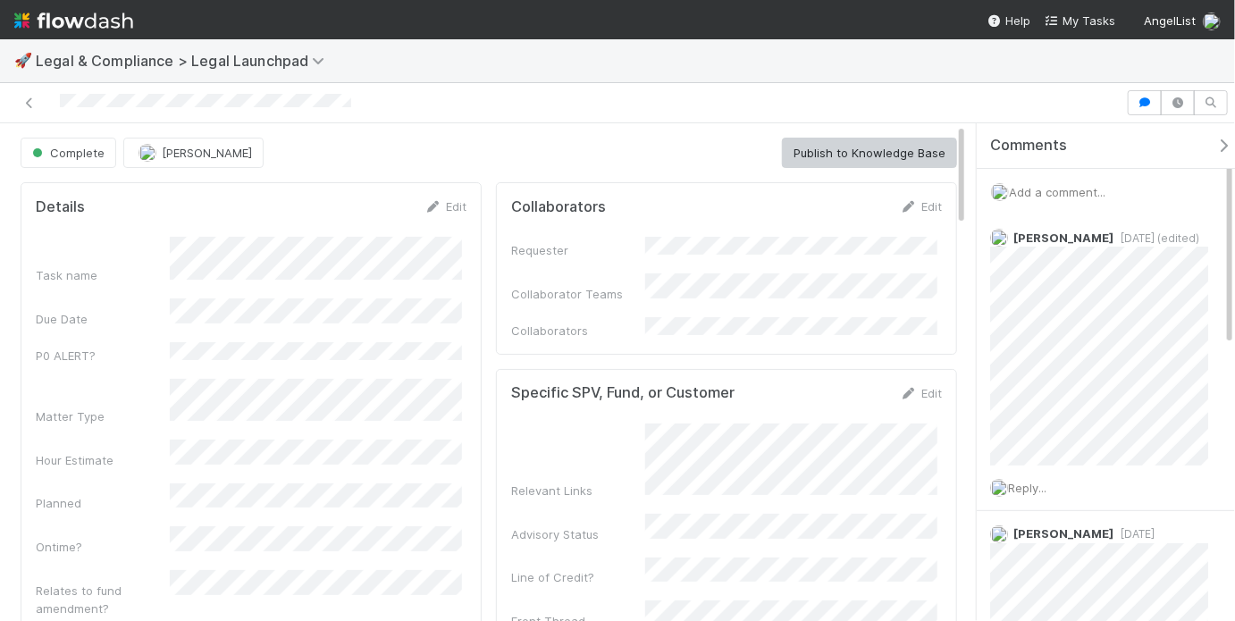
click at [1056, 186] on span "Add a comment..." at bounding box center [1057, 192] width 96 height 14
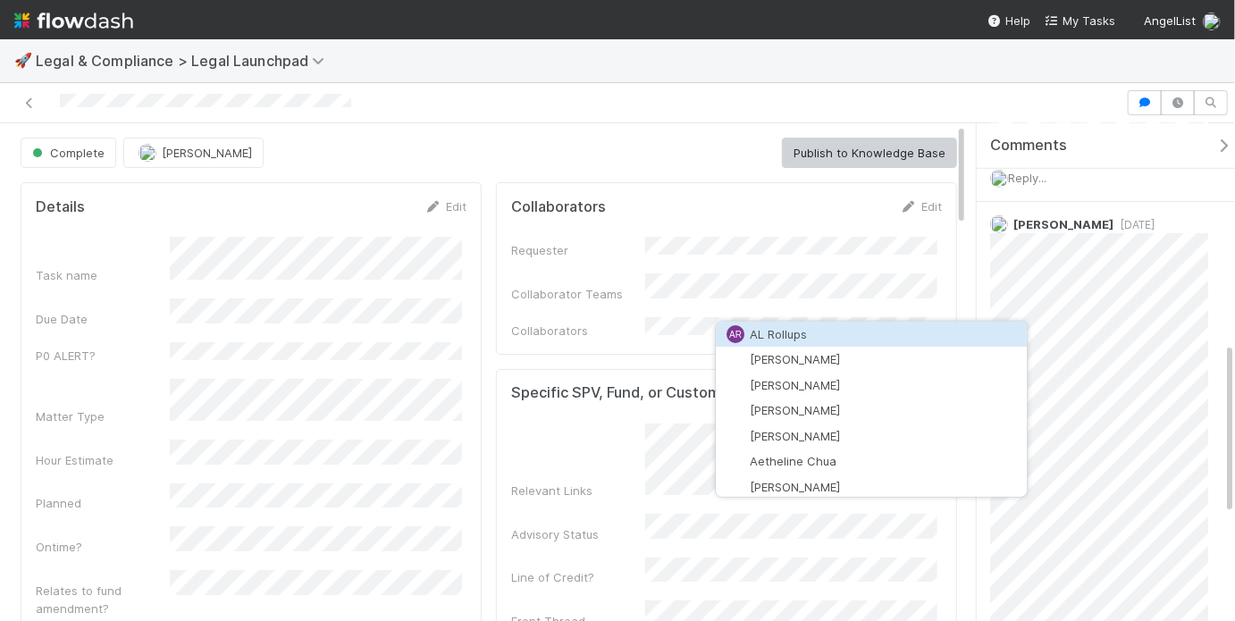
scroll to position [170, 0]
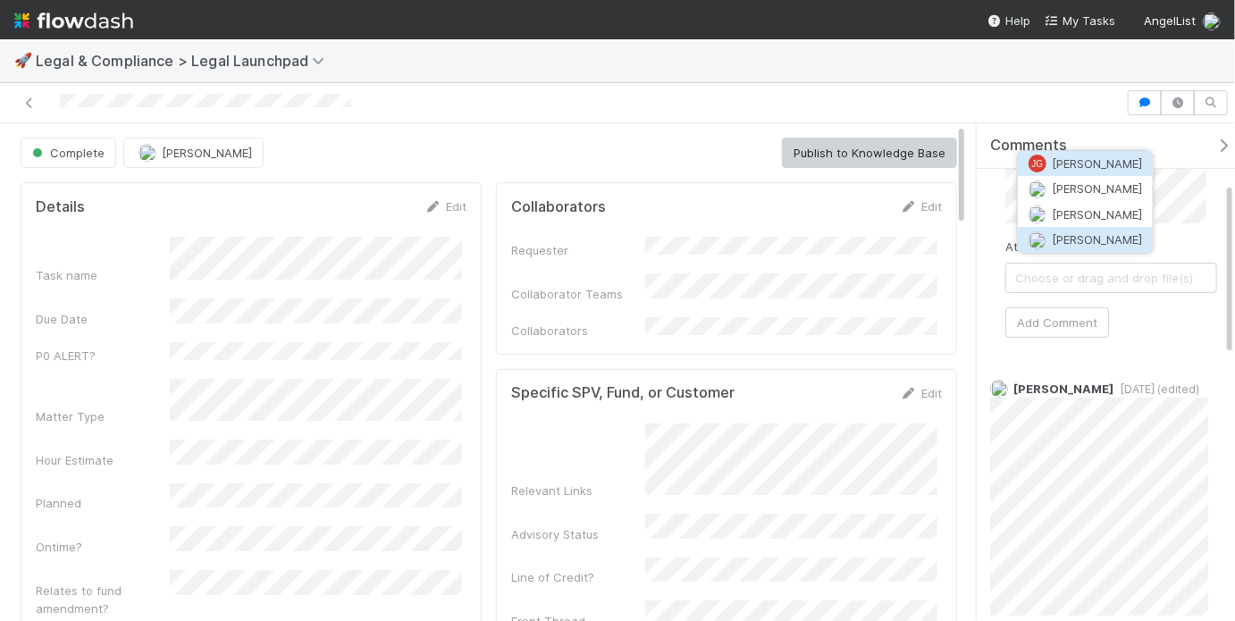
click at [1104, 233] on span "[PERSON_NAME]" at bounding box center [1097, 239] width 90 height 14
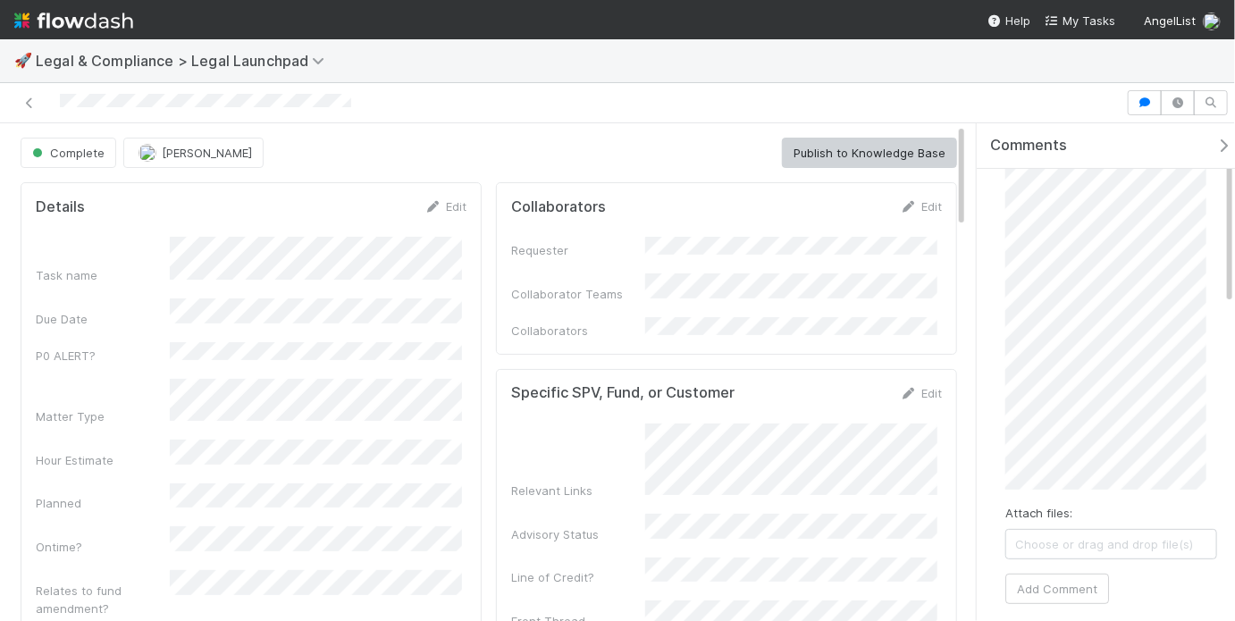
scroll to position [123, 0]
click at [1086, 537] on button "Add Comment" at bounding box center [1057, 548] width 104 height 30
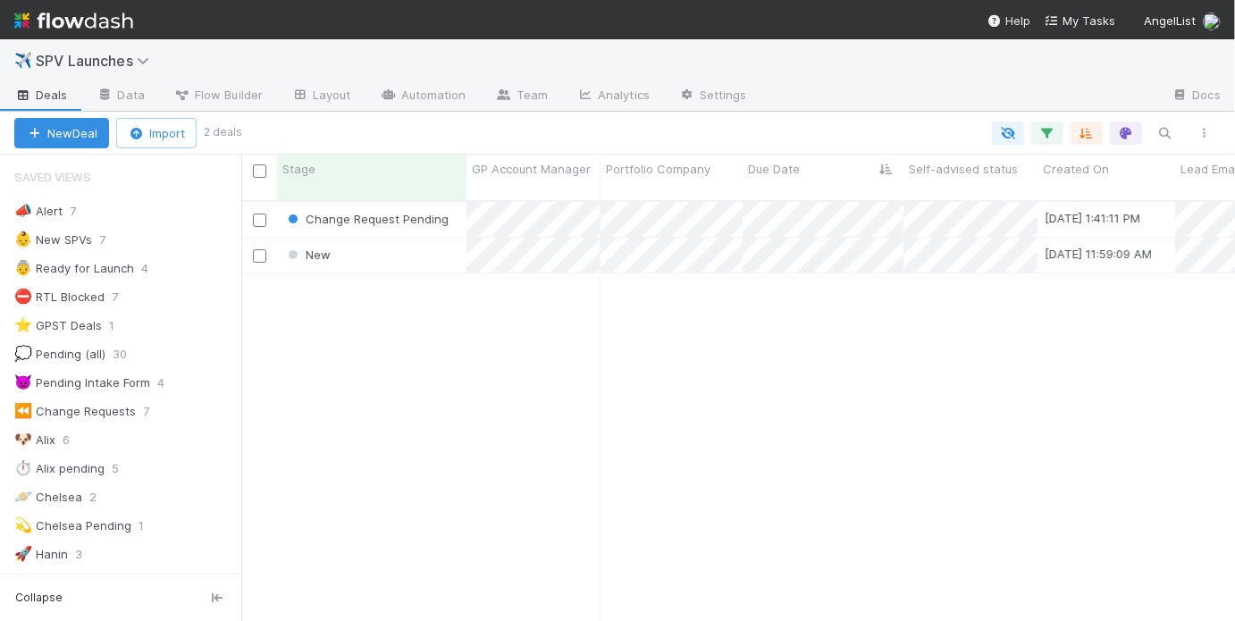
scroll to position [12, 11]
click at [436, 315] on div "Change Request Pending [DATE] 1:41:11 PM [PERSON_NAME] 0 0 1 0 1 4 0 New [DATE]…" at bounding box center [738, 419] width 994 height 434
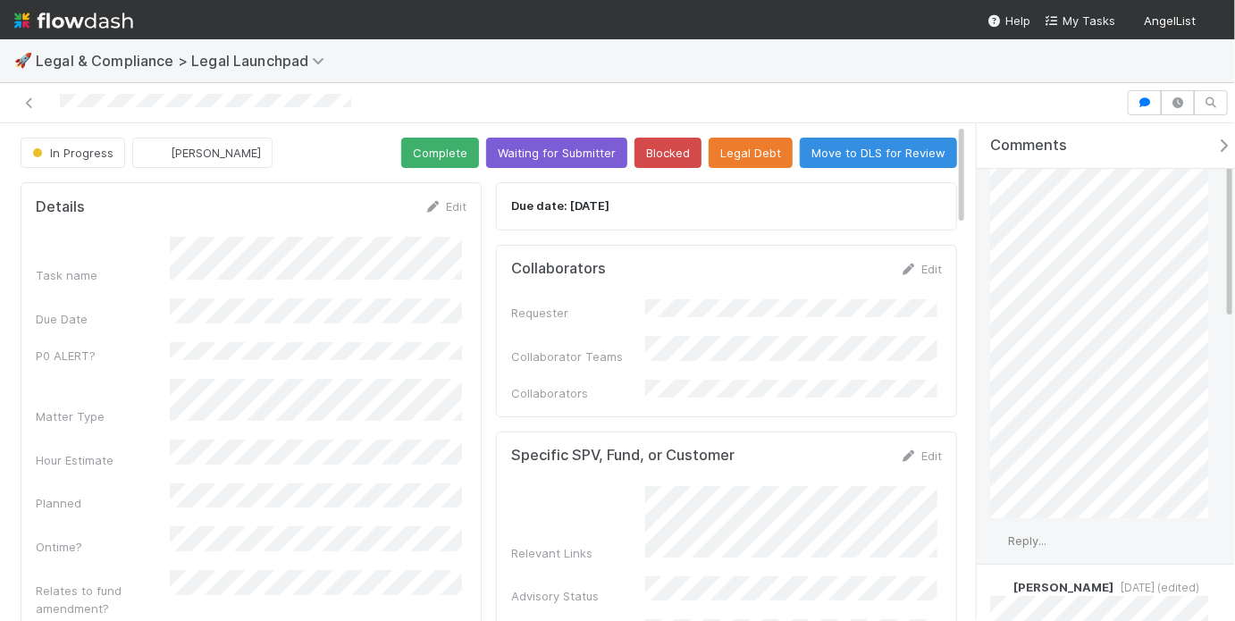
scroll to position [96, 0]
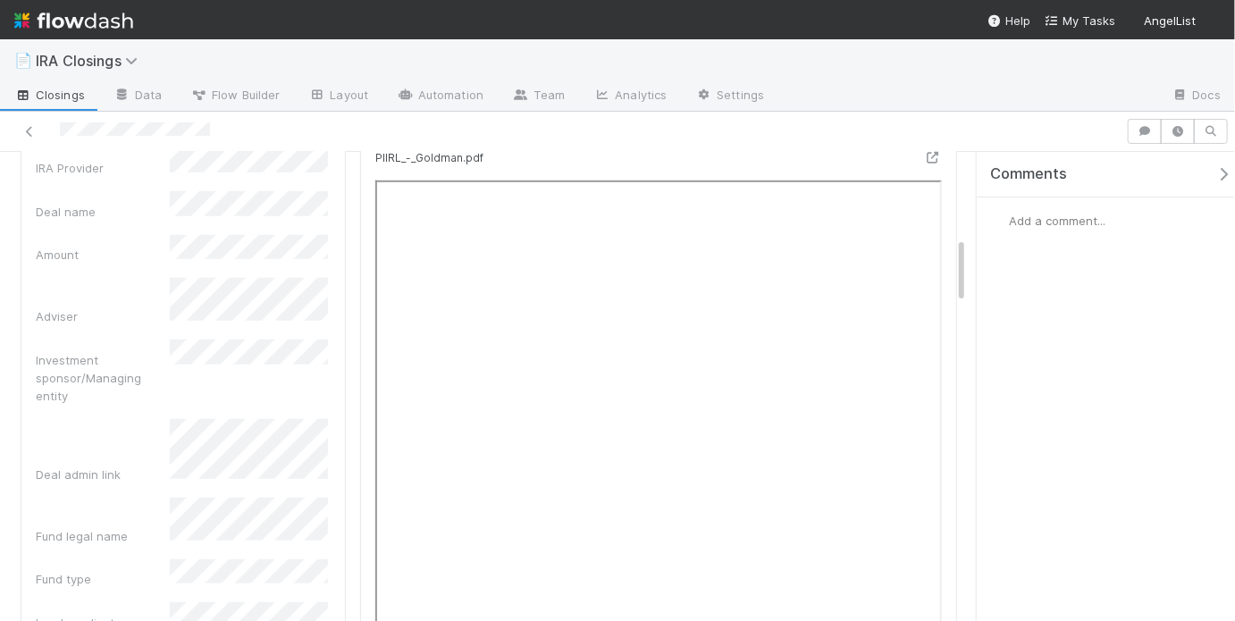
scroll to position [731, 0]
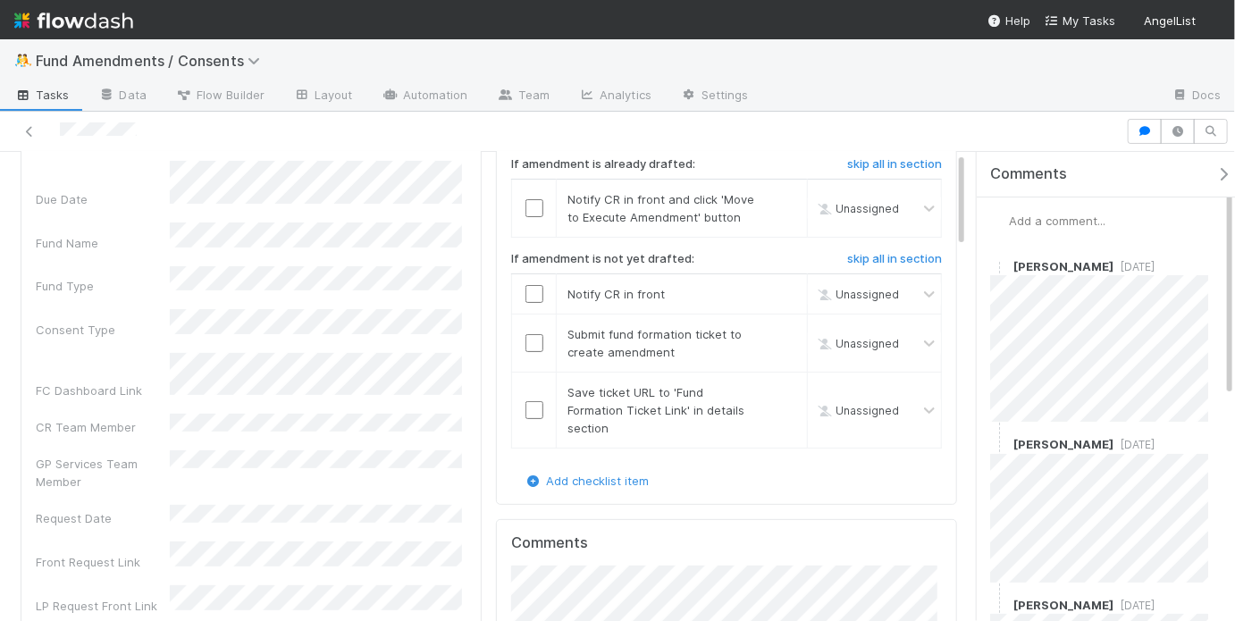
scroll to position [109, 0]
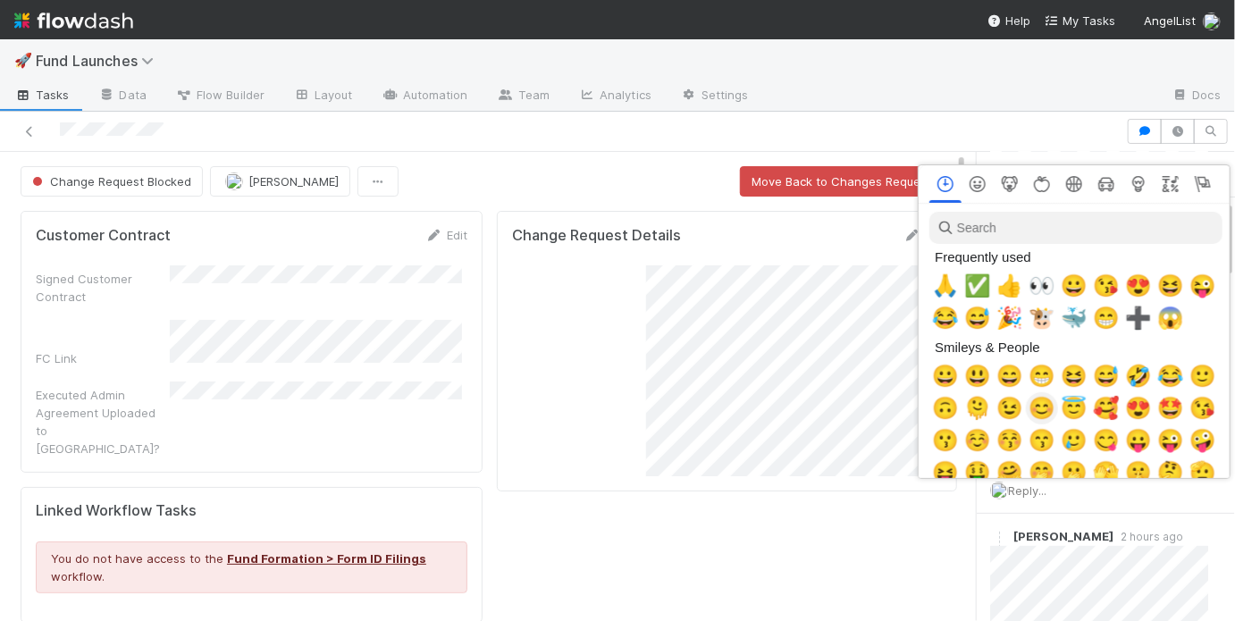
scroll to position [0, 3]
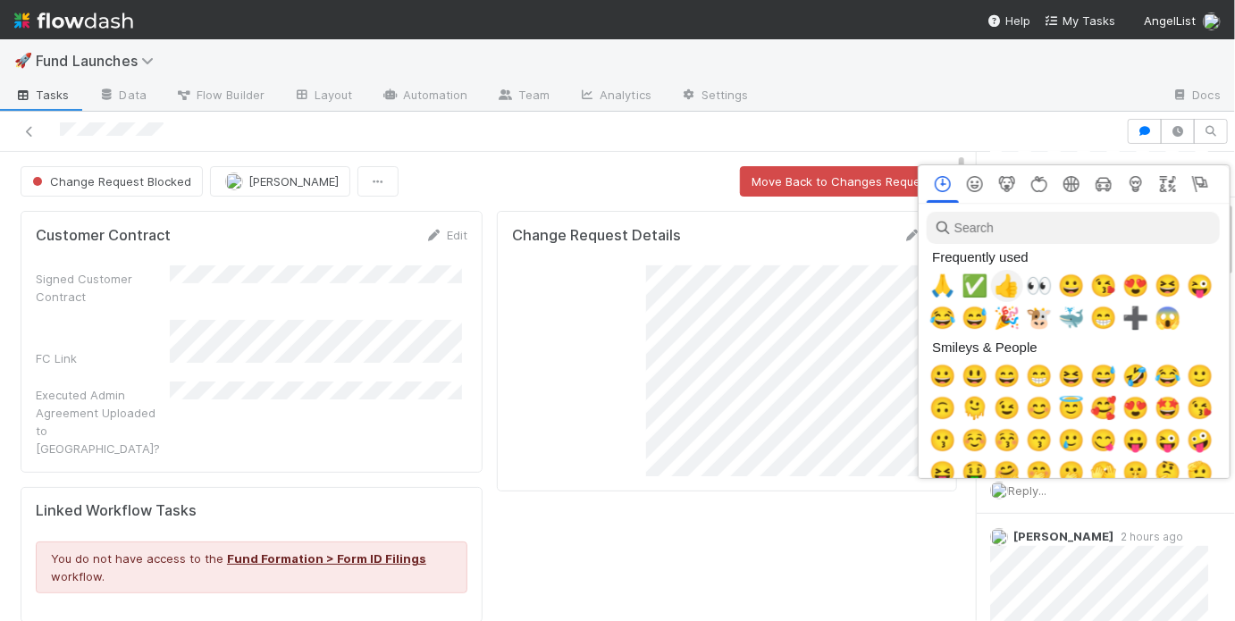
click at [1015, 285] on span "👍" at bounding box center [1007, 285] width 27 height 25
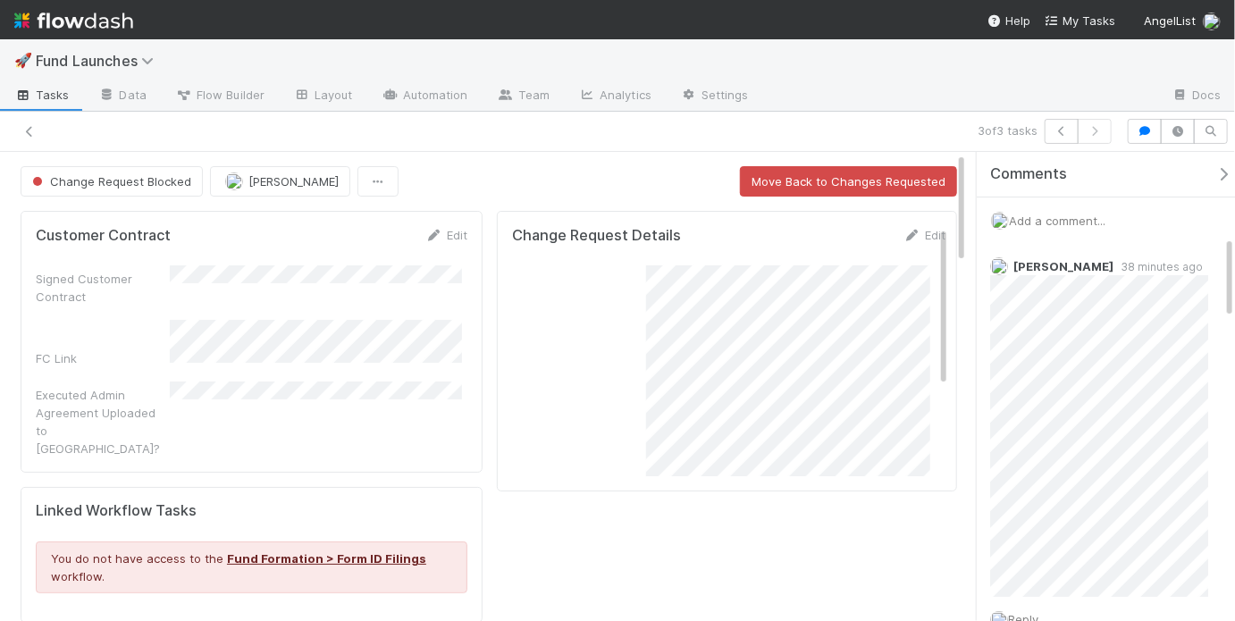
scroll to position [475, 0]
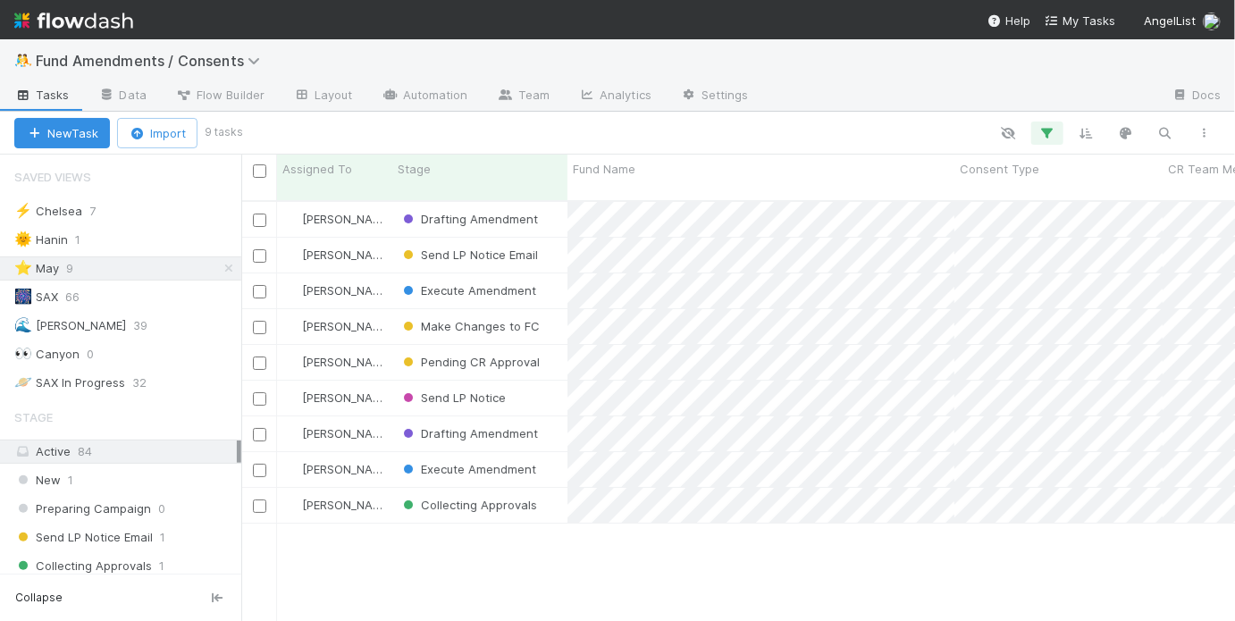
scroll to position [424, 983]
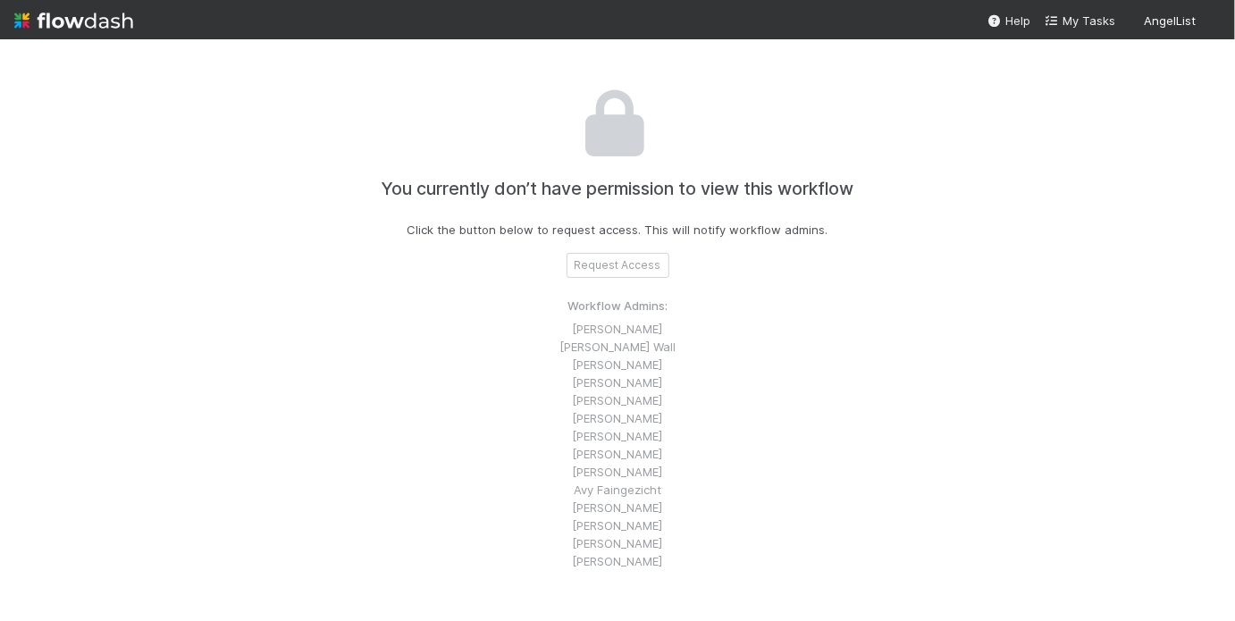
scroll to position [10, 0]
